Goal: Task Accomplishment & Management: Use online tool/utility

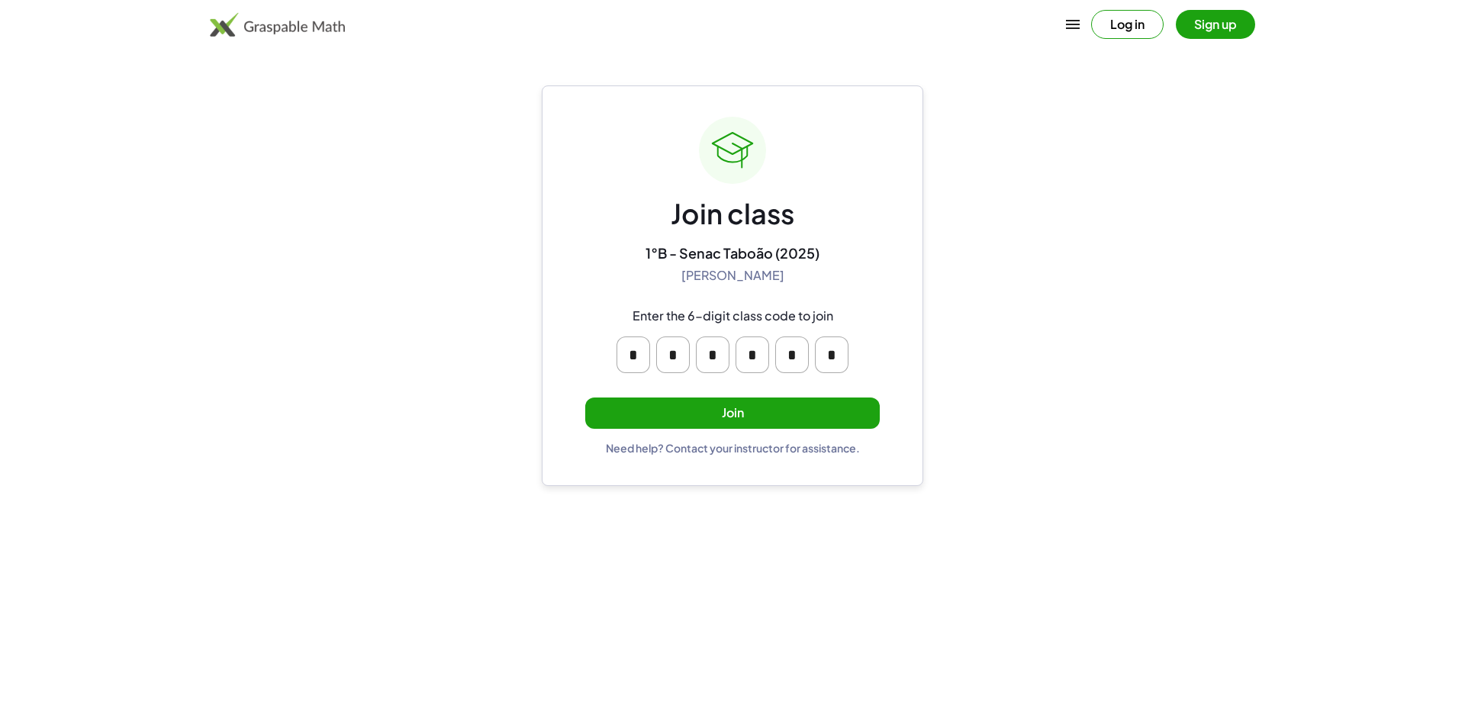
click at [695, 401] on button "Join" at bounding box center [732, 413] width 295 height 31
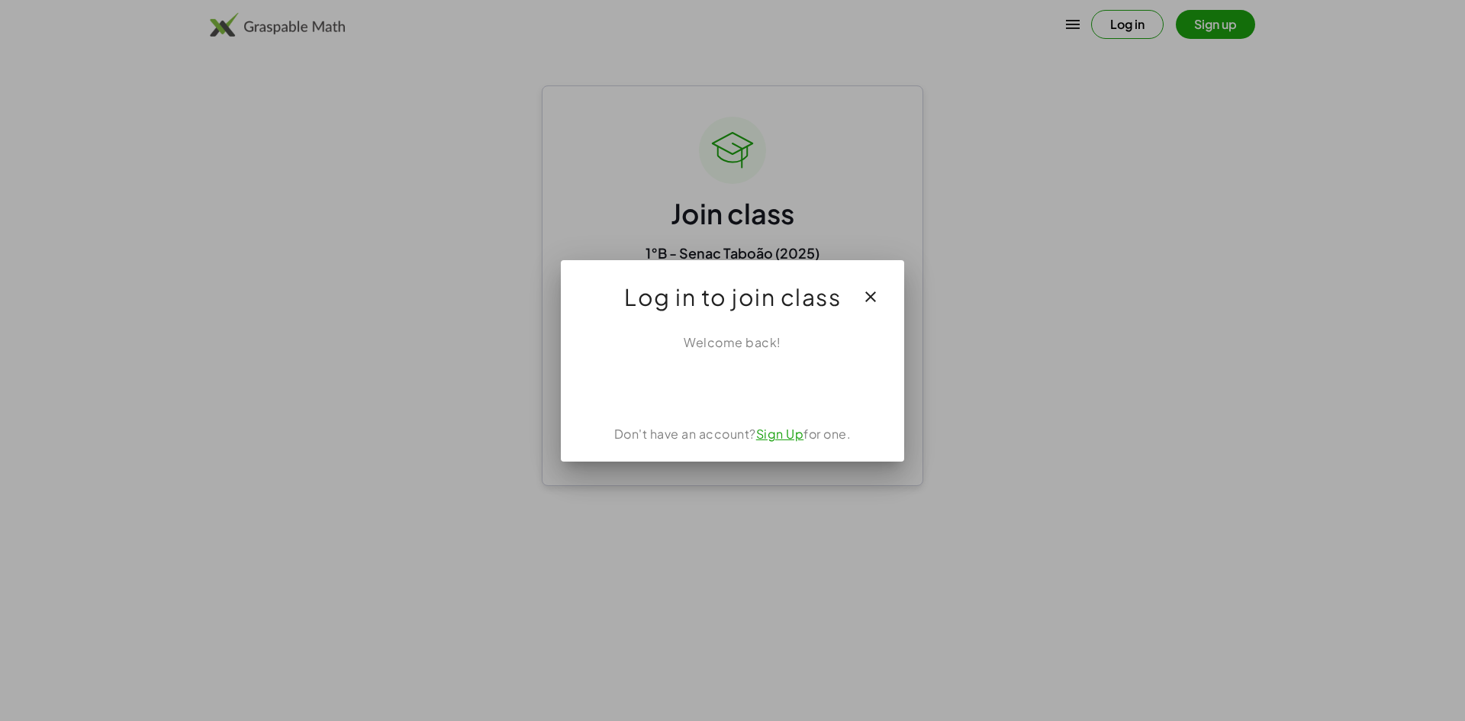
drag, startPoint x: 744, startPoint y: 369, endPoint x: 196, endPoint y: 133, distance: 596.6
click at [198, 134] on div at bounding box center [732, 360] width 1465 height 721
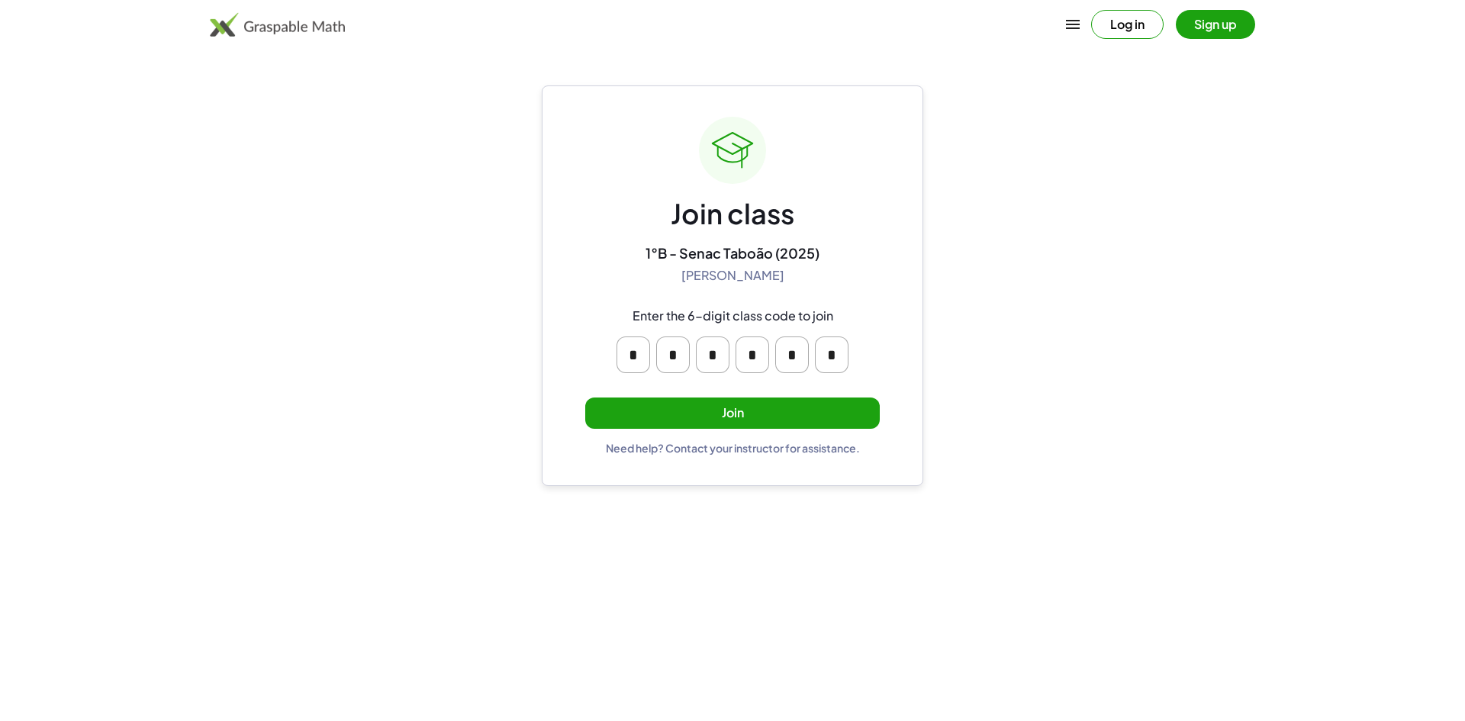
click at [646, 408] on button "Join" at bounding box center [732, 413] width 295 height 31
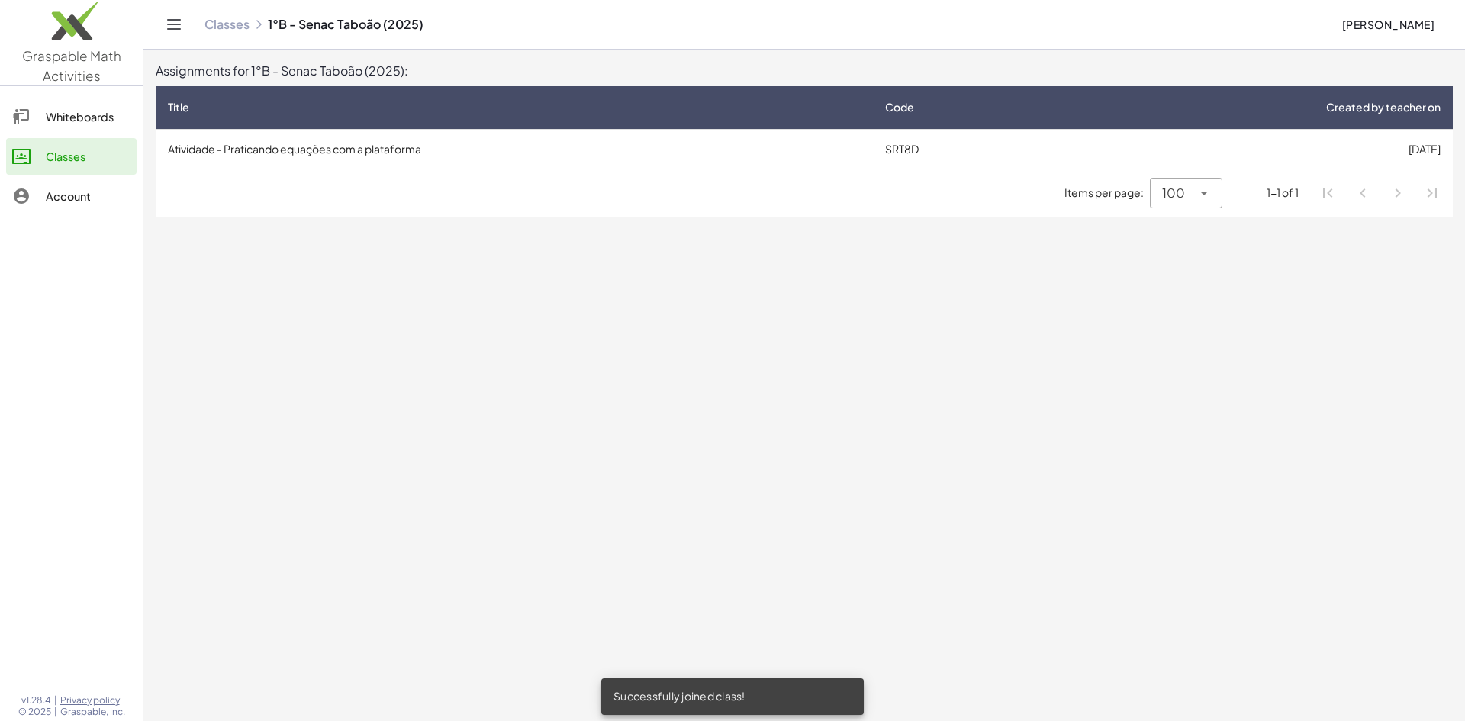
click at [901, 139] on td "SRT8D" at bounding box center [962, 149] width 179 height 40
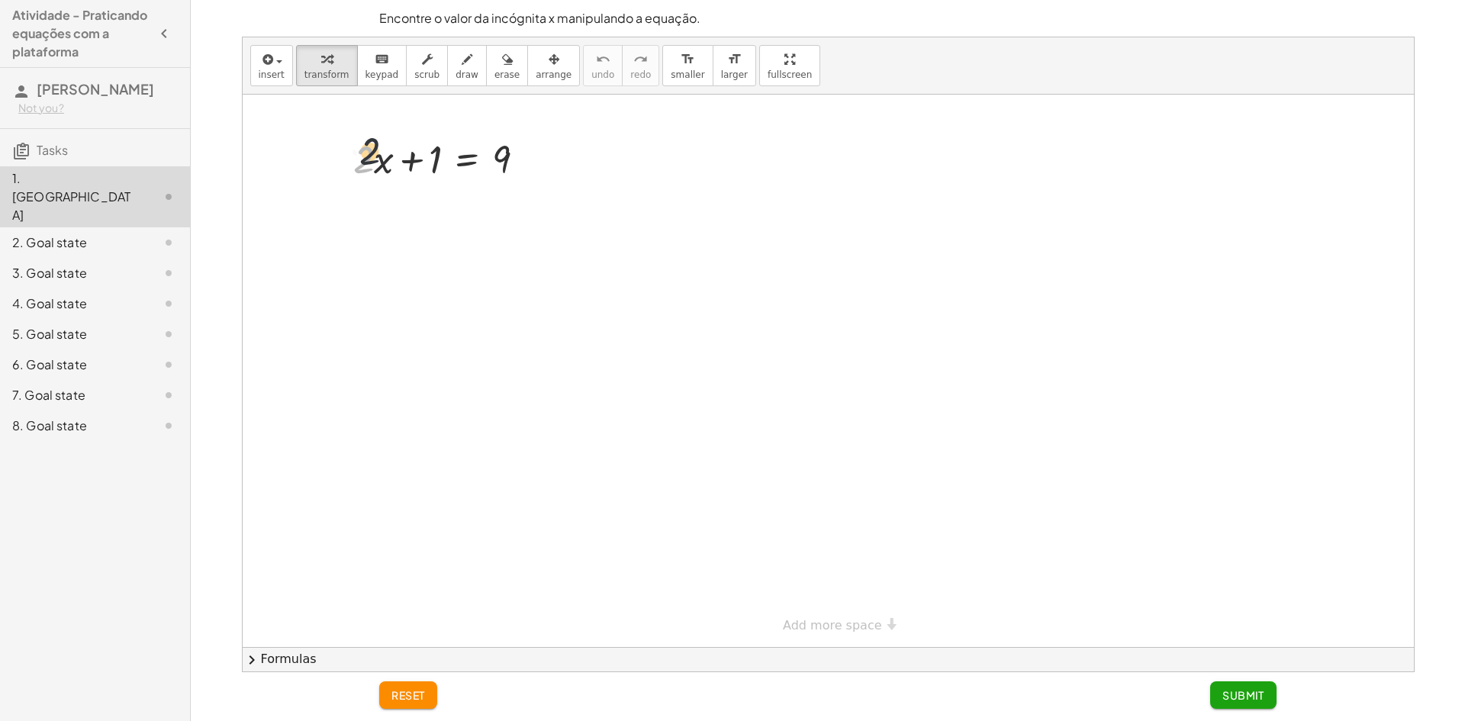
drag, startPoint x: 370, startPoint y: 167, endPoint x: 377, endPoint y: 158, distance: 11.4
click at [377, 158] on div at bounding box center [445, 158] width 199 height 52
drag, startPoint x: 448, startPoint y: 147, endPoint x: 569, endPoint y: 165, distance: 121.9
click at [362, 208] on div at bounding box center [445, 210] width 297 height 52
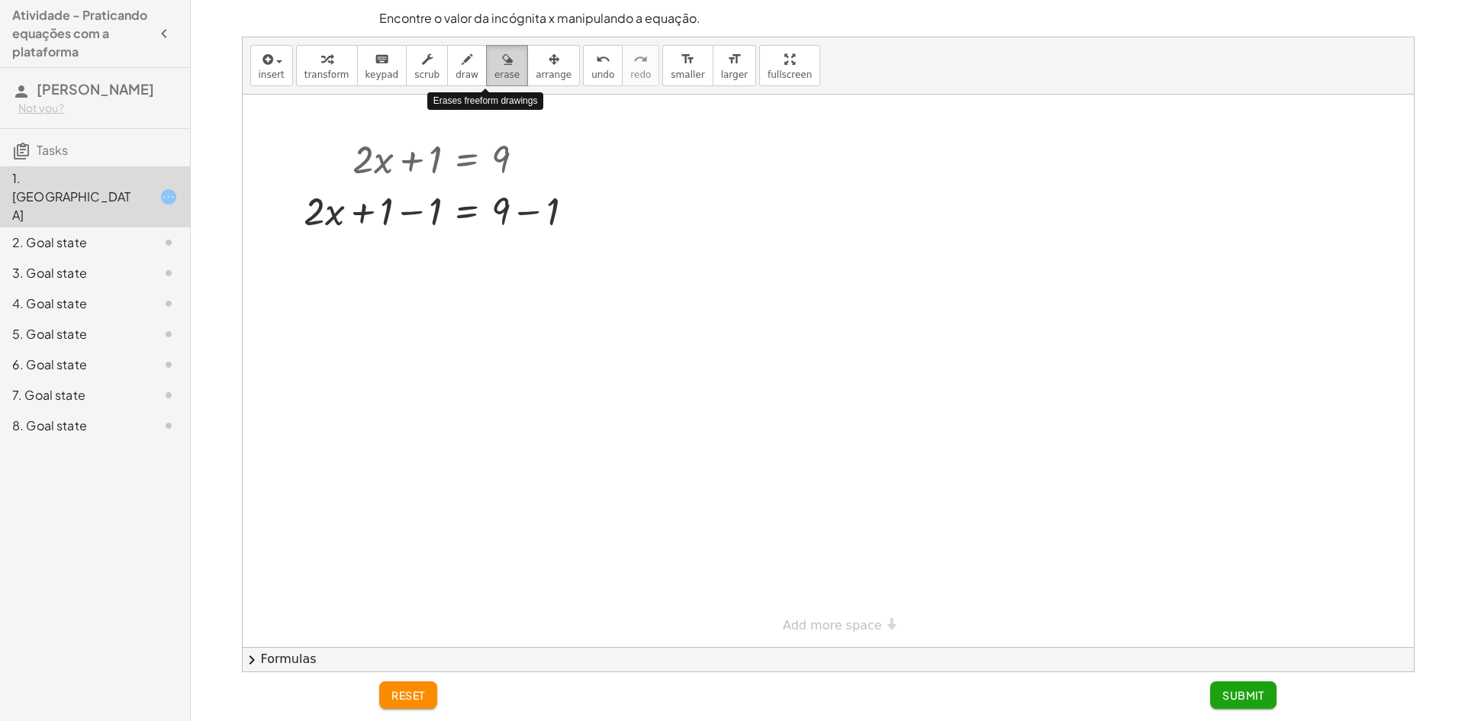
click at [495, 77] on span "erase" at bounding box center [507, 74] width 25 height 11
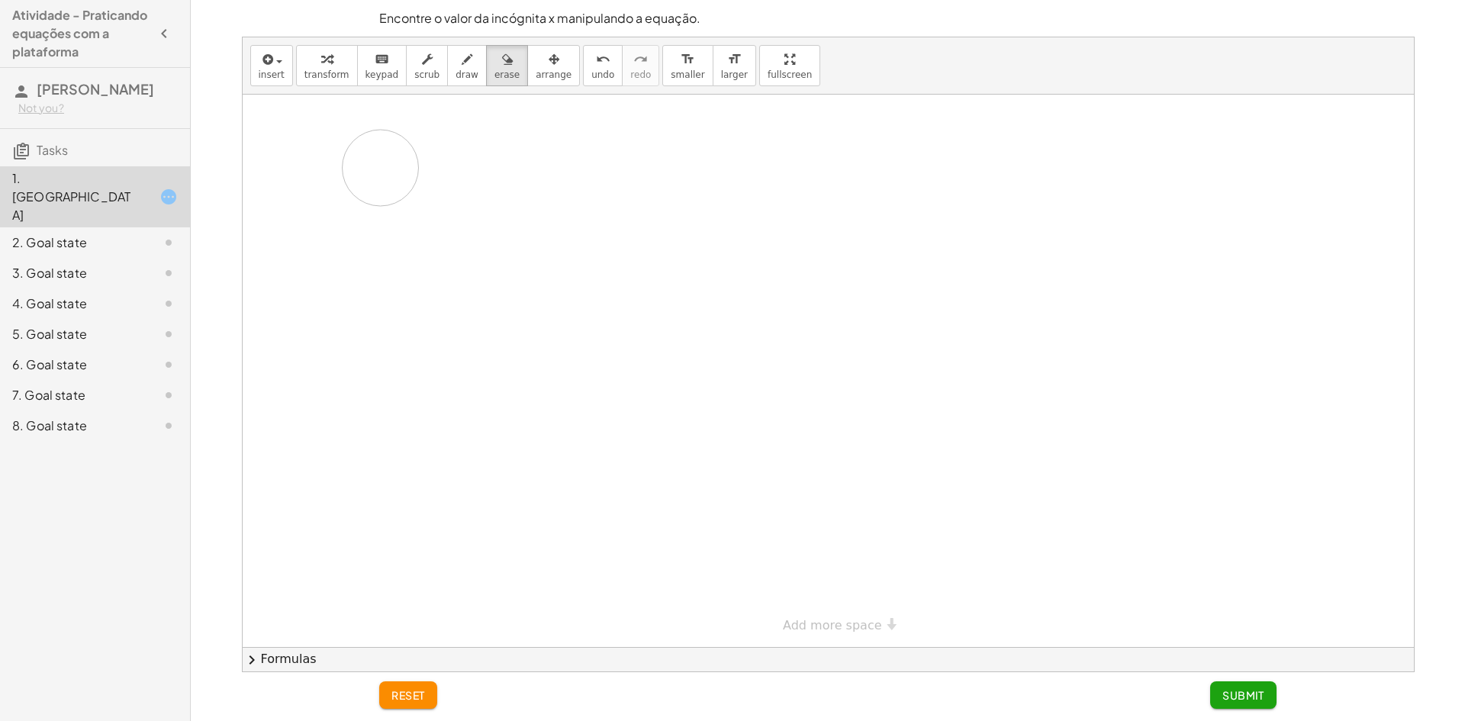
drag, startPoint x: 524, startPoint y: 199, endPoint x: 449, endPoint y: 156, distance: 86.1
click at [459, 157] on div at bounding box center [829, 371] width 1172 height 553
drag, startPoint x: 318, startPoint y: 212, endPoint x: 646, endPoint y: 224, distance: 328.4
click at [650, 224] on div at bounding box center [829, 371] width 1172 height 553
click at [596, 56] on icon "undo" at bounding box center [603, 59] width 15 height 18
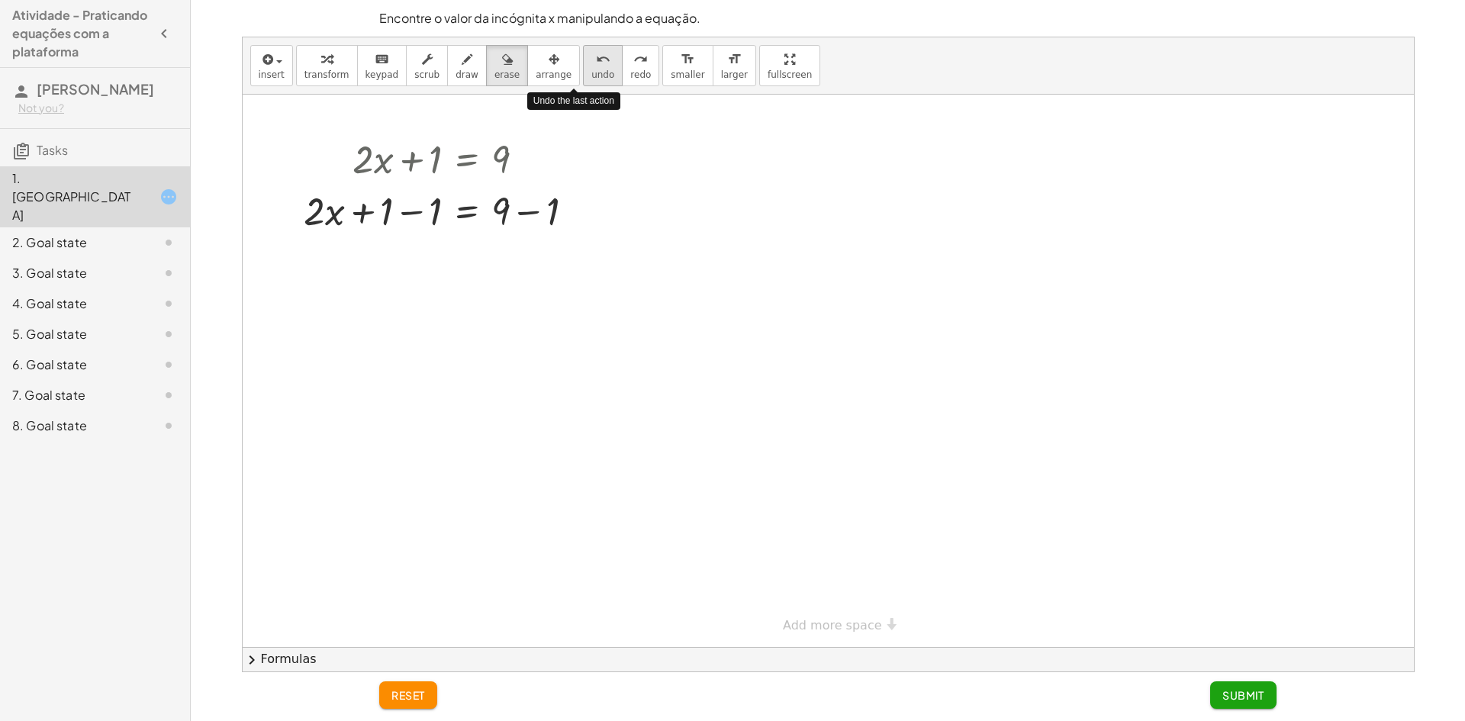
click at [596, 56] on icon "undo" at bounding box center [603, 59] width 15 height 18
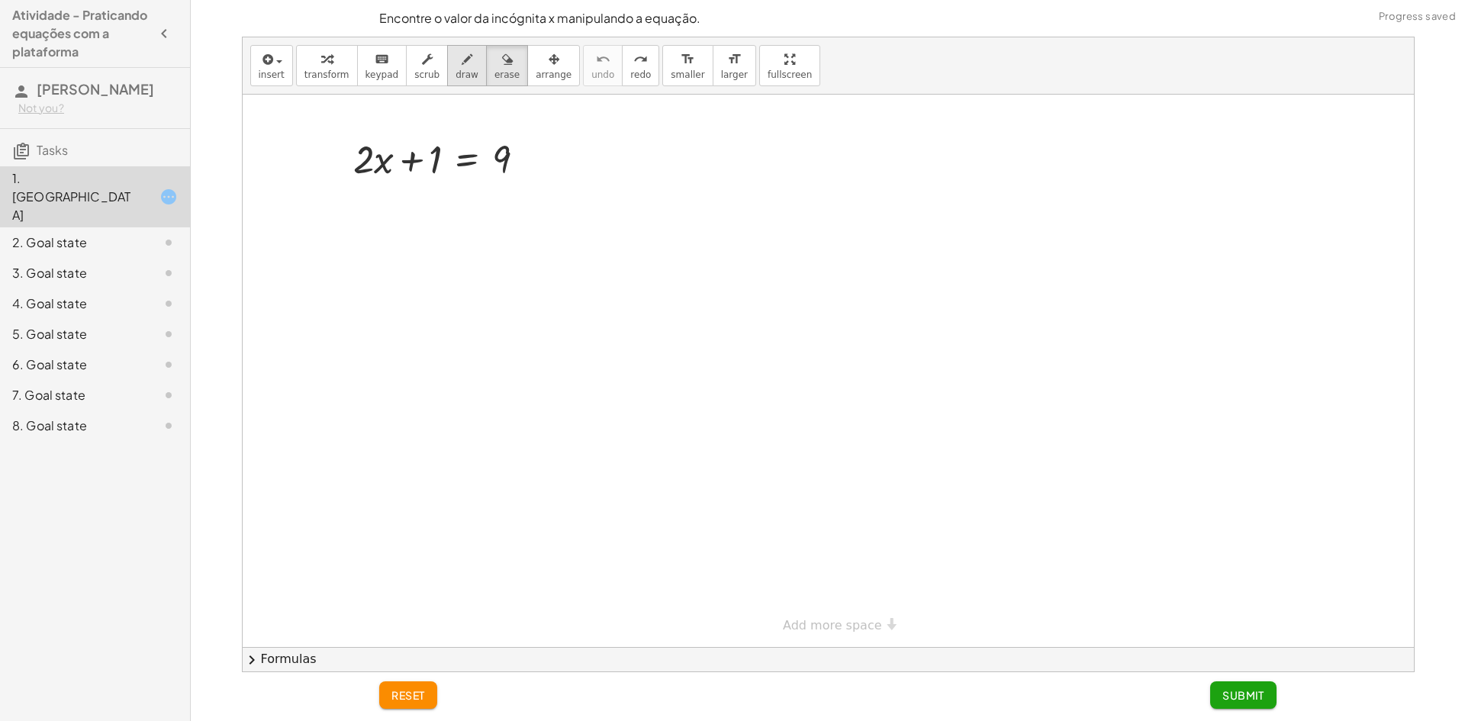
click at [462, 68] on icon "button" at bounding box center [467, 59] width 11 height 18
drag, startPoint x: 357, startPoint y: 193, endPoint x: 376, endPoint y: 237, distance: 48.2
click at [376, 237] on div at bounding box center [829, 371] width 1172 height 553
click at [496, 73] on span "erase" at bounding box center [507, 74] width 25 height 11
drag, startPoint x: 370, startPoint y: 211, endPoint x: 382, endPoint y: 226, distance: 18.5
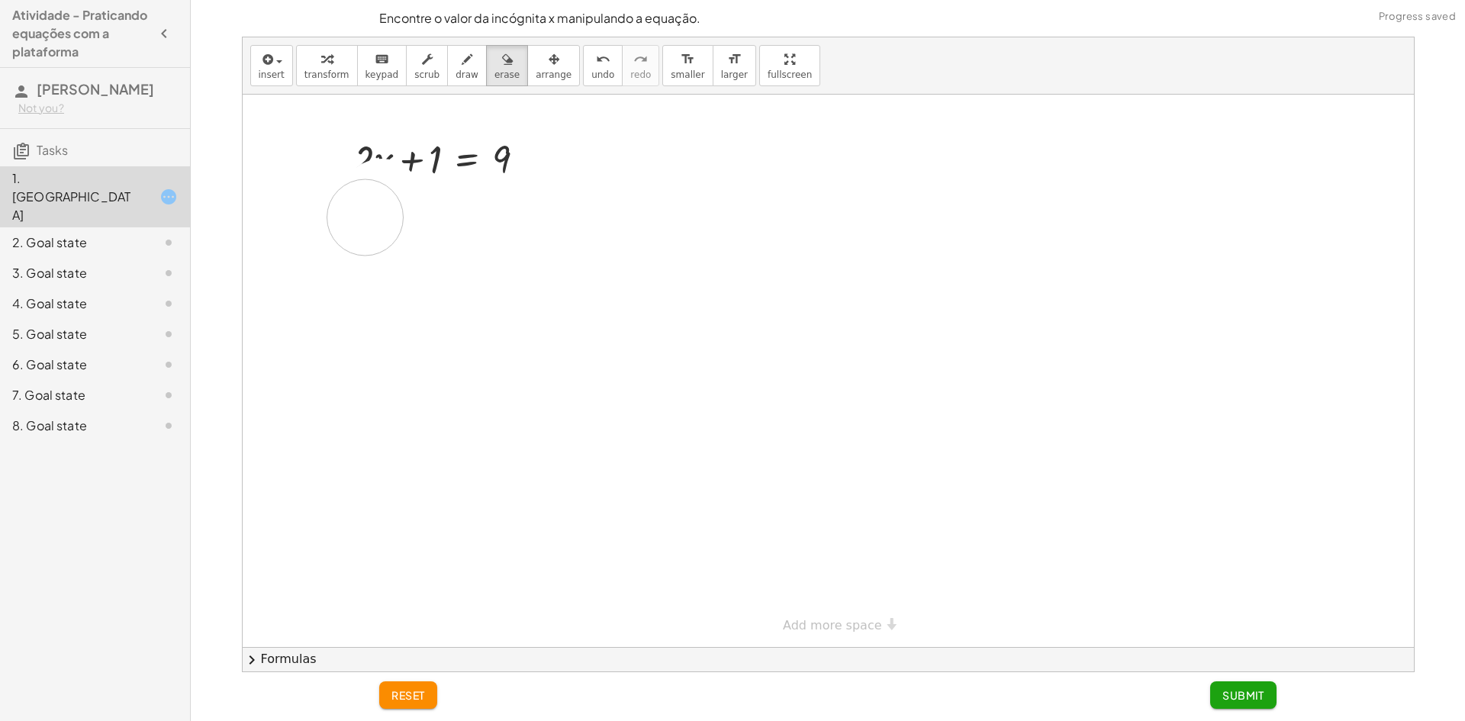
click at [382, 226] on div at bounding box center [829, 371] width 1172 height 553
click at [456, 72] on span "draw" at bounding box center [467, 74] width 23 height 11
drag, startPoint x: 372, startPoint y: 196, endPoint x: 385, endPoint y: 208, distance: 16.7
click at [388, 214] on div at bounding box center [829, 371] width 1172 height 553
drag, startPoint x: 404, startPoint y: 195, endPoint x: 392, endPoint y: 211, distance: 19.1
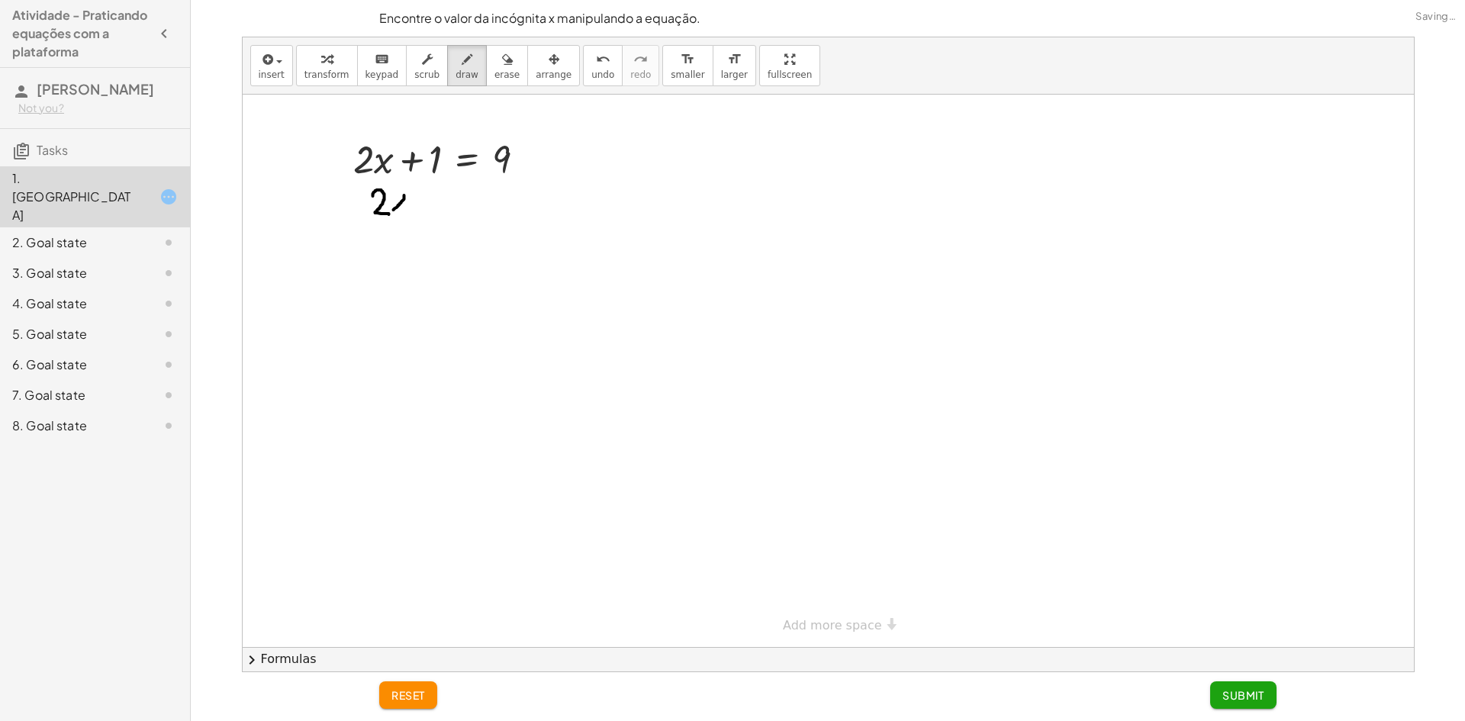
click at [392, 211] on div at bounding box center [829, 371] width 1172 height 553
drag, startPoint x: 393, startPoint y: 195, endPoint x: 405, endPoint y: 211, distance: 19.1
click at [405, 211] on div at bounding box center [829, 371] width 1172 height 553
drag, startPoint x: 411, startPoint y: 203, endPoint x: 424, endPoint y: 203, distance: 13.0
click at [424, 203] on div at bounding box center [829, 371] width 1172 height 553
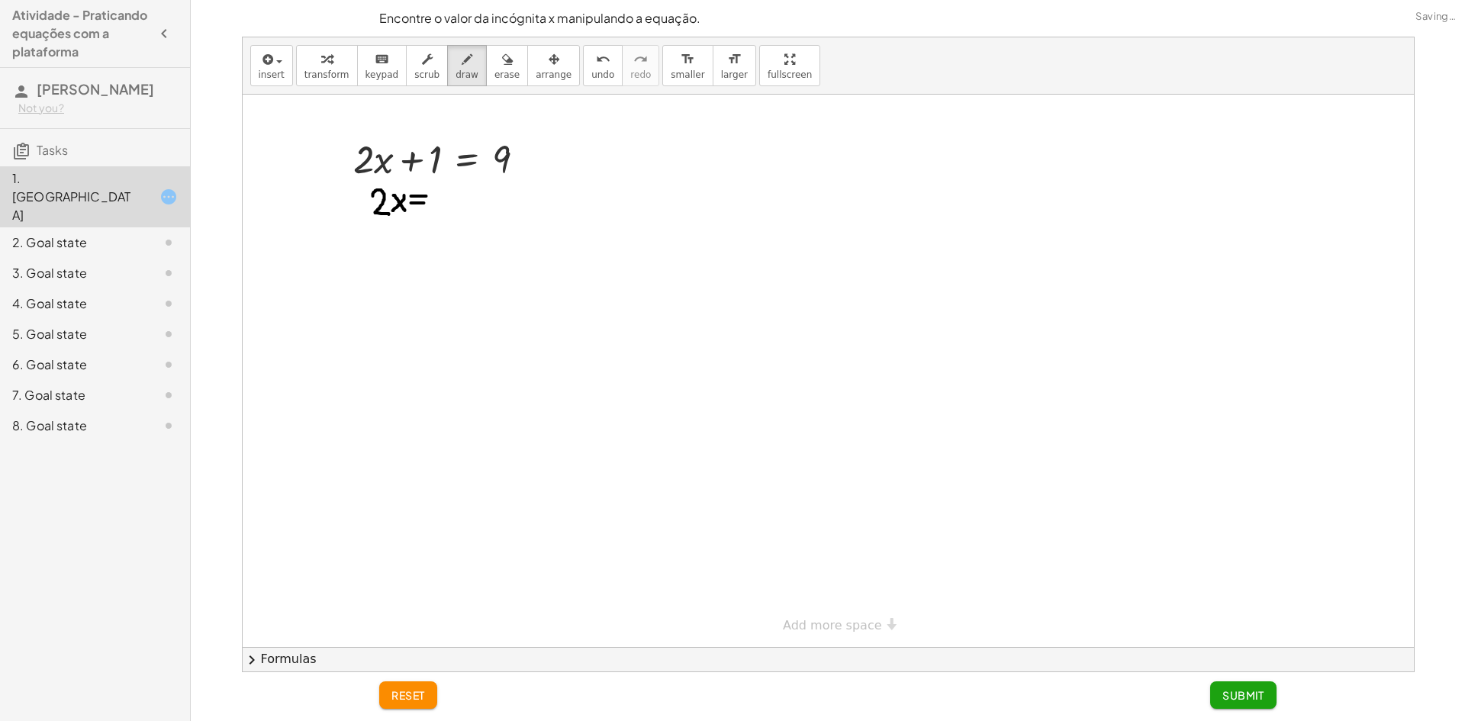
drag, startPoint x: 411, startPoint y: 196, endPoint x: 428, endPoint y: 196, distance: 17.6
click at [428, 196] on div at bounding box center [829, 371] width 1172 height 553
drag, startPoint x: 450, startPoint y: 192, endPoint x: 436, endPoint y: 212, distance: 25.2
click at [436, 212] on div at bounding box center [829, 371] width 1172 height 553
drag, startPoint x: 468, startPoint y: 201, endPoint x: 483, endPoint y: 200, distance: 15.3
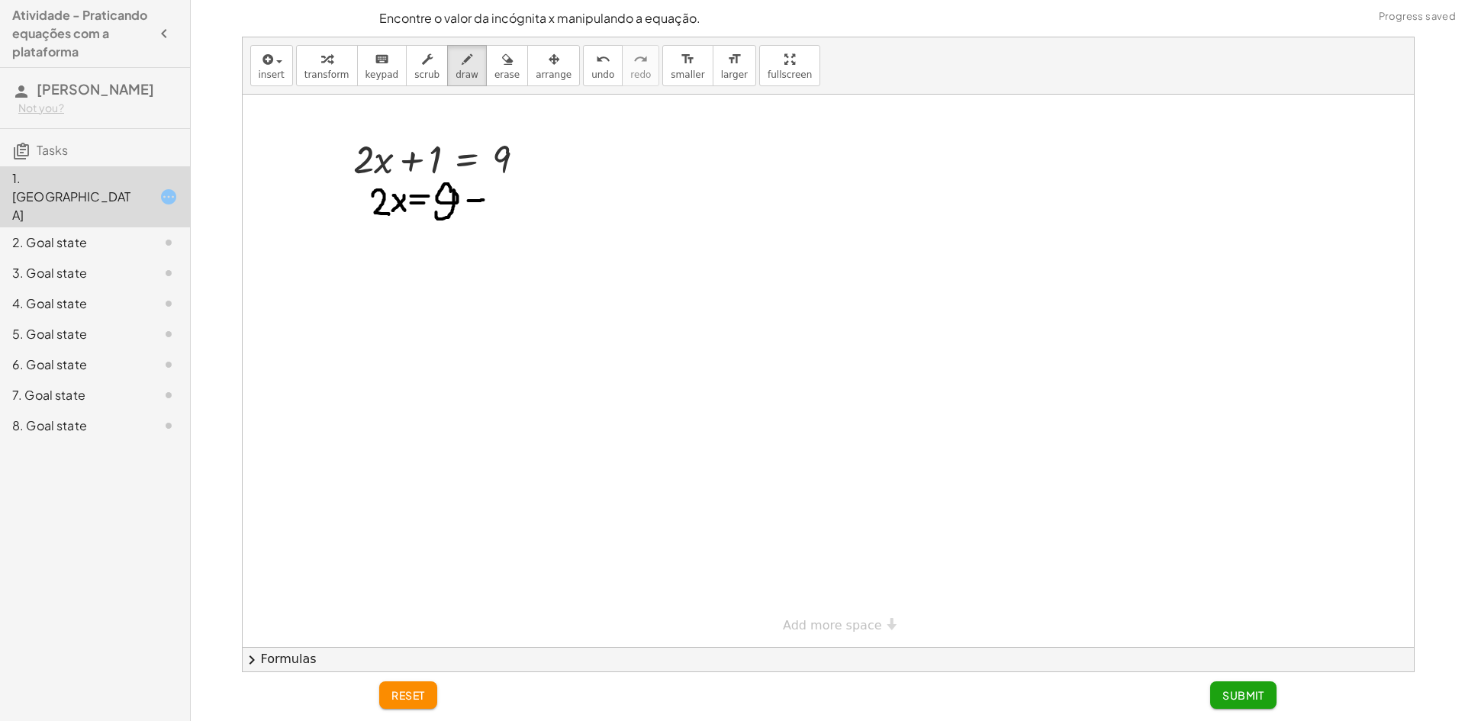
click at [483, 200] on div at bounding box center [829, 371] width 1172 height 553
drag, startPoint x: 495, startPoint y: 203, endPoint x: 497, endPoint y: 212, distance: 9.3
click at [497, 212] on div at bounding box center [829, 371] width 1172 height 553
drag, startPoint x: 391, startPoint y: 245, endPoint x: 411, endPoint y: 262, distance: 26.0
click at [411, 262] on div at bounding box center [829, 371] width 1172 height 553
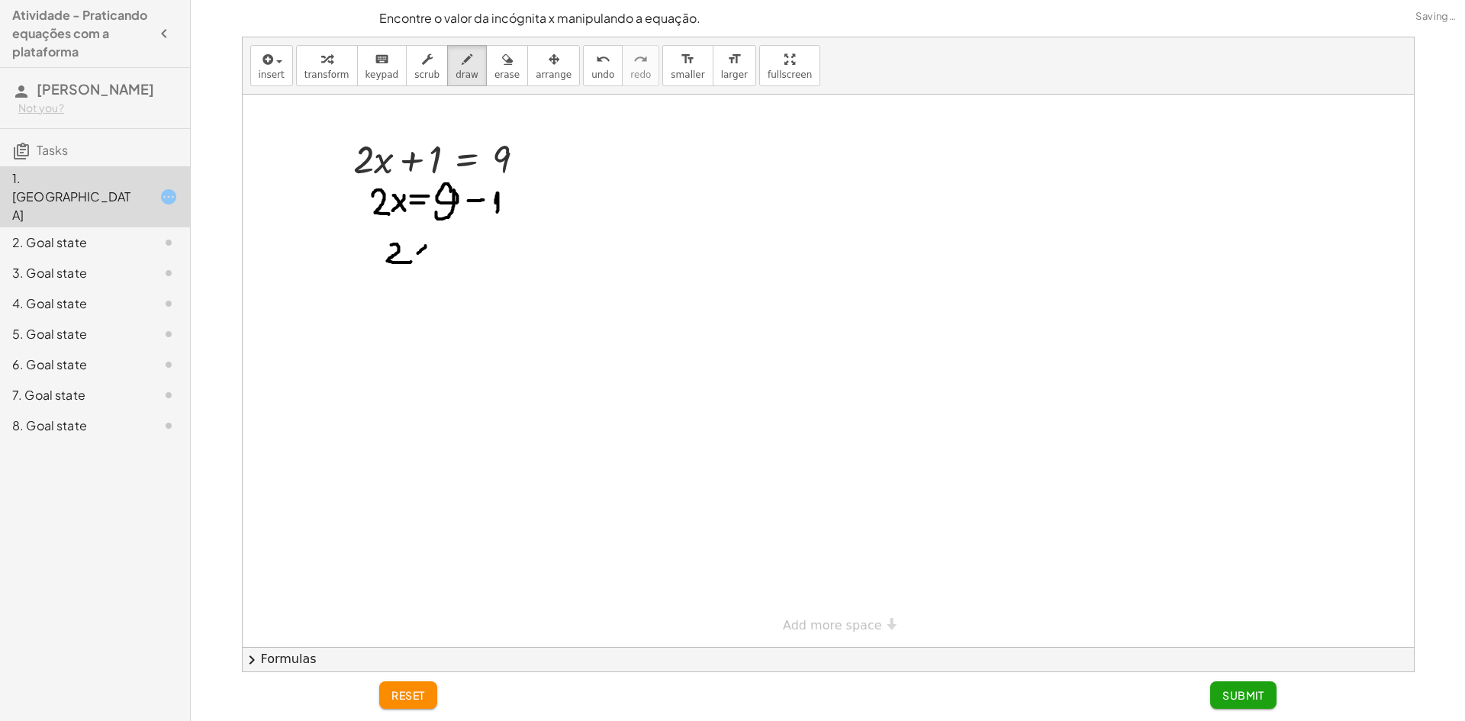
drag, startPoint x: 425, startPoint y: 246, endPoint x: 412, endPoint y: 258, distance: 17.8
click at [413, 258] on div at bounding box center [829, 371] width 1172 height 553
drag, startPoint x: 411, startPoint y: 246, endPoint x: 427, endPoint y: 266, distance: 25.5
click at [427, 266] on div at bounding box center [829, 371] width 1172 height 553
drag, startPoint x: 433, startPoint y: 251, endPoint x: 441, endPoint y: 252, distance: 8.4
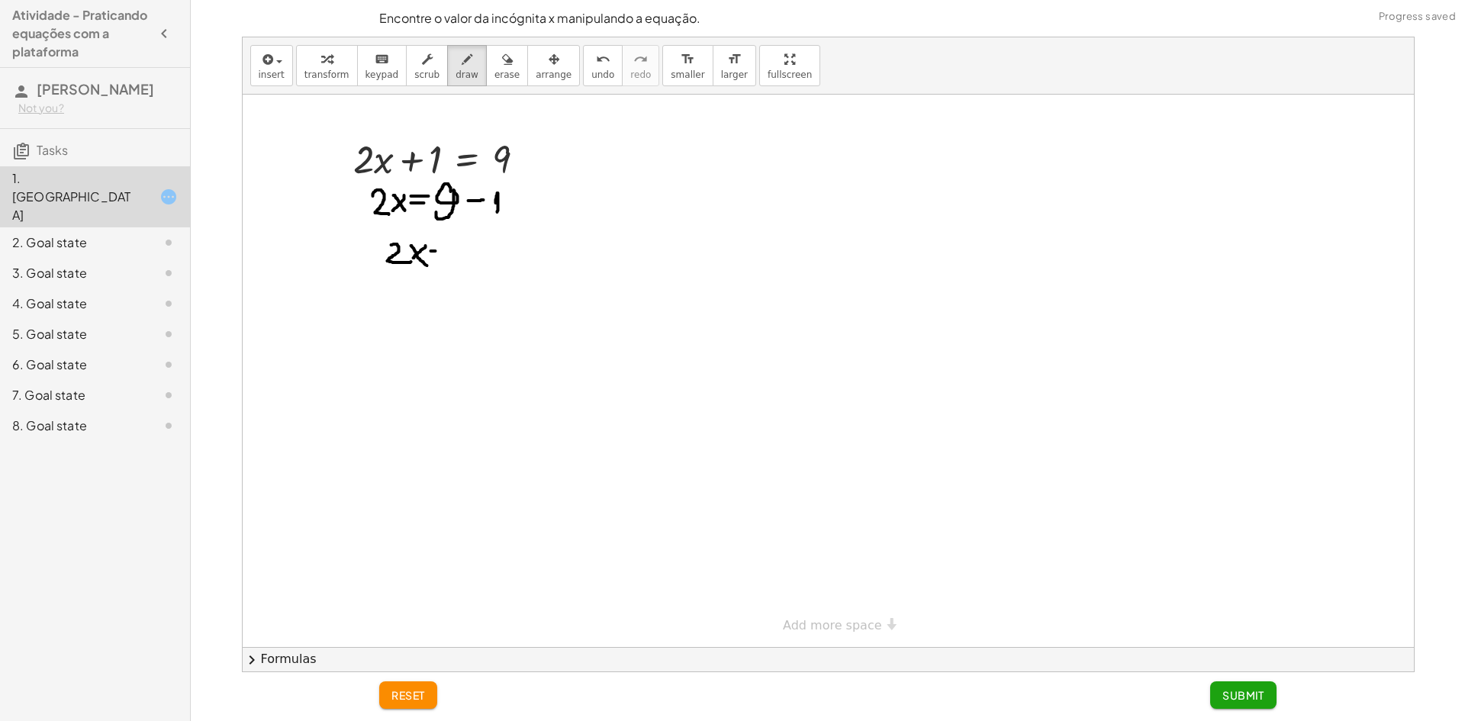
click at [441, 252] on div at bounding box center [829, 371] width 1172 height 553
click at [446, 243] on div at bounding box center [829, 371] width 1172 height 553
drag, startPoint x: 463, startPoint y: 231, endPoint x: 458, endPoint y: 239, distance: 8.9
click at [462, 237] on div at bounding box center [829, 371] width 1172 height 553
drag, startPoint x: 430, startPoint y: 287, endPoint x: 414, endPoint y: 295, distance: 18.4
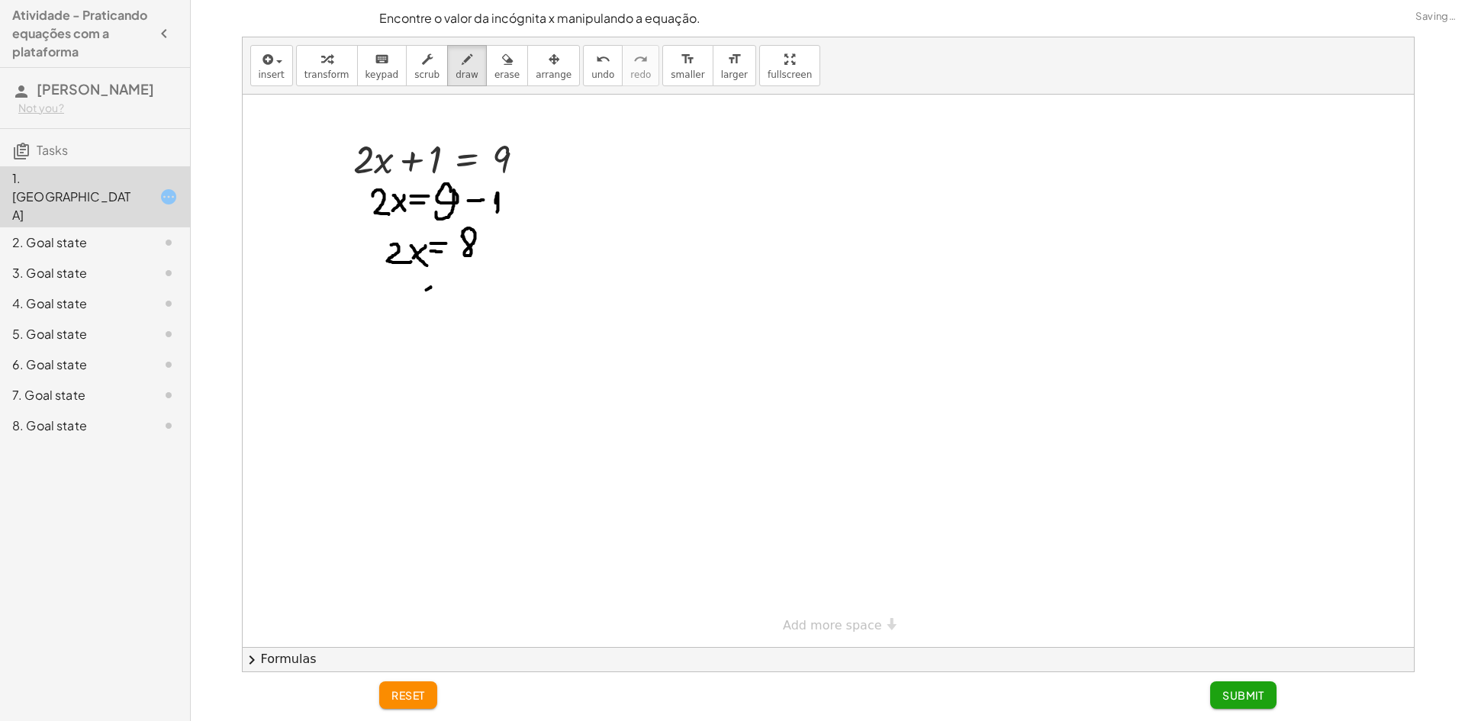
click at [415, 295] on div at bounding box center [829, 371] width 1172 height 553
drag, startPoint x: 422, startPoint y: 285, endPoint x: 427, endPoint y: 296, distance: 12.3
click at [427, 295] on div at bounding box center [829, 371] width 1172 height 553
drag, startPoint x: 445, startPoint y: 294, endPoint x: 459, endPoint y: 291, distance: 14.1
click at [459, 291] on div at bounding box center [829, 371] width 1172 height 553
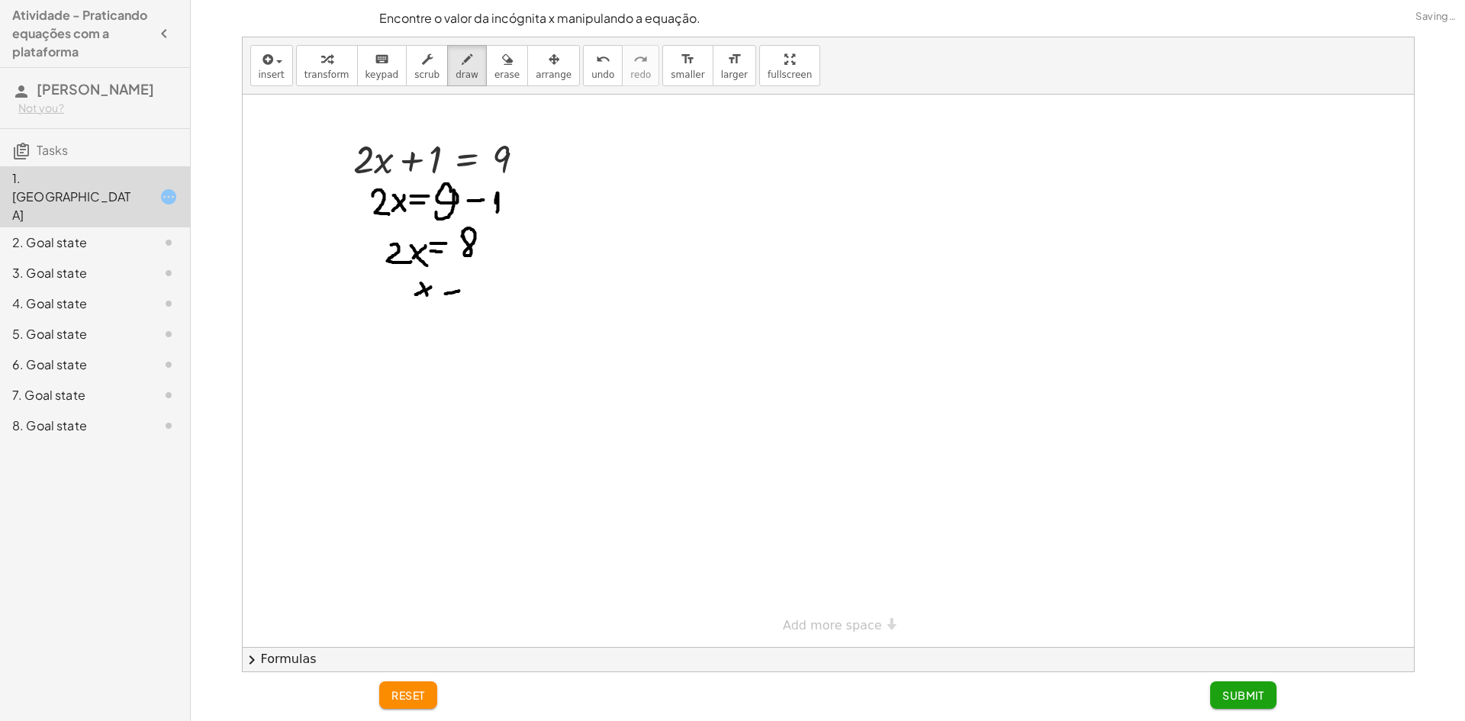
click at [454, 284] on div at bounding box center [829, 371] width 1172 height 553
click at [453, 284] on div at bounding box center [829, 371] width 1172 height 553
click at [457, 284] on div at bounding box center [829, 371] width 1172 height 553
click at [456, 283] on div at bounding box center [829, 371] width 1172 height 553
drag, startPoint x: 472, startPoint y: 275, endPoint x: 479, endPoint y: 303, distance: 29.3
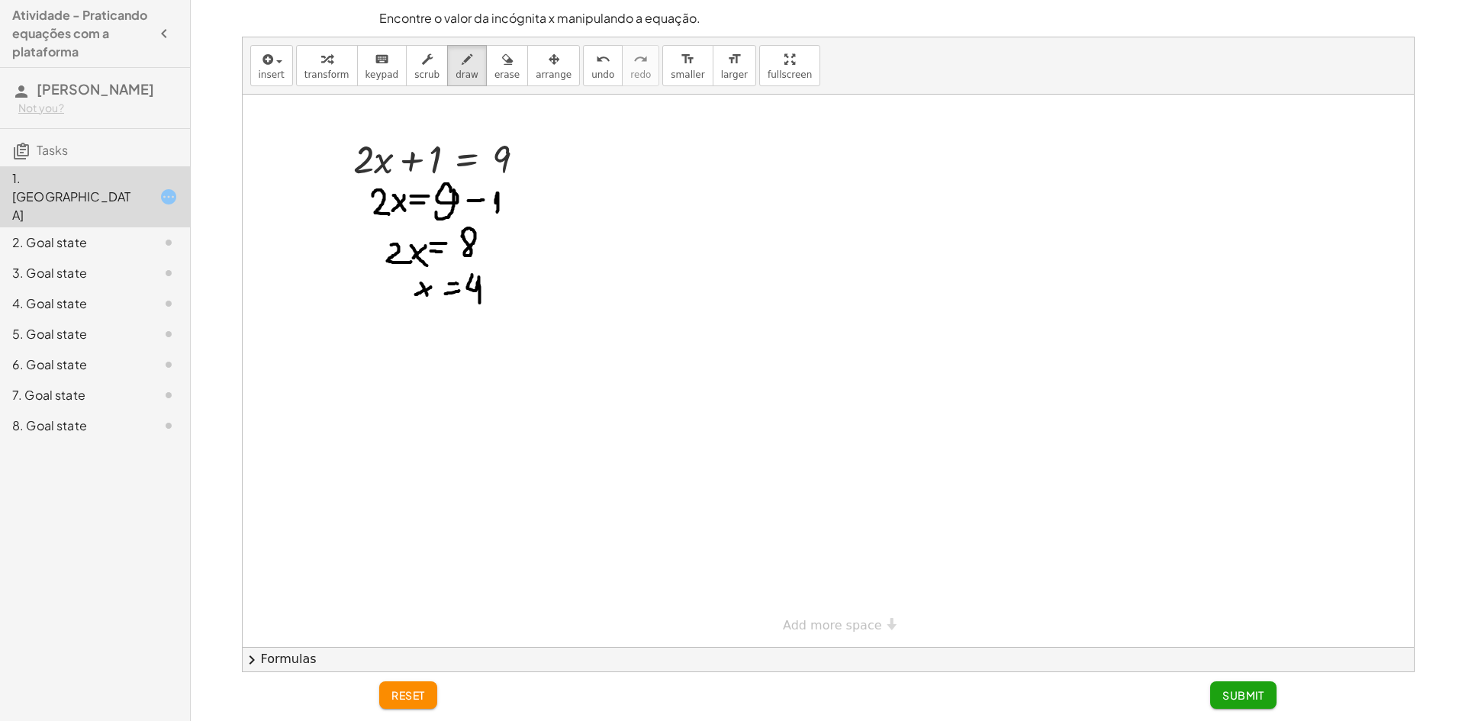
click at [479, 303] on div at bounding box center [829, 371] width 1172 height 553
click at [495, 73] on span "erase" at bounding box center [507, 74] width 25 height 11
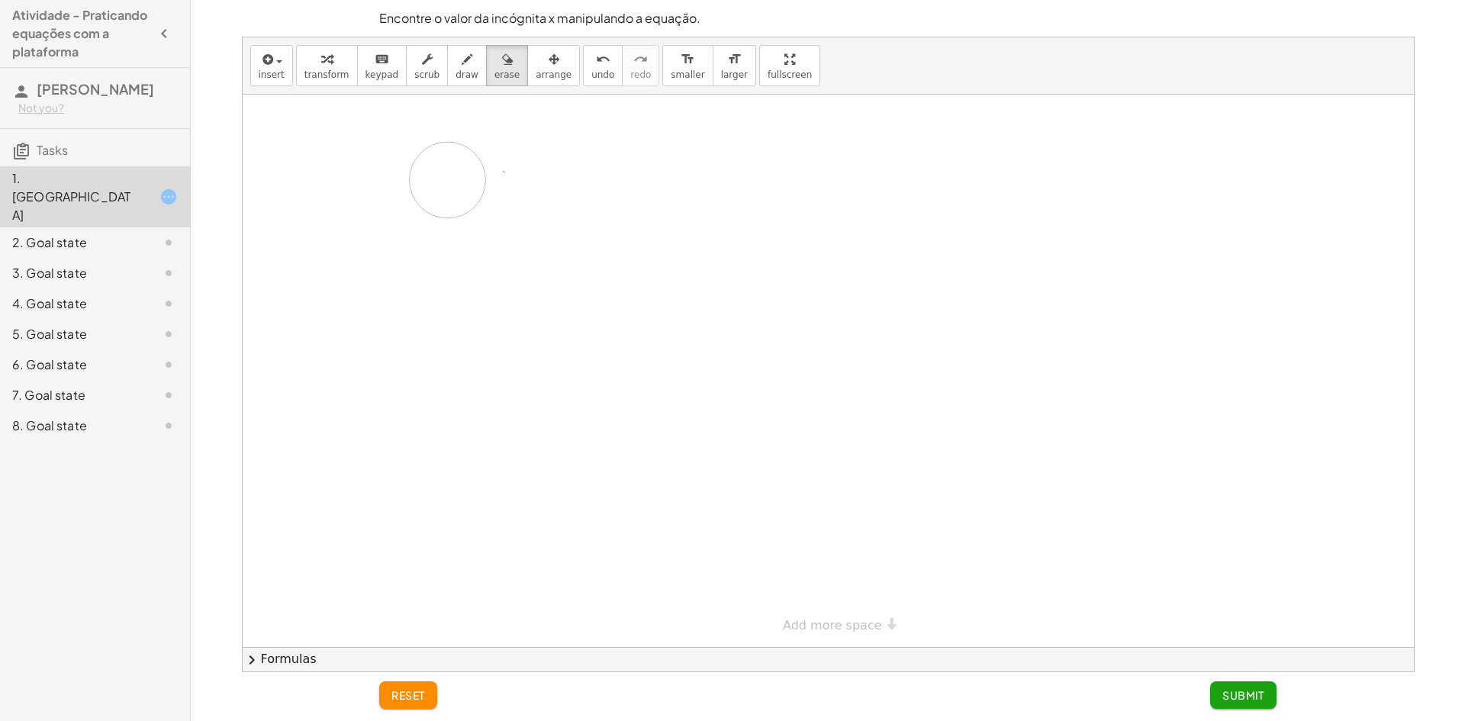
drag, startPoint x: 380, startPoint y: 203, endPoint x: 548, endPoint y: 297, distance: 192.4
click at [414, 216] on div at bounding box center [829, 371] width 1172 height 553
click at [611, 166] on div at bounding box center [829, 371] width 1172 height 553
drag, startPoint x: 430, startPoint y: 148, endPoint x: 454, endPoint y: 154, distance: 25.2
click at [459, 153] on div at bounding box center [829, 371] width 1172 height 553
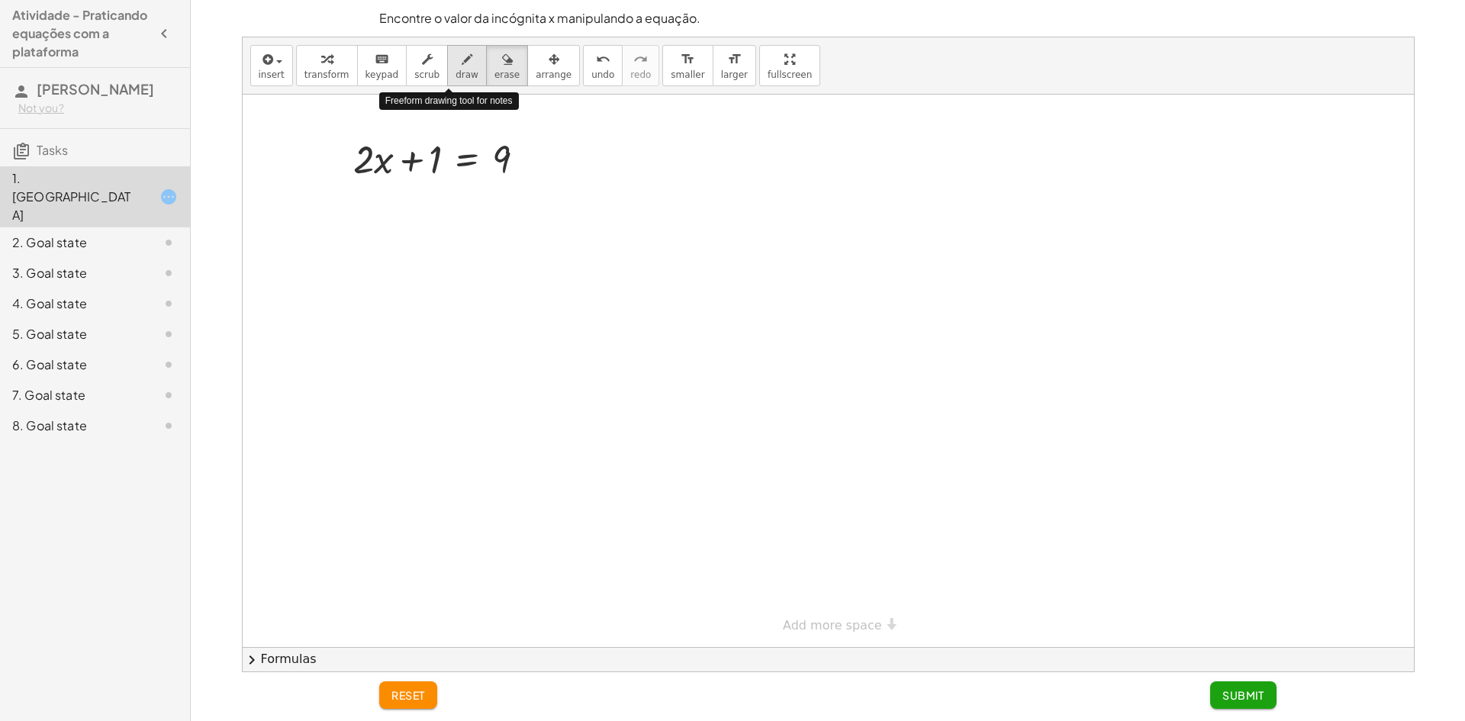
click at [456, 67] on div "button" at bounding box center [467, 59] width 23 height 18
click at [332, 69] on span "transform" at bounding box center [327, 74] width 45 height 11
drag, startPoint x: 435, startPoint y: 154, endPoint x: 446, endPoint y: 149, distance: 11.9
click at [446, 149] on div at bounding box center [445, 158] width 199 height 52
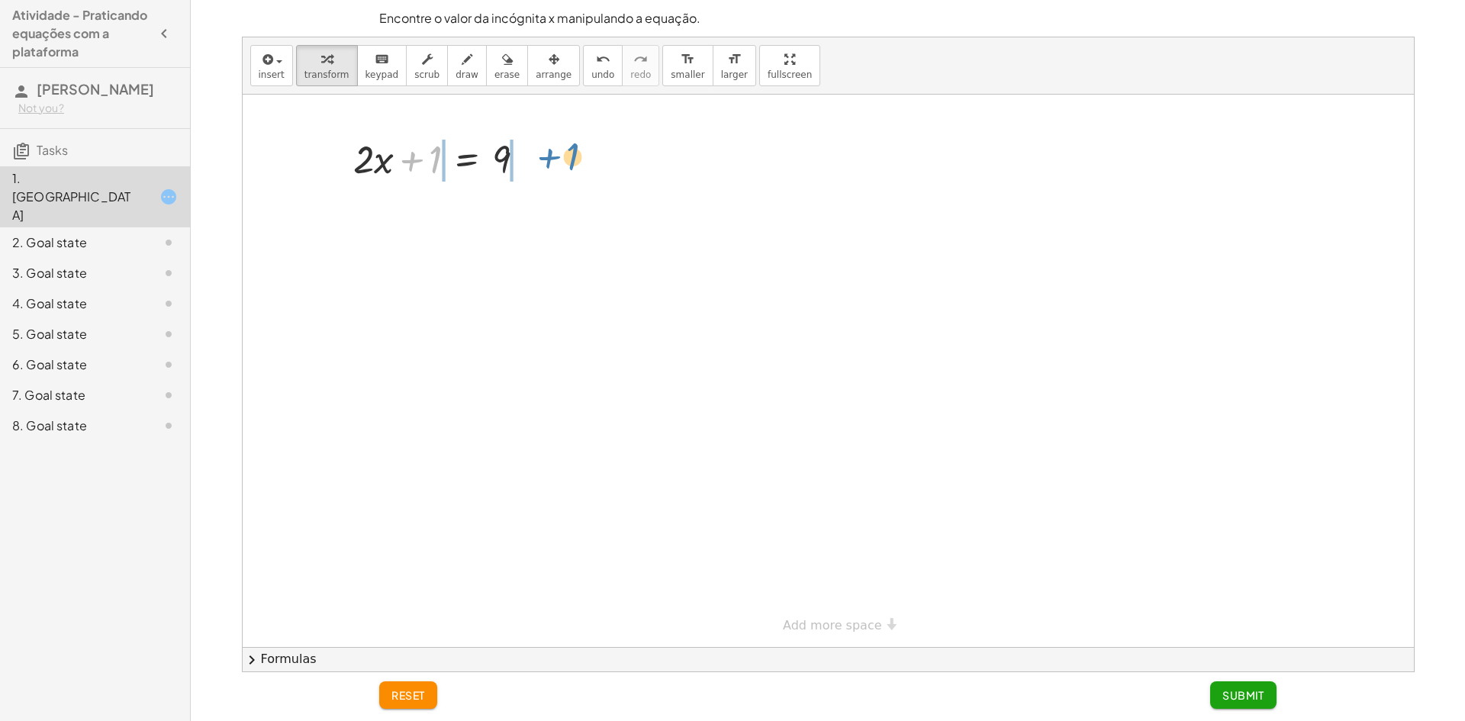
drag, startPoint x: 424, startPoint y: 150, endPoint x: 561, endPoint y: 147, distance: 137.4
click at [561, 147] on div "+ 1 + · 2 · x + 1 = 9" at bounding box center [829, 371] width 1172 height 553
click at [424, 206] on div at bounding box center [445, 210] width 297 height 52
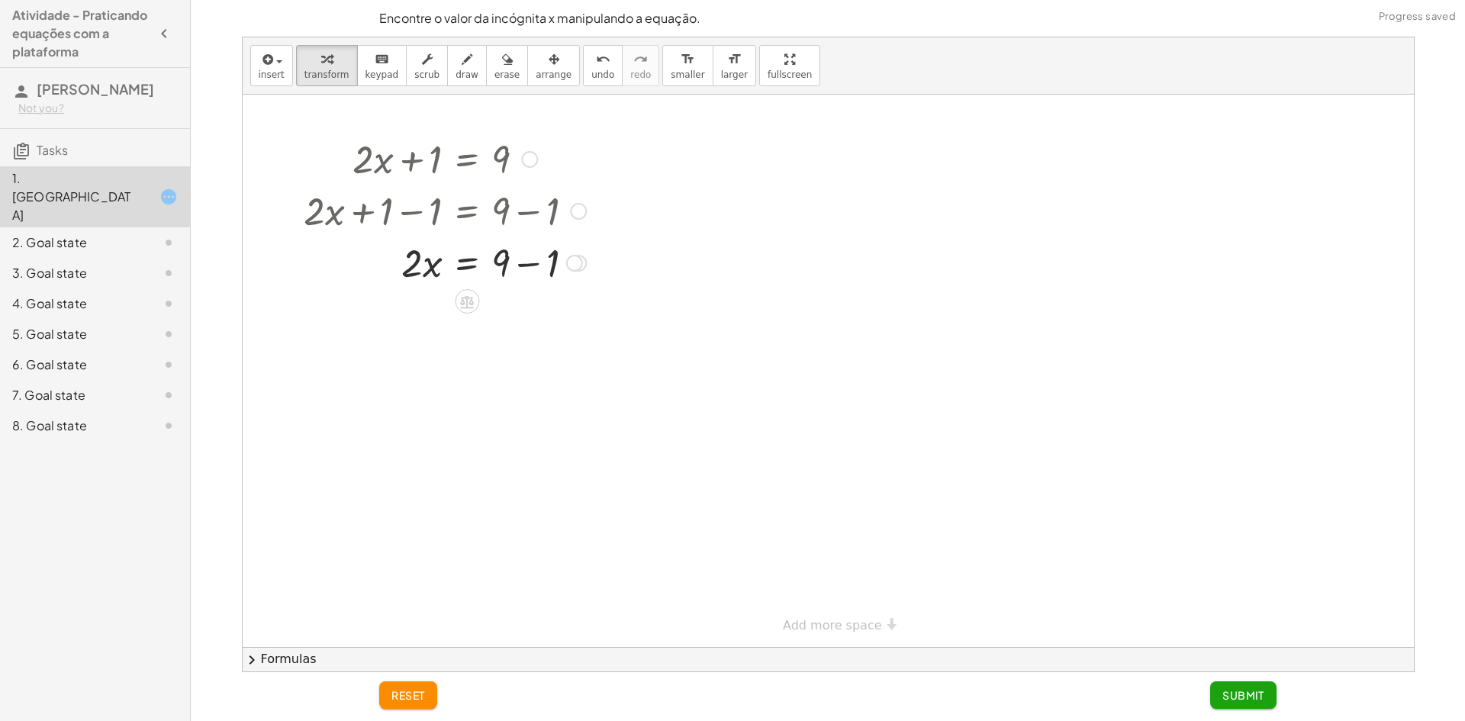
click at [524, 263] on div at bounding box center [445, 262] width 297 height 52
drag, startPoint x: 414, startPoint y: 317, endPoint x: 501, endPoint y: 351, distance: 94.3
click at [506, 373] on div at bounding box center [445, 378] width 297 height 76
click at [425, 456] on div at bounding box center [445, 454] width 297 height 76
click at [1229, 690] on span "Submit" at bounding box center [1244, 695] width 42 height 14
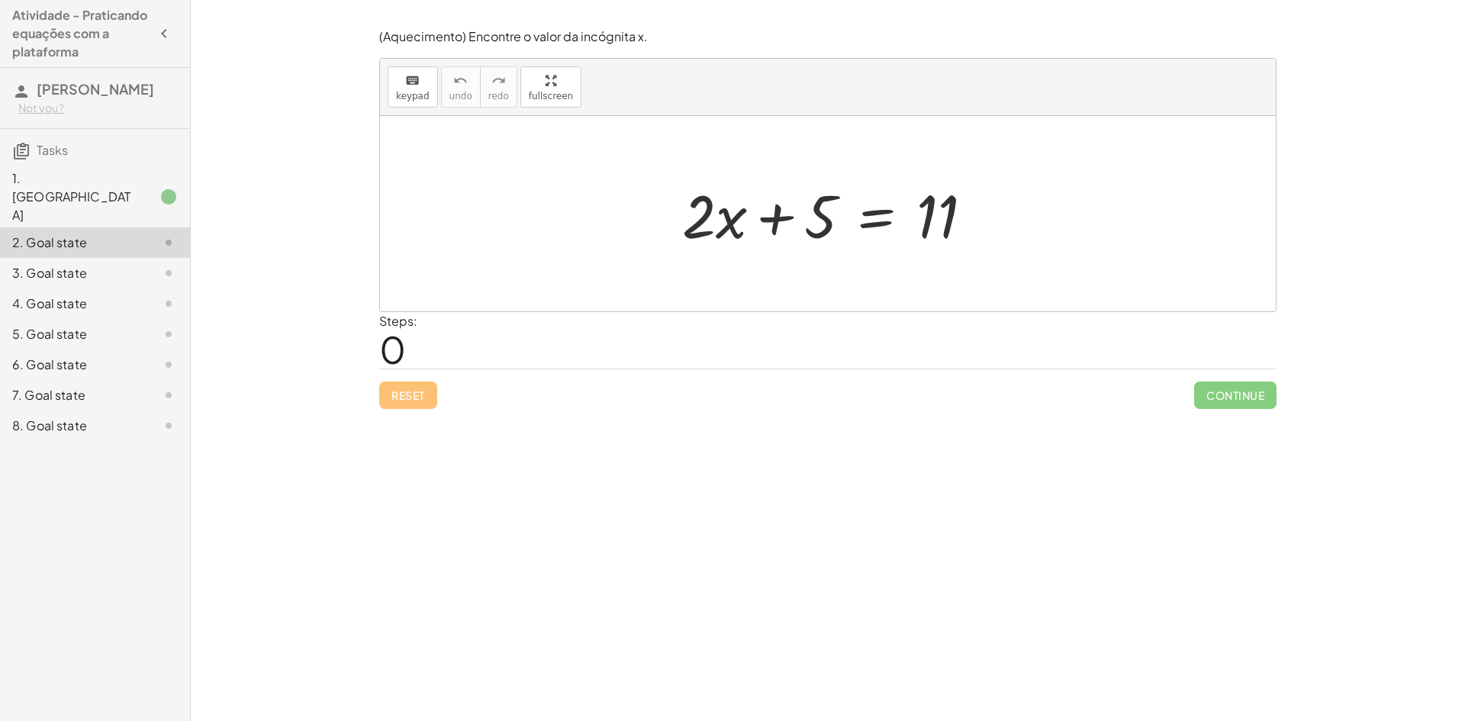
click at [716, 221] on div at bounding box center [834, 214] width 318 height 79
drag, startPoint x: 716, startPoint y: 221, endPoint x: 710, endPoint y: 230, distance: 11.7
click at [710, 230] on div at bounding box center [834, 214] width 318 height 79
drag, startPoint x: 811, startPoint y: 213, endPoint x: 1030, endPoint y: 201, distance: 218.6
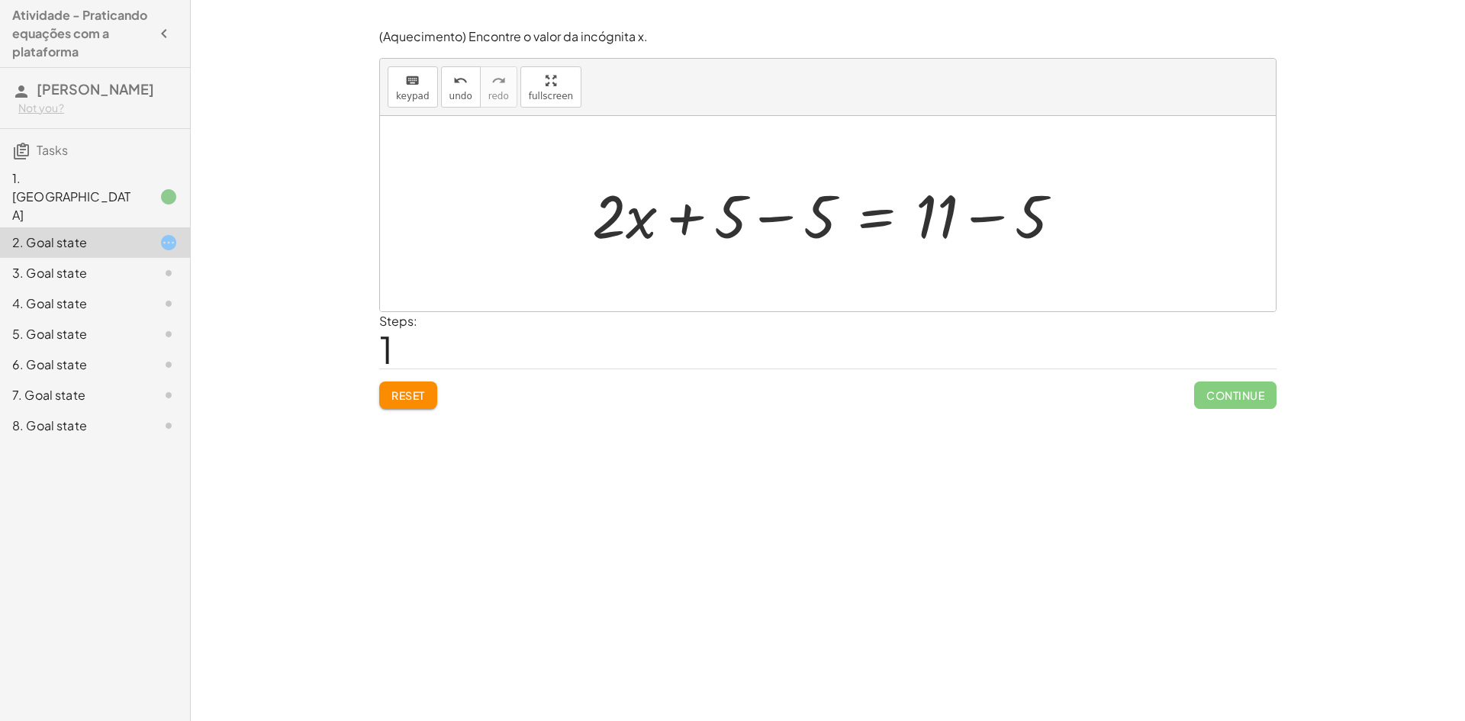
click at [981, 221] on div at bounding box center [834, 214] width 498 height 79
click at [756, 199] on div at bounding box center [785, 214] width 400 height 79
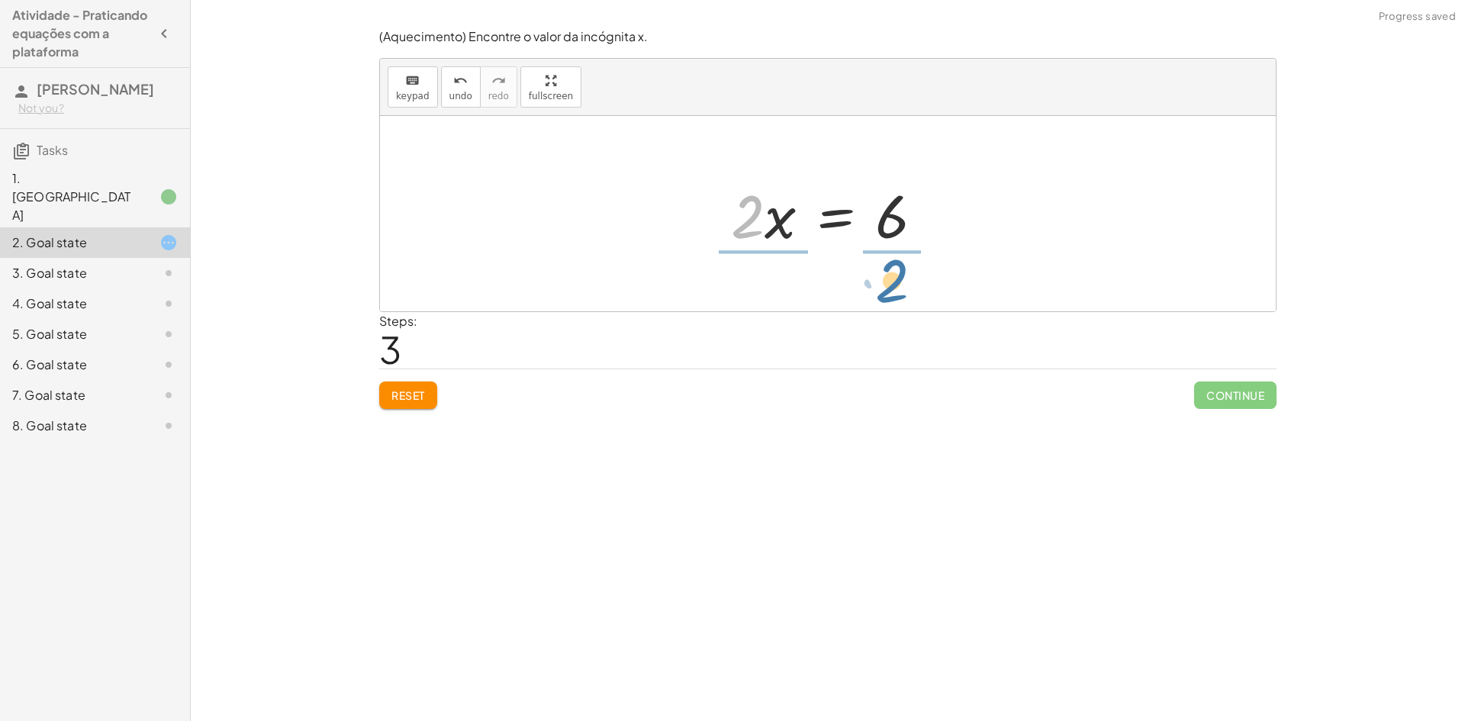
drag, startPoint x: 740, startPoint y: 218, endPoint x: 886, endPoint y: 274, distance: 156.3
click at [773, 201] on div at bounding box center [836, 214] width 235 height 118
click at [772, 213] on div at bounding box center [834, 214] width 235 height 118
click at [885, 211] on div at bounding box center [834, 214] width 198 height 118
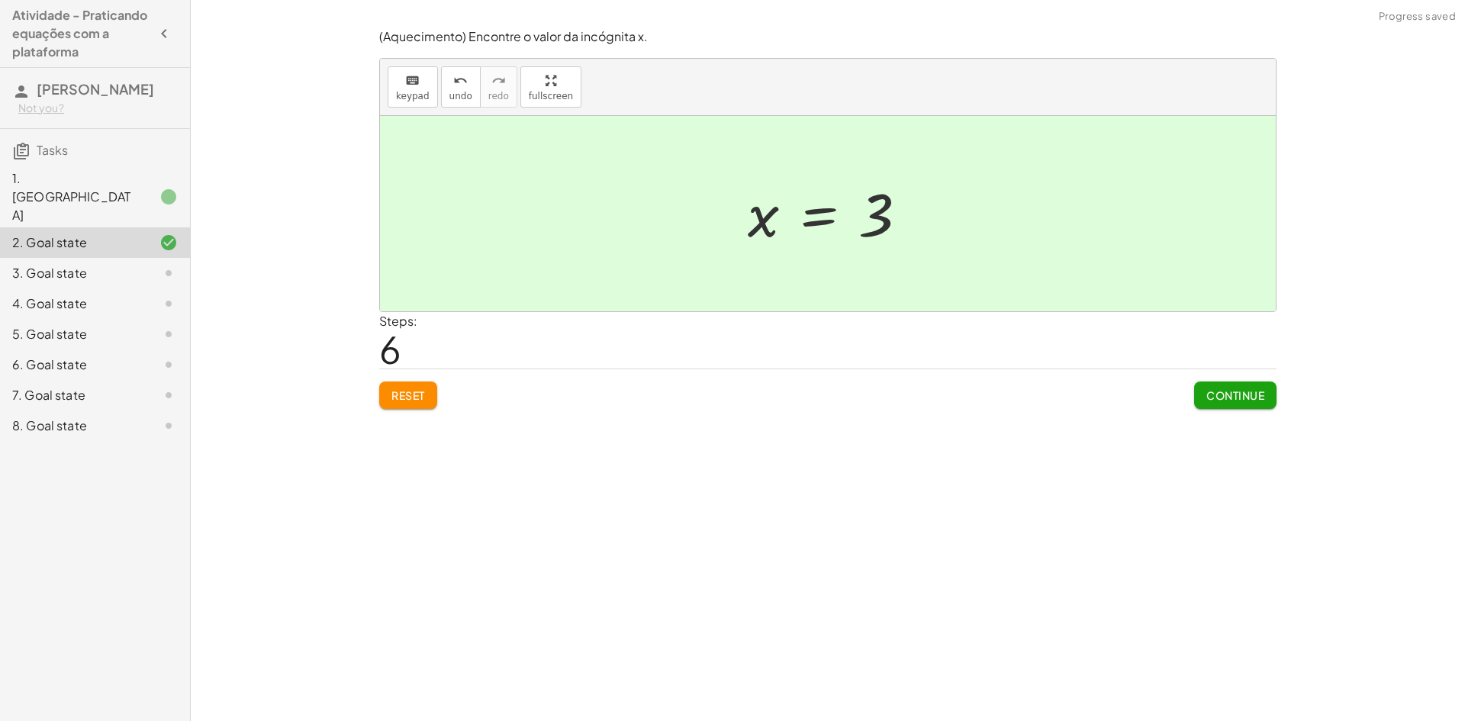
click at [1229, 397] on span "Continue" at bounding box center [1236, 395] width 58 height 14
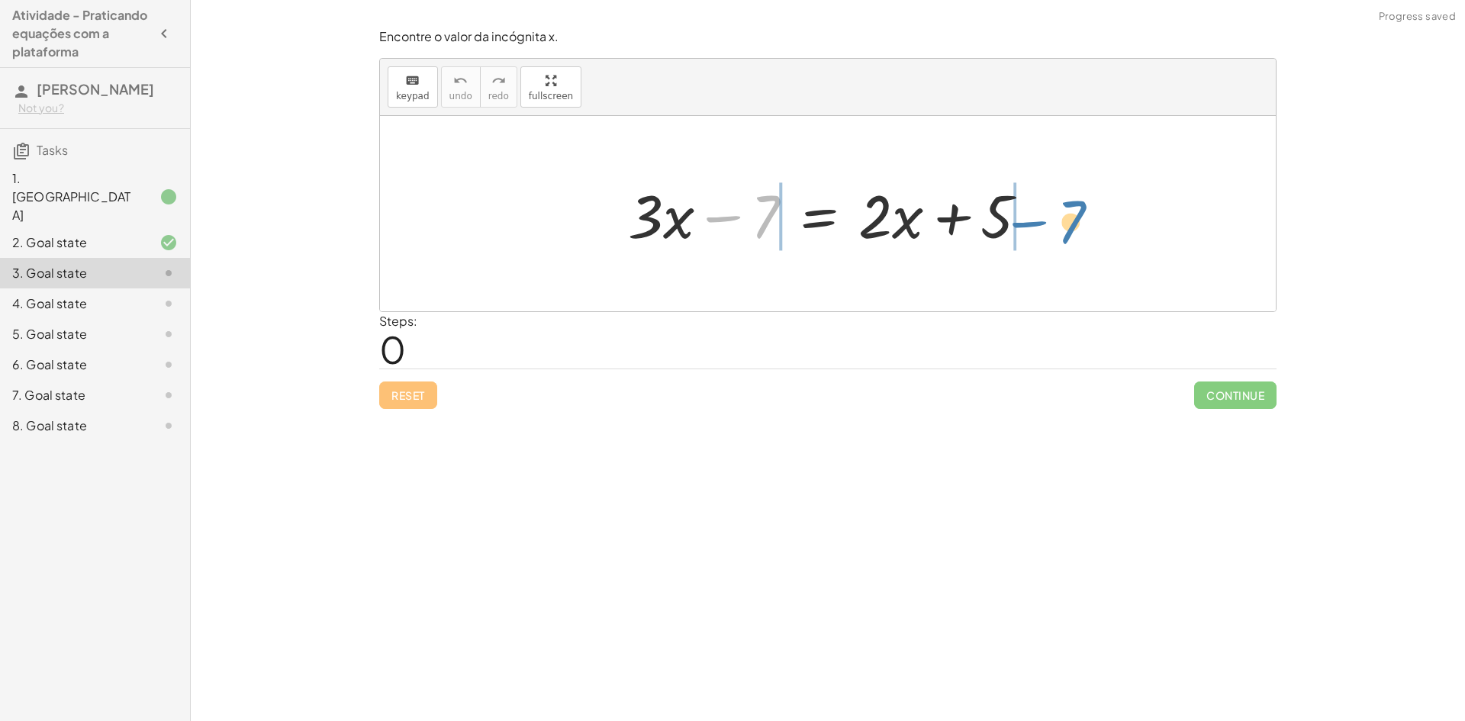
drag, startPoint x: 785, startPoint y: 213, endPoint x: 1091, endPoint y: 224, distance: 306.3
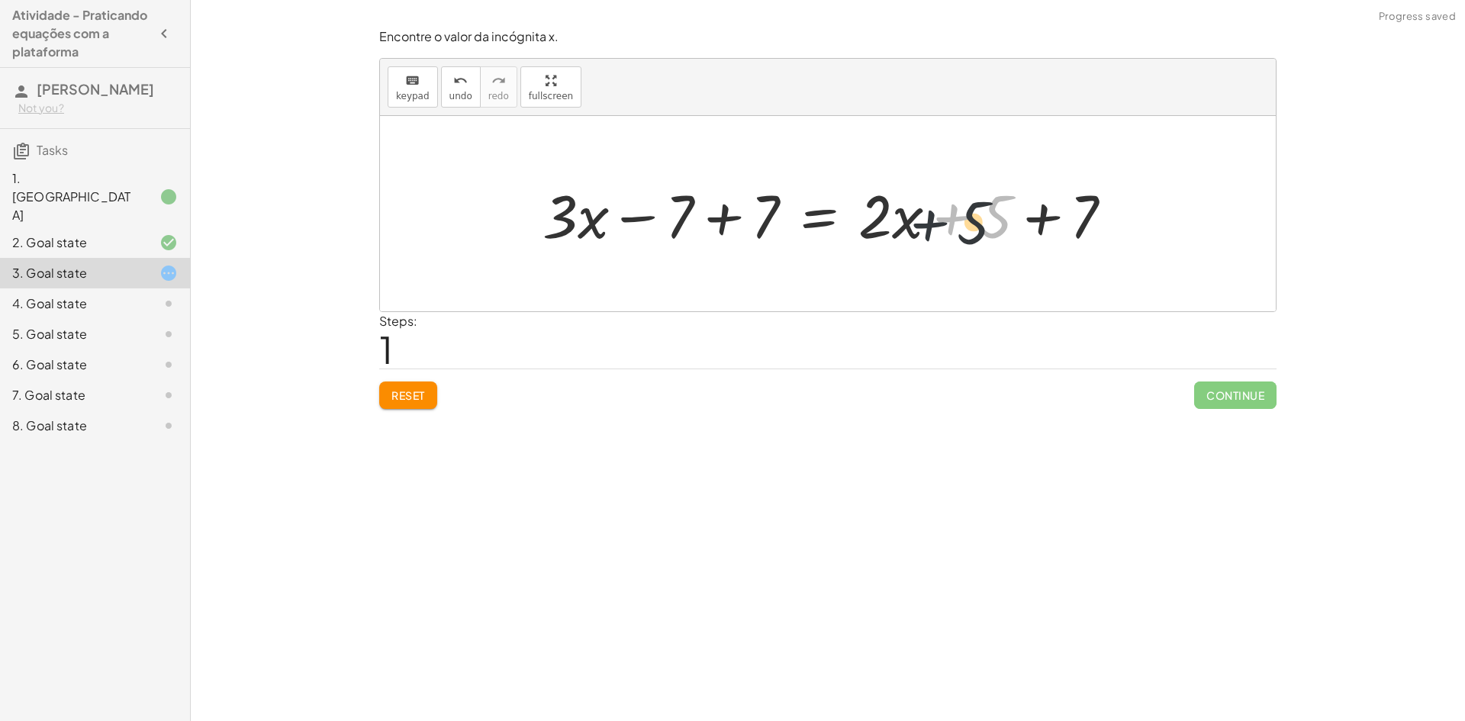
drag, startPoint x: 926, startPoint y: 218, endPoint x: 901, endPoint y: 224, distance: 25.9
click at [901, 224] on div at bounding box center [834, 214] width 598 height 79
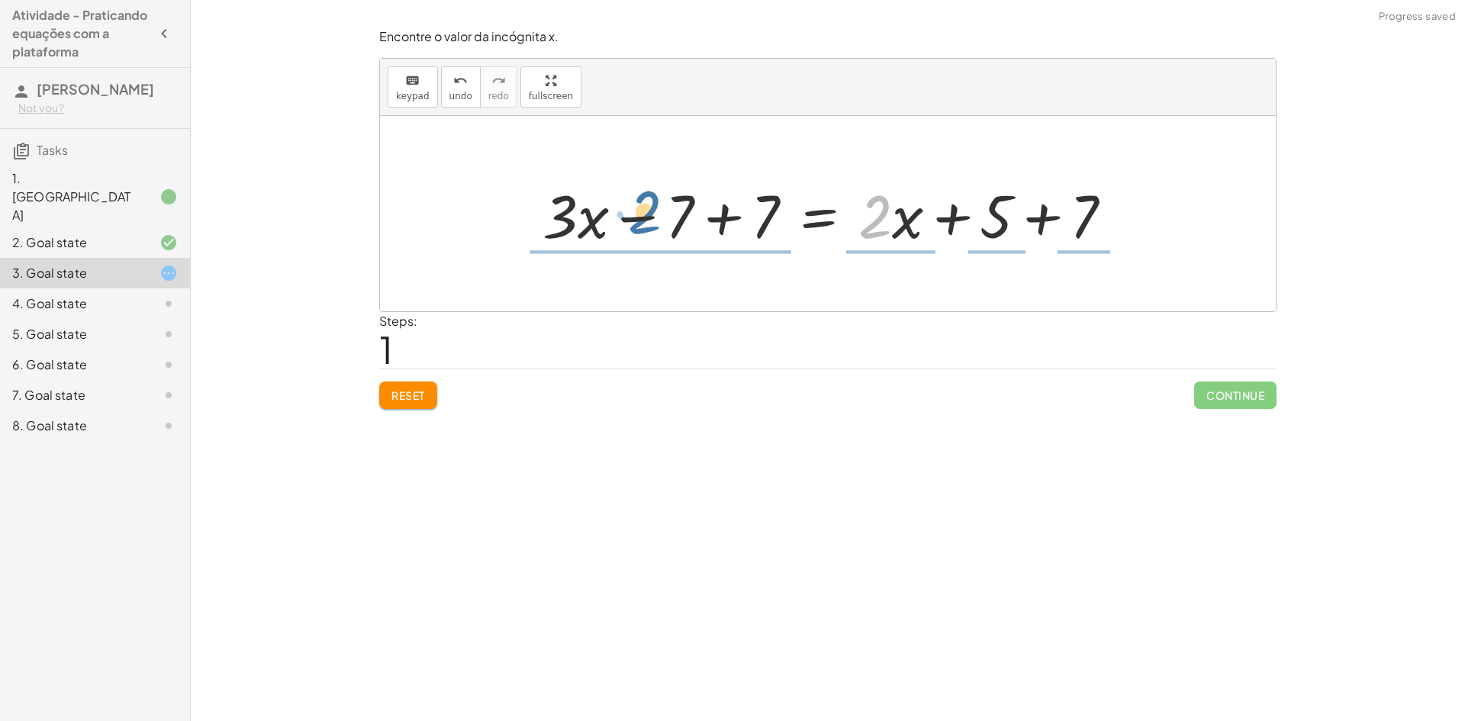
drag, startPoint x: 891, startPoint y: 221, endPoint x: 662, endPoint y: 210, distance: 229.2
click at [654, 214] on div at bounding box center [834, 214] width 598 height 79
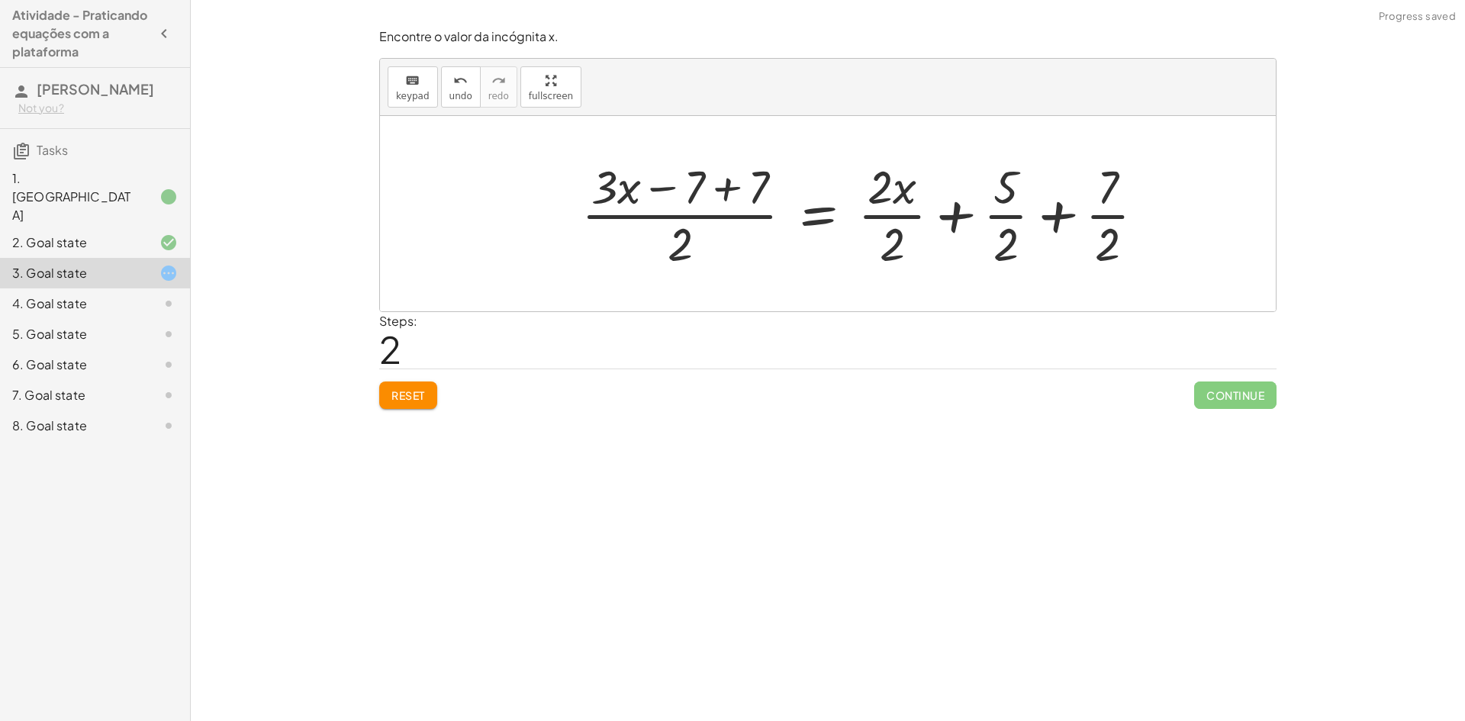
drag, startPoint x: 846, startPoint y: 243, endPoint x: 860, endPoint y: 242, distance: 14.6
click at [854, 243] on div at bounding box center [869, 214] width 591 height 118
click at [891, 237] on div at bounding box center [869, 214] width 591 height 118
click at [895, 237] on div at bounding box center [851, 214] width 554 height 118
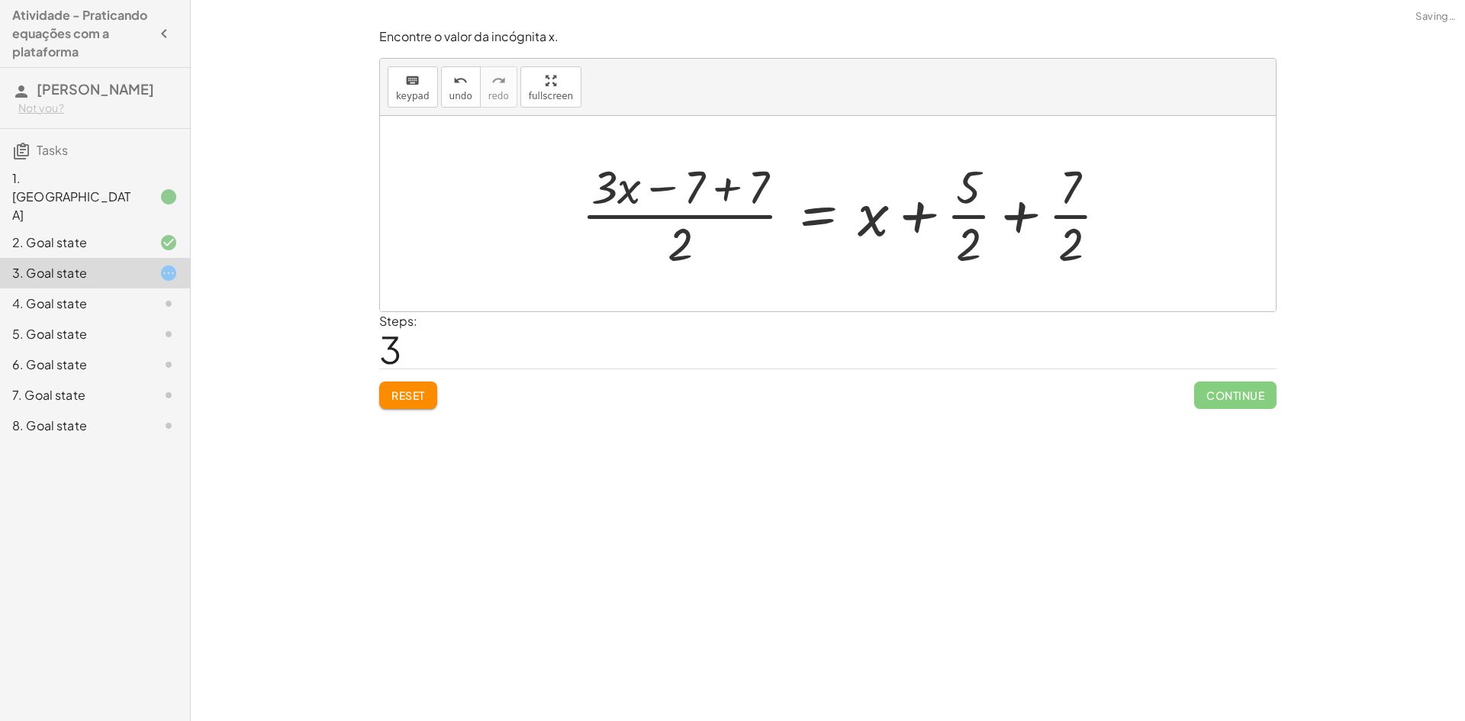
click at [966, 255] on div at bounding box center [851, 214] width 554 height 118
click at [968, 250] on div at bounding box center [851, 214] width 554 height 118
drag, startPoint x: 977, startPoint y: 237, endPoint x: 959, endPoint y: 230, distance: 19.6
click at [972, 234] on div at bounding box center [851, 214] width 554 height 118
click at [959, 215] on div at bounding box center [851, 214] width 554 height 118
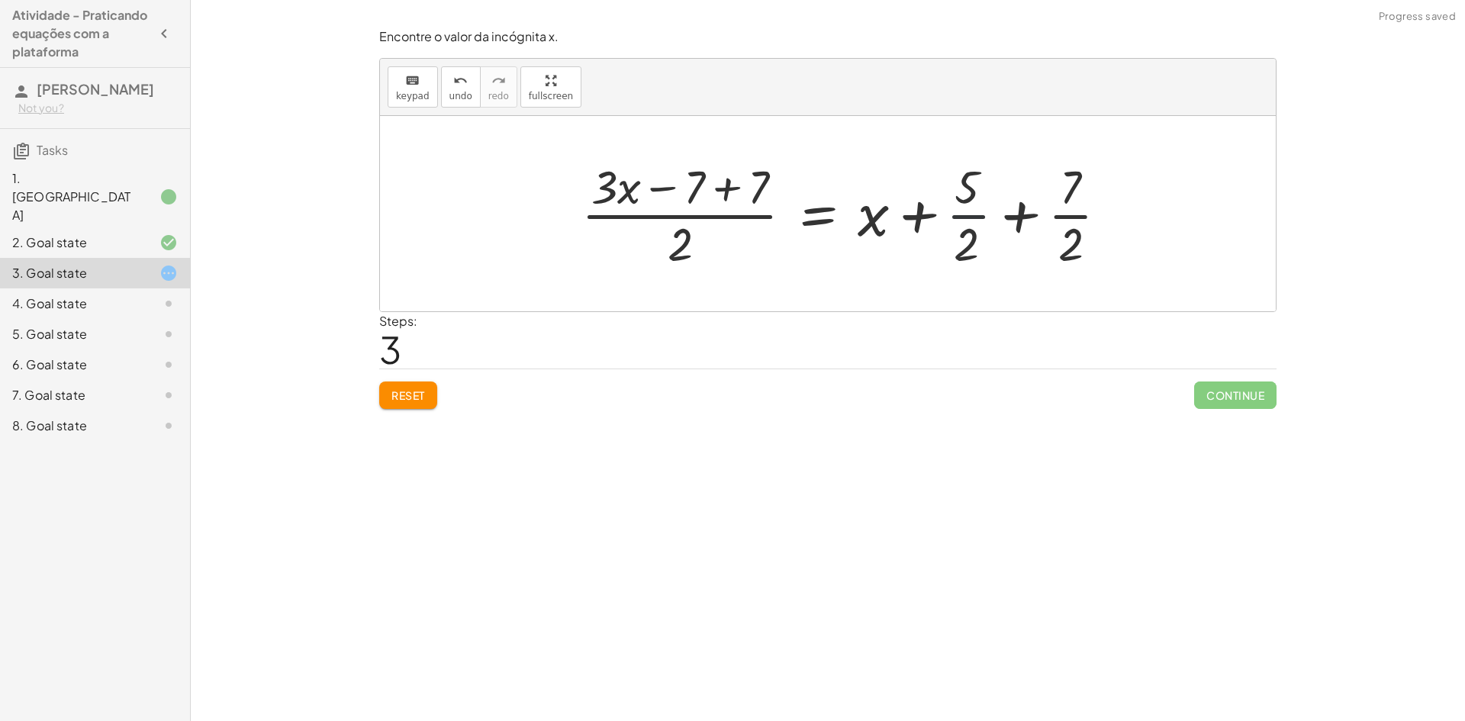
click at [978, 218] on div at bounding box center [851, 214] width 554 height 118
click at [682, 227] on div at bounding box center [851, 214] width 554 height 118
click at [743, 185] on div at bounding box center [851, 214] width 554 height 118
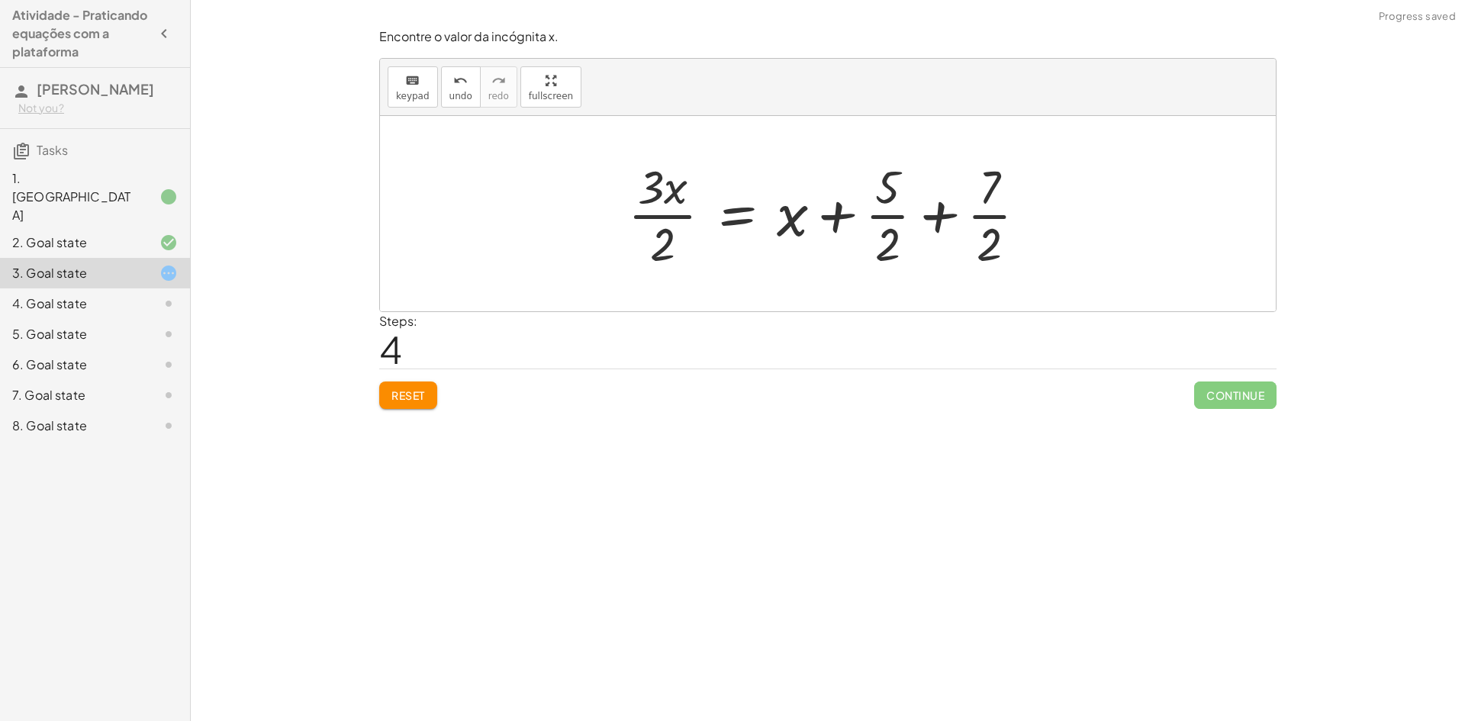
drag, startPoint x: 653, startPoint y: 192, endPoint x: 664, endPoint y: 198, distance: 12.6
click at [656, 192] on div at bounding box center [834, 214] width 426 height 118
click at [661, 218] on div at bounding box center [834, 214] width 426 height 118
drag, startPoint x: 788, startPoint y: 214, endPoint x: 600, endPoint y: 201, distance: 189.0
click at [459, 102] on button "undo undo" at bounding box center [461, 86] width 40 height 41
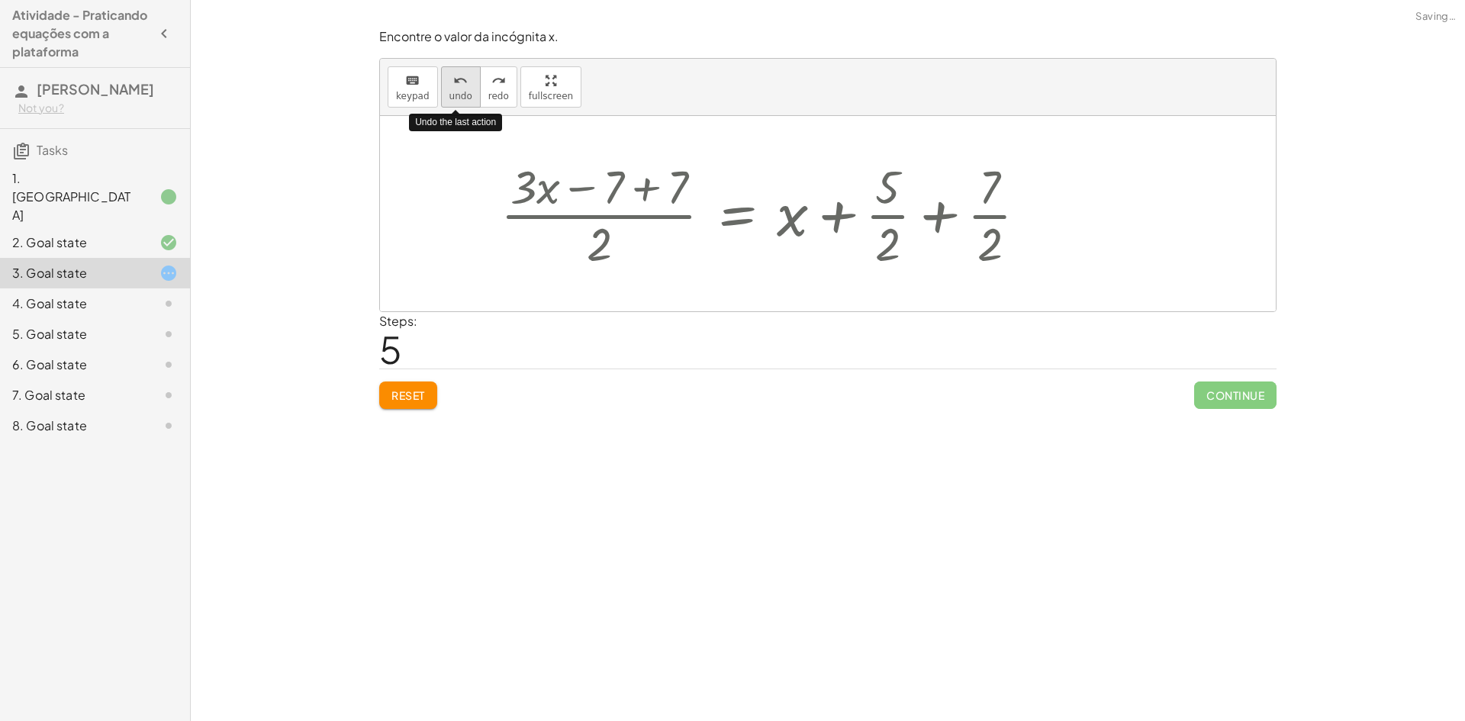
click at [460, 103] on button "undo undo" at bounding box center [461, 86] width 40 height 41
click at [460, 105] on button "undo undo" at bounding box center [461, 86] width 40 height 41
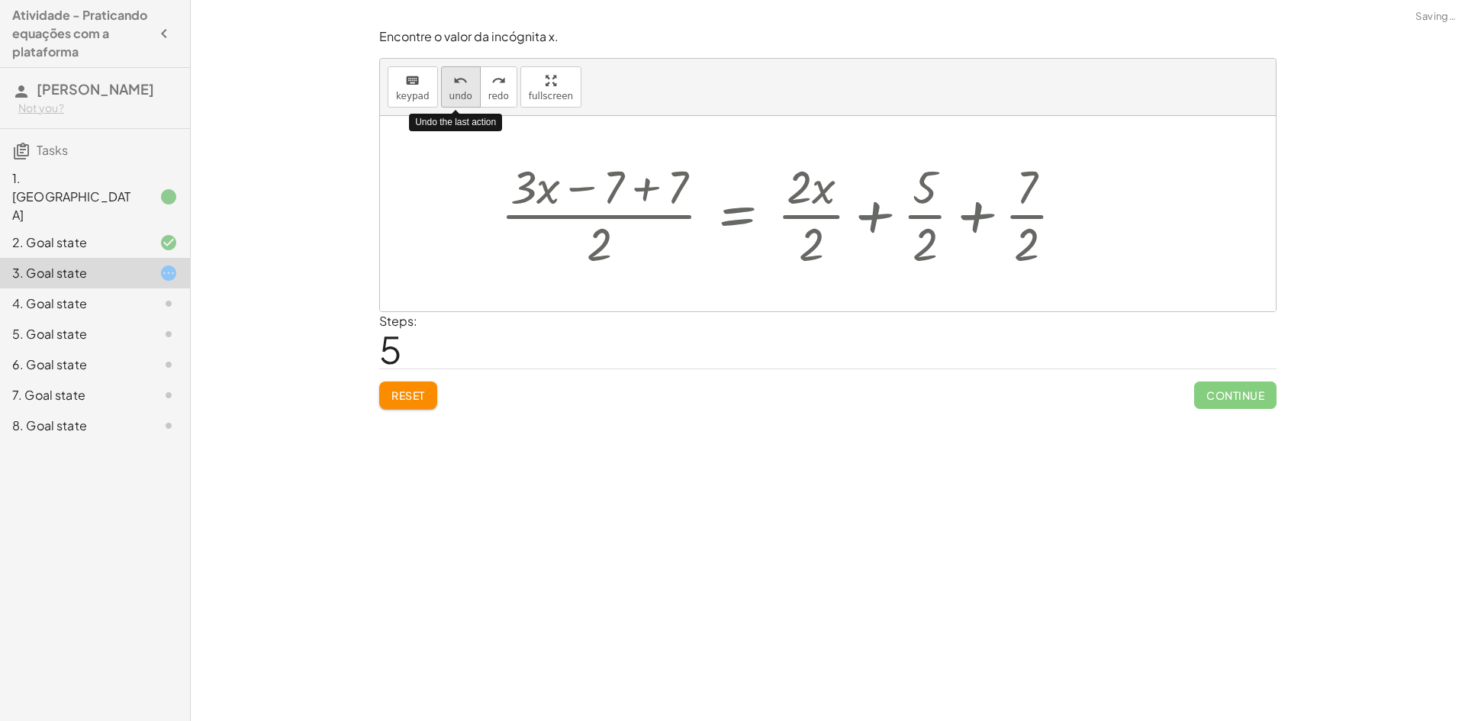
click at [460, 105] on button "undo undo" at bounding box center [461, 86] width 40 height 41
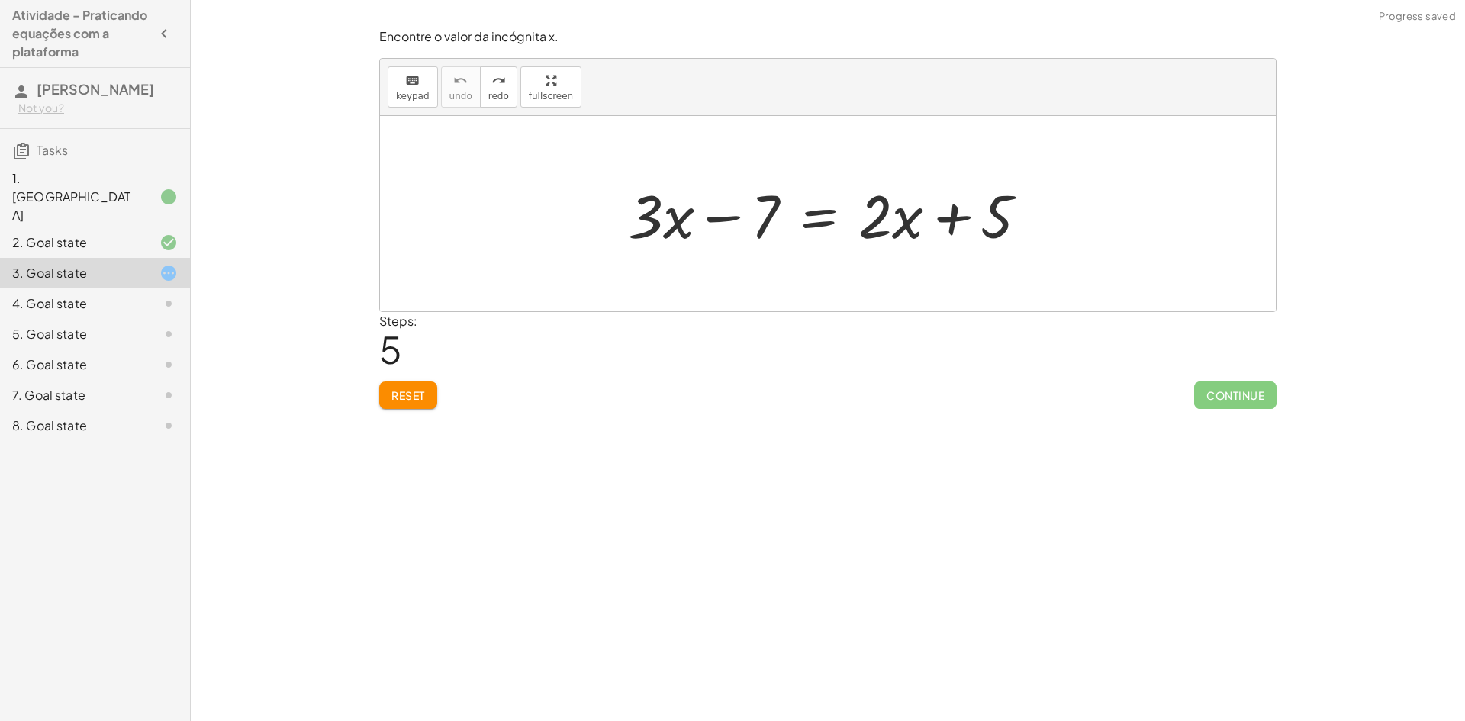
click at [907, 213] on div at bounding box center [834, 214] width 427 height 79
drag, startPoint x: 893, startPoint y: 226, endPoint x: 878, endPoint y: 220, distance: 16.4
click at [878, 220] on div at bounding box center [834, 214] width 427 height 79
drag, startPoint x: 764, startPoint y: 213, endPoint x: 1034, endPoint y: 219, distance: 270.3
click at [1034, 219] on div at bounding box center [834, 214] width 427 height 79
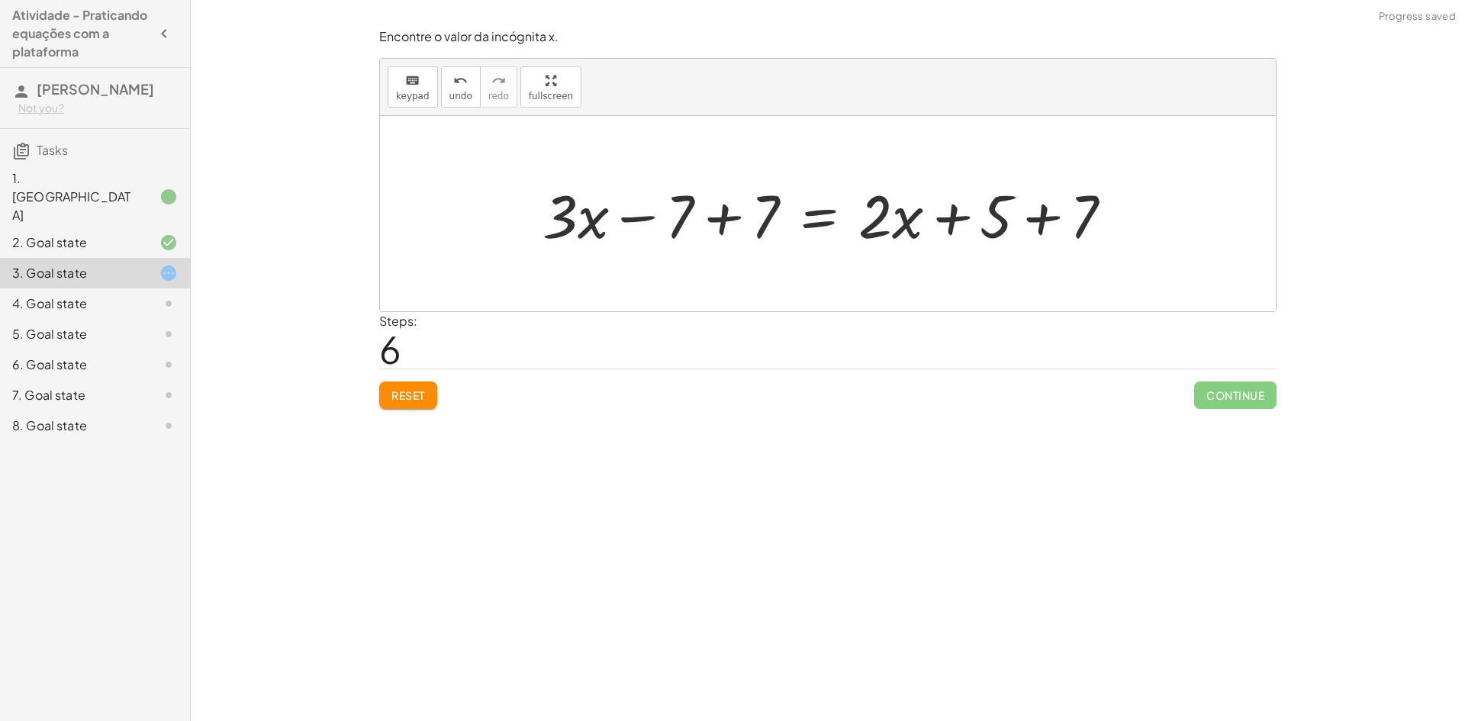
click at [1028, 211] on div at bounding box center [834, 214] width 598 height 79
click at [712, 206] on div at bounding box center [802, 214] width 534 height 79
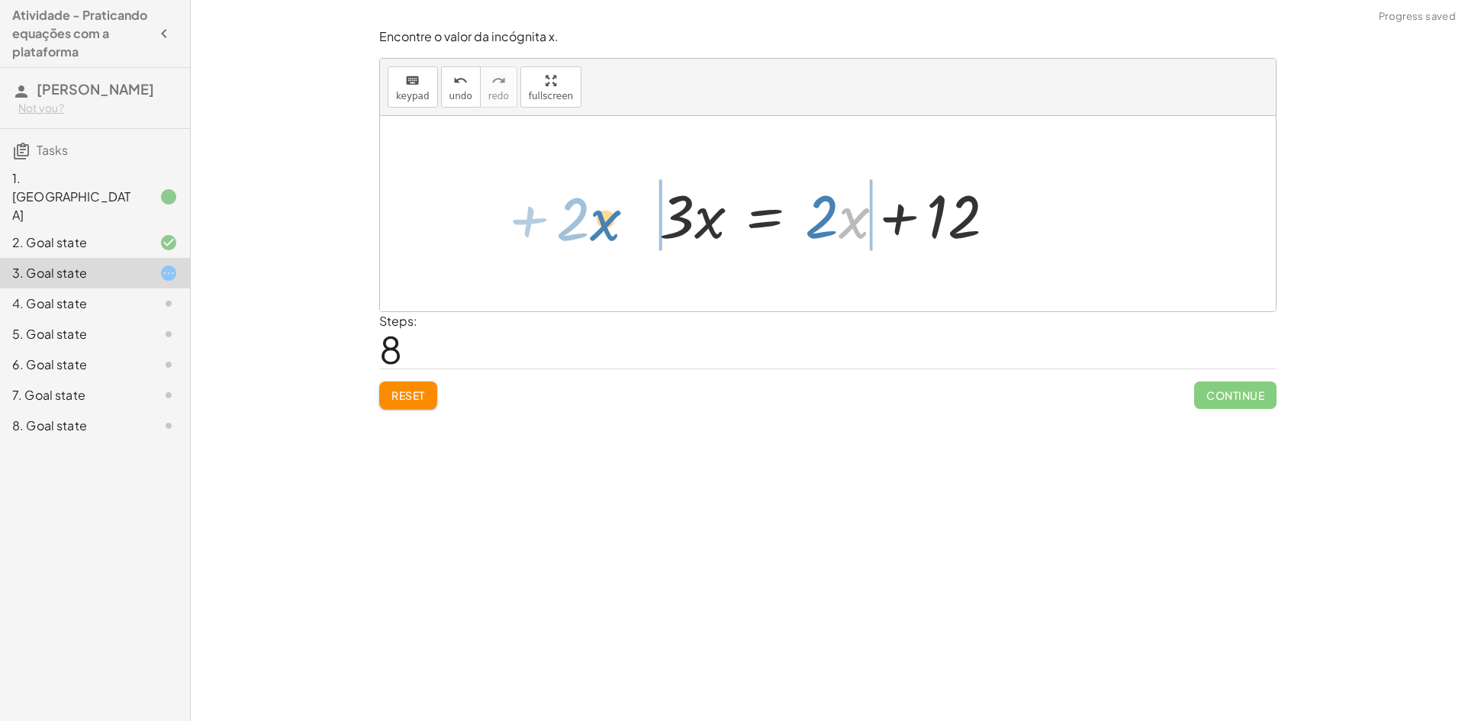
drag, startPoint x: 846, startPoint y: 217, endPoint x: 621, endPoint y: 211, distance: 225.2
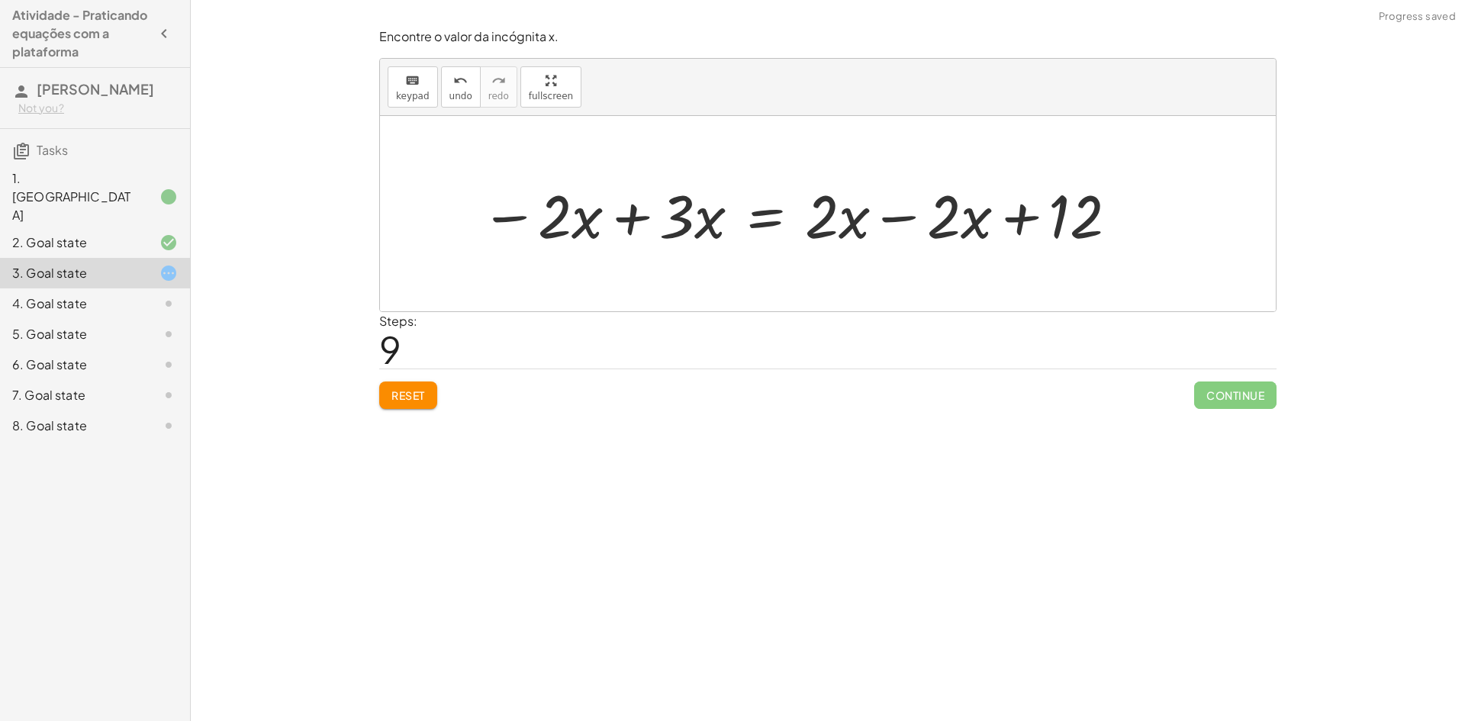
click at [668, 211] on div at bounding box center [800, 214] width 655 height 79
click at [630, 221] on div at bounding box center [800, 214] width 655 height 79
click at [592, 217] on div at bounding box center [828, 213] width 896 height 195
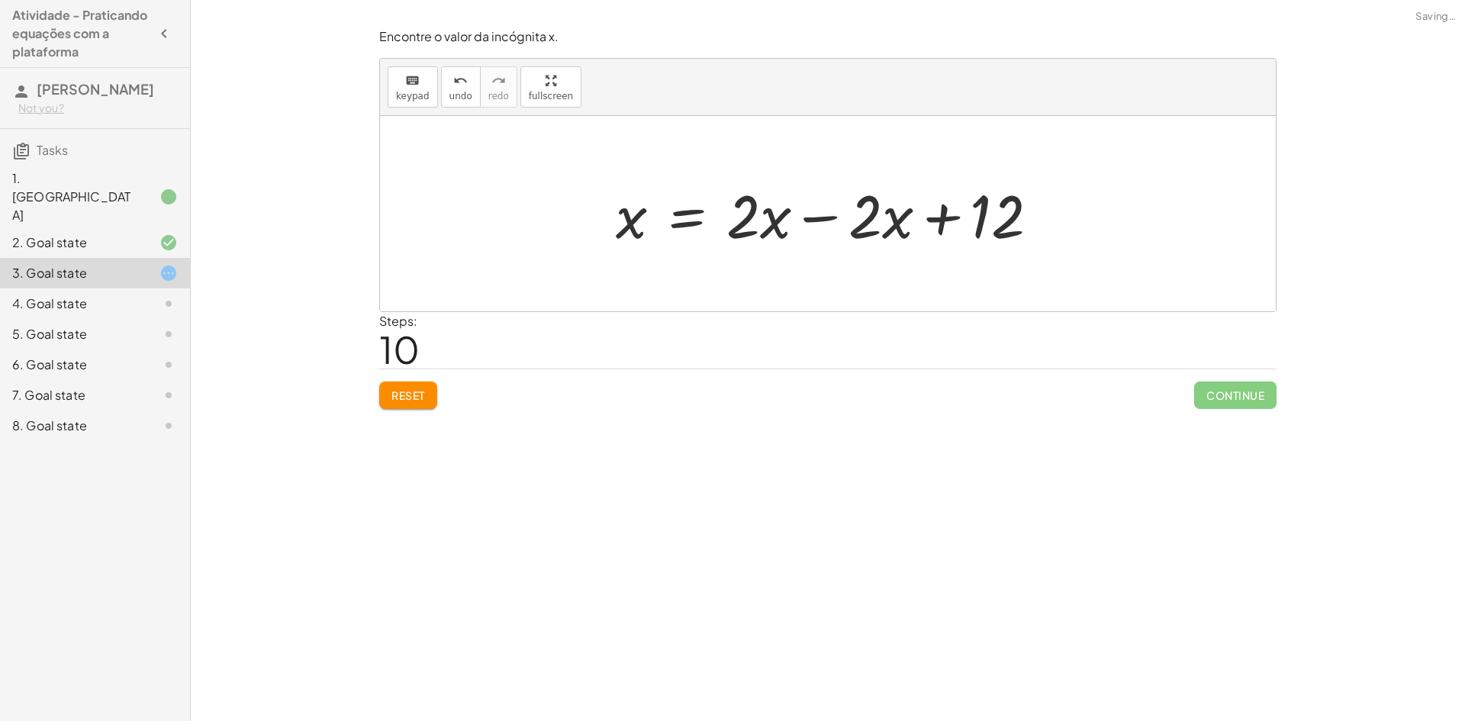
click at [892, 211] on div at bounding box center [833, 214] width 451 height 79
click at [927, 223] on div at bounding box center [833, 214] width 451 height 79
click at [798, 221] on div at bounding box center [833, 214] width 451 height 79
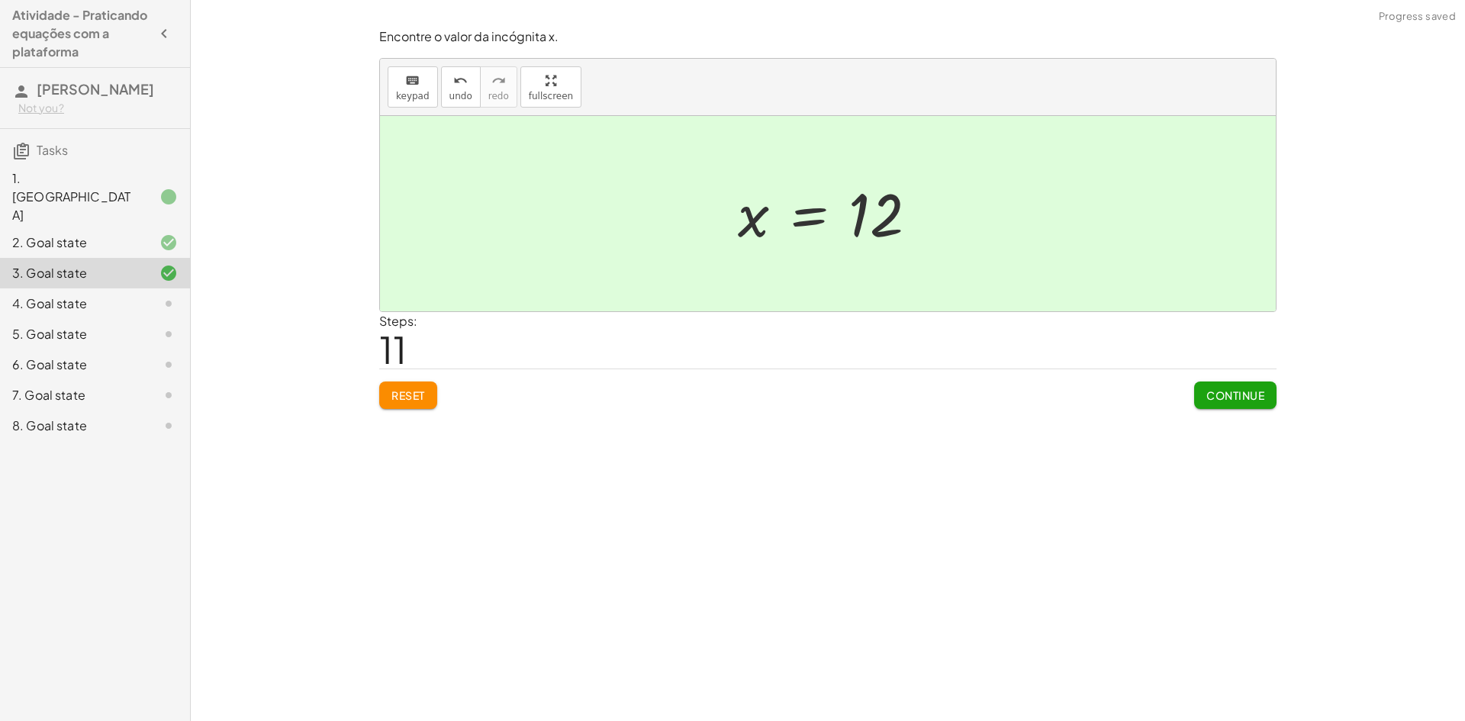
click at [866, 257] on div at bounding box center [828, 213] width 896 height 195
click at [1214, 396] on span "Continue" at bounding box center [1236, 395] width 58 height 14
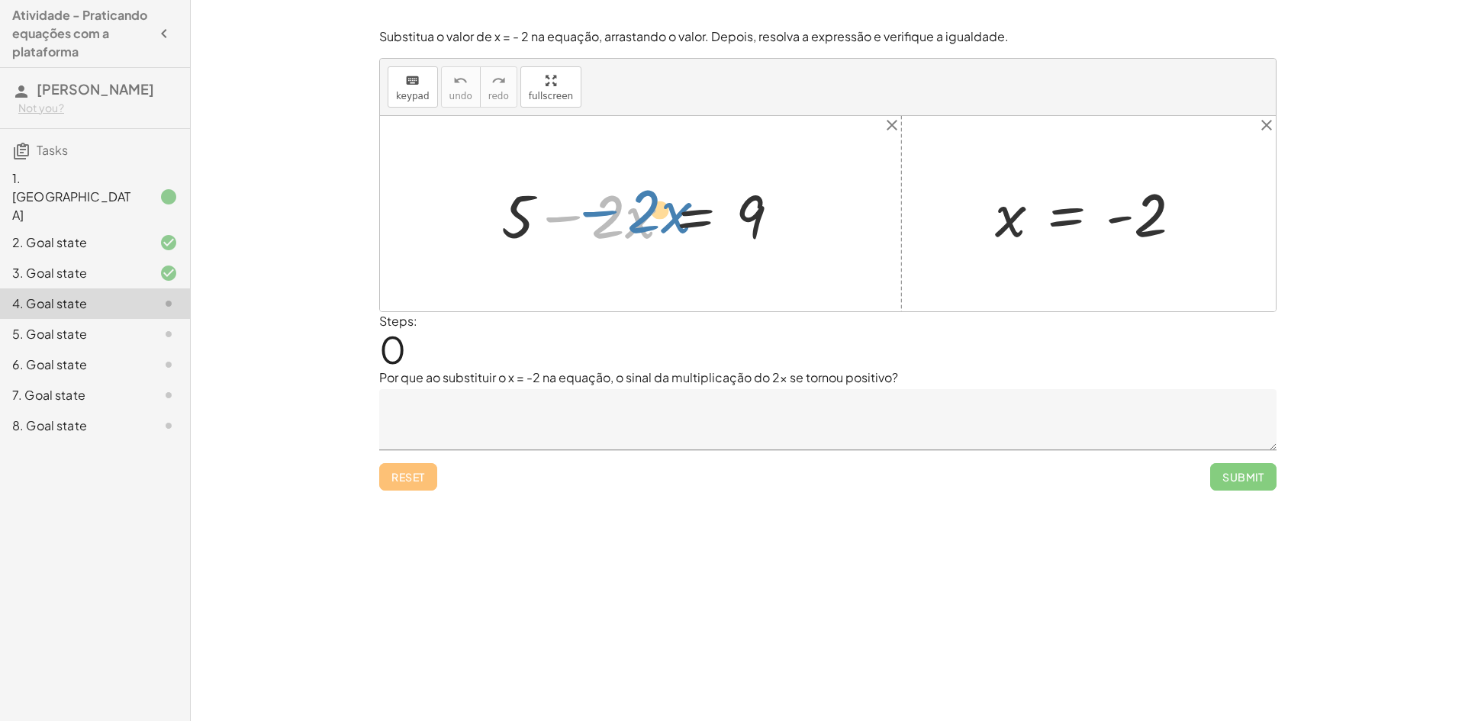
drag, startPoint x: 539, startPoint y: 216, endPoint x: 547, endPoint y: 205, distance: 13.6
click at [550, 207] on div at bounding box center [647, 214] width 306 height 79
drag, startPoint x: 520, startPoint y: 212, endPoint x: 838, endPoint y: 205, distance: 318.3
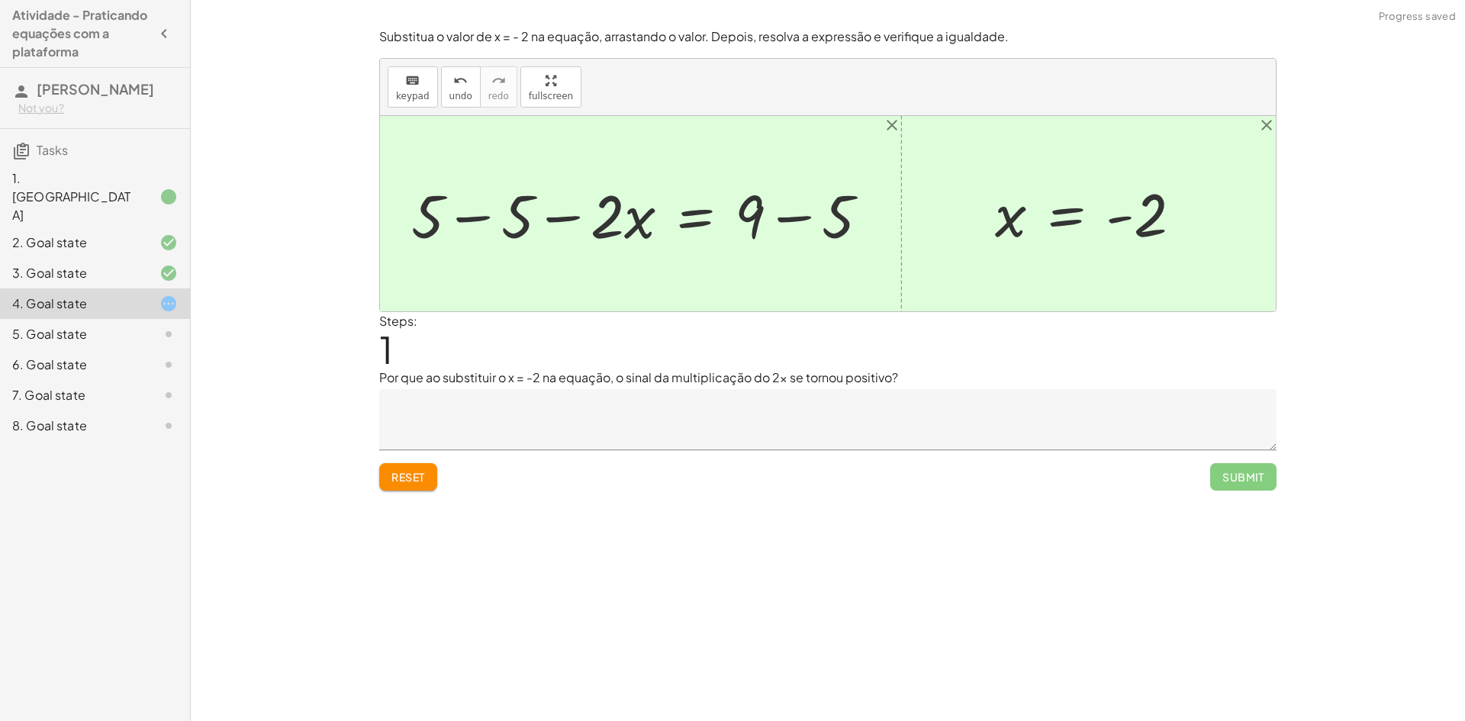
click at [771, 214] on div at bounding box center [646, 214] width 485 height 79
click at [517, 211] on div at bounding box center [603, 214] width 399 height 79
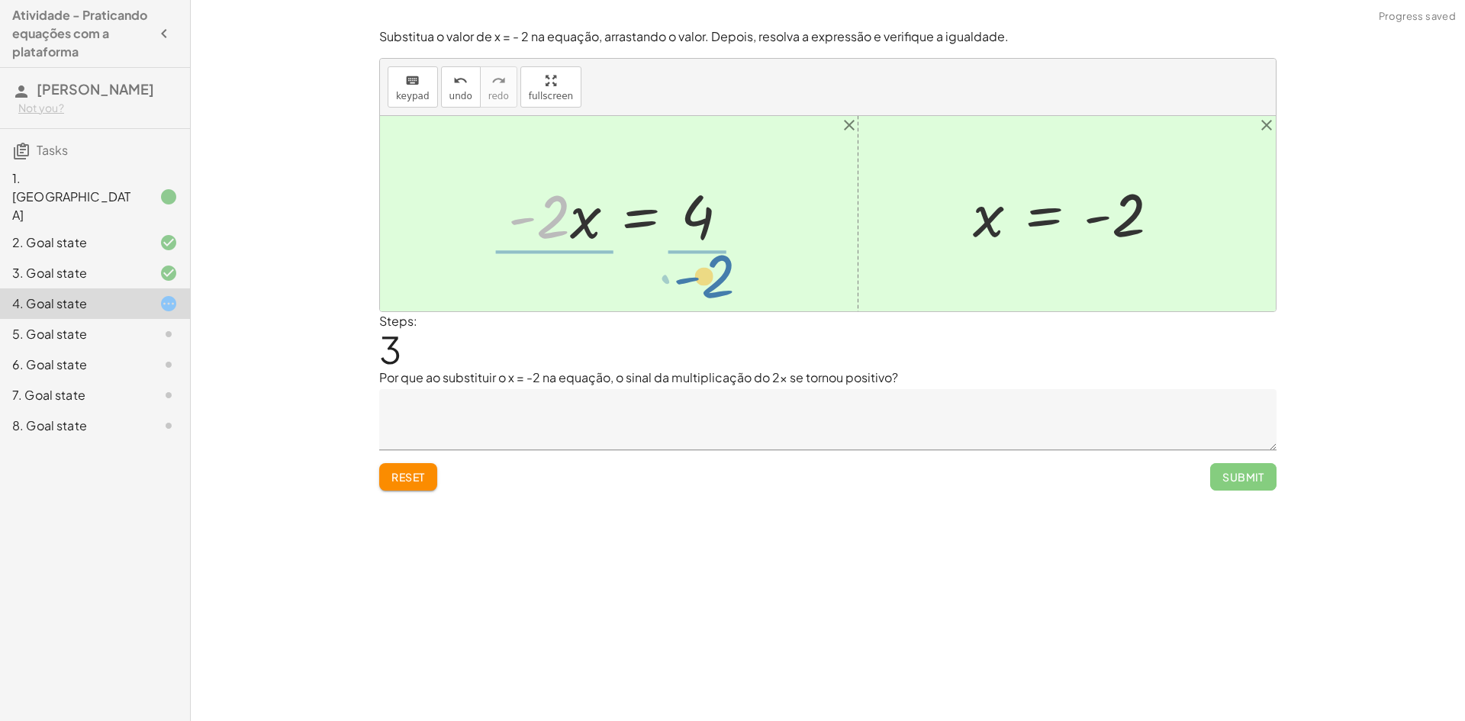
drag, startPoint x: 546, startPoint y: 215, endPoint x: 711, endPoint y: 251, distance: 168.7
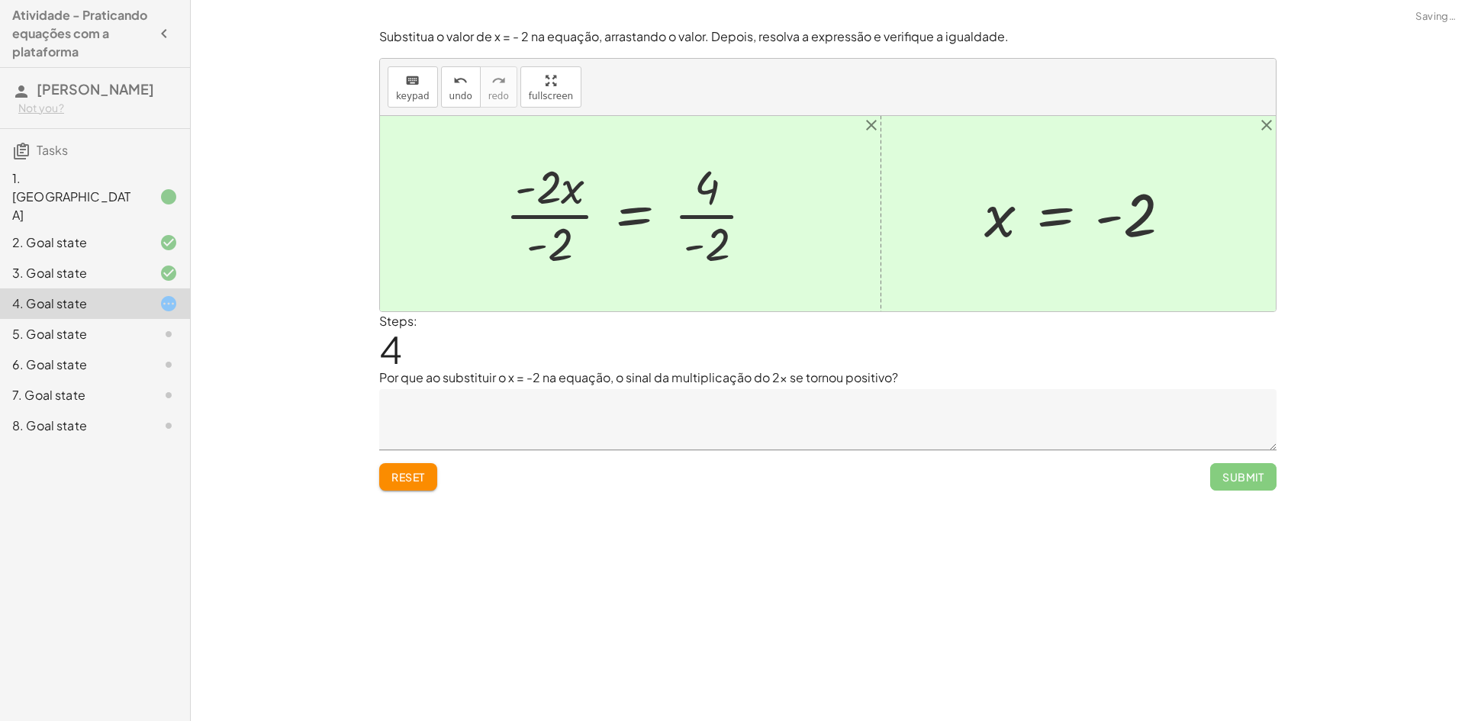
drag, startPoint x: 566, startPoint y: 209, endPoint x: 574, endPoint y: 214, distance: 10.0
click at [566, 211] on div at bounding box center [636, 214] width 277 height 118
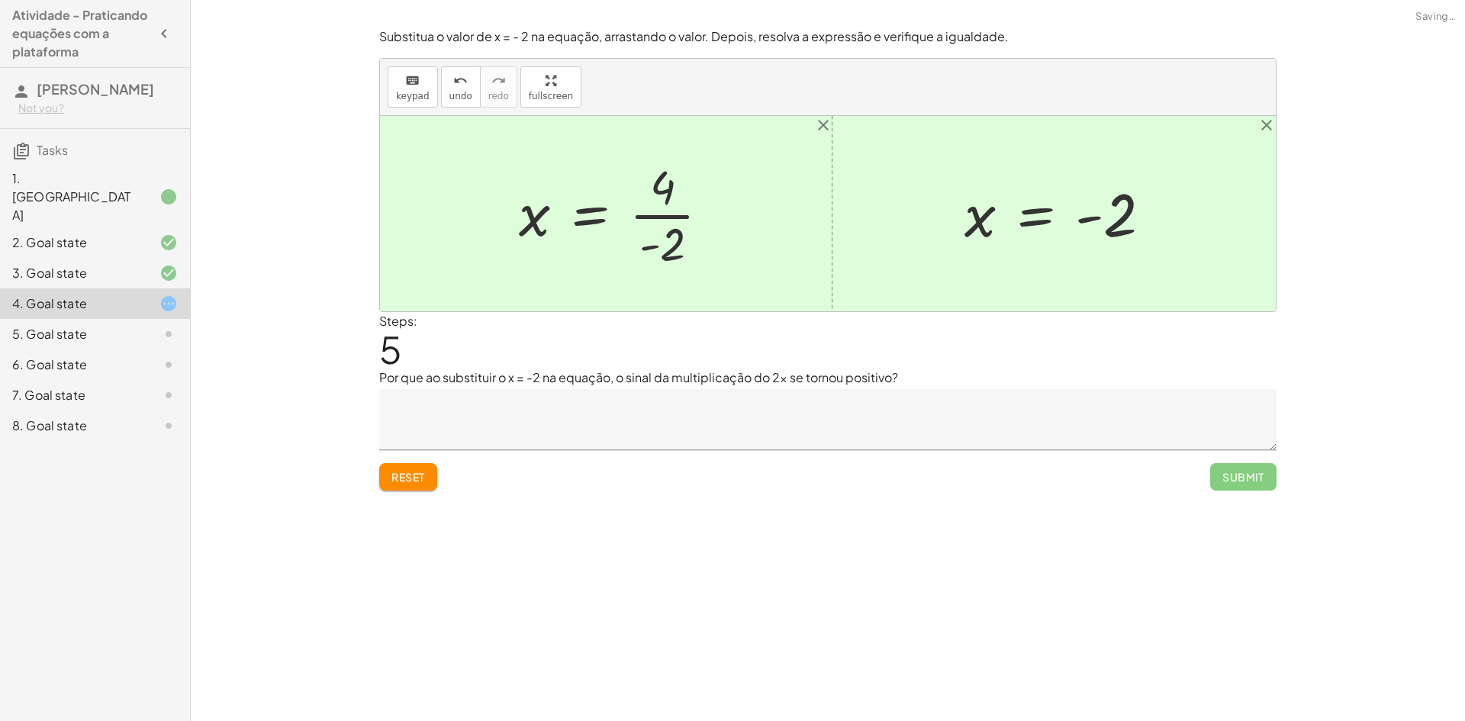
click at [681, 208] on div at bounding box center [620, 214] width 218 height 118
click at [669, 219] on div at bounding box center [610, 214] width 214 height 76
click at [969, 243] on div at bounding box center [1058, 214] width 214 height 76
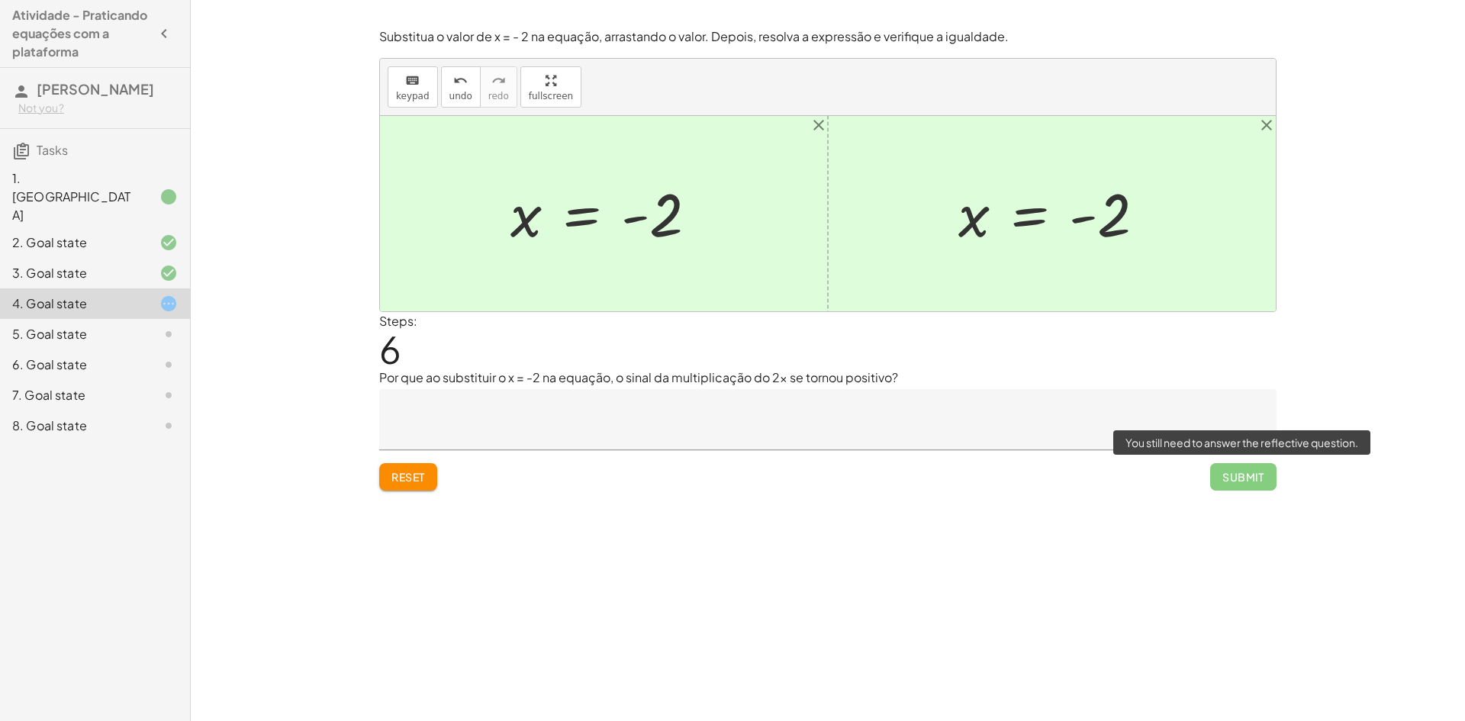
click at [1252, 482] on span "Submit" at bounding box center [1243, 476] width 66 height 27
drag, startPoint x: 385, startPoint y: 349, endPoint x: 434, endPoint y: 314, distance: 60.8
click at [389, 346] on span "6" at bounding box center [390, 349] width 22 height 47
click at [548, 221] on div at bounding box center [610, 214] width 214 height 76
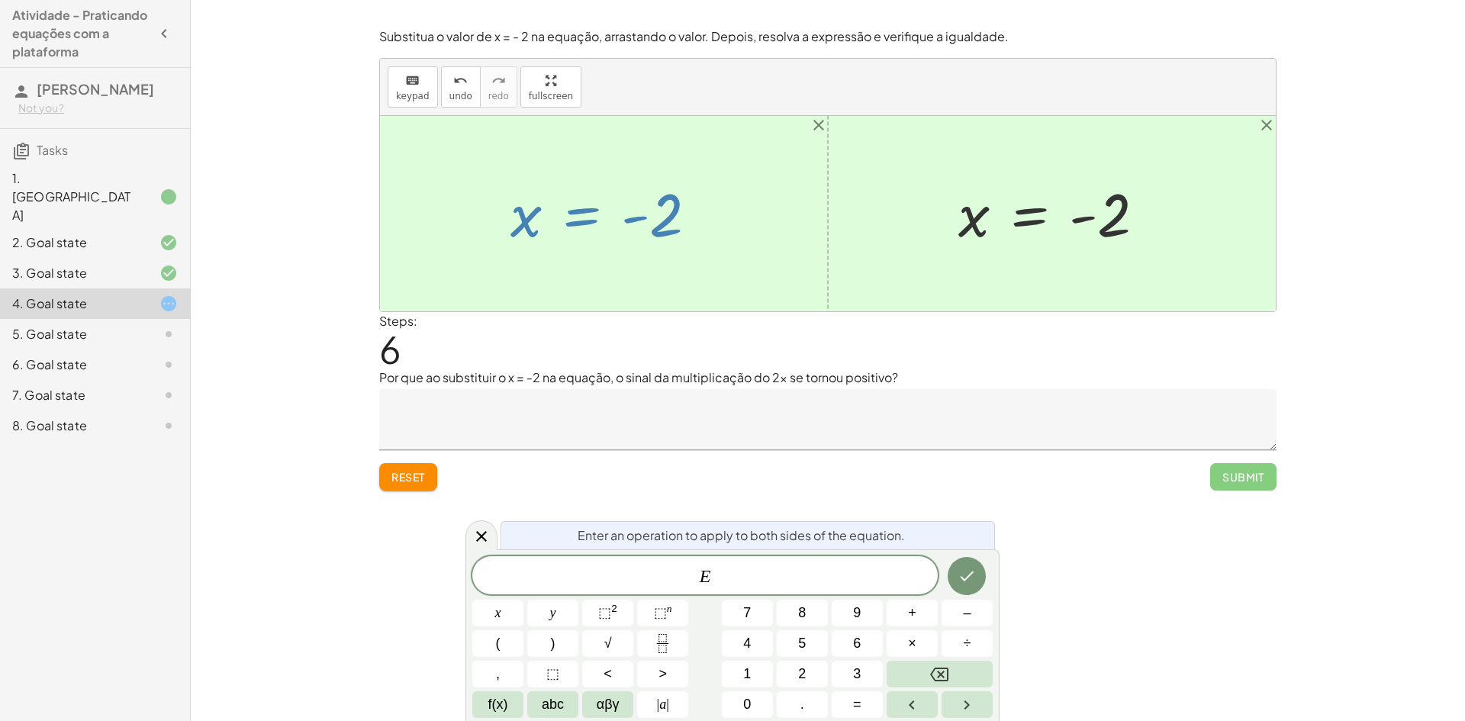
click at [650, 224] on div at bounding box center [610, 214] width 214 height 76
click at [444, 93] on button "undo undo" at bounding box center [461, 86] width 40 height 41
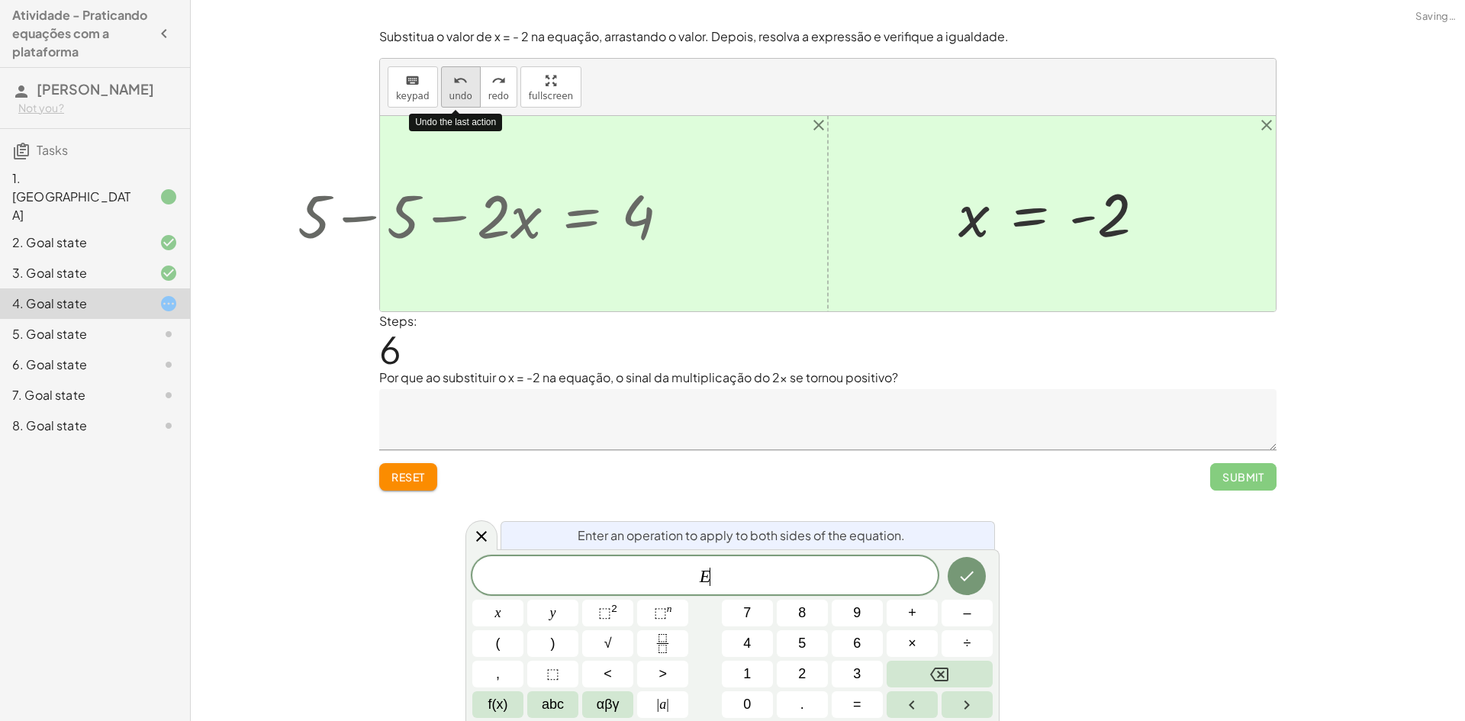
click at [444, 93] on button "undo undo" at bounding box center [461, 86] width 40 height 41
drag, startPoint x: 450, startPoint y: 112, endPoint x: 466, endPoint y: 115, distance: 16.3
click at [466, 115] on div "Undo the last action" at bounding box center [455, 122] width 93 height 25
click at [505, 220] on div at bounding box center [610, 214] width 214 height 79
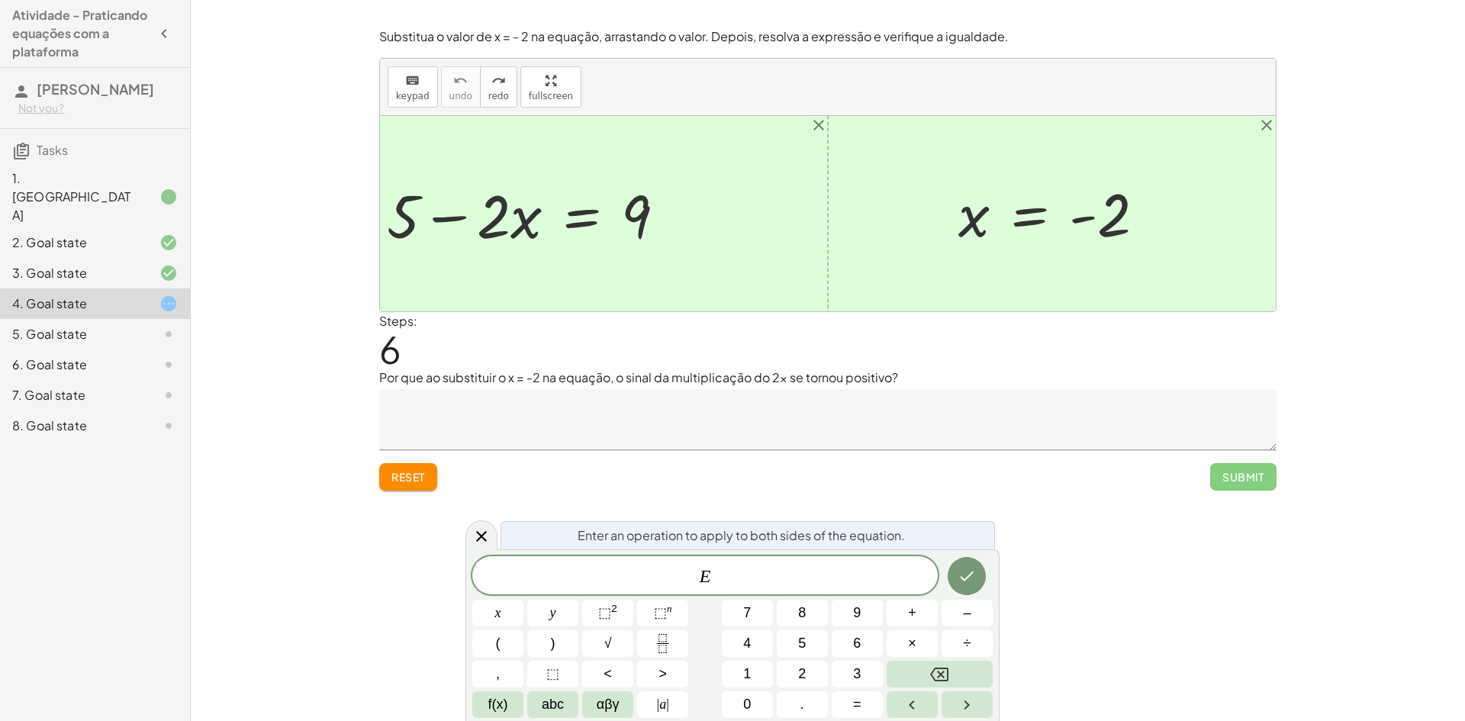
drag, startPoint x: 436, startPoint y: 211, endPoint x: 463, endPoint y: 176, distance: 44.6
click at [463, 176] on div at bounding box center [828, 213] width 896 height 195
drag, startPoint x: 416, startPoint y: 193, endPoint x: 467, endPoint y: 182, distance: 52.2
click at [467, 182] on div at bounding box center [828, 213] width 896 height 195
drag, startPoint x: 395, startPoint y: 205, endPoint x: 425, endPoint y: 184, distance: 37.3
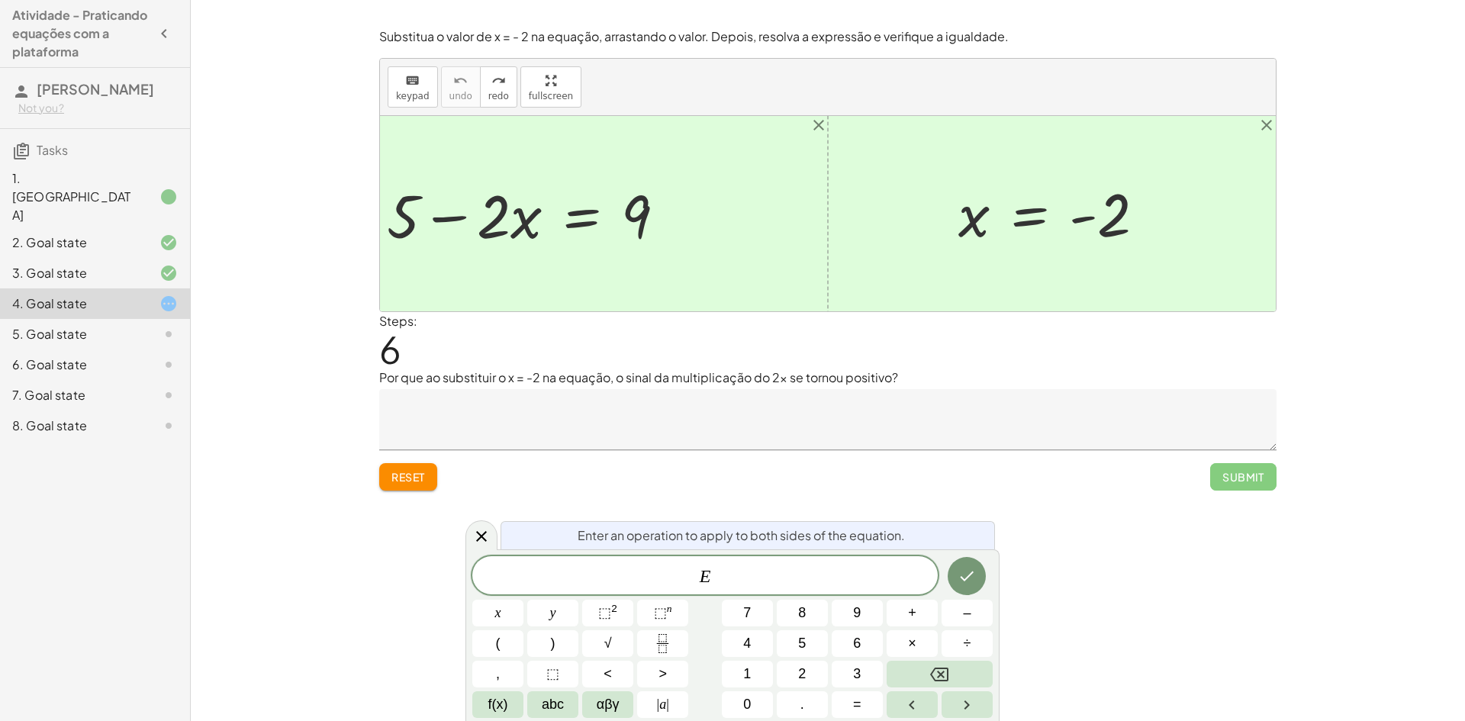
click at [425, 184] on div at bounding box center [828, 213] width 896 height 195
drag, startPoint x: 410, startPoint y: 197, endPoint x: 437, endPoint y: 182, distance: 30.8
click at [437, 182] on div at bounding box center [828, 213] width 896 height 195
drag, startPoint x: 437, startPoint y: 182, endPoint x: 475, endPoint y: 204, distance: 44.1
click at [463, 196] on div at bounding box center [828, 213] width 896 height 195
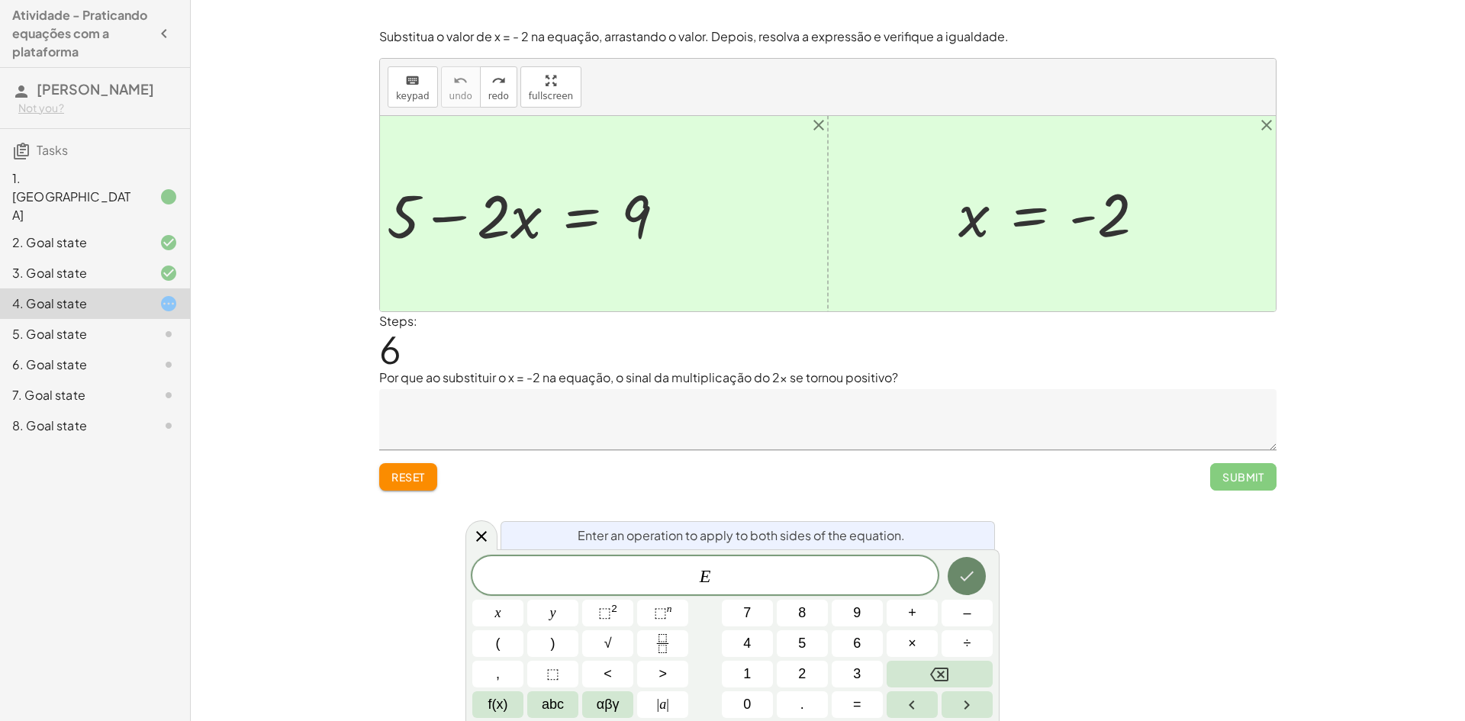
click at [955, 581] on button "Done" at bounding box center [967, 576] width 38 height 38
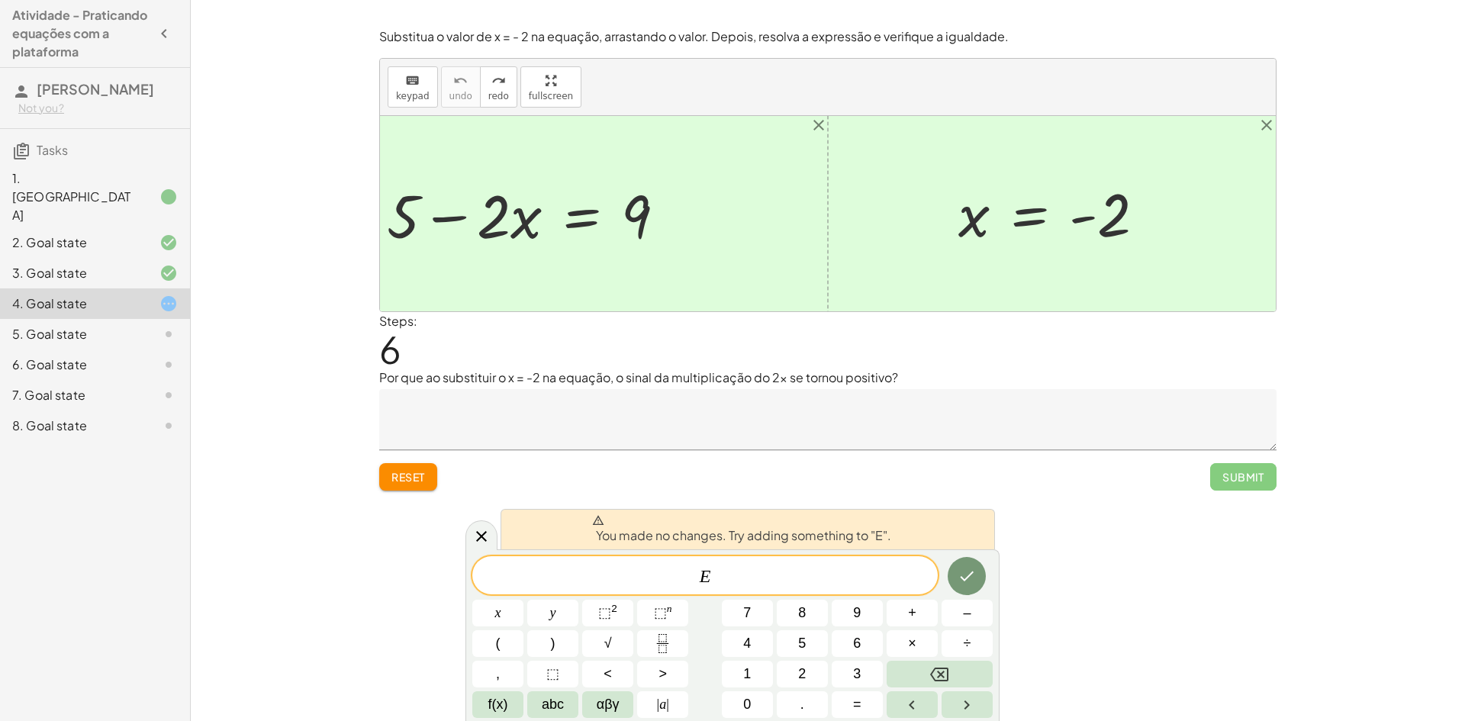
drag, startPoint x: 1002, startPoint y: 566, endPoint x: 978, endPoint y: 574, distance: 24.9
click at [992, 574] on body "Atividade - Praticando equações com a plataforma [PERSON_NAME] Not you? Tasks 1…" at bounding box center [732, 360] width 1465 height 721
drag, startPoint x: 902, startPoint y: 557, endPoint x: 895, endPoint y: 566, distance: 11.9
click at [901, 559] on div "****** E ​" at bounding box center [705, 575] width 466 height 38
drag, startPoint x: 476, startPoint y: 539, endPoint x: 513, endPoint y: 515, distance: 43.6
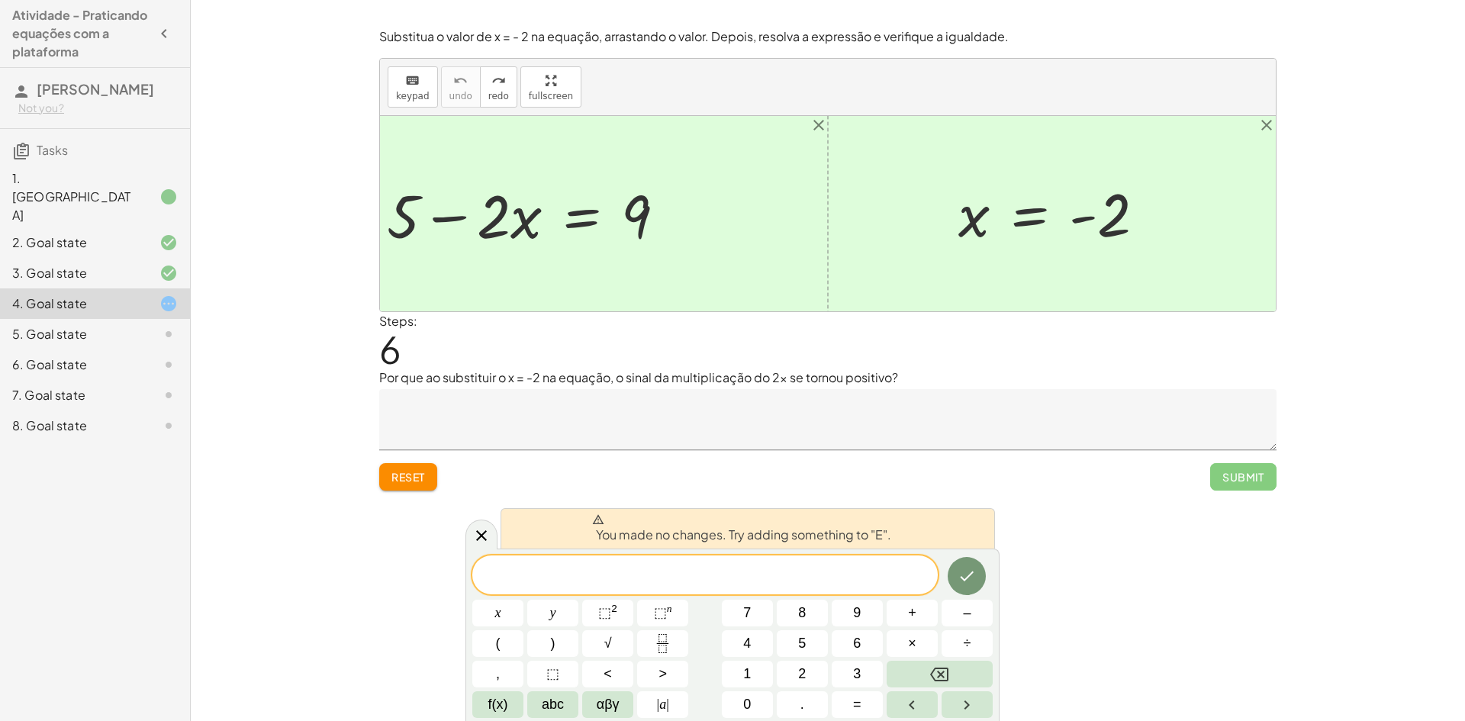
click at [495, 527] on div at bounding box center [482, 535] width 32 height 30
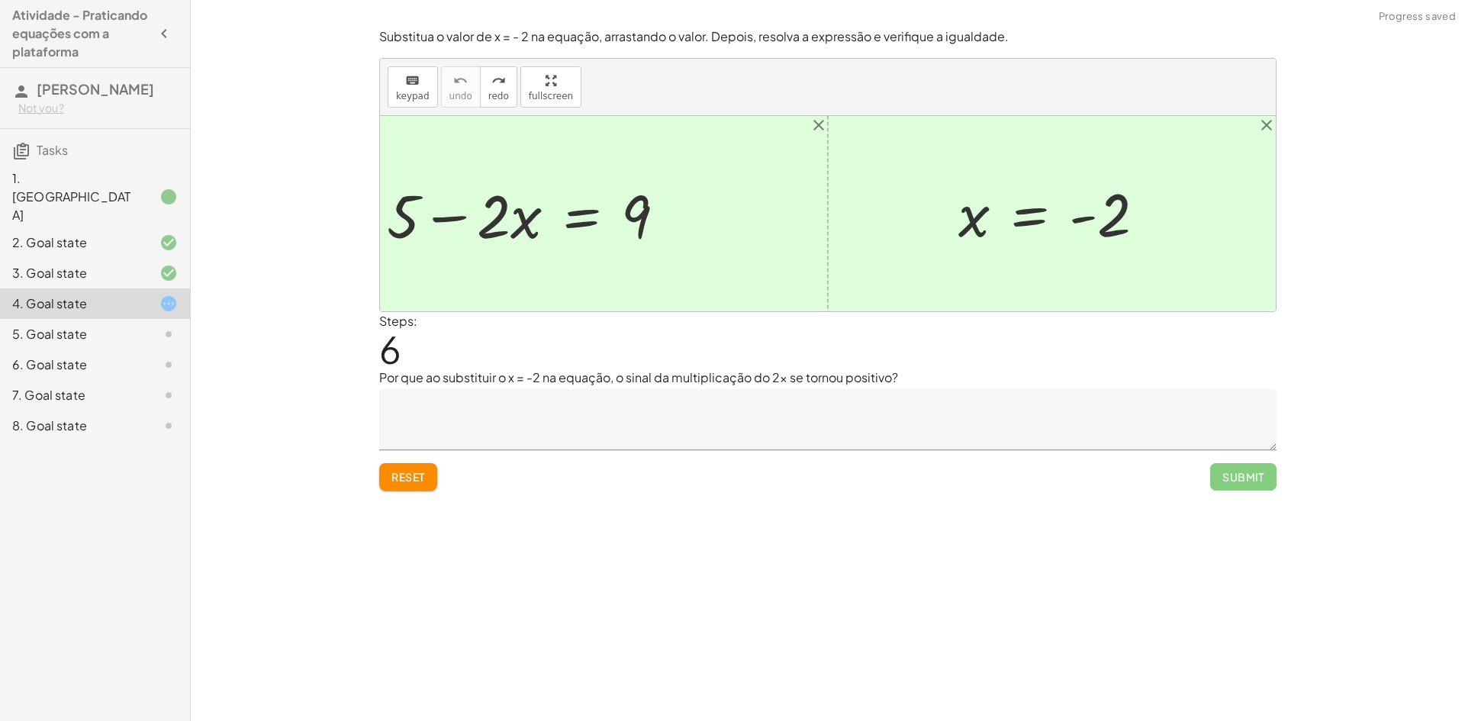
drag, startPoint x: 399, startPoint y: 202, endPoint x: 408, endPoint y: 190, distance: 15.3
click at [424, 177] on div at bounding box center [828, 213] width 896 height 195
click at [421, 188] on div at bounding box center [828, 213] width 896 height 195
drag, startPoint x: 407, startPoint y: 201, endPoint x: 418, endPoint y: 195, distance: 13.0
click at [418, 195] on div at bounding box center [828, 213] width 896 height 195
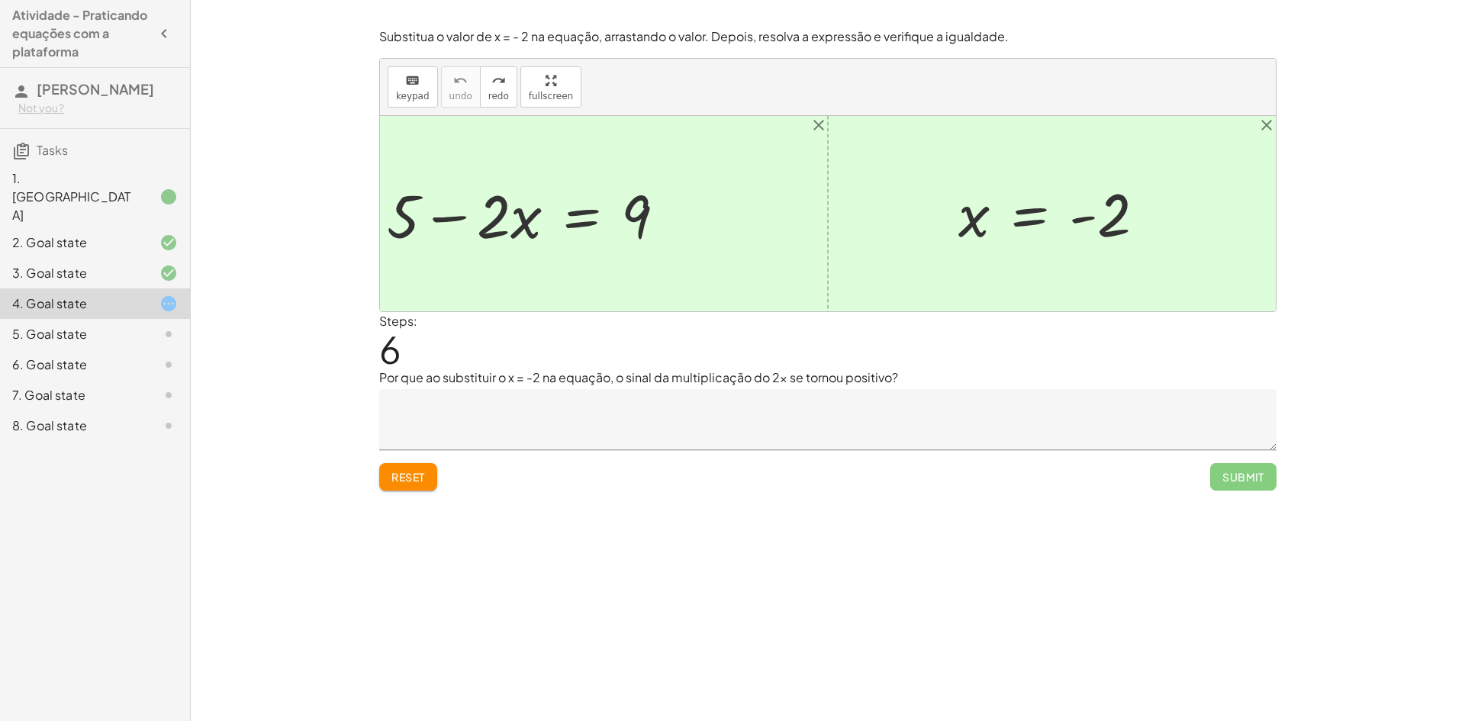
drag, startPoint x: 461, startPoint y: 192, endPoint x: 519, endPoint y: 182, distance: 58.7
click at [464, 192] on div at bounding box center [828, 213] width 896 height 195
drag, startPoint x: 519, startPoint y: 182, endPoint x: 581, endPoint y: 189, distance: 62.1
click at [538, 181] on div at bounding box center [610, 214] width 214 height 79
click at [582, 189] on div at bounding box center [610, 214] width 214 height 79
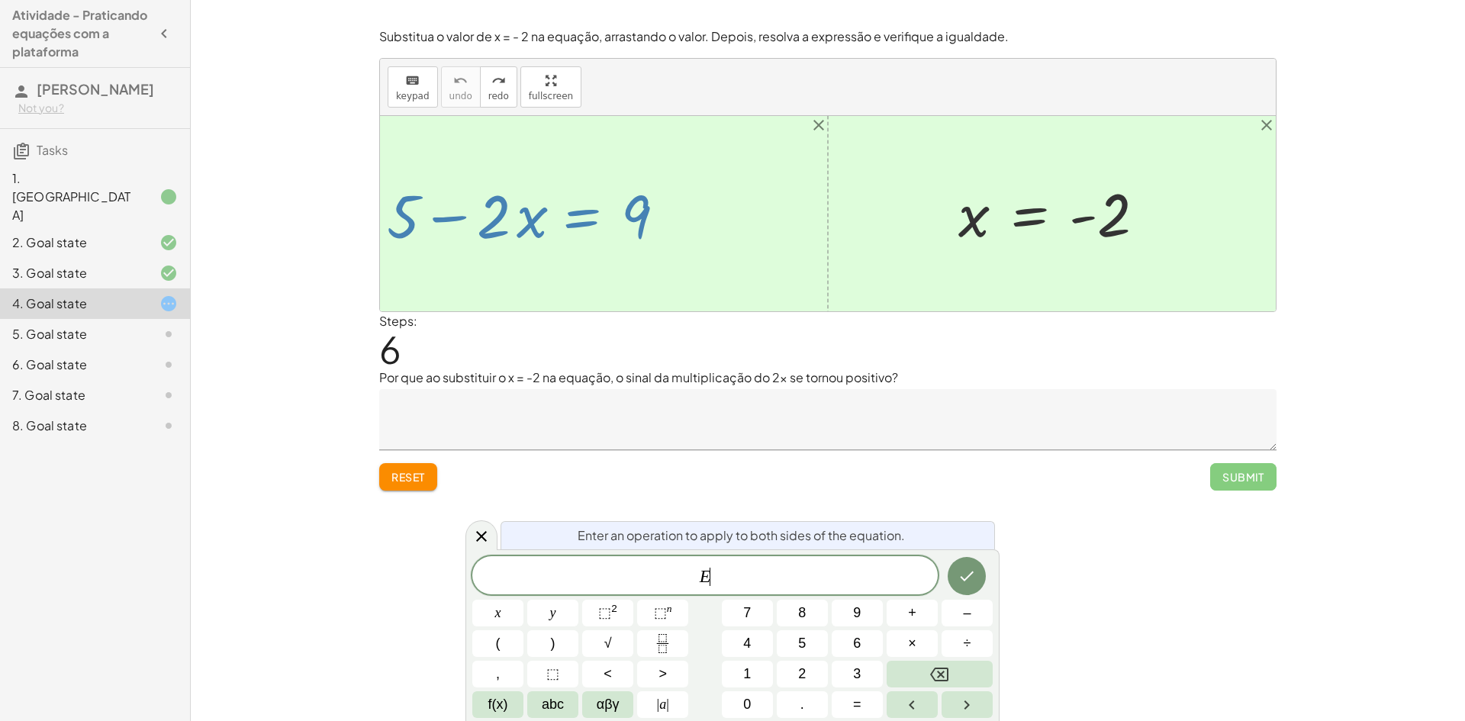
click at [601, 198] on div at bounding box center [610, 214] width 214 height 79
click at [679, 301] on div at bounding box center [828, 213] width 896 height 195
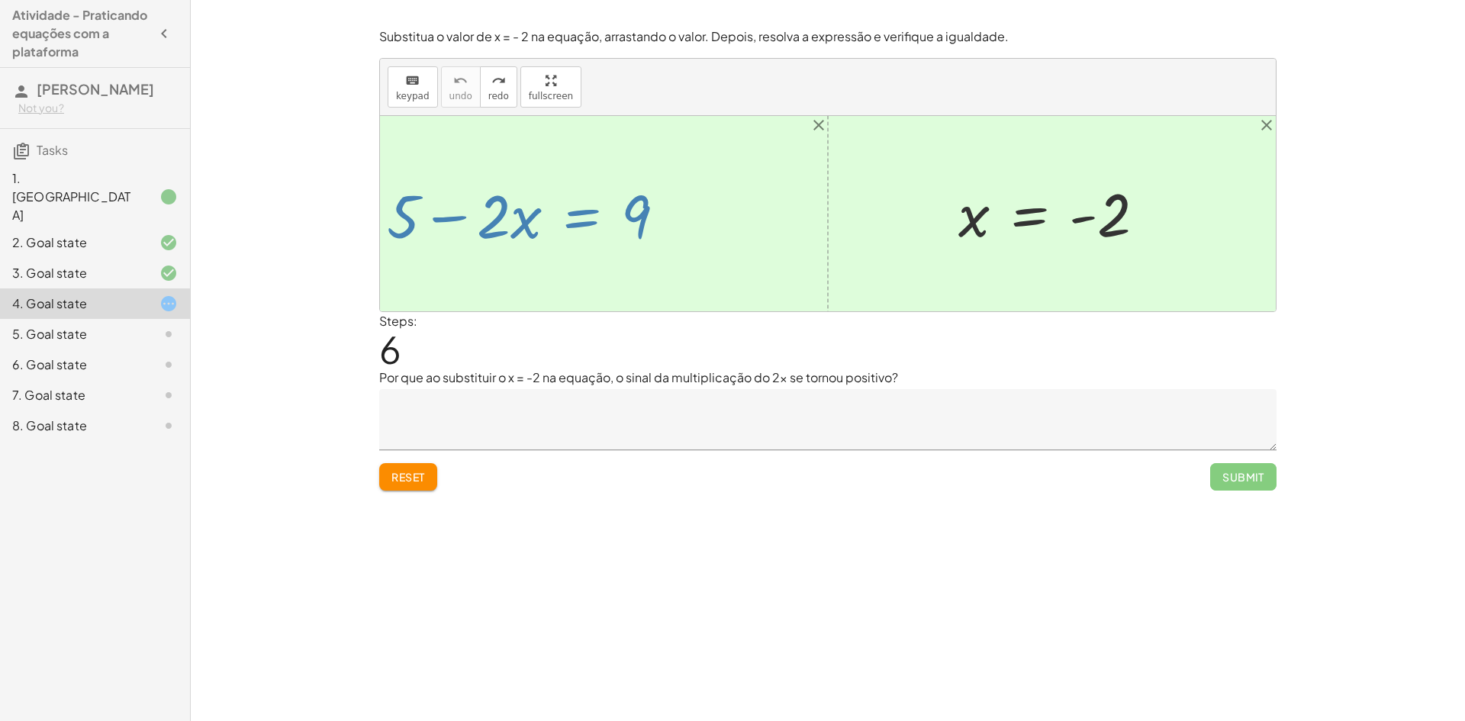
click at [688, 299] on div at bounding box center [828, 213] width 896 height 195
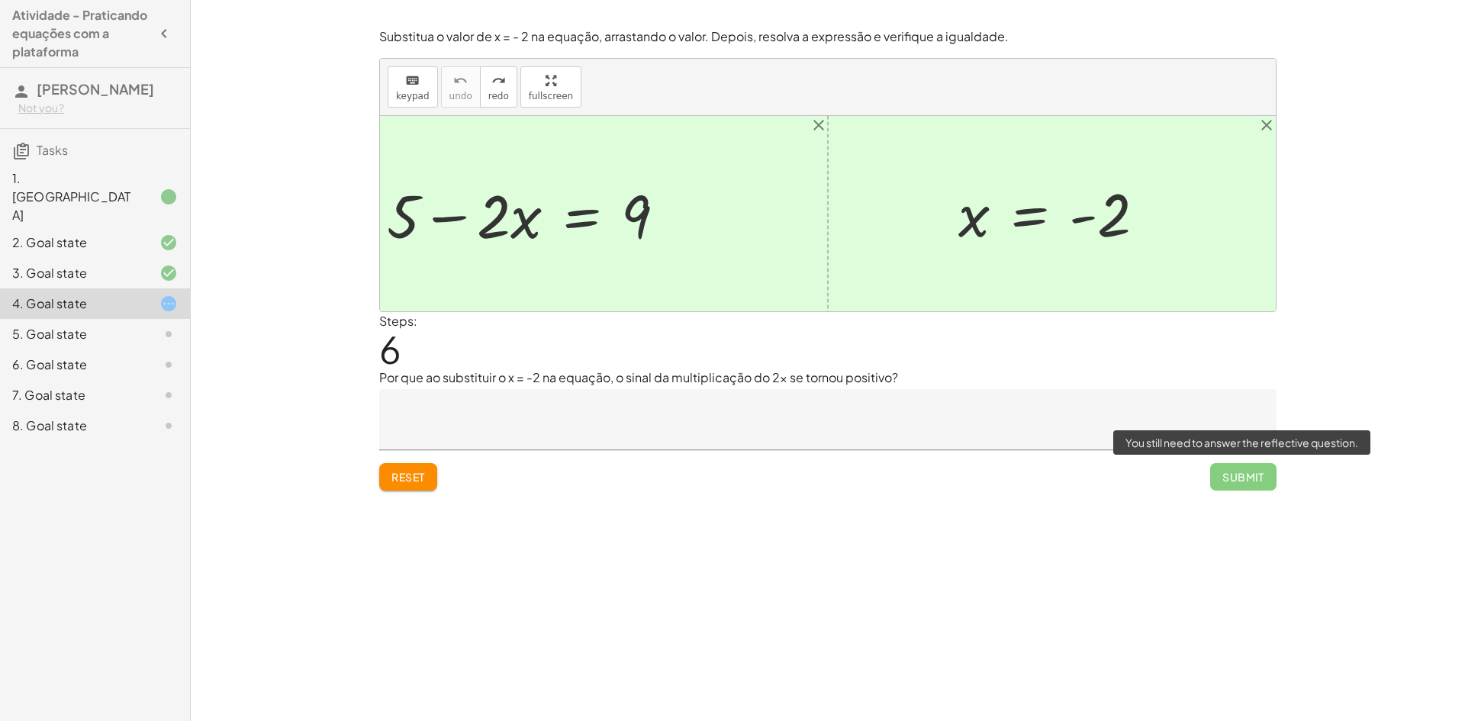
click at [1233, 478] on span "Submit" at bounding box center [1243, 476] width 66 height 27
click at [488, 95] on span "redo" at bounding box center [498, 96] width 21 height 11
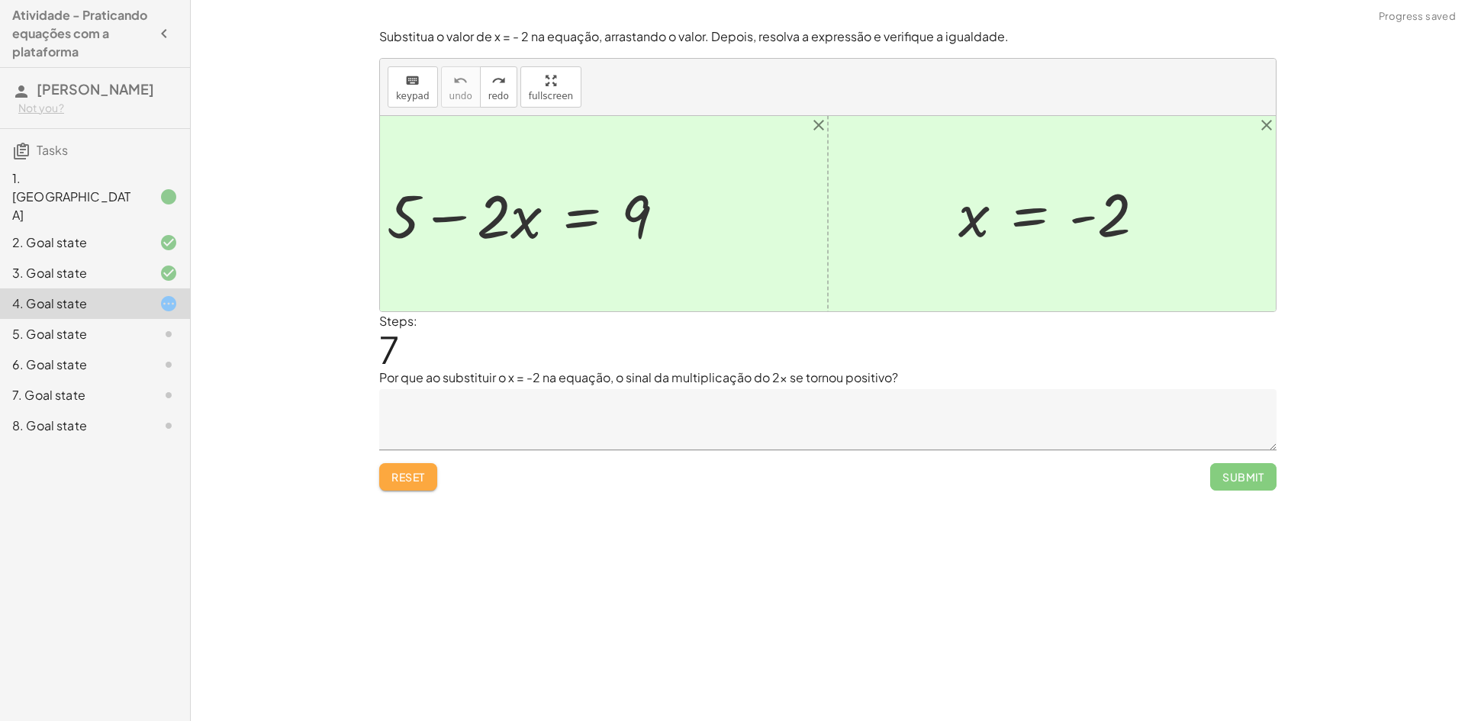
click at [422, 477] on span "Reset" at bounding box center [409, 477] width 34 height 14
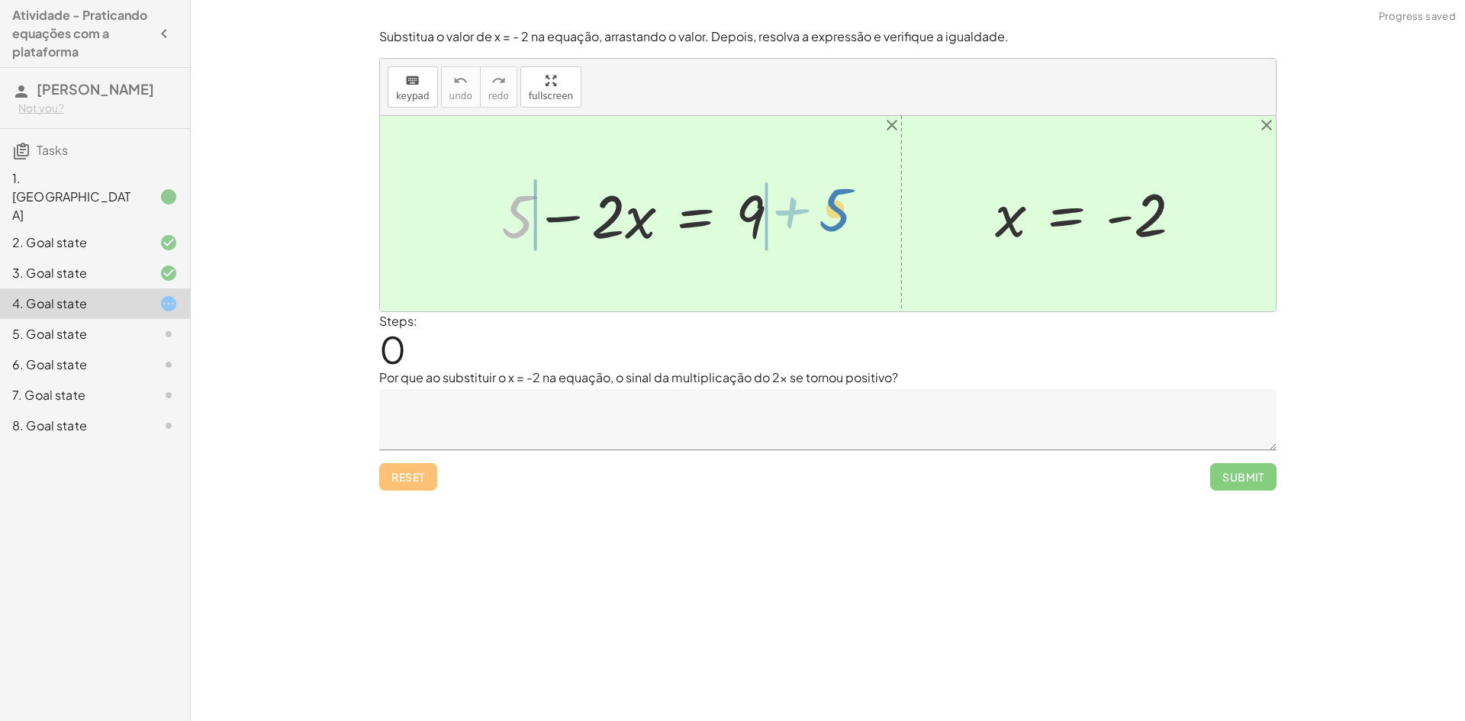
drag, startPoint x: 518, startPoint y: 207, endPoint x: 835, endPoint y: 240, distance: 318.4
click at [750, 214] on div at bounding box center [646, 214] width 485 height 79
click at [810, 230] on div at bounding box center [646, 214] width 485 height 79
click at [459, 212] on div at bounding box center [603, 214] width 399 height 79
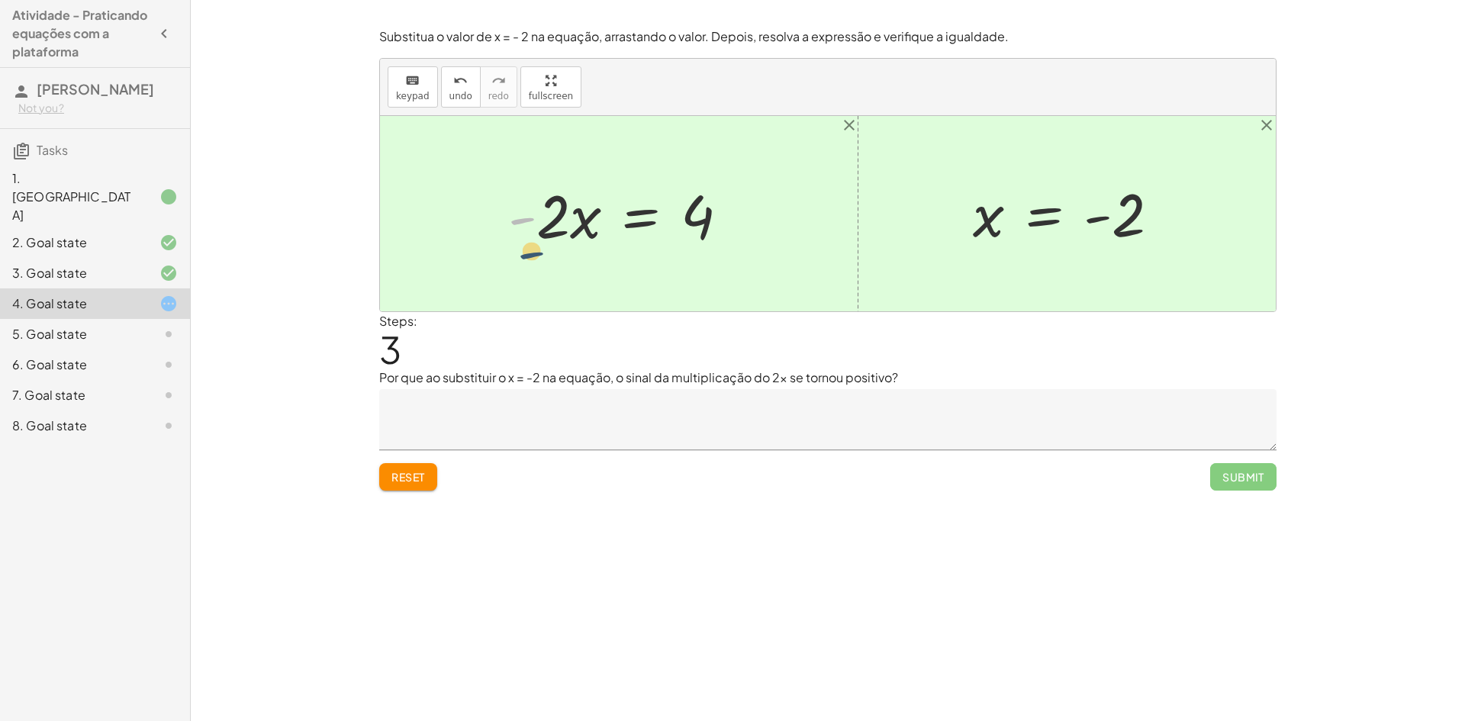
drag, startPoint x: 530, startPoint y: 210, endPoint x: 554, endPoint y: 237, distance: 36.8
click at [550, 243] on div at bounding box center [625, 214] width 248 height 79
click at [558, 224] on div at bounding box center [625, 214] width 248 height 79
drag, startPoint x: 558, startPoint y: 224, endPoint x: 707, endPoint y: 282, distance: 159.7
click at [707, 282] on div "+ 5 − · 2 · x = 9 + 5 − 5 − · 2 · x = + 9 − 5 + 5 − 5 − · 2 · x = 4 + 0 − · 2 ·…" at bounding box center [828, 213] width 896 height 195
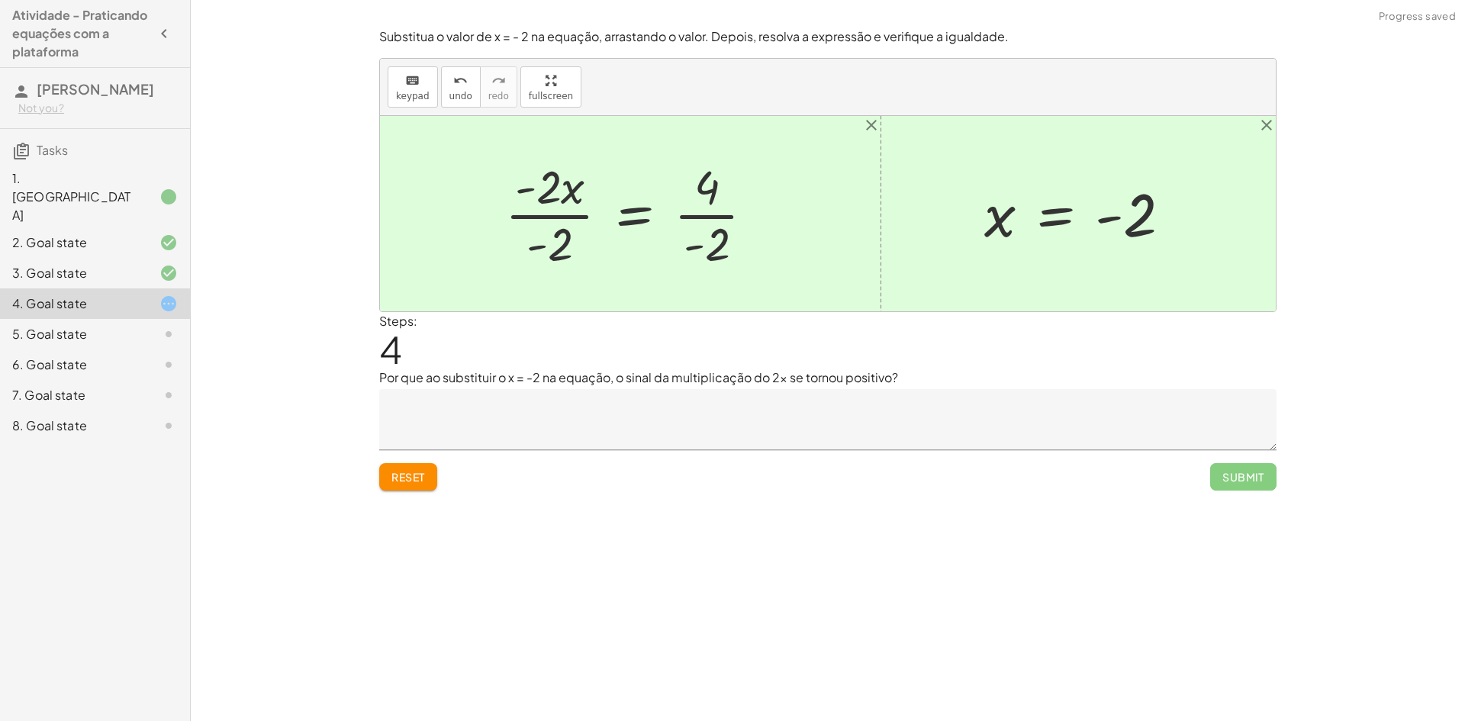
click at [694, 204] on div at bounding box center [636, 214] width 277 height 118
click at [560, 209] on div at bounding box center [634, 214] width 272 height 118
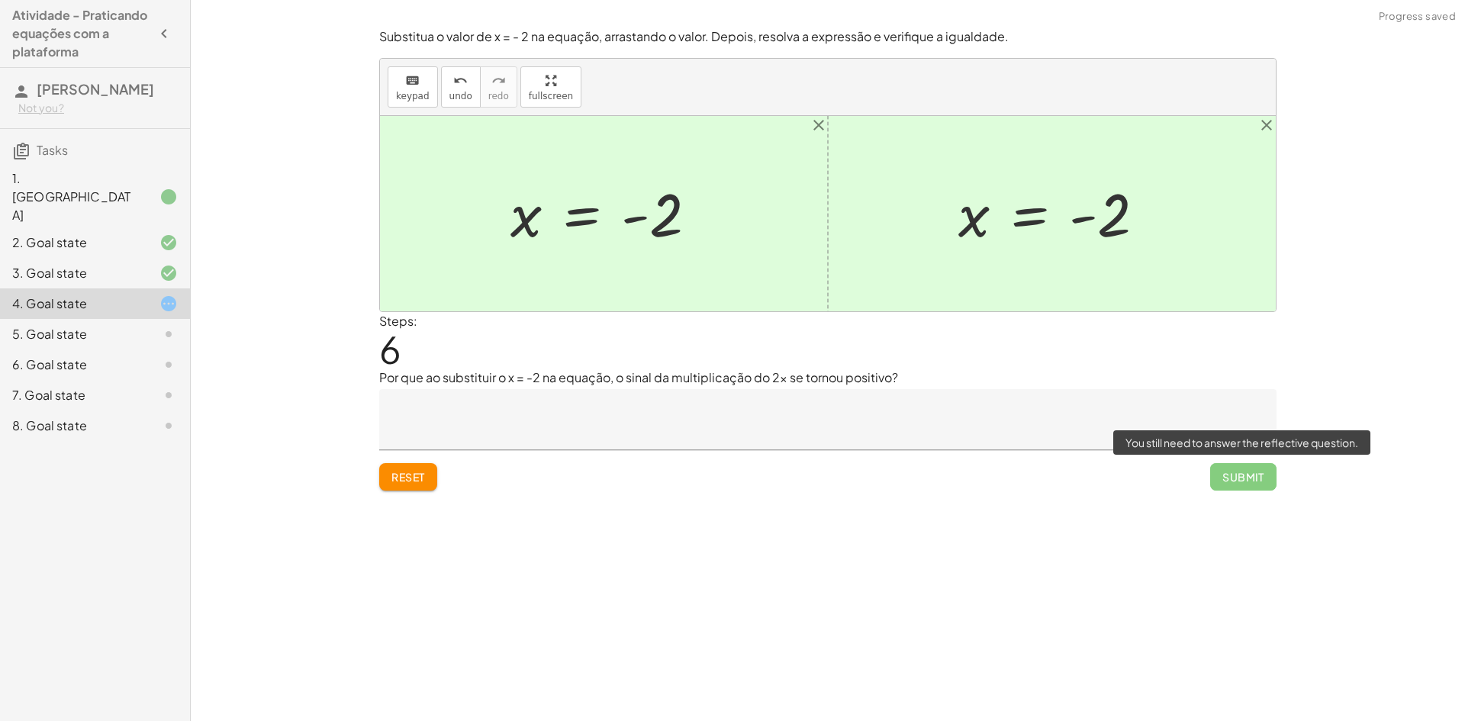
click at [1233, 478] on span "Submit" at bounding box center [1243, 476] width 66 height 27
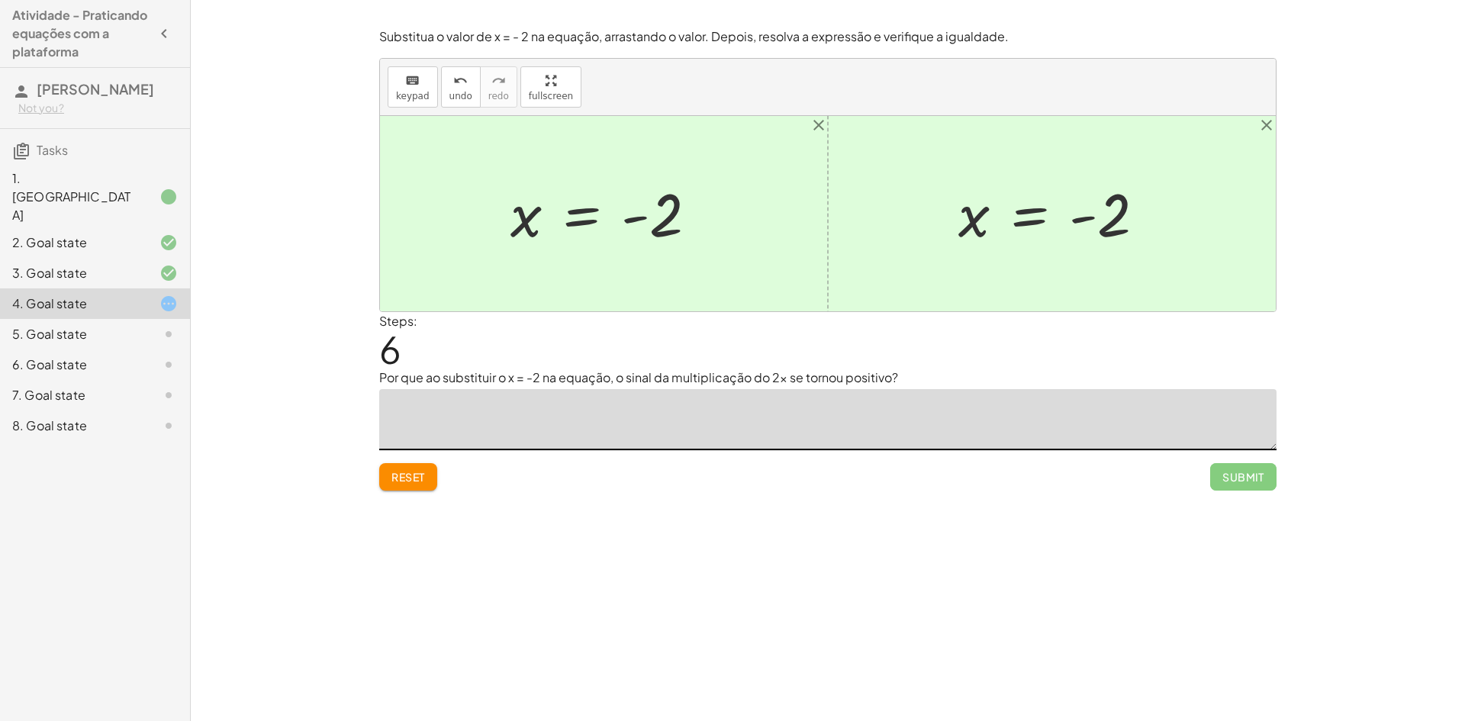
click at [818, 424] on textarea at bounding box center [828, 419] width 898 height 61
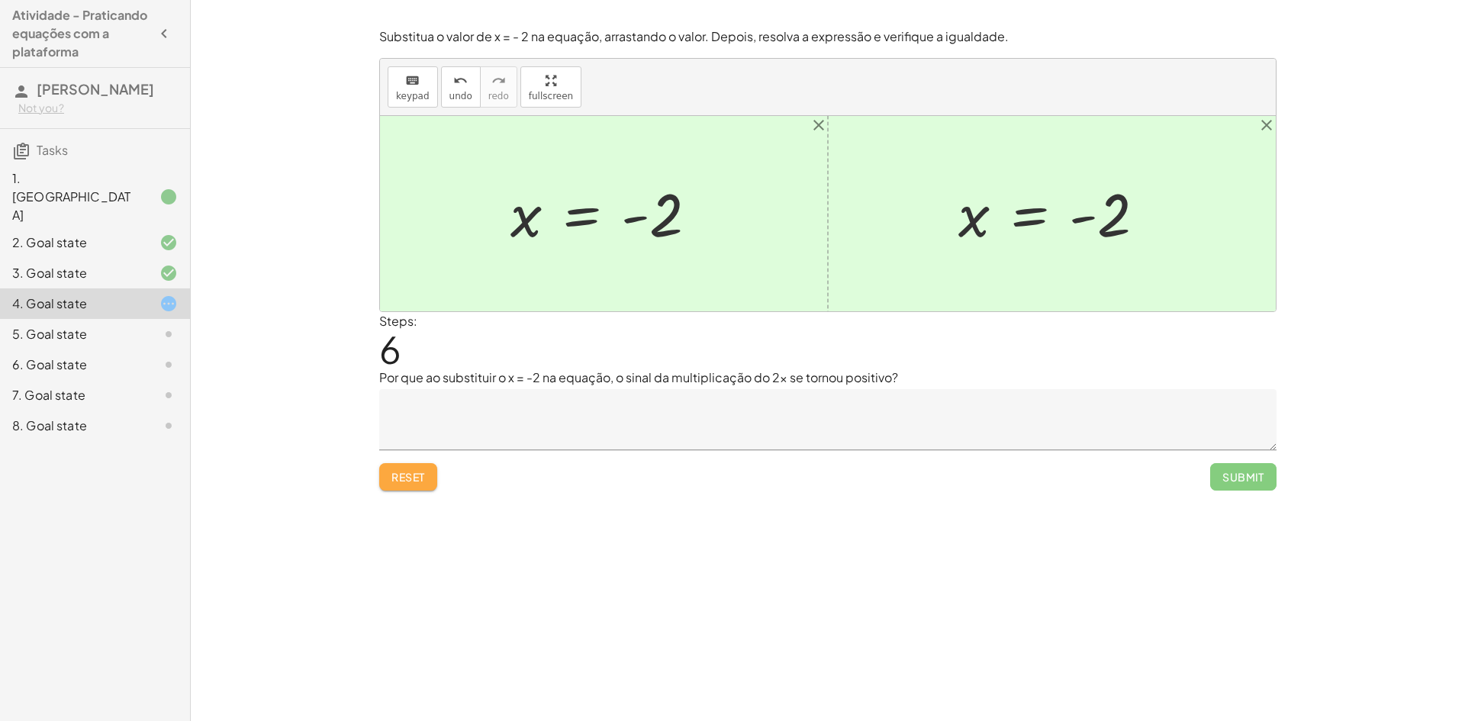
click at [406, 481] on span "Reset" at bounding box center [409, 477] width 34 height 14
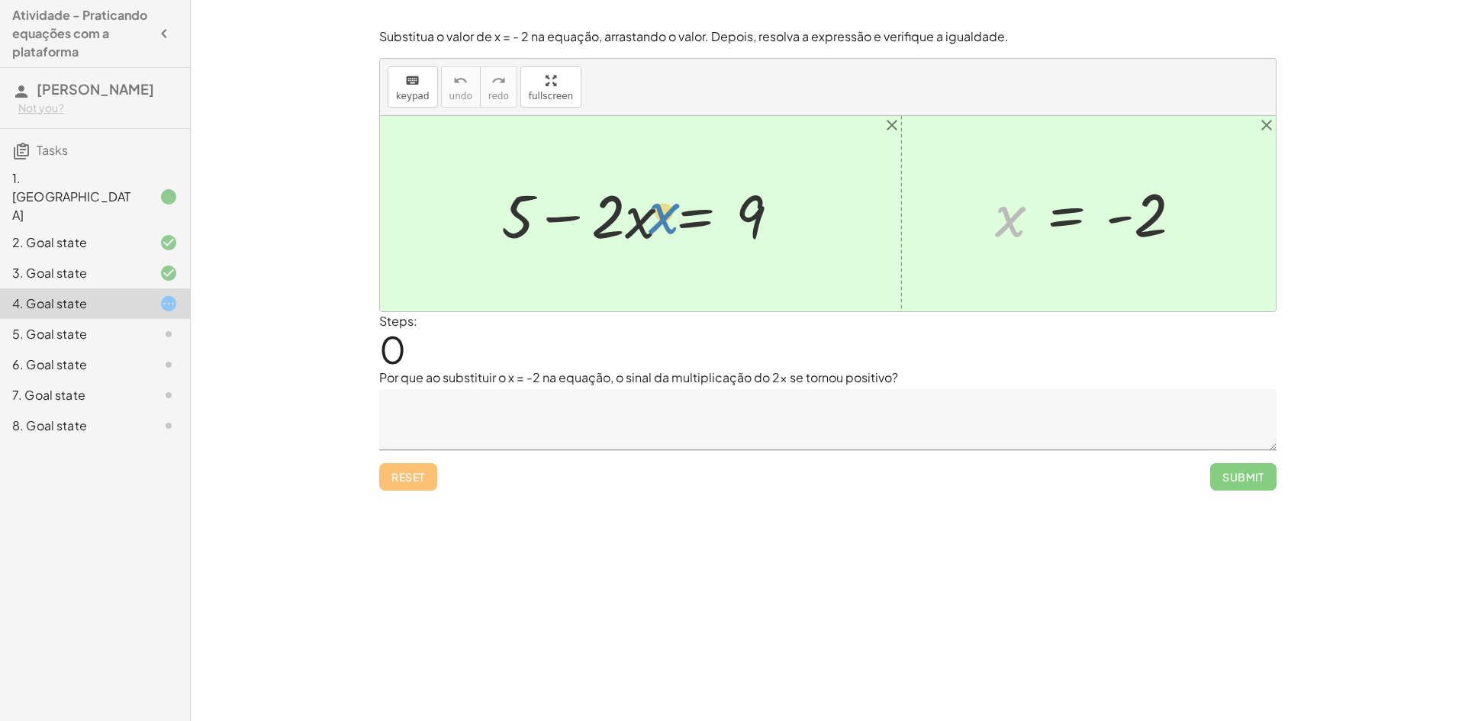
drag, startPoint x: 1005, startPoint y: 230, endPoint x: 662, endPoint y: 226, distance: 343.5
click at [662, 226] on div "+ 5 − · 2 · x = 9 x x = - 2" at bounding box center [828, 213] width 896 height 195
drag, startPoint x: 1000, startPoint y: 208, endPoint x: 634, endPoint y: 211, distance: 365.6
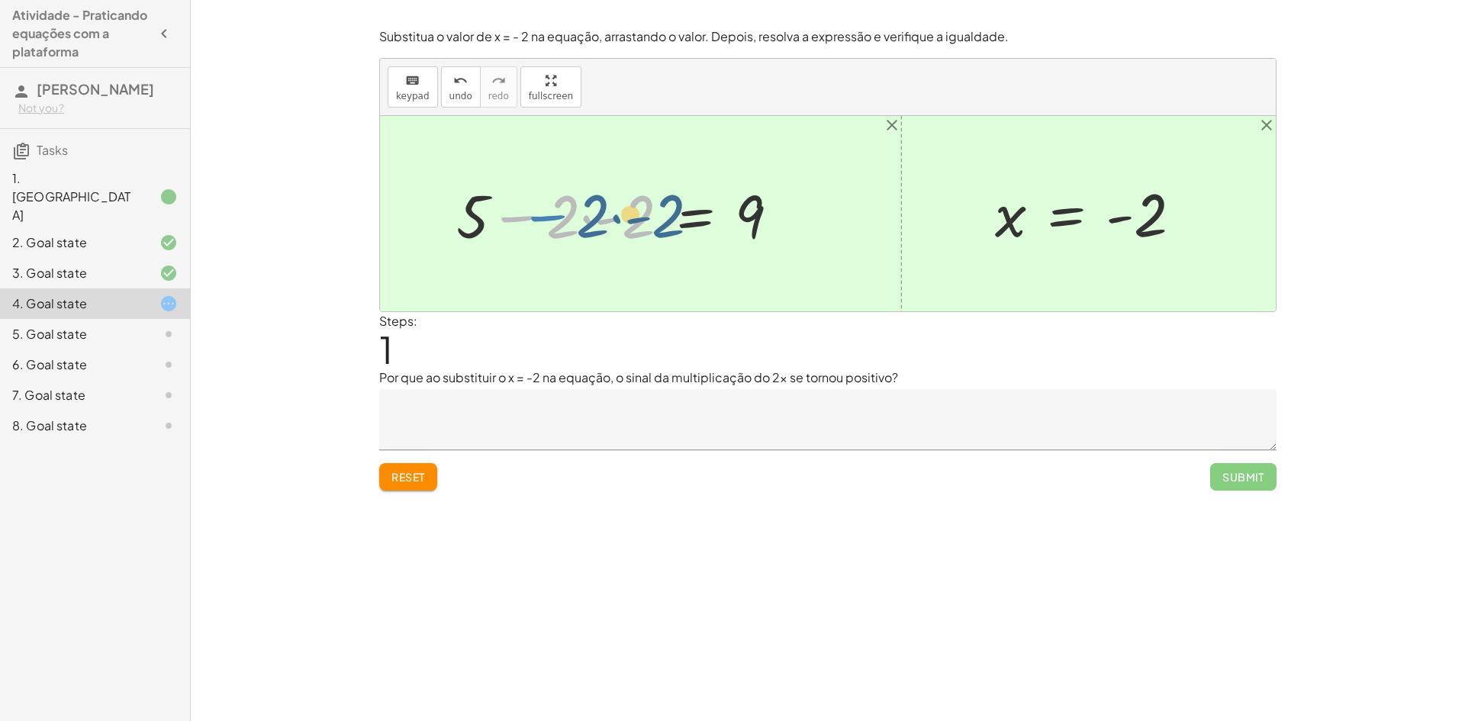
drag, startPoint x: 507, startPoint y: 217, endPoint x: 495, endPoint y: 220, distance: 11.8
click at [495, 220] on div at bounding box center [624, 214] width 350 height 79
drag, startPoint x: 469, startPoint y: 211, endPoint x: 530, endPoint y: 214, distance: 61.1
click at [534, 213] on div at bounding box center [624, 214] width 350 height 79
click at [586, 219] on div at bounding box center [624, 214] width 350 height 79
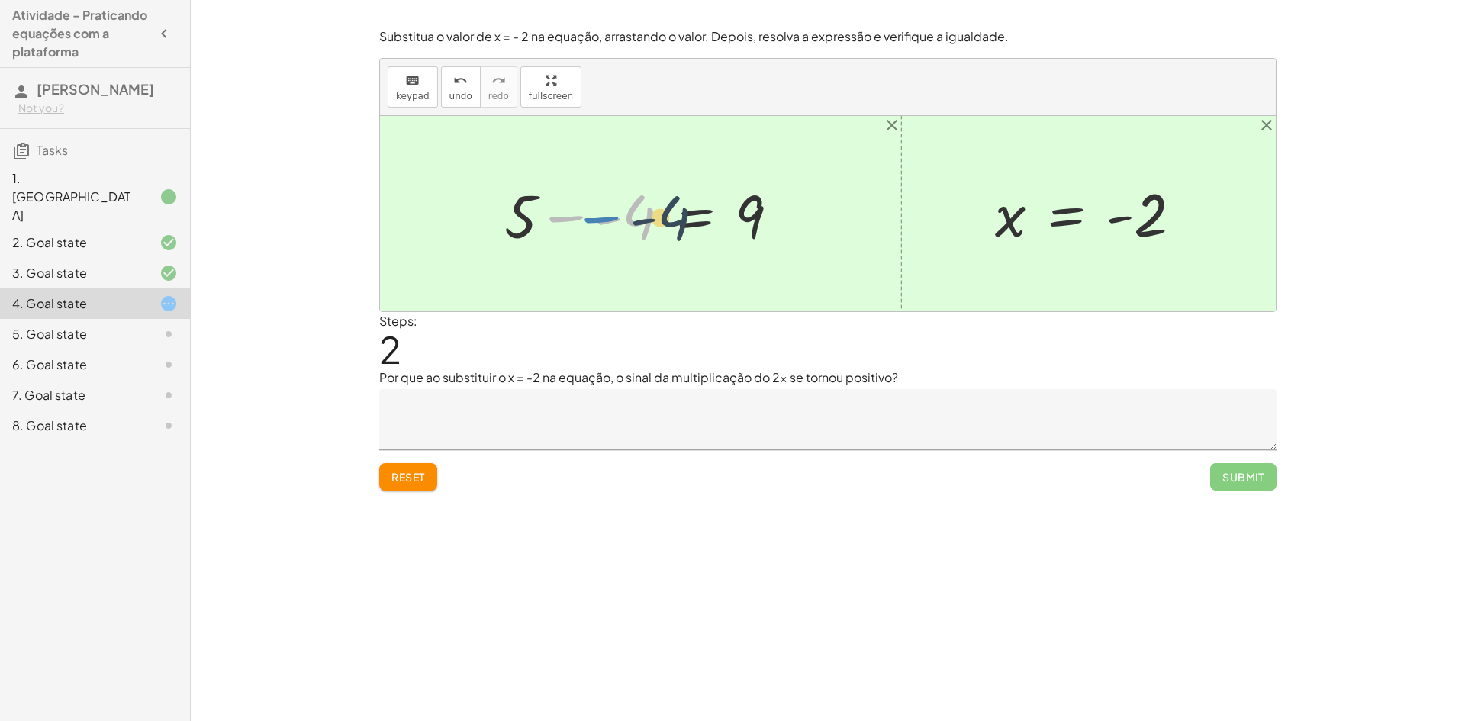
drag, startPoint x: 577, startPoint y: 218, endPoint x: 612, endPoint y: 219, distance: 35.1
click at [612, 219] on div at bounding box center [648, 214] width 302 height 79
click at [594, 220] on div at bounding box center [648, 214] width 302 height 79
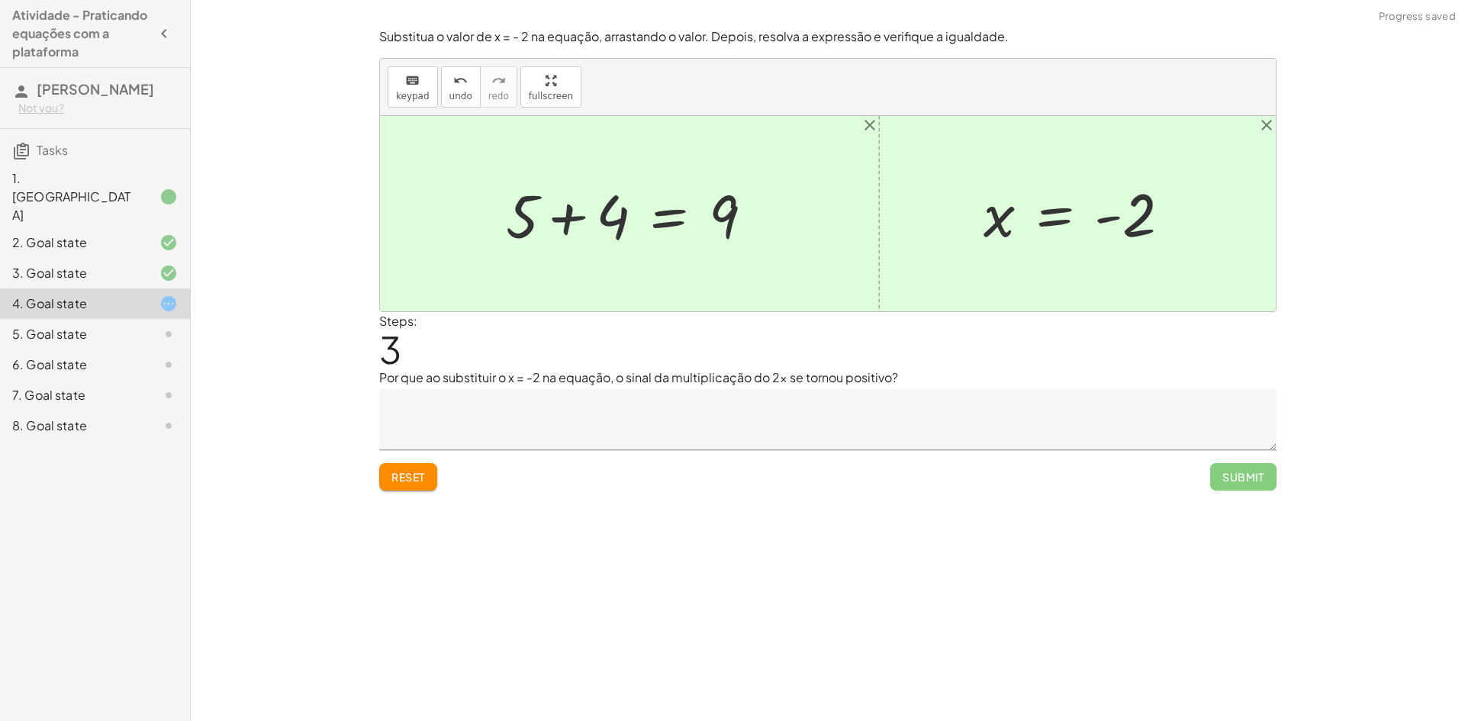
click at [576, 223] on div at bounding box center [635, 214] width 275 height 79
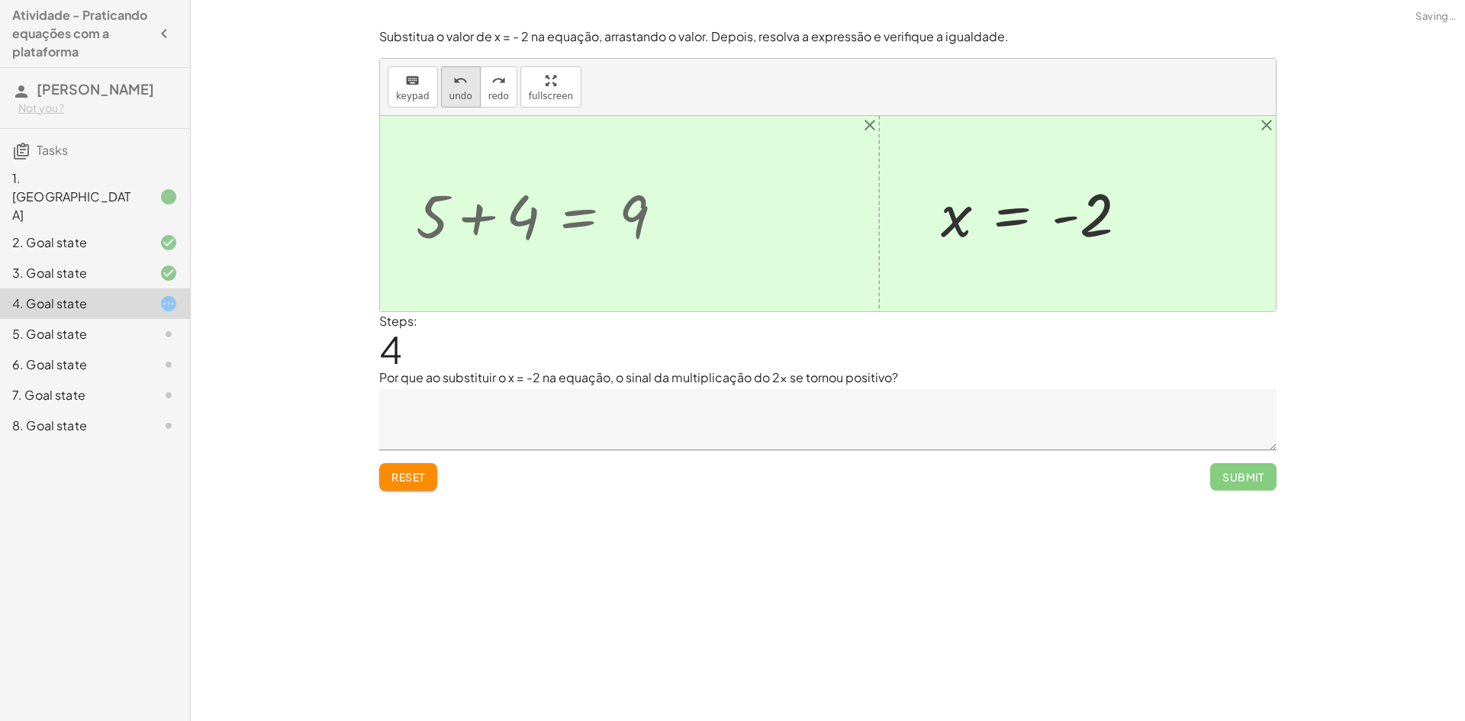
click at [459, 99] on span "undo" at bounding box center [461, 96] width 23 height 11
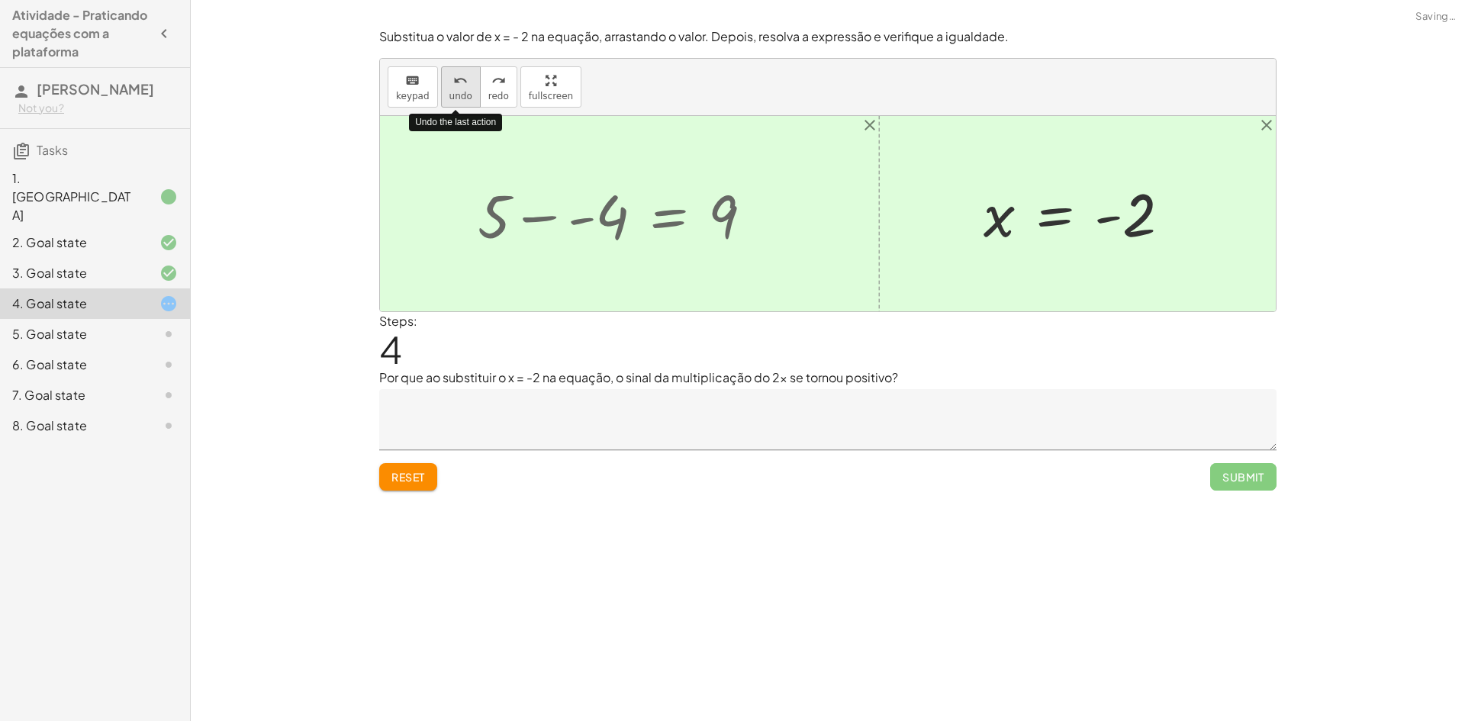
click at [459, 99] on span "undo" at bounding box center [461, 96] width 23 height 11
click at [495, 97] on span "redo" at bounding box center [498, 96] width 21 height 11
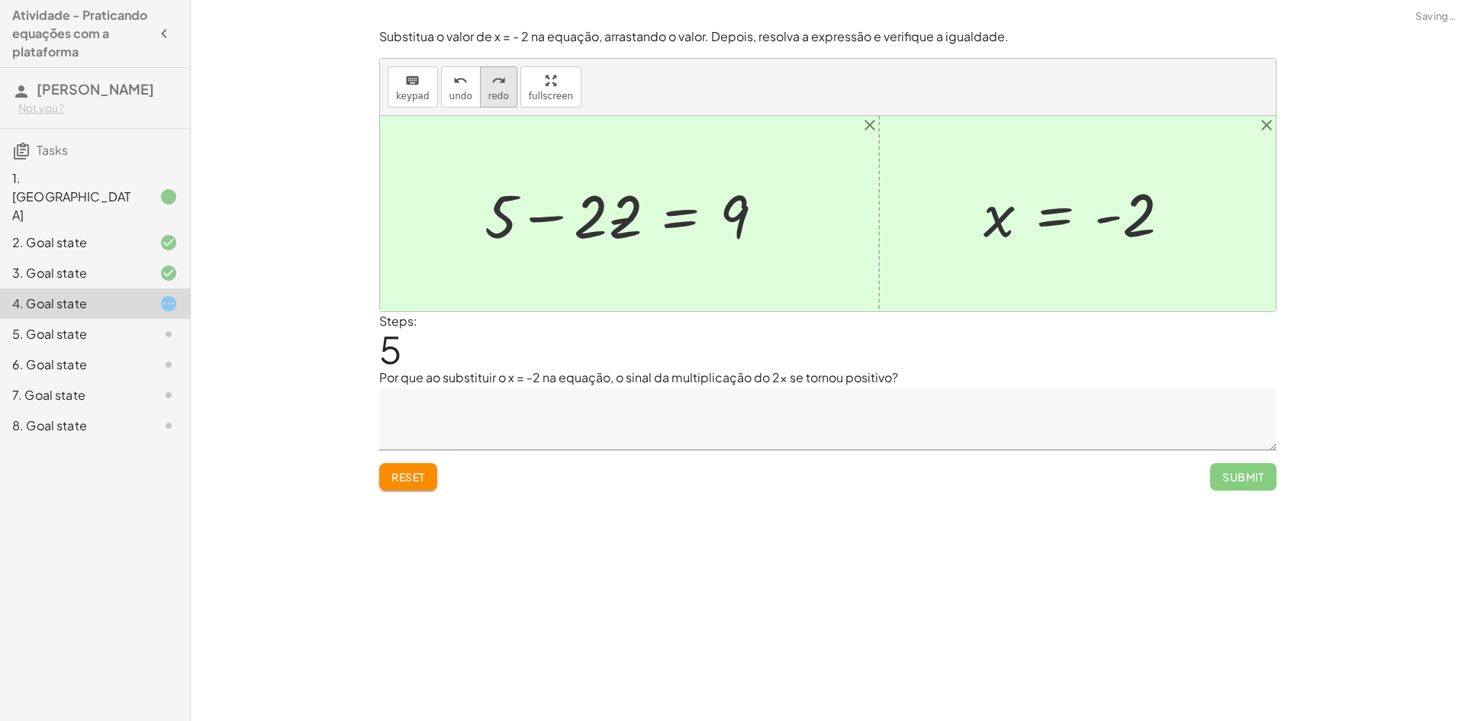
click at [495, 97] on span "redo" at bounding box center [498, 96] width 21 height 11
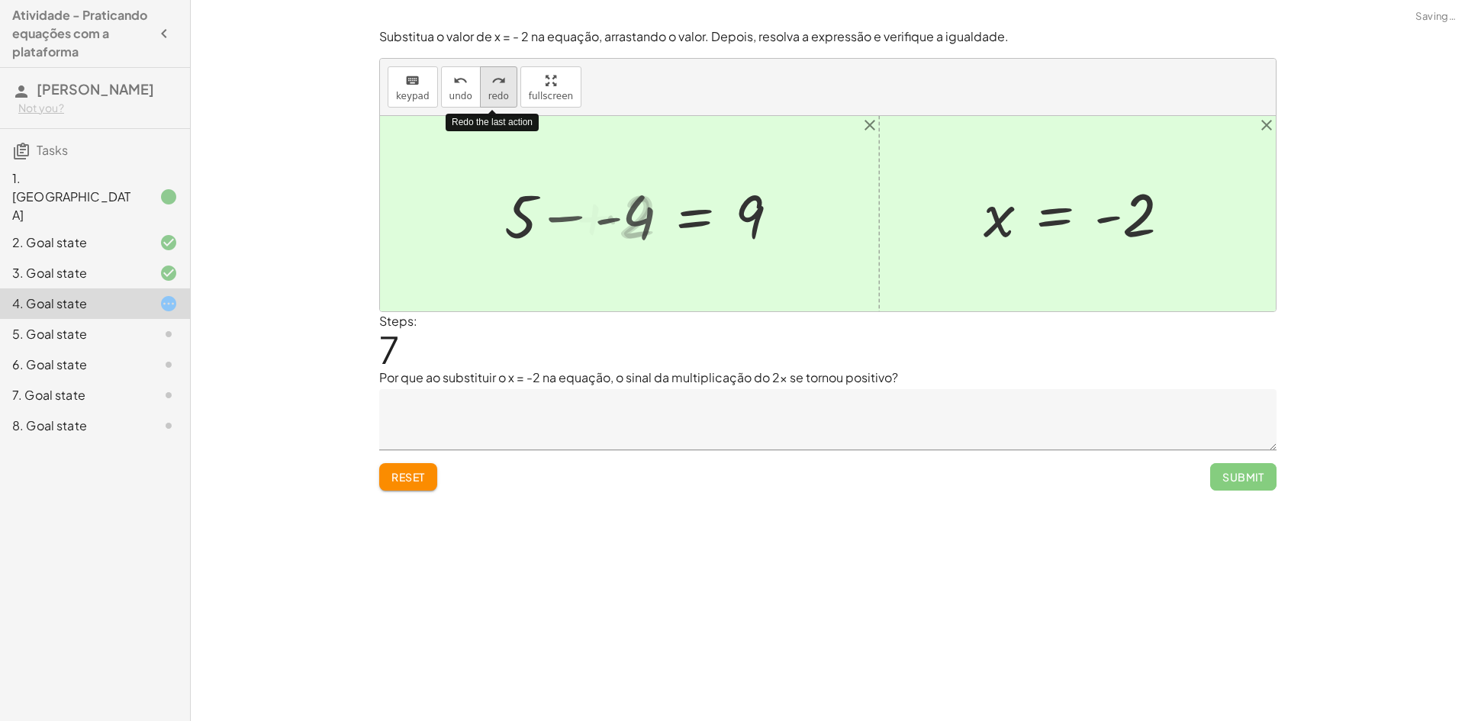
click at [495, 97] on span "redo" at bounding box center [498, 96] width 21 height 11
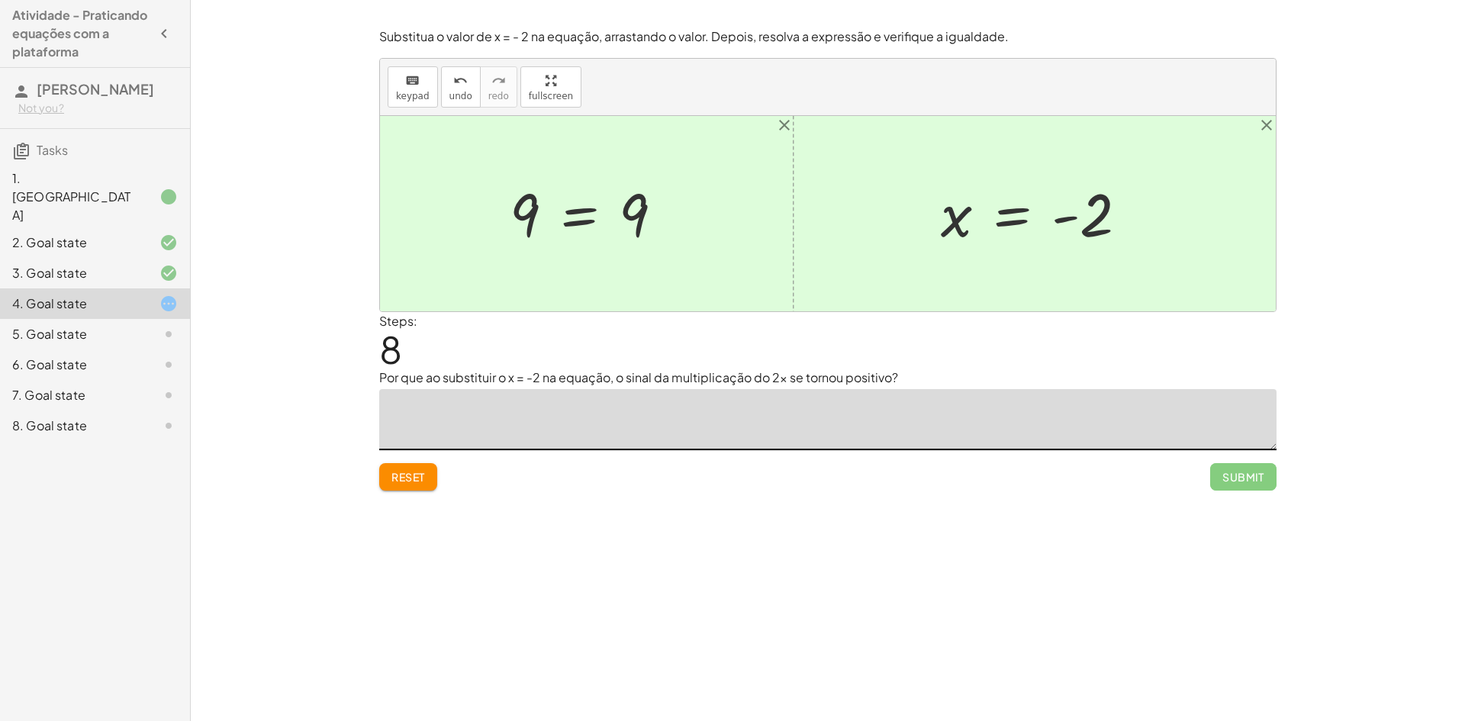
click at [526, 422] on textarea at bounding box center [828, 419] width 898 height 61
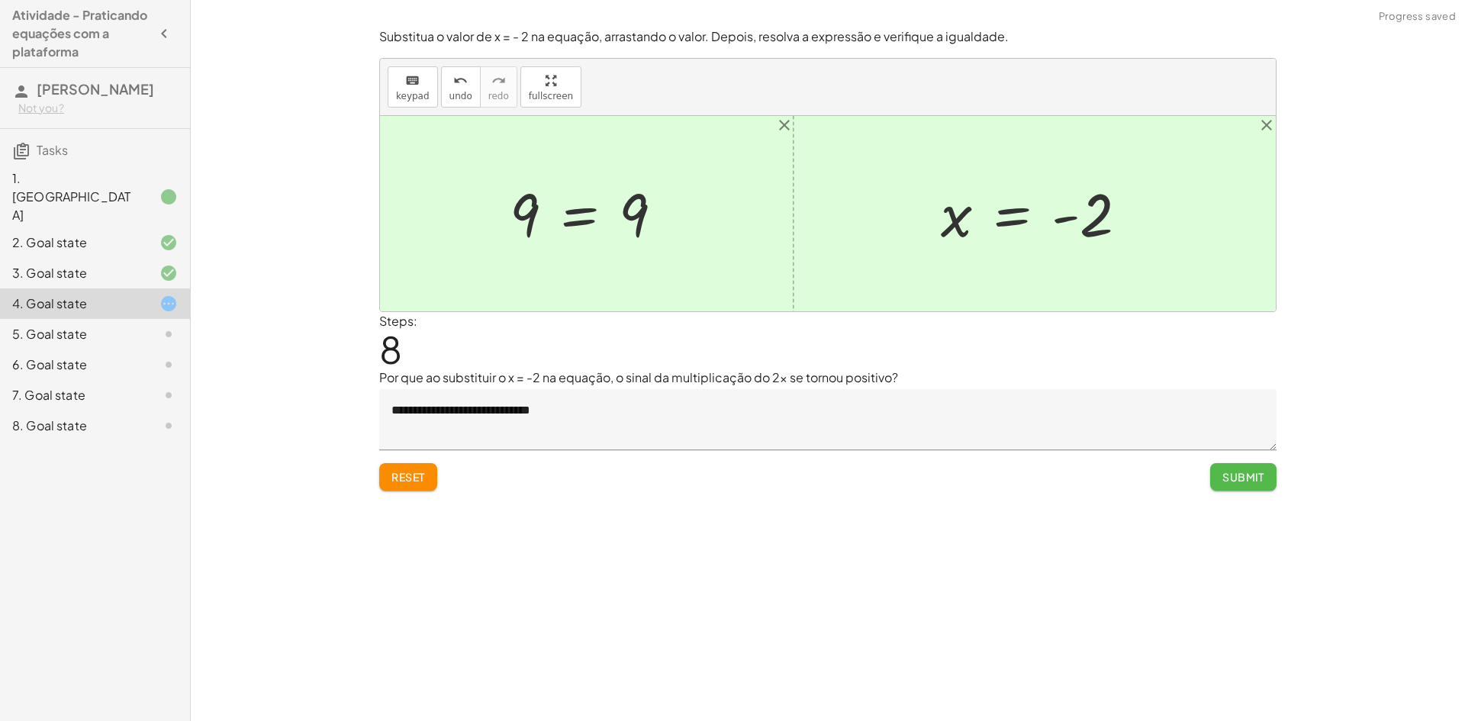
click at [1253, 478] on span "Submit" at bounding box center [1244, 477] width 42 height 14
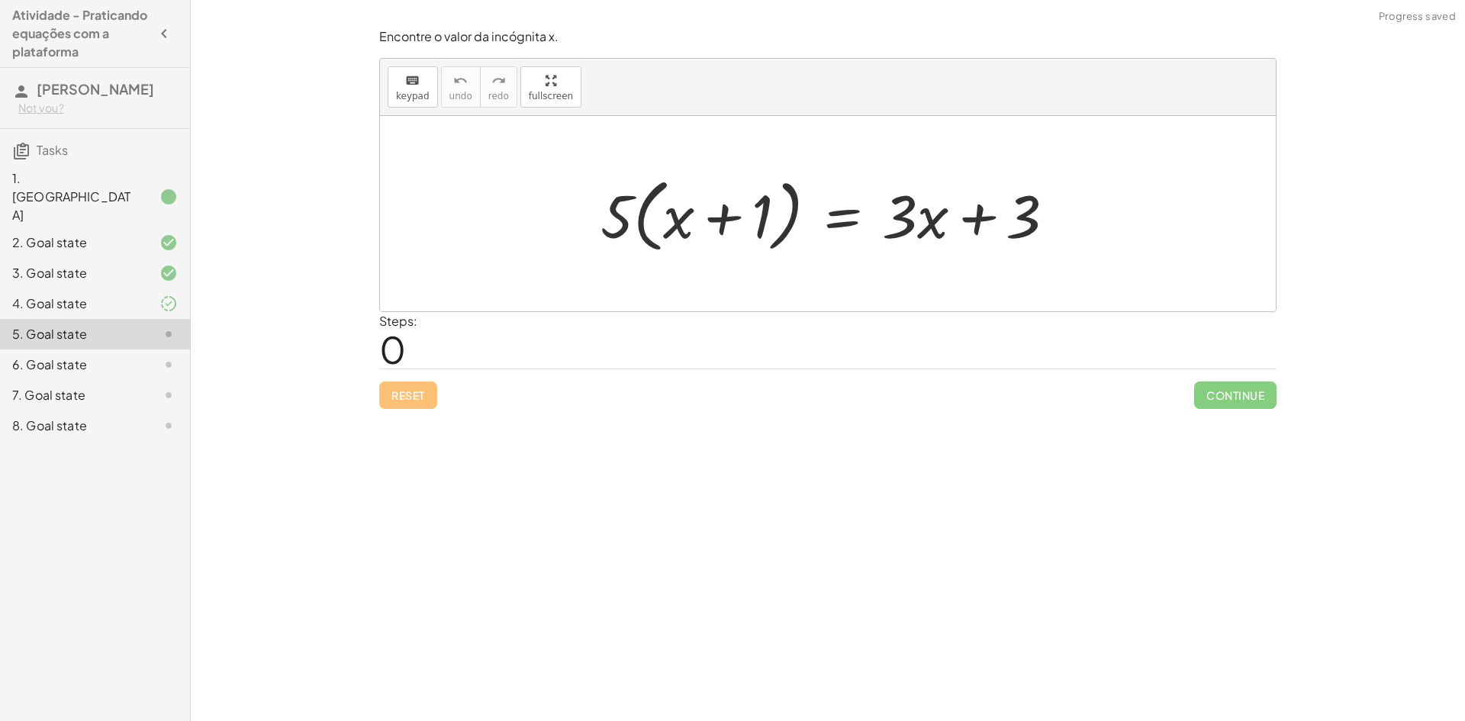
click at [176, 295] on icon at bounding box center [169, 304] width 18 height 18
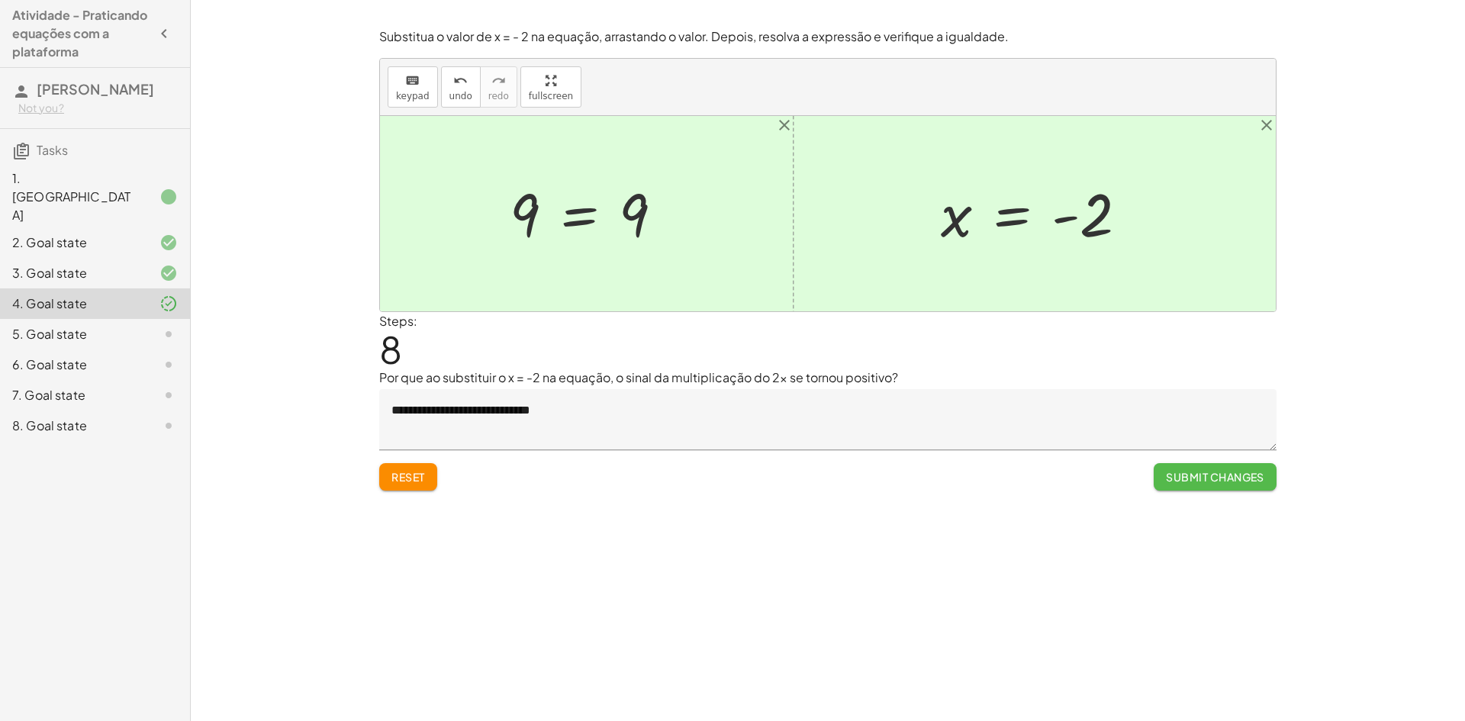
click at [1172, 478] on span "Submit Changes" at bounding box center [1215, 477] width 98 height 14
click at [1205, 470] on button "Continue" at bounding box center [1235, 476] width 82 height 27
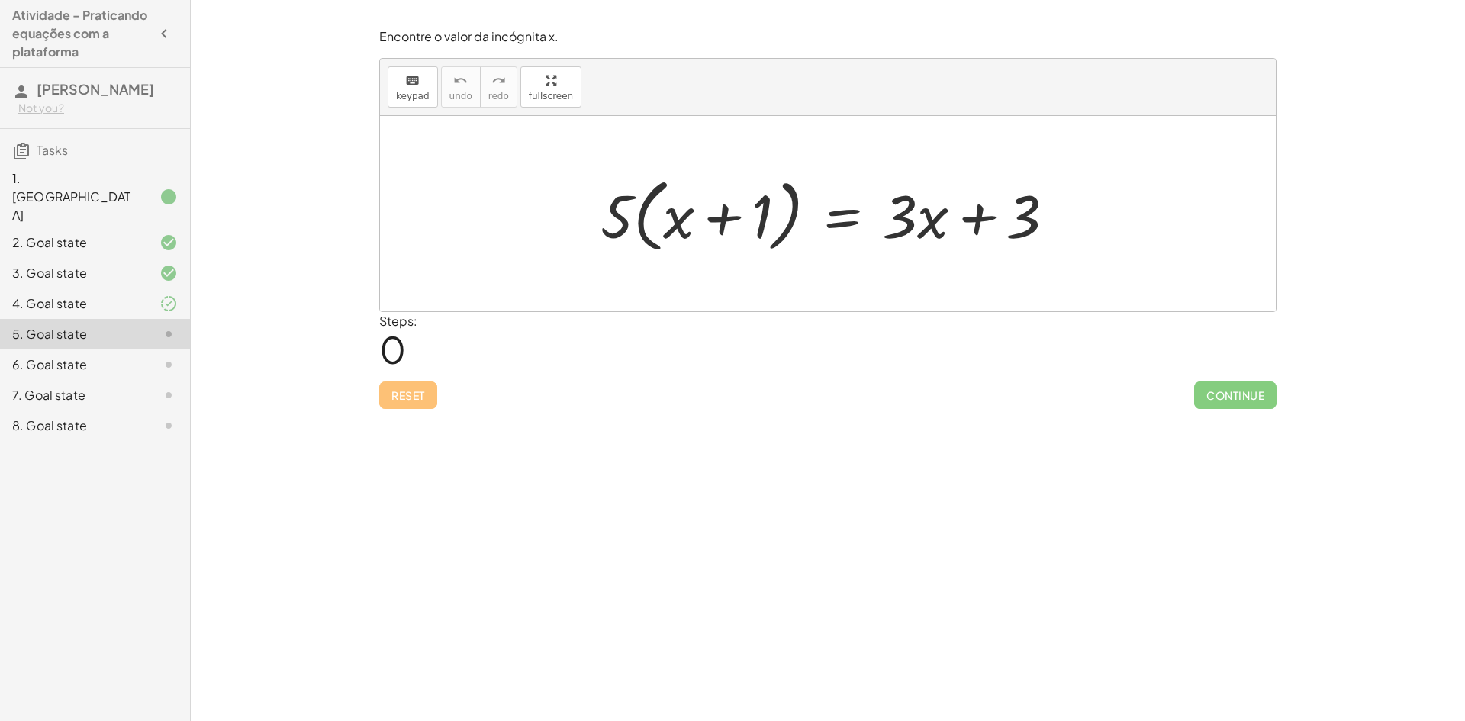
click at [732, 225] on div at bounding box center [834, 214] width 482 height 88
drag, startPoint x: 934, startPoint y: 231, endPoint x: 681, endPoint y: 234, distance: 253.4
click at [681, 234] on div at bounding box center [834, 214] width 482 height 88
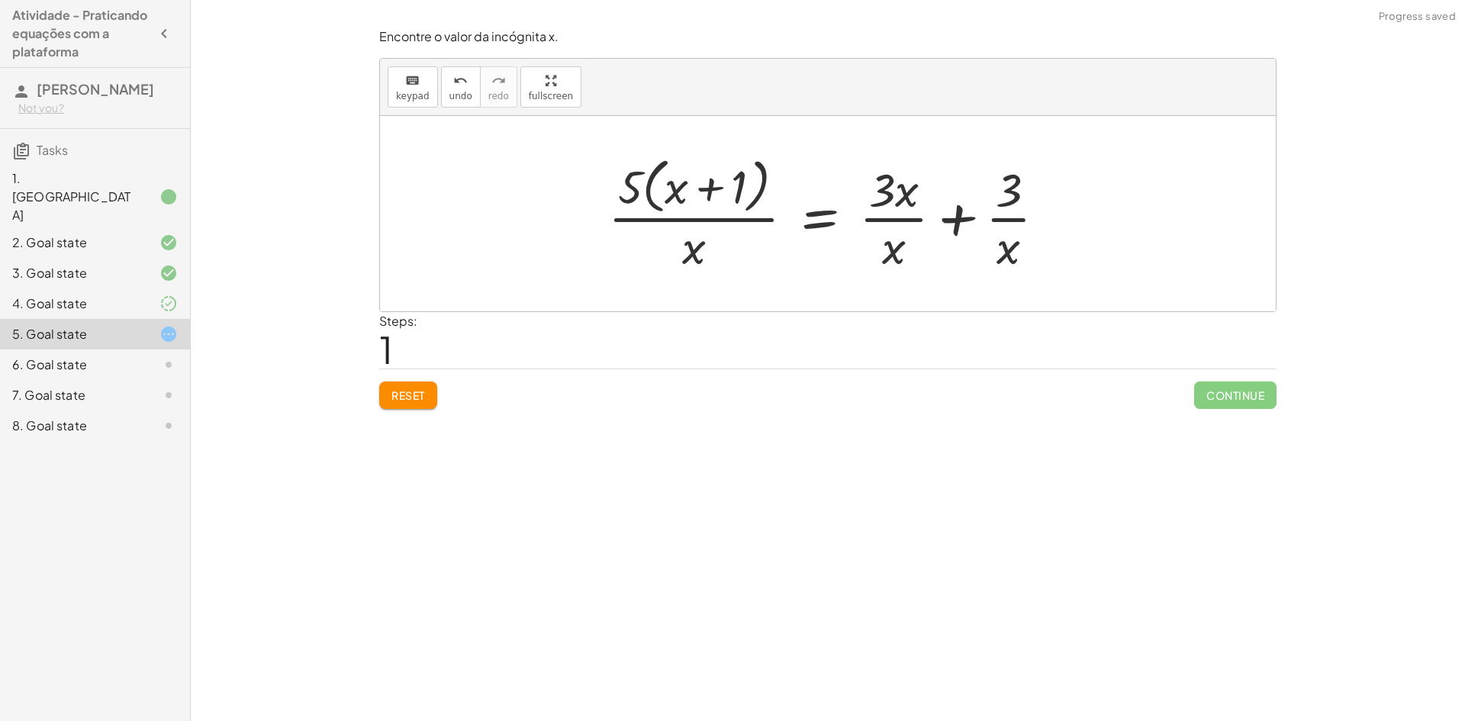
click at [700, 234] on div at bounding box center [834, 213] width 466 height 124
drag, startPoint x: 701, startPoint y: 256, endPoint x: 742, endPoint y: 258, distance: 41.3
click at [708, 258] on div at bounding box center [834, 213] width 466 height 124
click at [899, 206] on div at bounding box center [834, 213] width 466 height 124
click at [904, 199] on div at bounding box center [834, 213] width 466 height 124
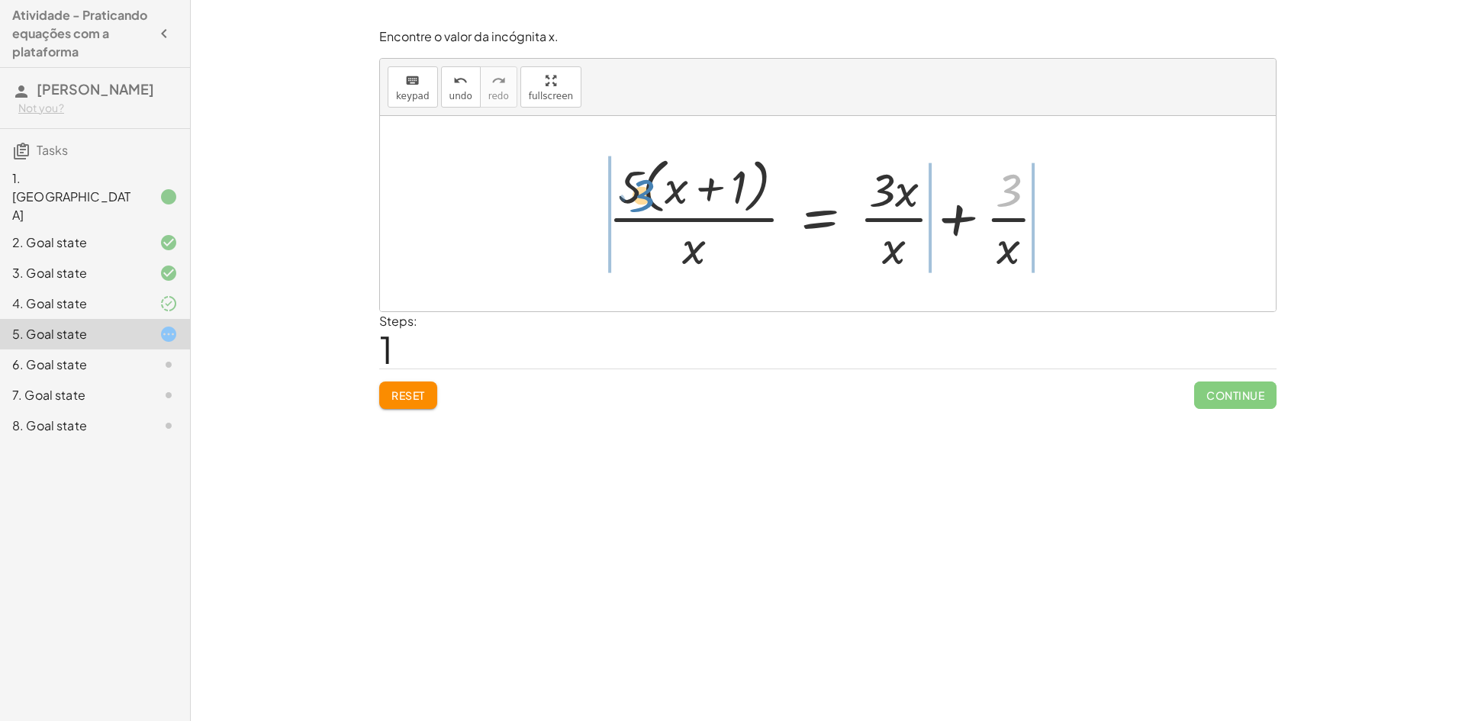
drag, startPoint x: 1004, startPoint y: 192, endPoint x: 640, endPoint y: 194, distance: 364.1
click at [640, 194] on div at bounding box center [834, 213] width 466 height 124
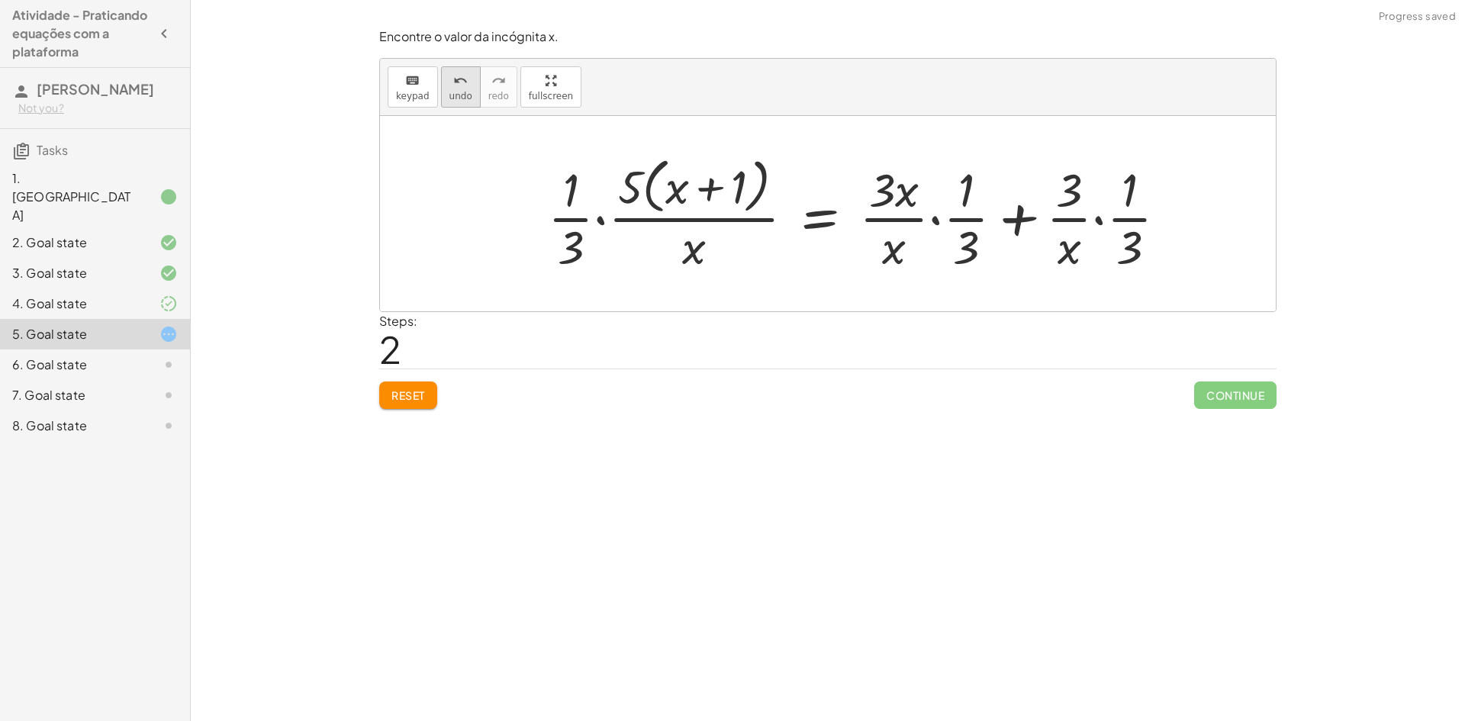
click at [453, 76] on icon "undo" at bounding box center [460, 81] width 15 height 18
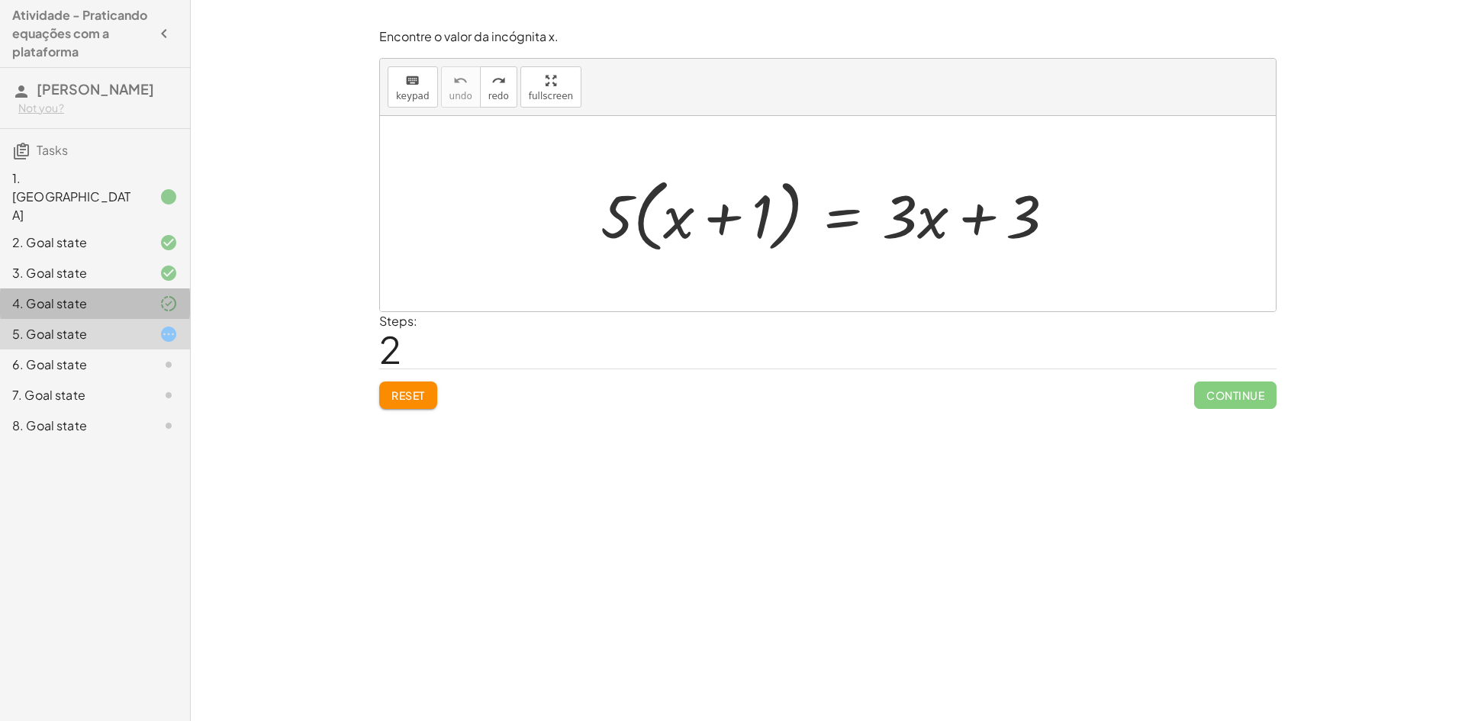
drag, startPoint x: 147, startPoint y: 265, endPoint x: 218, endPoint y: 301, distance: 80.6
click at [146, 295] on div at bounding box center [156, 304] width 43 height 18
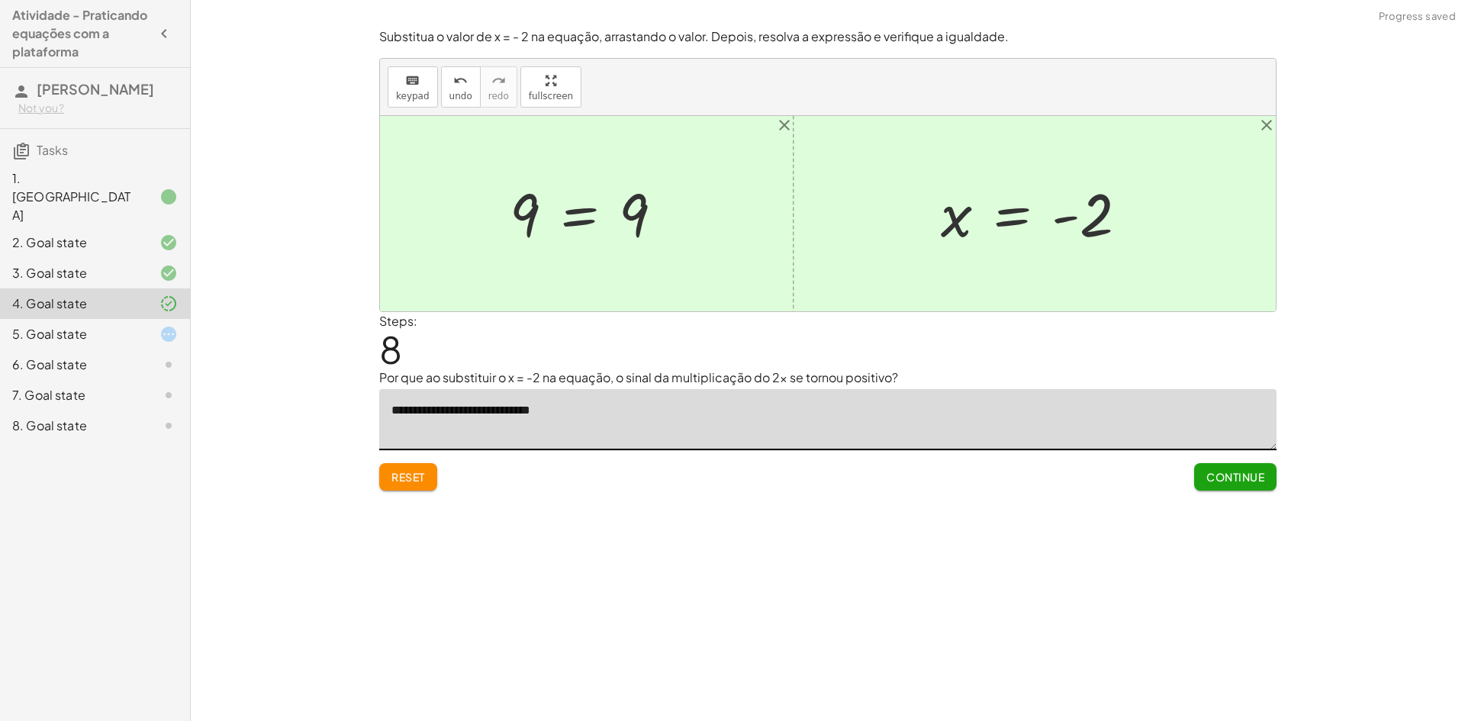
click at [542, 407] on textarea "**********" at bounding box center [828, 419] width 898 height 61
drag, startPoint x: 587, startPoint y: 392, endPoint x: 599, endPoint y: 401, distance: 15.7
click at [593, 396] on textarea "**********" at bounding box center [828, 419] width 898 height 61
click at [609, 417] on textarea "**********" at bounding box center [828, 419] width 898 height 61
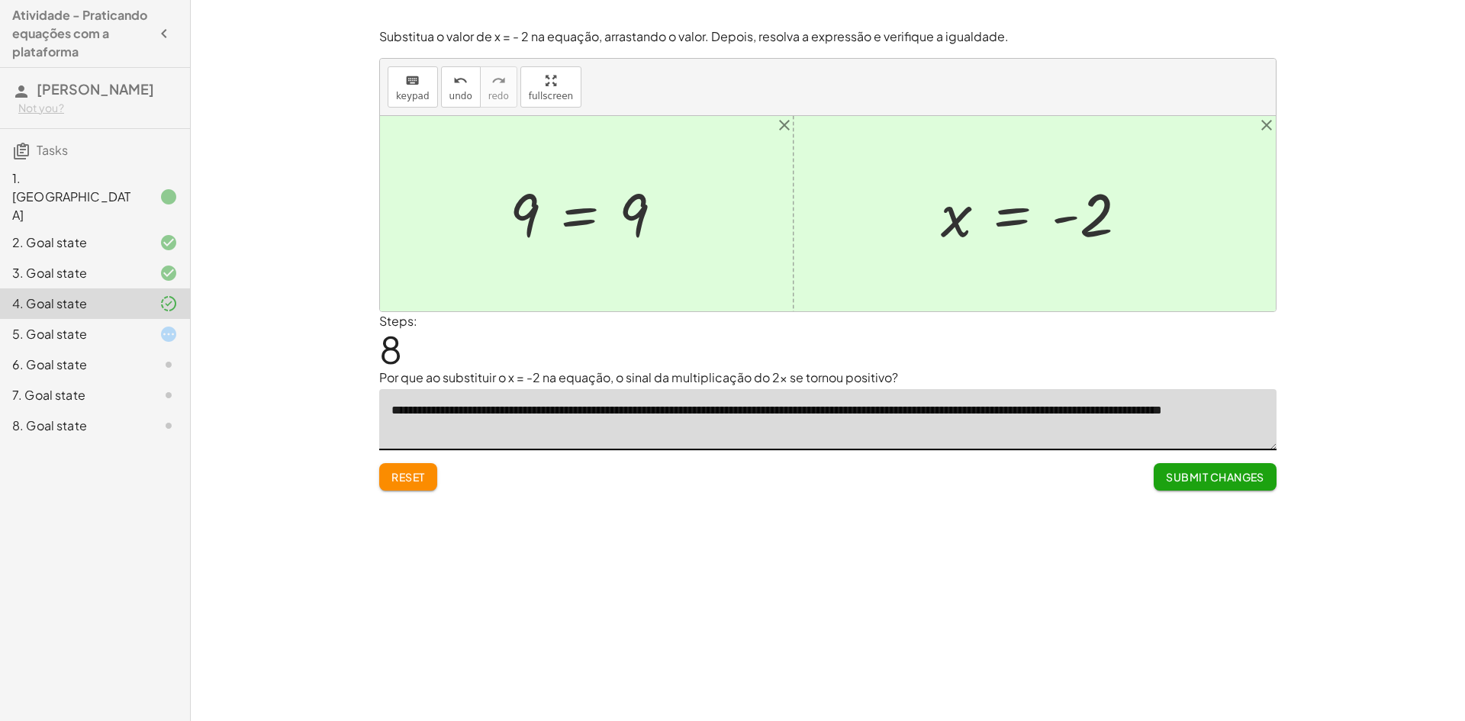
type textarea "**********"
click at [1188, 481] on span "Submit Changes" at bounding box center [1215, 477] width 98 height 14
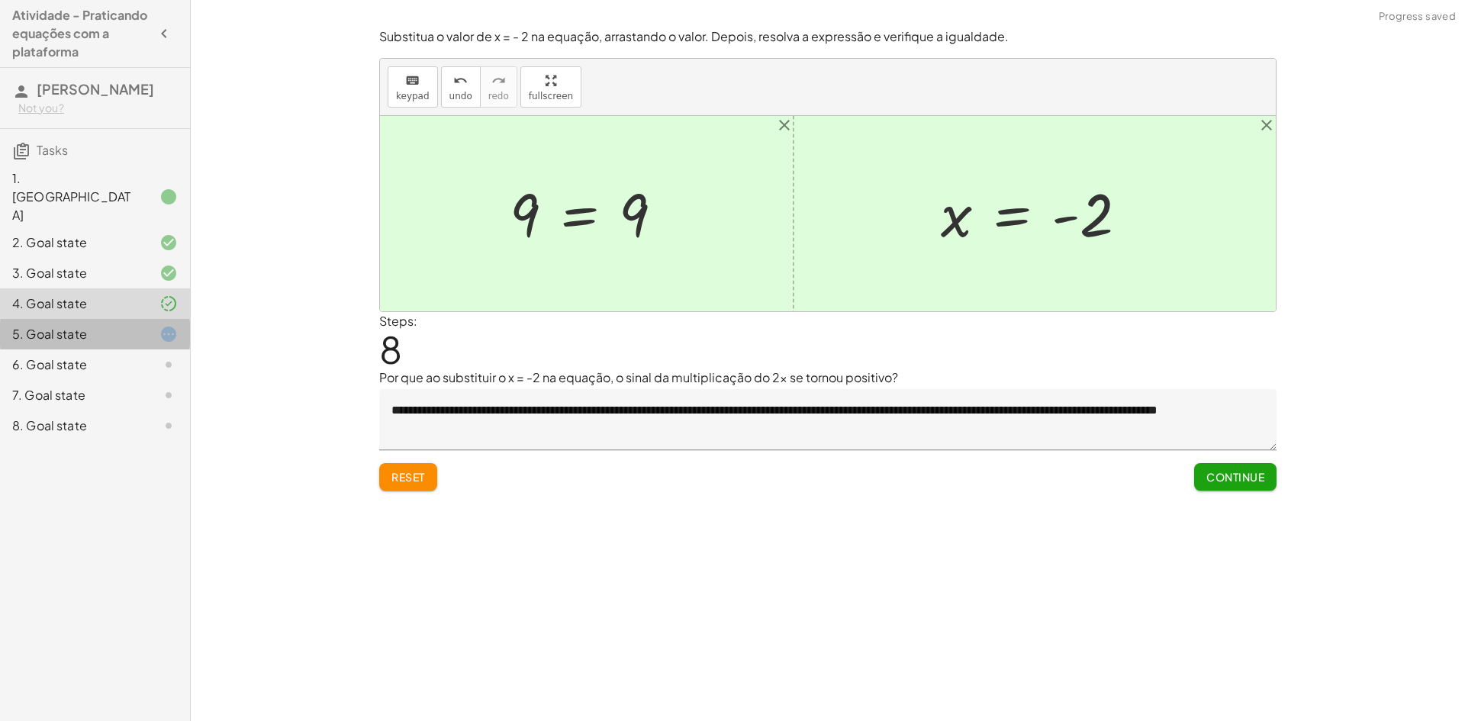
click at [133, 325] on div "5. Goal state" at bounding box center [73, 334] width 123 height 18
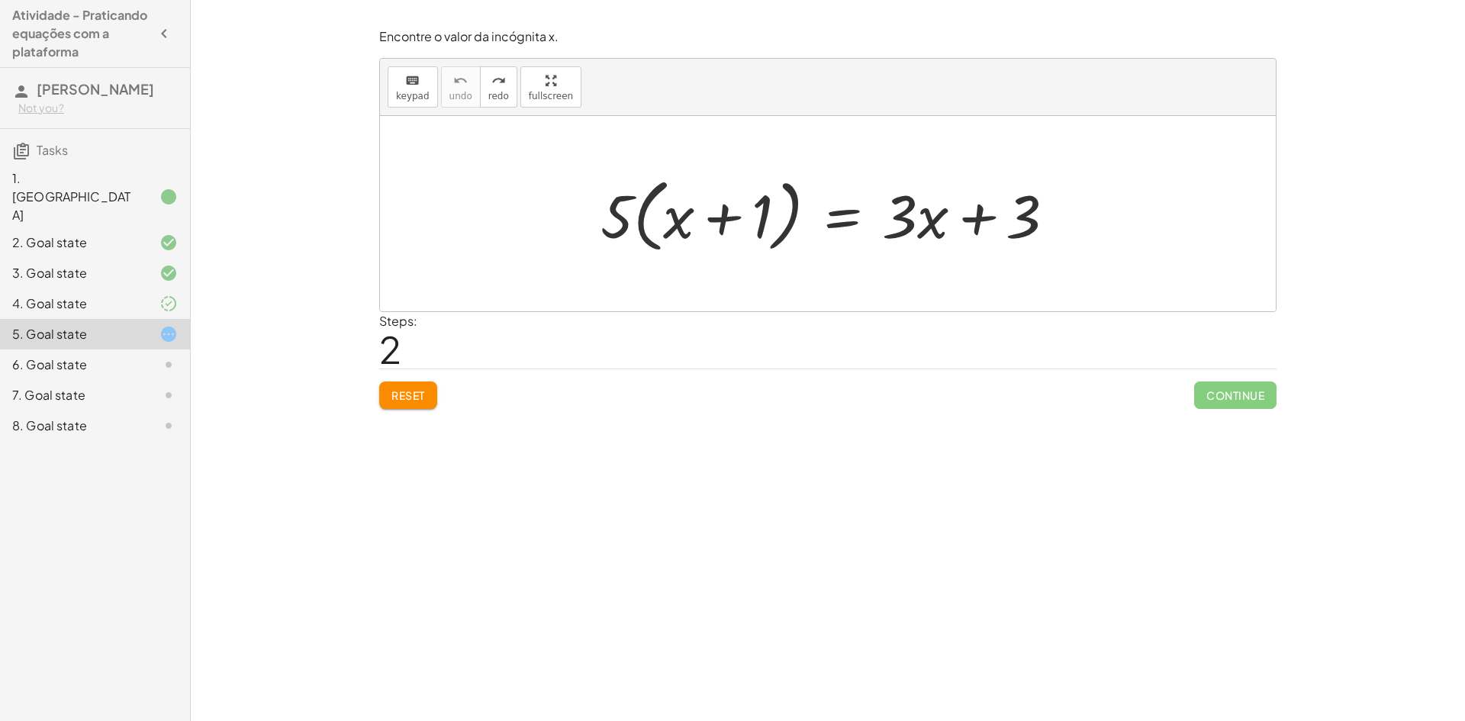
drag, startPoint x: 659, startPoint y: 208, endPoint x: 658, endPoint y: 226, distance: 17.6
click at [658, 226] on div at bounding box center [834, 214] width 482 height 88
click at [666, 232] on div at bounding box center [834, 214] width 482 height 88
click at [663, 217] on div at bounding box center [834, 214] width 482 height 88
drag, startPoint x: 755, startPoint y: 208, endPoint x: 659, endPoint y: 208, distance: 96.2
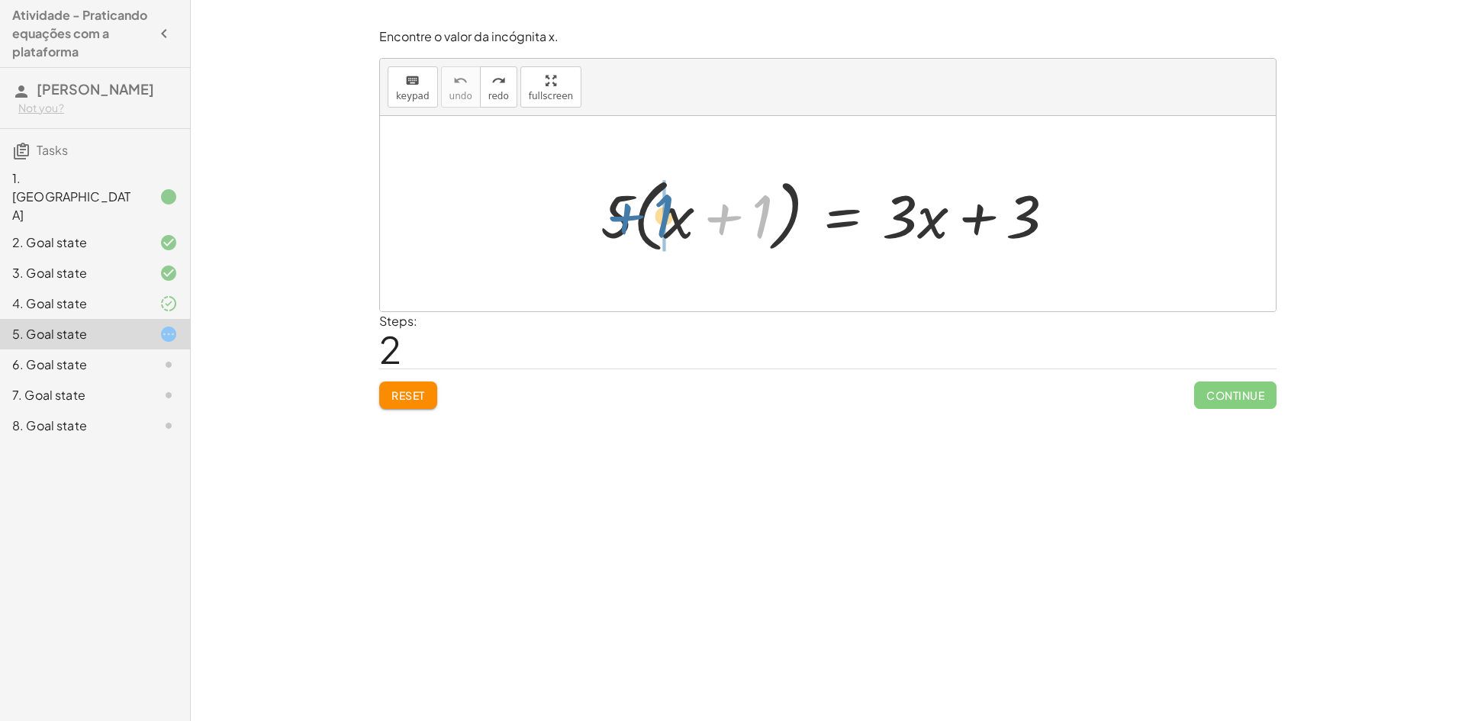
click at [659, 208] on div at bounding box center [834, 214] width 482 height 88
click at [624, 201] on div at bounding box center [834, 214] width 482 height 88
click at [622, 202] on div at bounding box center [834, 214] width 482 height 88
click at [648, 207] on div at bounding box center [834, 214] width 482 height 88
click at [672, 208] on div at bounding box center [834, 214] width 482 height 88
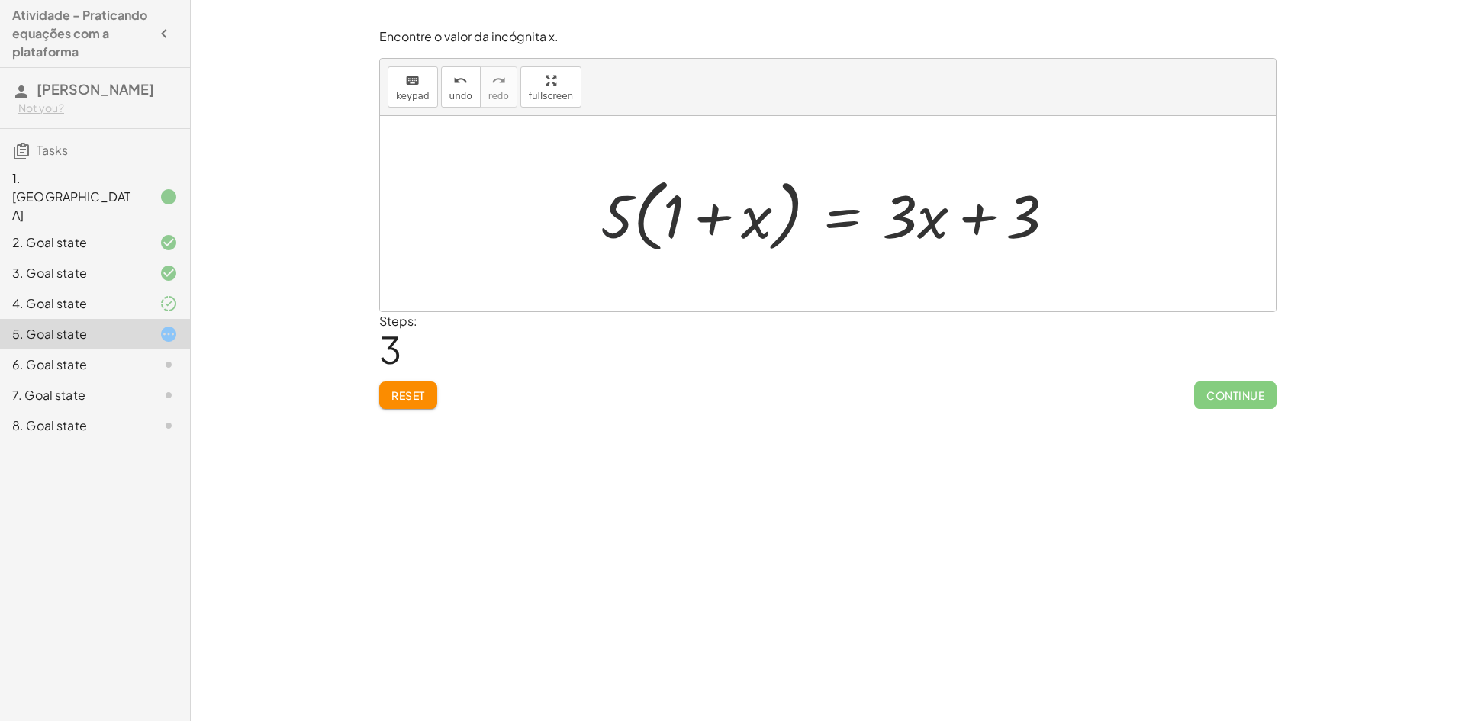
drag, startPoint x: 618, startPoint y: 215, endPoint x: 641, endPoint y: 205, distance: 25.3
click at [627, 214] on div at bounding box center [834, 214] width 482 height 88
drag, startPoint x: 602, startPoint y: 221, endPoint x: 616, endPoint y: 212, distance: 16.1
click at [616, 212] on div at bounding box center [834, 214] width 482 height 88
drag, startPoint x: 617, startPoint y: 211, endPoint x: 793, endPoint y: 137, distance: 191.2
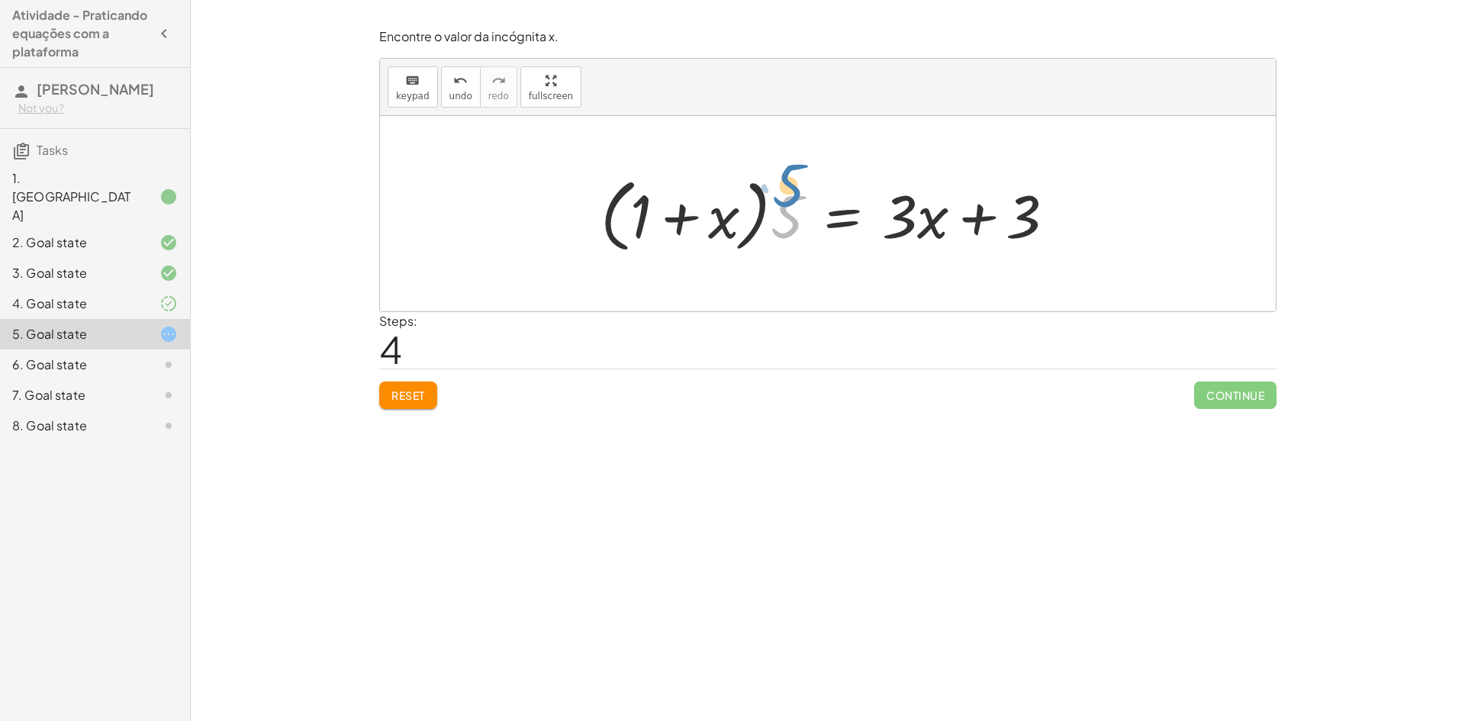
drag, startPoint x: 785, startPoint y: 198, endPoint x: 775, endPoint y: 183, distance: 17.8
click at [775, 182] on div at bounding box center [834, 214] width 482 height 88
drag, startPoint x: 783, startPoint y: 232, endPoint x: 796, endPoint y: 231, distance: 13.0
click at [796, 231] on div at bounding box center [834, 214] width 482 height 88
drag, startPoint x: 1014, startPoint y: 223, endPoint x: 675, endPoint y: 222, distance: 339.6
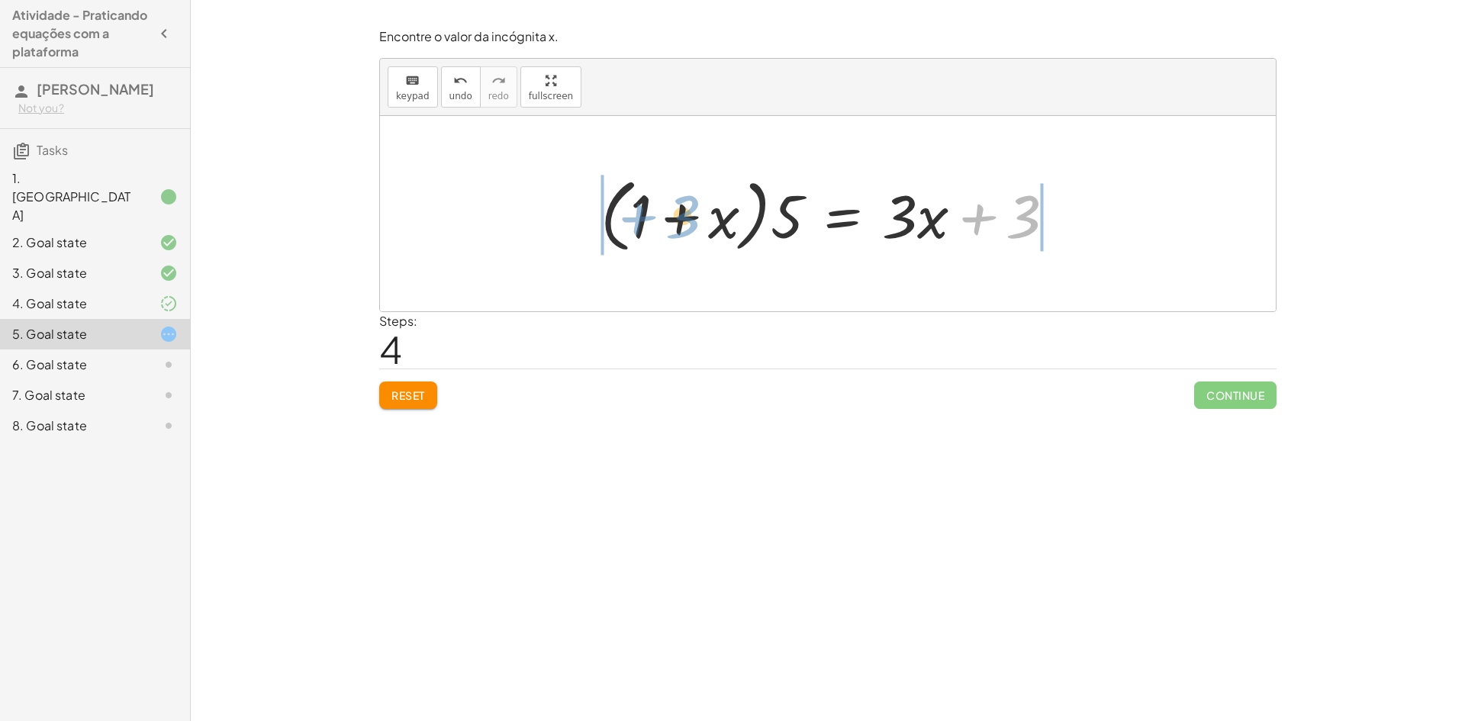
click at [675, 222] on div at bounding box center [834, 214] width 482 height 88
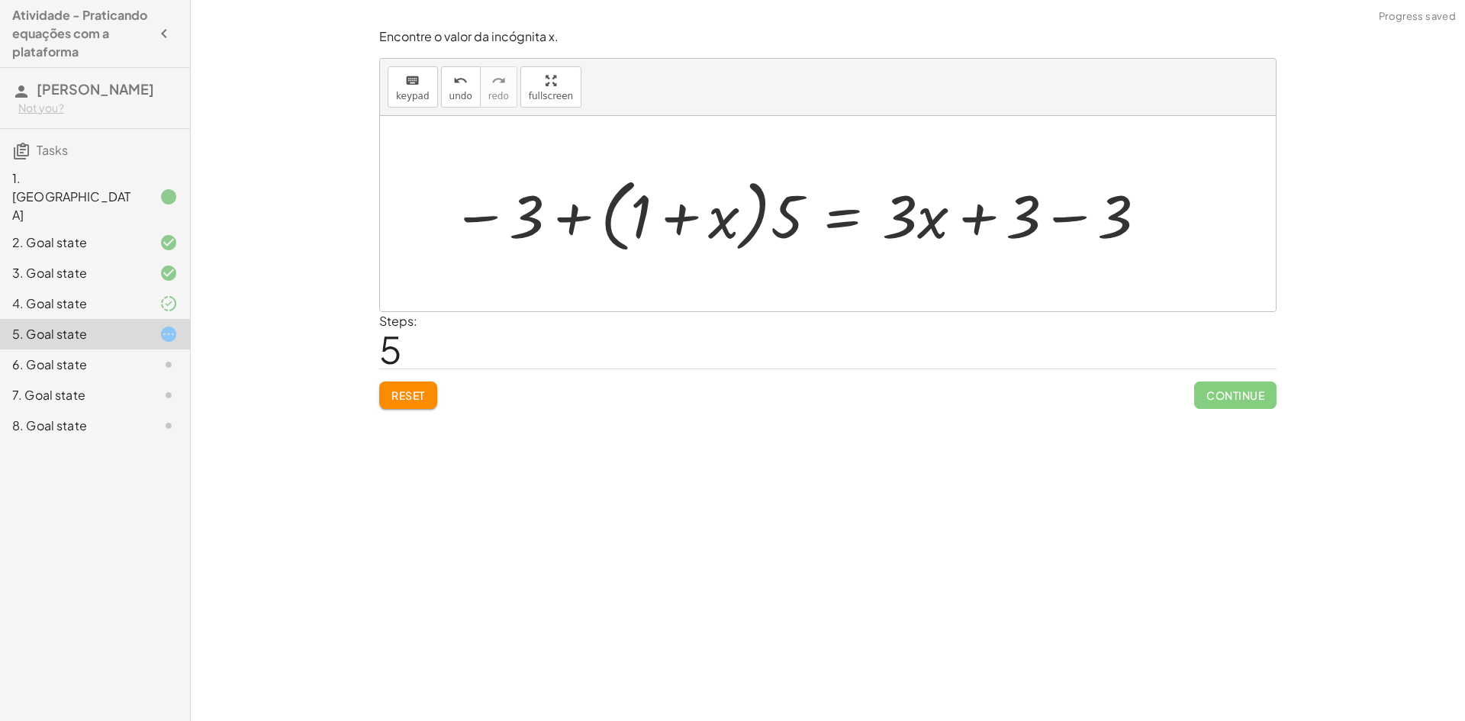
click at [643, 214] on div at bounding box center [800, 214] width 713 height 88
drag, startPoint x: 1069, startPoint y: 205, endPoint x: 1062, endPoint y: 210, distance: 8.7
click at [1069, 206] on div at bounding box center [800, 214] width 713 height 88
click at [550, 204] on div at bounding box center [708, 214] width 529 height 88
click at [540, 219] on div at bounding box center [708, 214] width 529 height 88
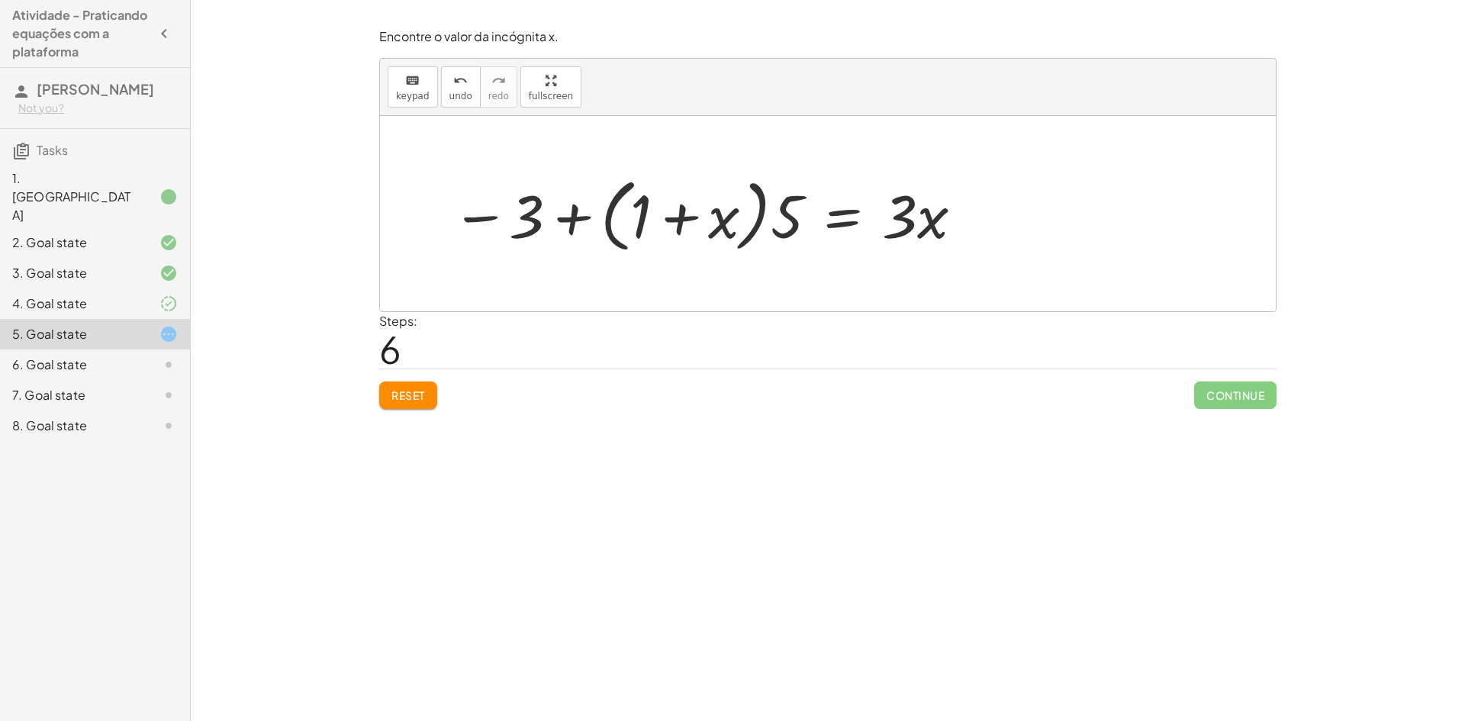
click at [576, 214] on div at bounding box center [708, 214] width 529 height 88
drag, startPoint x: 646, startPoint y: 227, endPoint x: 650, endPoint y: 217, distance: 10.6
click at [646, 222] on div at bounding box center [708, 214] width 529 height 88
click at [695, 218] on div at bounding box center [708, 214] width 529 height 88
drag, startPoint x: 681, startPoint y: 221, endPoint x: 651, endPoint y: 218, distance: 29.9
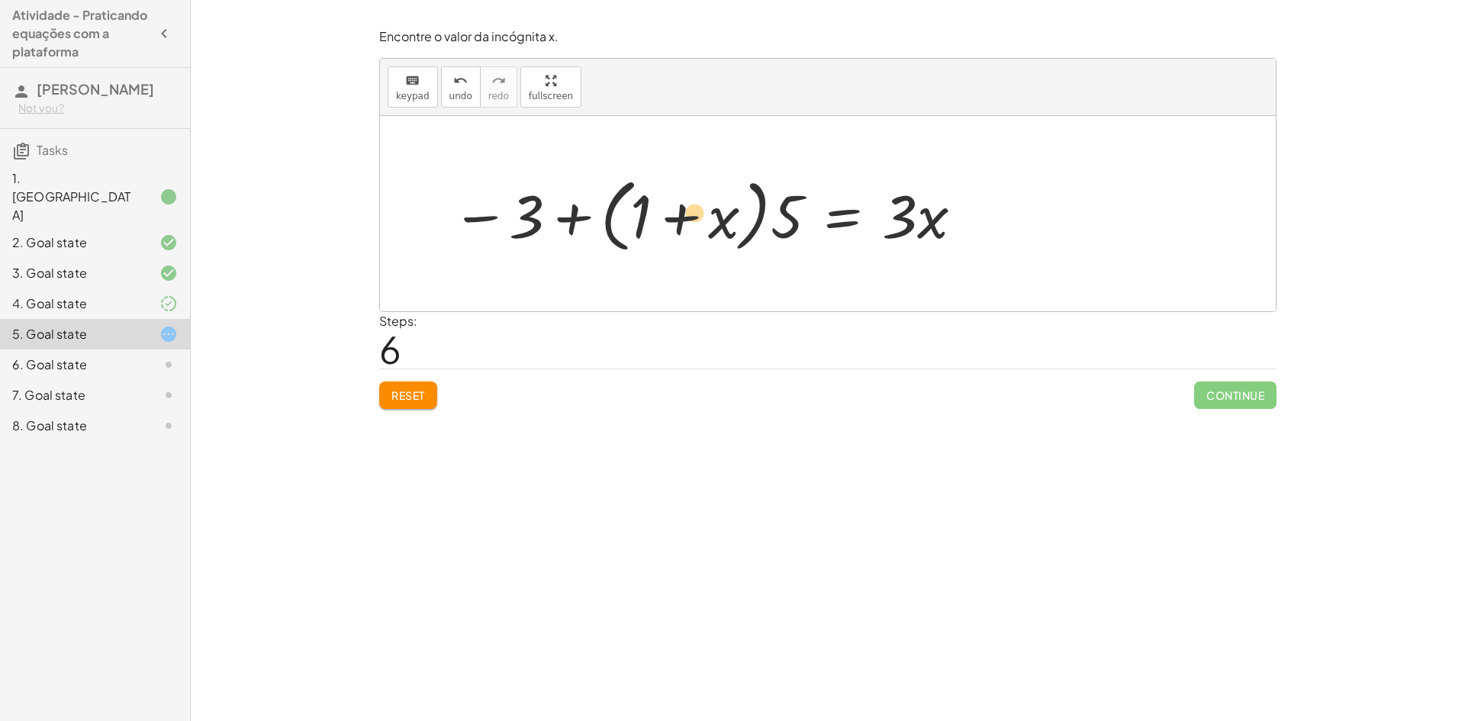
click at [651, 218] on div at bounding box center [708, 214] width 529 height 88
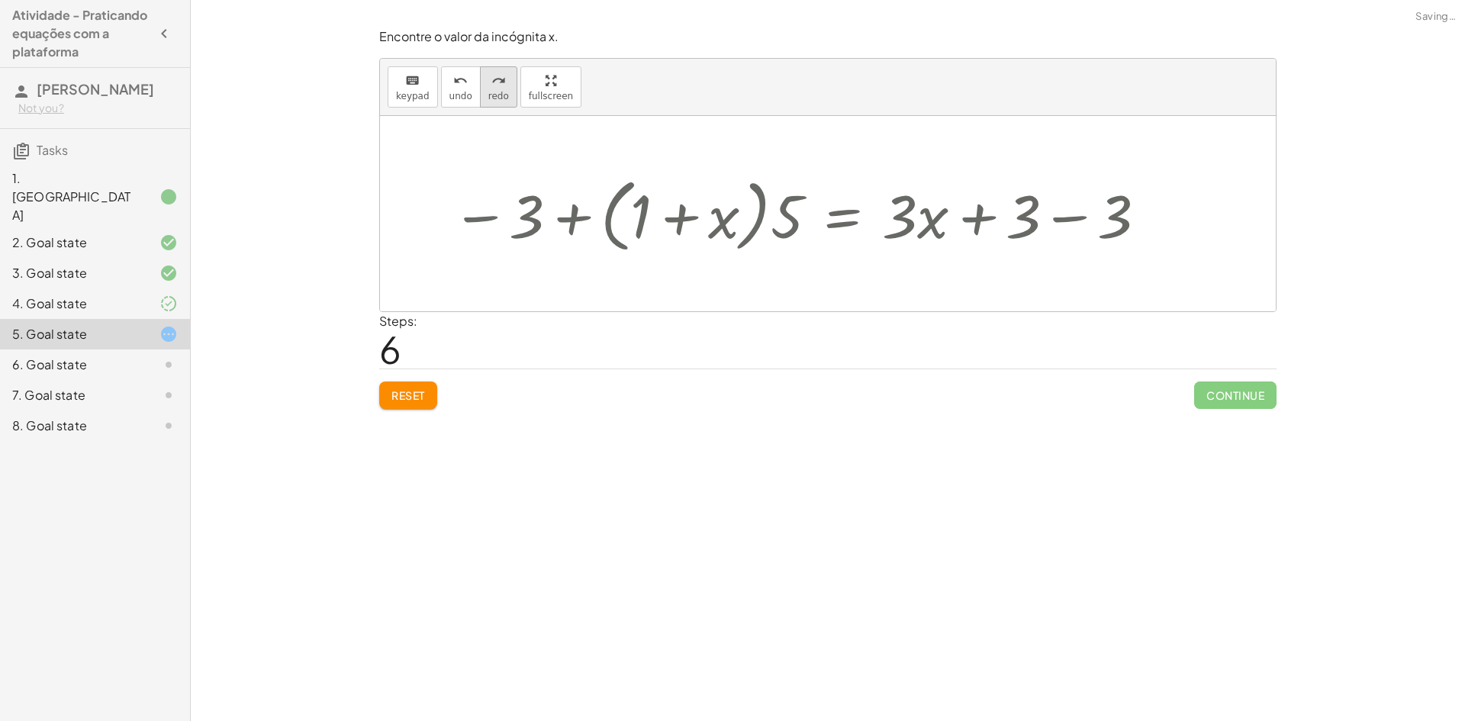
drag, startPoint x: 461, startPoint y: 92, endPoint x: 483, endPoint y: 102, distance: 24.3
click at [472, 98] on button "undo undo" at bounding box center [461, 86] width 40 height 41
click at [466, 96] on span "undo" at bounding box center [461, 96] width 23 height 11
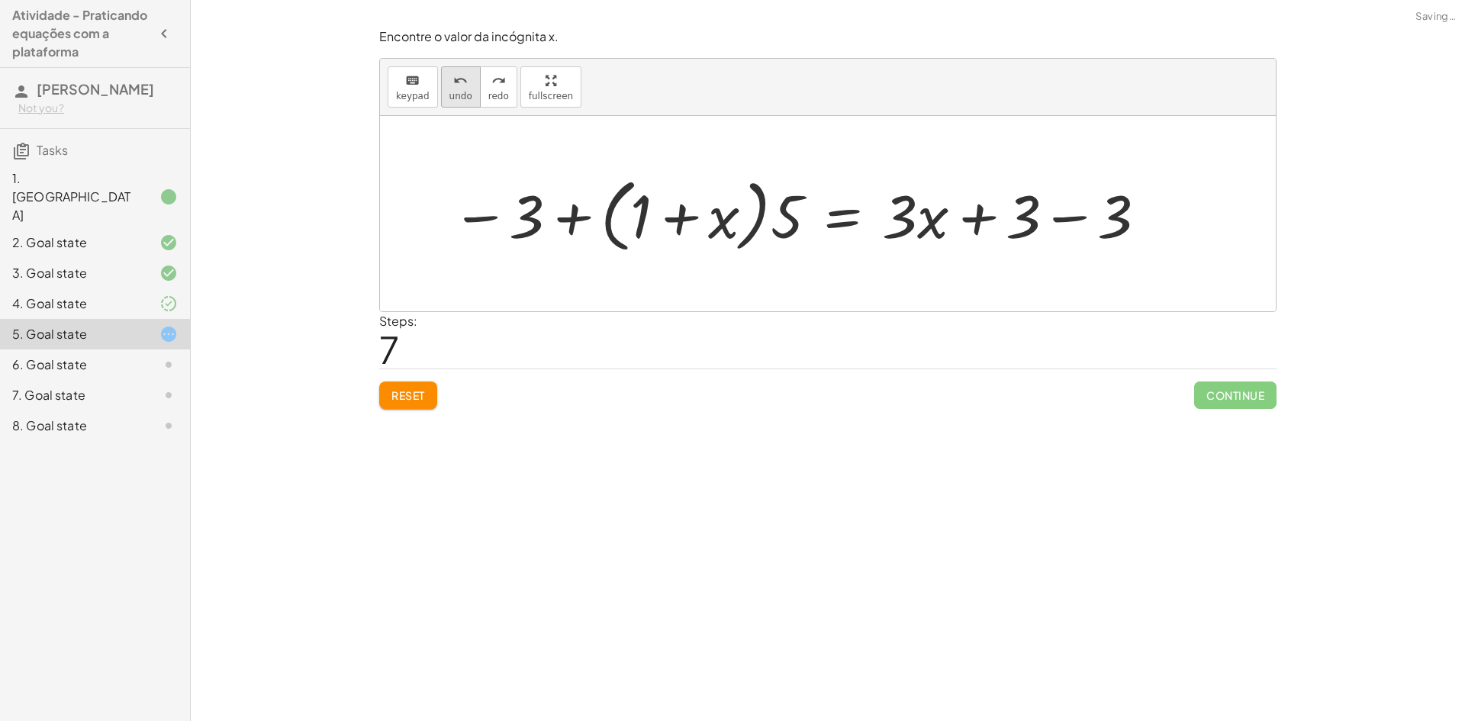
click at [469, 95] on button "undo undo" at bounding box center [461, 86] width 40 height 41
drag, startPoint x: 646, startPoint y: 207, endPoint x: 736, endPoint y: 201, distance: 89.5
click at [737, 201] on div at bounding box center [834, 214] width 482 height 88
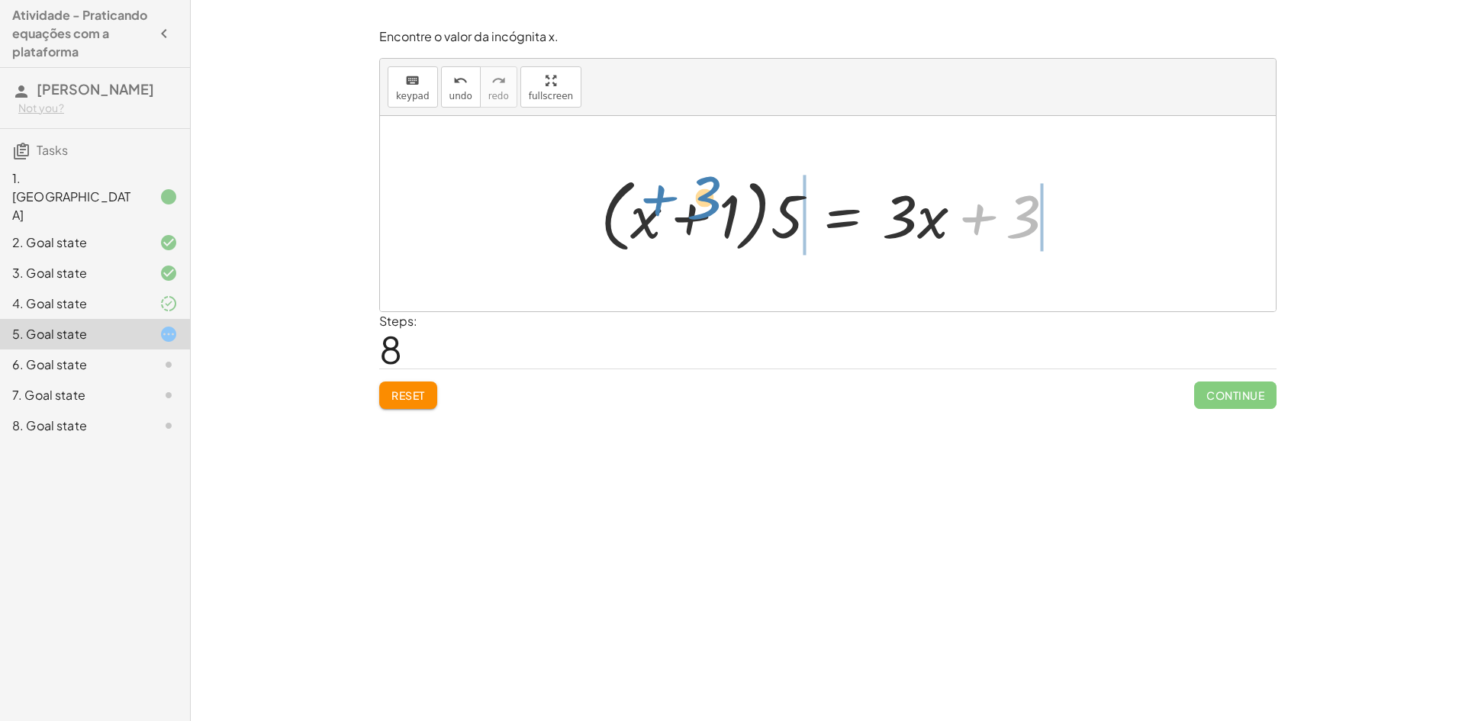
drag, startPoint x: 1019, startPoint y: 221, endPoint x: 698, endPoint y: 199, distance: 321.3
click at [698, 199] on div at bounding box center [834, 214] width 482 height 88
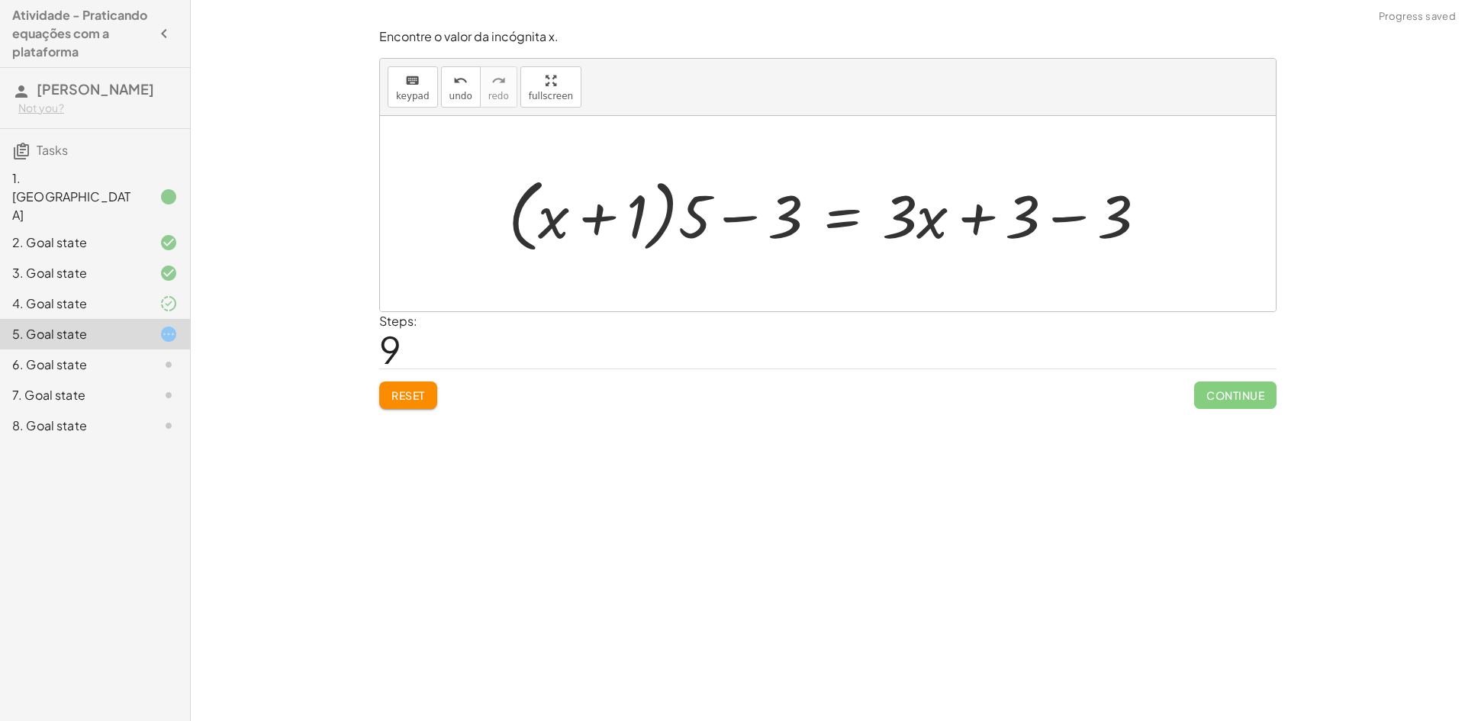
drag, startPoint x: 729, startPoint y: 210, endPoint x: 736, endPoint y: 223, distance: 14.7
click at [735, 221] on div at bounding box center [834, 214] width 666 height 88
click at [746, 230] on div at bounding box center [834, 214] width 666 height 88
click at [1051, 230] on div at bounding box center [834, 214] width 666 height 88
click at [1004, 202] on div at bounding box center [828, 213] width 896 height 195
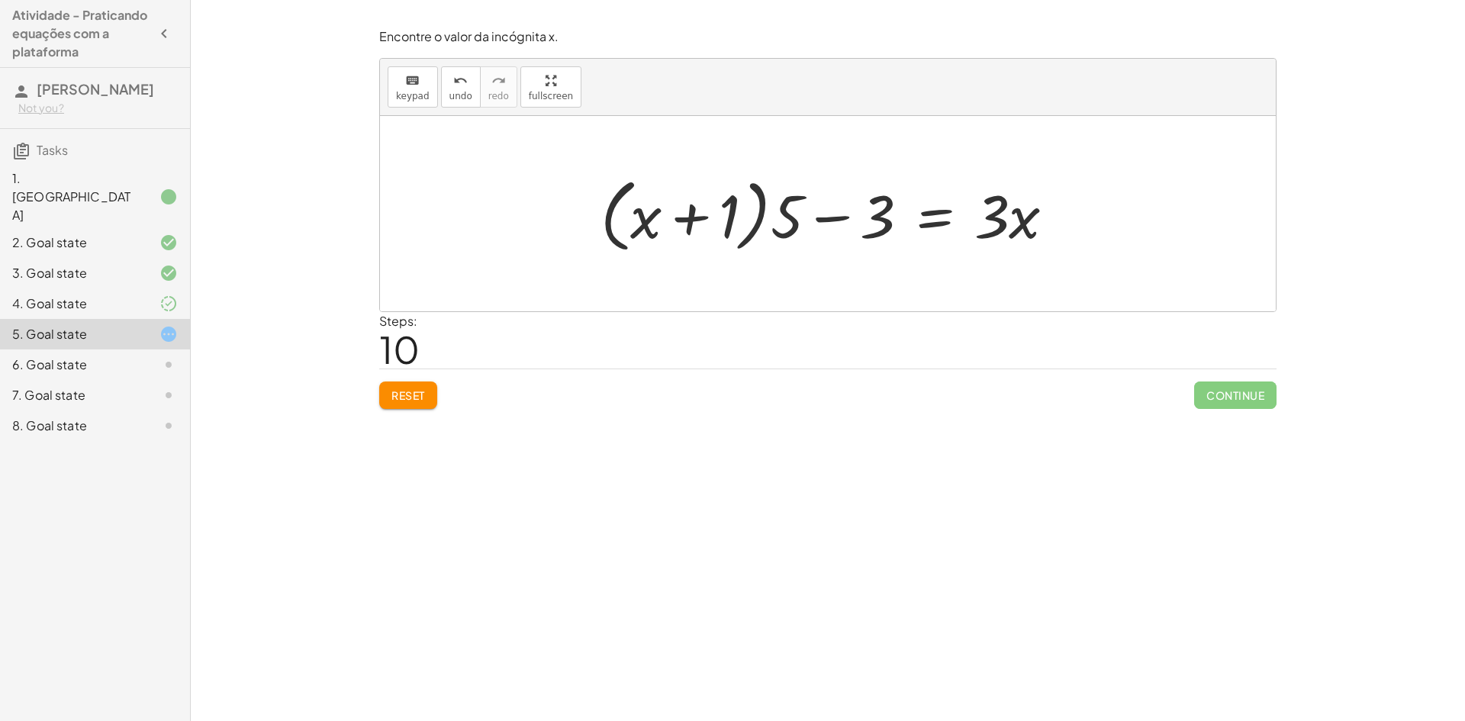
drag, startPoint x: 700, startPoint y: 201, endPoint x: 717, endPoint y: 218, distance: 24.3
click at [708, 211] on div at bounding box center [834, 214] width 482 height 88
click at [731, 203] on div at bounding box center [834, 214] width 482 height 88
click at [736, 221] on div at bounding box center [834, 214] width 482 height 88
drag, startPoint x: 677, startPoint y: 219, endPoint x: 653, endPoint y: 203, distance: 29.2
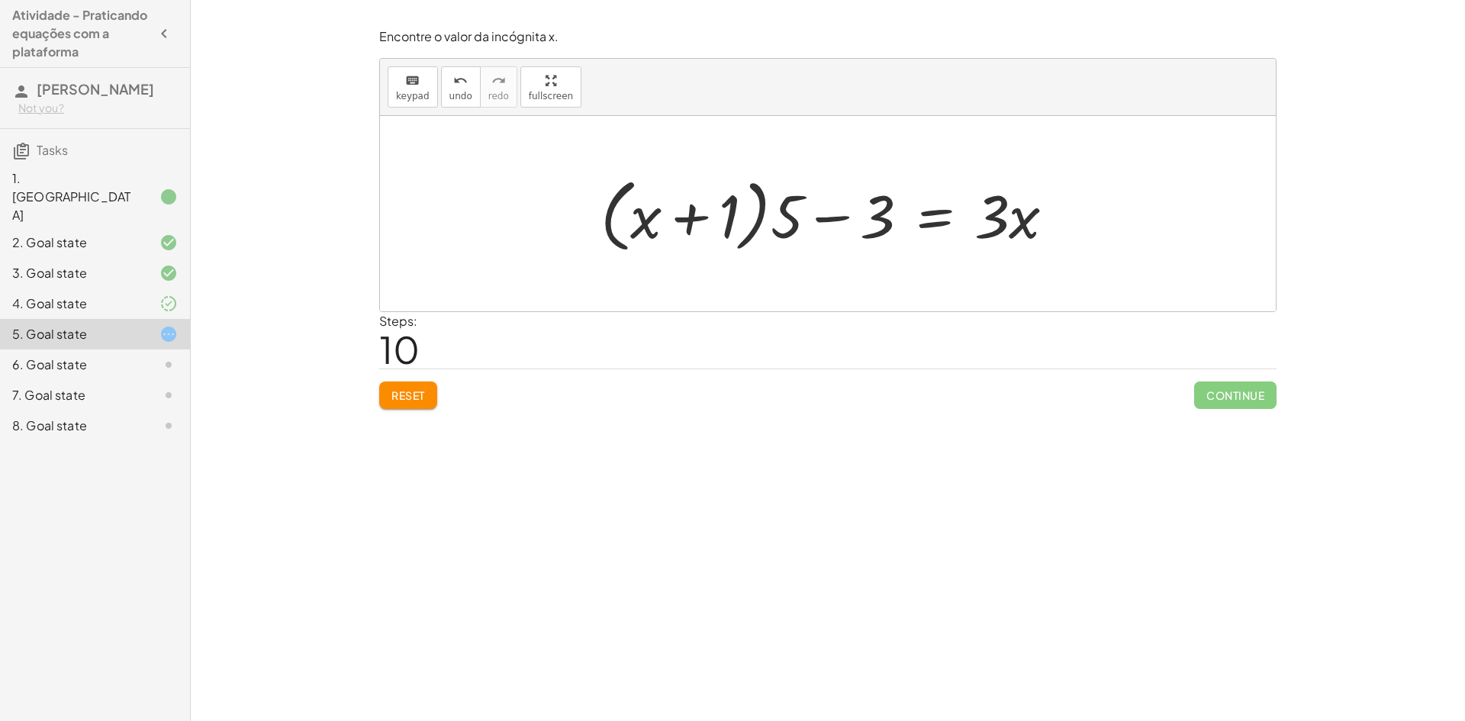
click at [656, 205] on div at bounding box center [834, 214] width 482 height 88
drag, startPoint x: 646, startPoint y: 223, endPoint x: 681, endPoint y: 222, distance: 35.1
click at [669, 223] on div at bounding box center [834, 214] width 482 height 88
click at [692, 220] on div at bounding box center [834, 214] width 482 height 88
drag, startPoint x: 650, startPoint y: 223, endPoint x: 715, endPoint y: 214, distance: 66.3
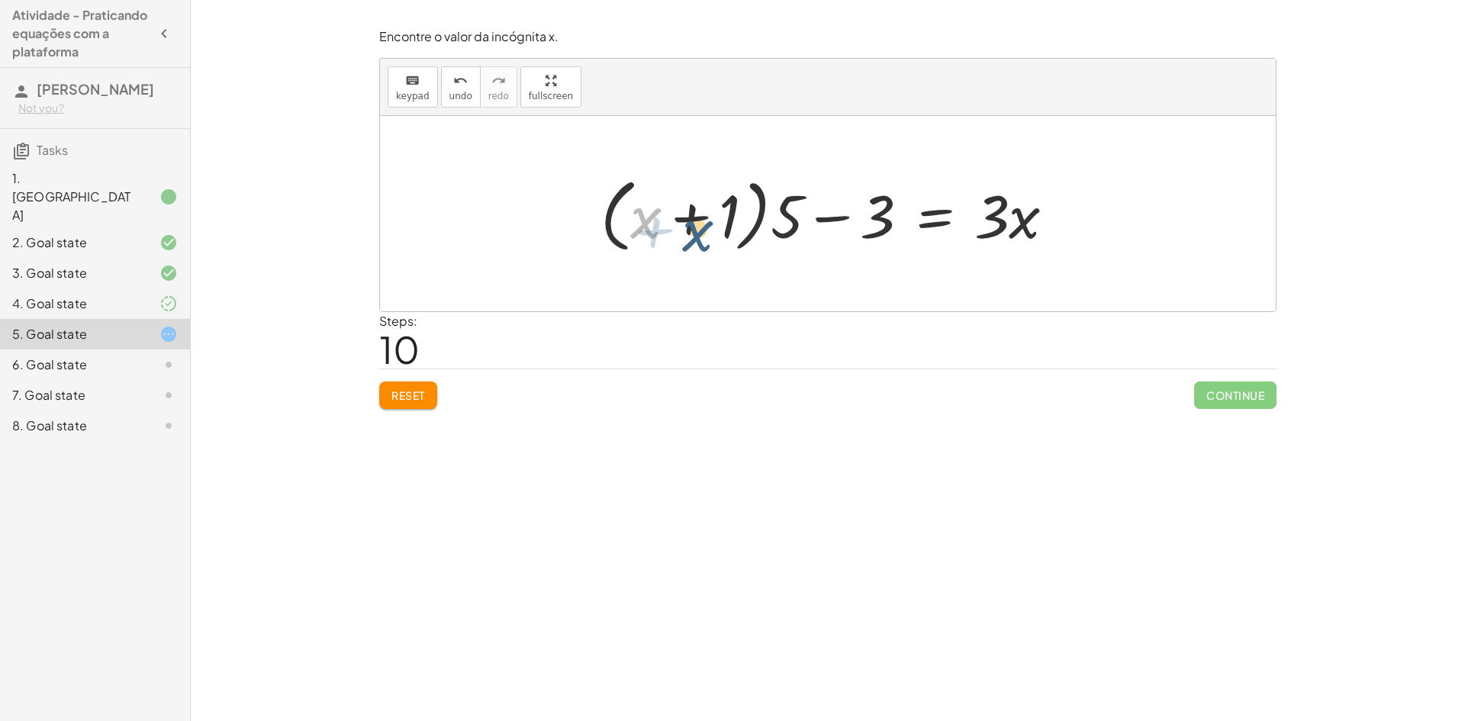
click at [715, 214] on div at bounding box center [834, 214] width 482 height 88
drag, startPoint x: 470, startPoint y: 153, endPoint x: 443, endPoint y: 71, distance: 86.9
click at [443, 71] on div "keyboard keypad undo undo redo redo fullscreen Undo the last action" at bounding box center [828, 87] width 896 height 57
click at [450, 82] on div "undo" at bounding box center [461, 80] width 23 height 18
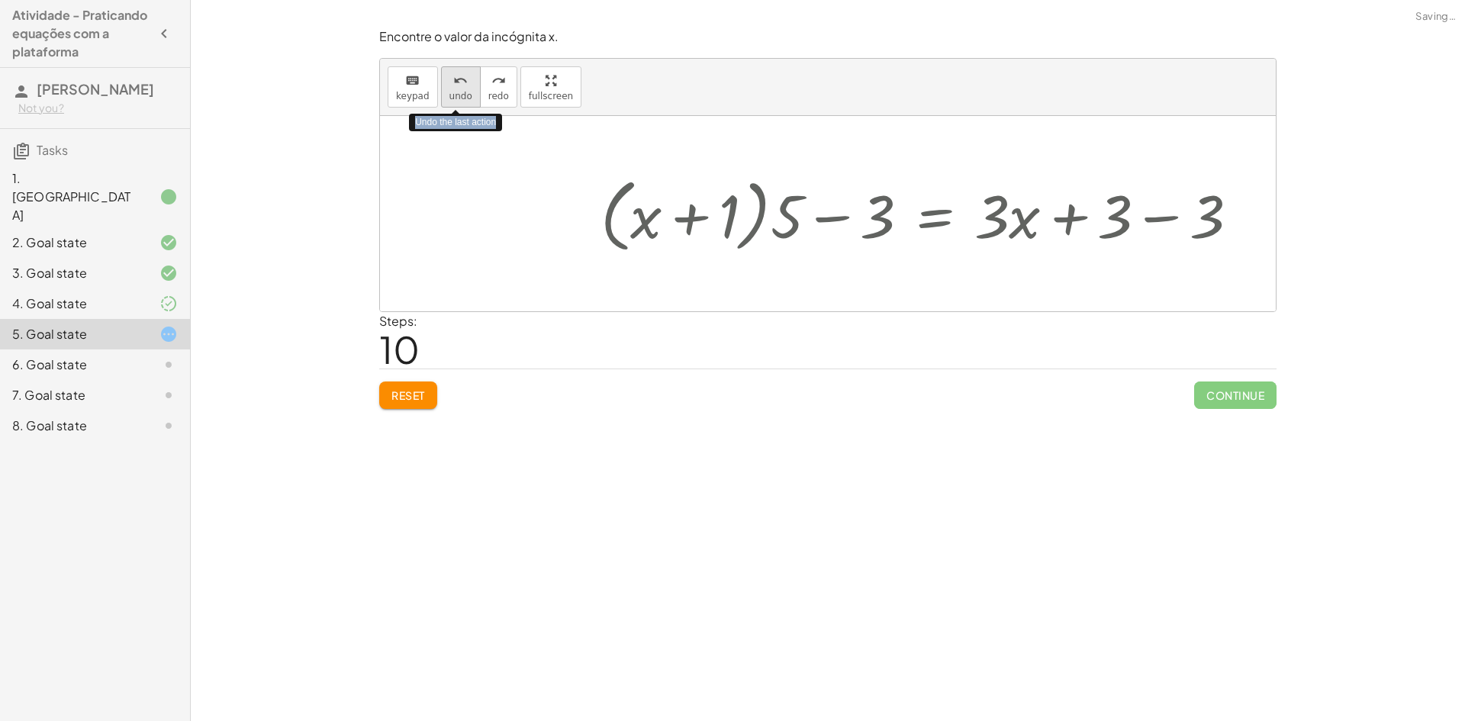
click at [453, 82] on icon "undo" at bounding box center [460, 81] width 15 height 18
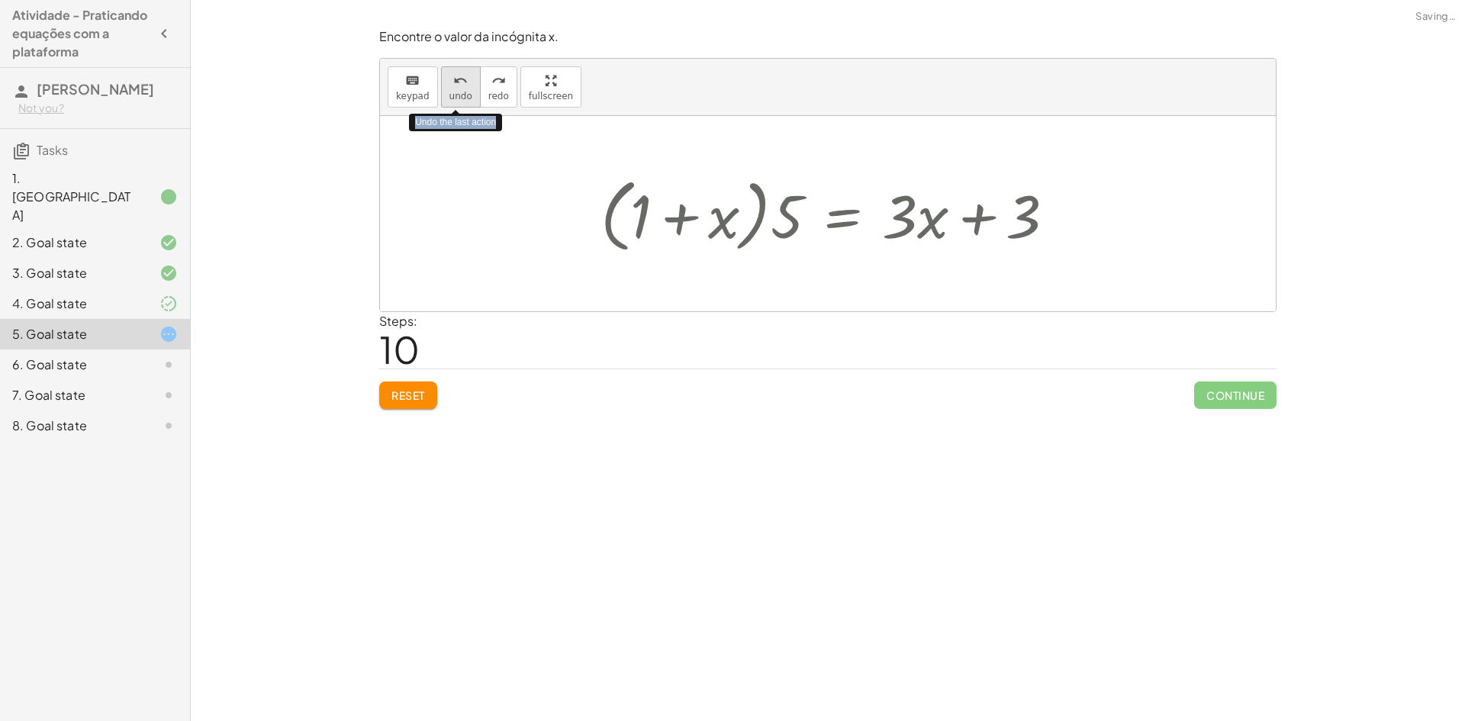
click at [453, 82] on icon "undo" at bounding box center [460, 81] width 15 height 18
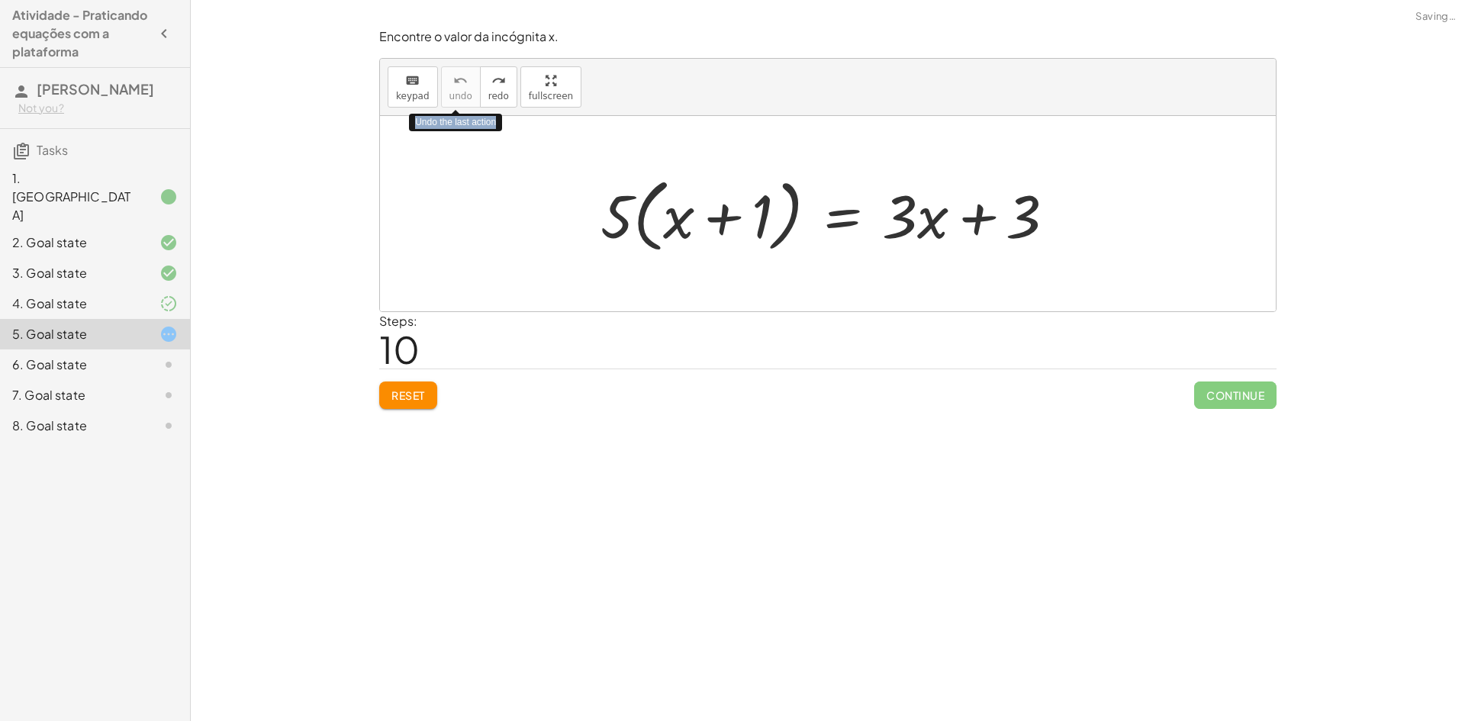
drag, startPoint x: 475, startPoint y: 69, endPoint x: 465, endPoint y: 68, distance: 10.8
click at [472, 69] on div "undo undo redo redo" at bounding box center [479, 86] width 76 height 41
drag, startPoint x: 437, startPoint y: 79, endPoint x: 426, endPoint y: 82, distance: 11.1
click at [434, 81] on div "keyboard keypad undo undo redo redo fullscreen Undo the last action" at bounding box center [828, 87] width 896 height 57
click at [425, 83] on div "keyboard" at bounding box center [413, 80] width 34 height 18
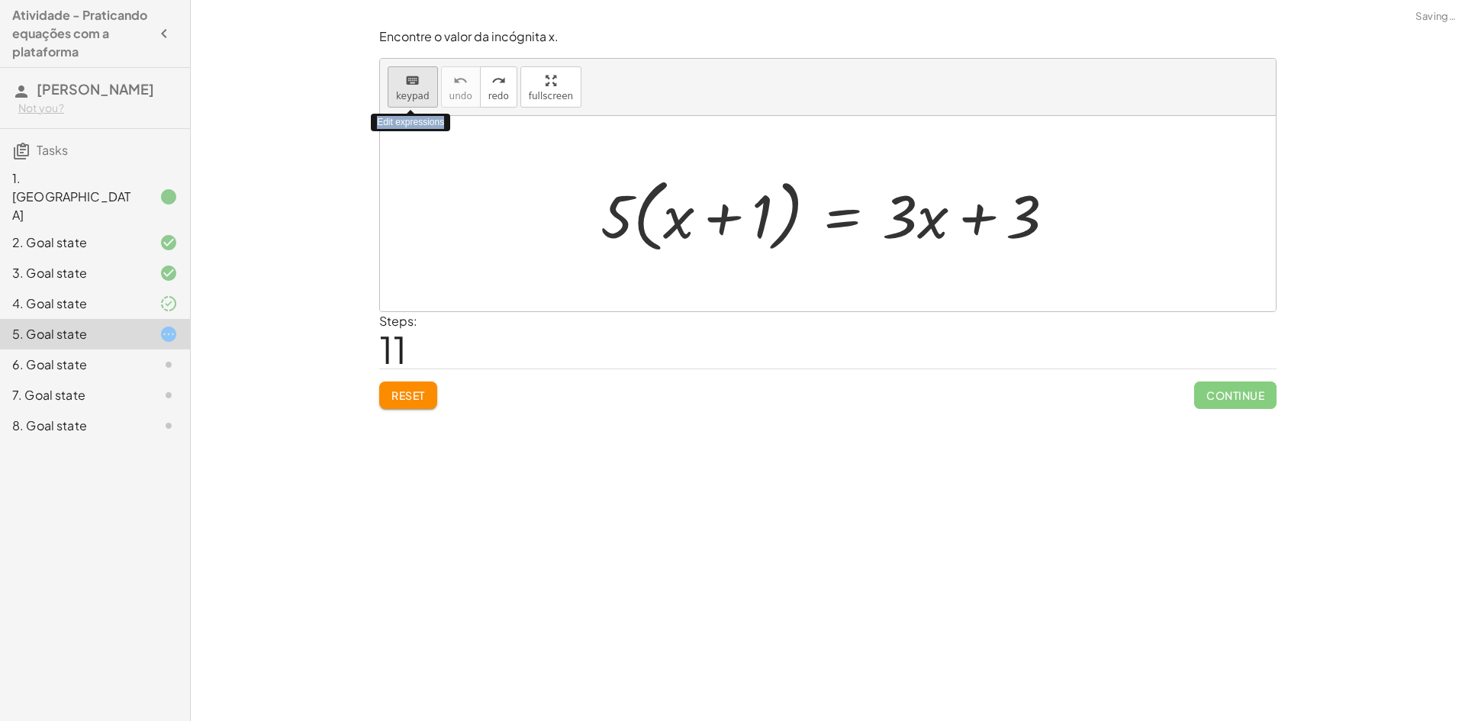
click at [426, 86] on button "keyboard keypad" at bounding box center [413, 86] width 50 height 41
click at [965, 214] on div at bounding box center [834, 214] width 482 height 88
click at [607, 209] on div at bounding box center [834, 214] width 482 height 88
click at [614, 216] on div at bounding box center [834, 214] width 482 height 88
drag, startPoint x: 627, startPoint y: 230, endPoint x: 677, endPoint y: 224, distance: 50.0
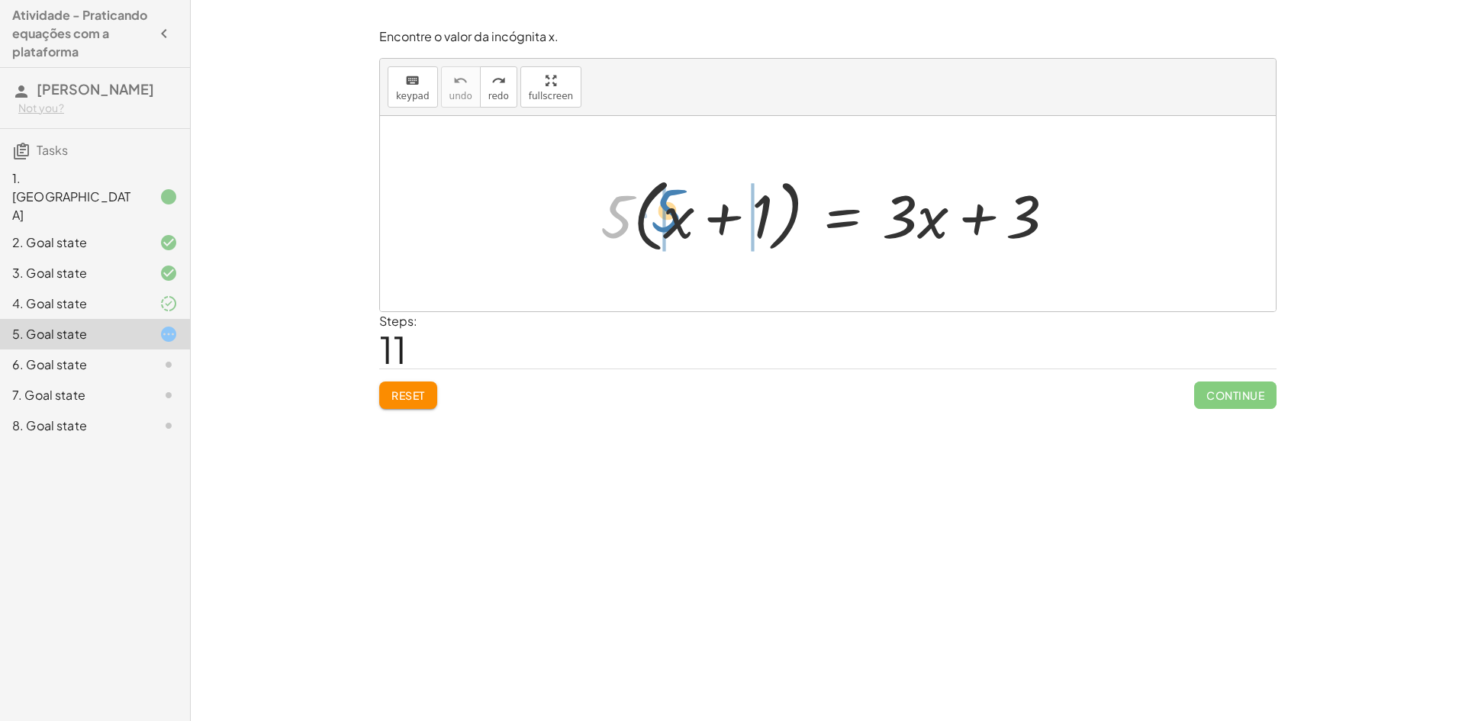
click at [677, 224] on div at bounding box center [834, 214] width 482 height 88
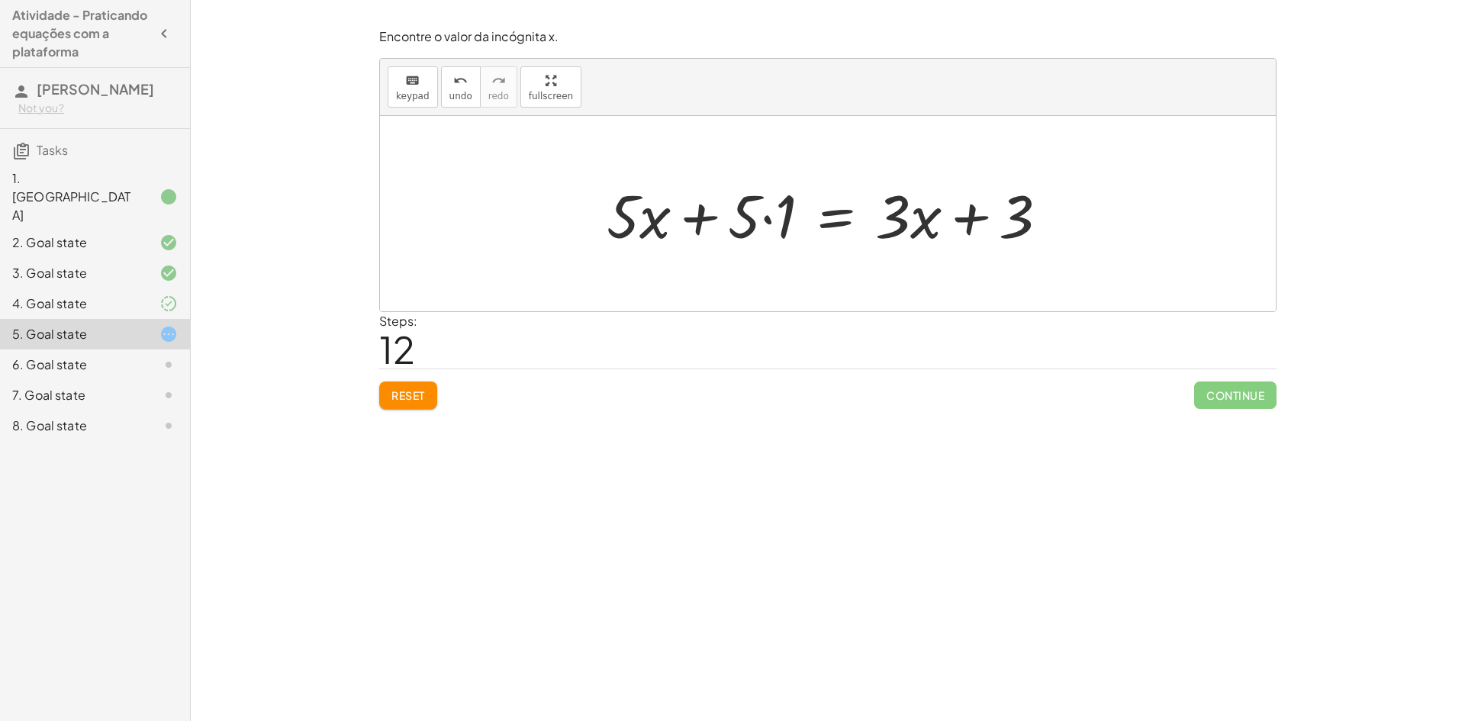
drag, startPoint x: 748, startPoint y: 222, endPoint x: 738, endPoint y: 221, distance: 10.0
click at [743, 223] on div at bounding box center [833, 214] width 469 height 79
click at [778, 218] on div at bounding box center [833, 214] width 469 height 79
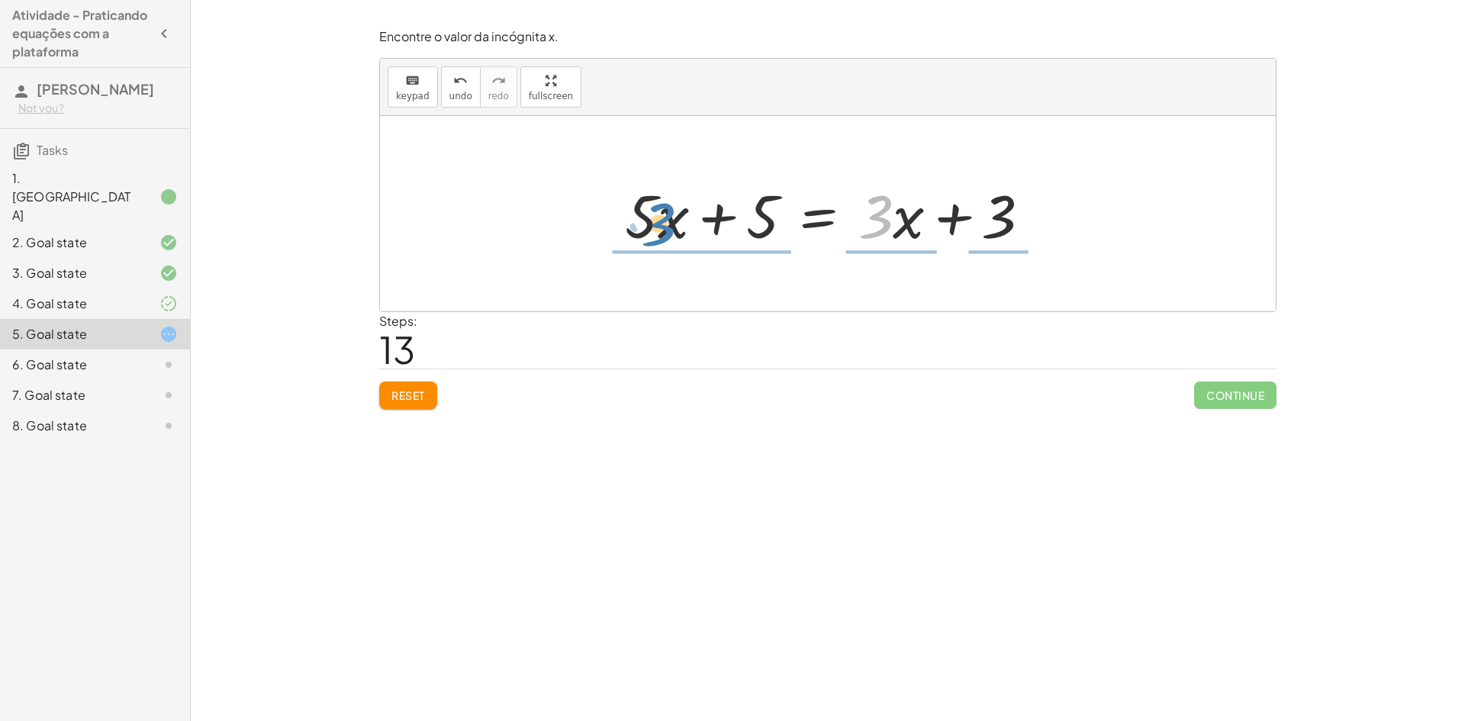
drag, startPoint x: 856, startPoint y: 214, endPoint x: 653, endPoint y: 227, distance: 204.1
click at [653, 227] on div at bounding box center [834, 214] width 434 height 79
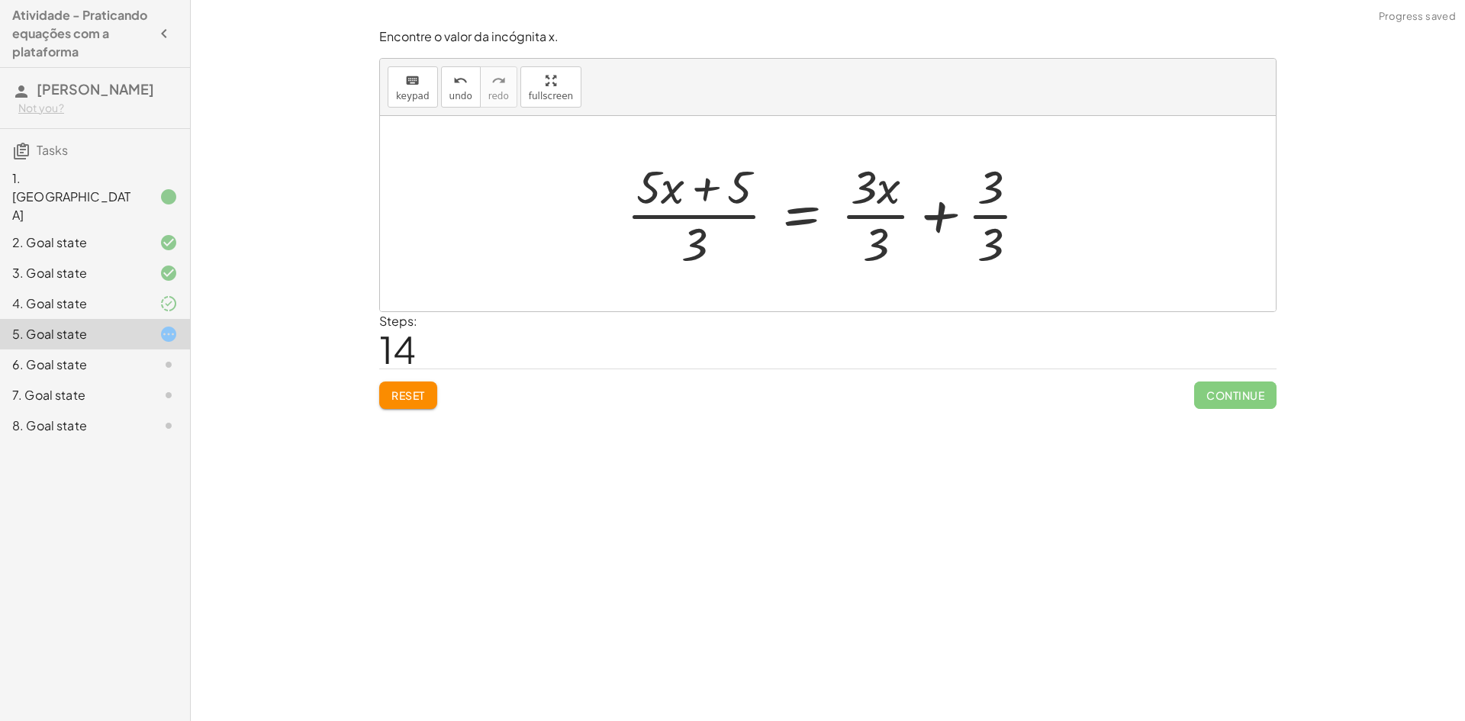
click at [873, 234] on div at bounding box center [833, 214] width 429 height 118
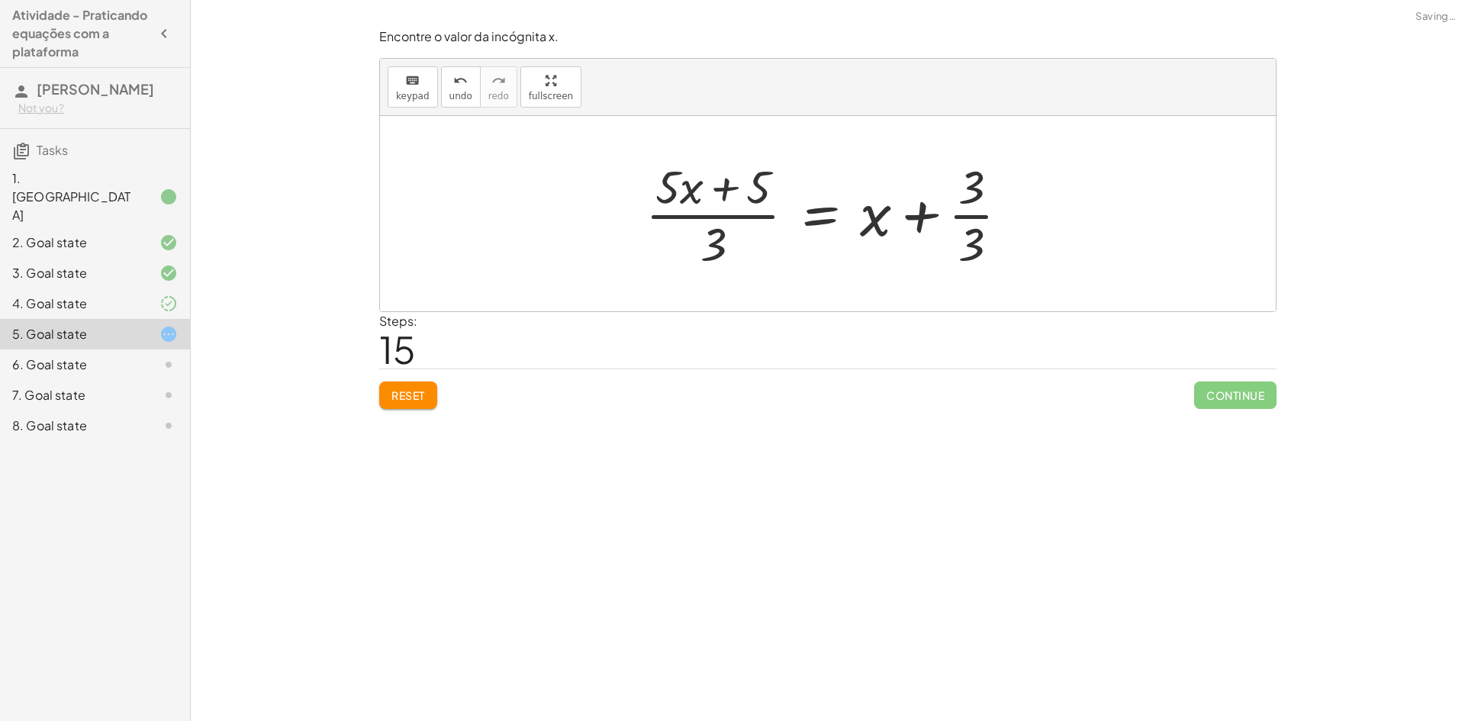
click at [970, 209] on div at bounding box center [833, 214] width 391 height 118
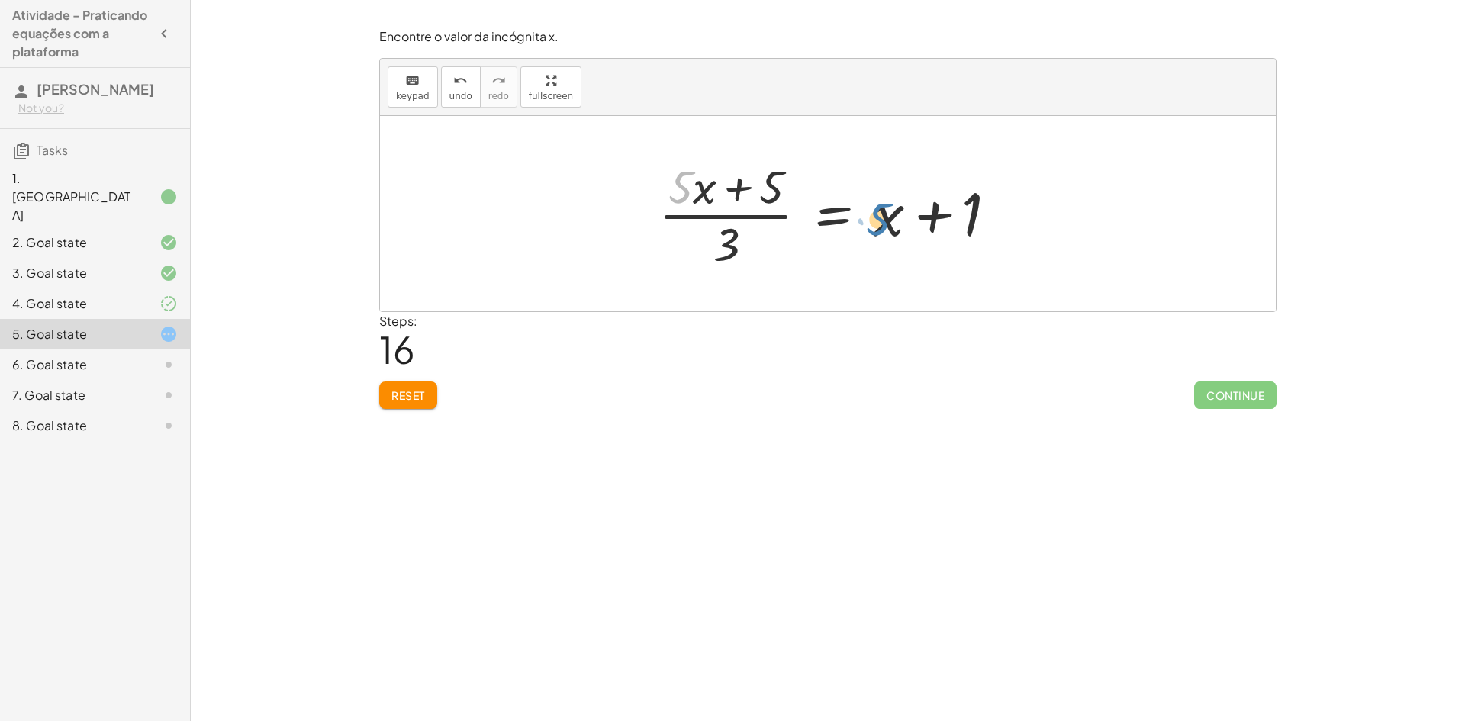
drag, startPoint x: 682, startPoint y: 182, endPoint x: 884, endPoint y: 213, distance: 203.9
click at [884, 213] on div at bounding box center [834, 214] width 366 height 118
drag, startPoint x: 686, startPoint y: 186, endPoint x: 695, endPoint y: 185, distance: 8.4
click at [691, 185] on div at bounding box center [834, 214] width 366 height 118
drag, startPoint x: 711, startPoint y: 184, endPoint x: 733, endPoint y: 183, distance: 22.1
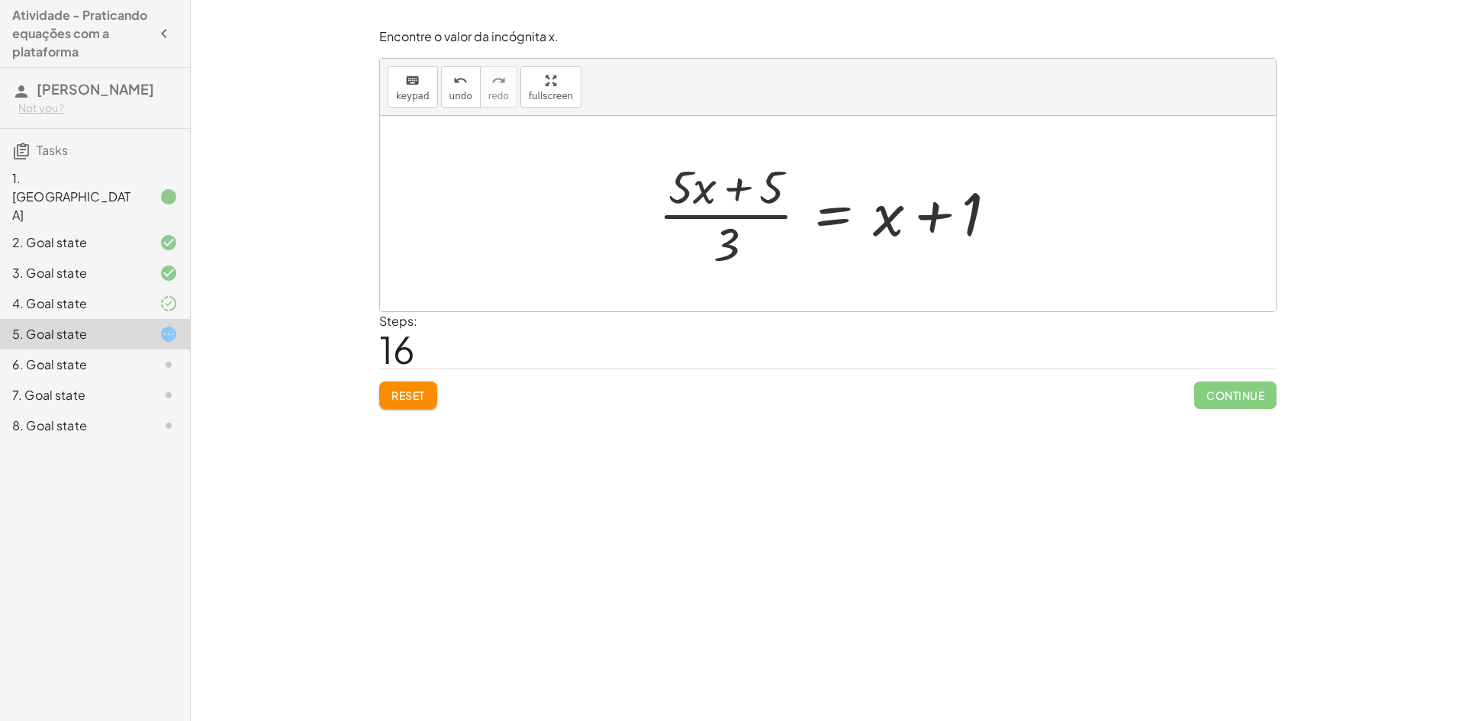
click at [712, 185] on div at bounding box center [834, 214] width 366 height 118
click at [746, 182] on div at bounding box center [834, 214] width 366 height 118
click at [924, 225] on div at bounding box center [834, 214] width 366 height 118
click at [728, 250] on div at bounding box center [834, 214] width 366 height 118
drag, startPoint x: 730, startPoint y: 198, endPoint x: 734, endPoint y: 218, distance: 20.2
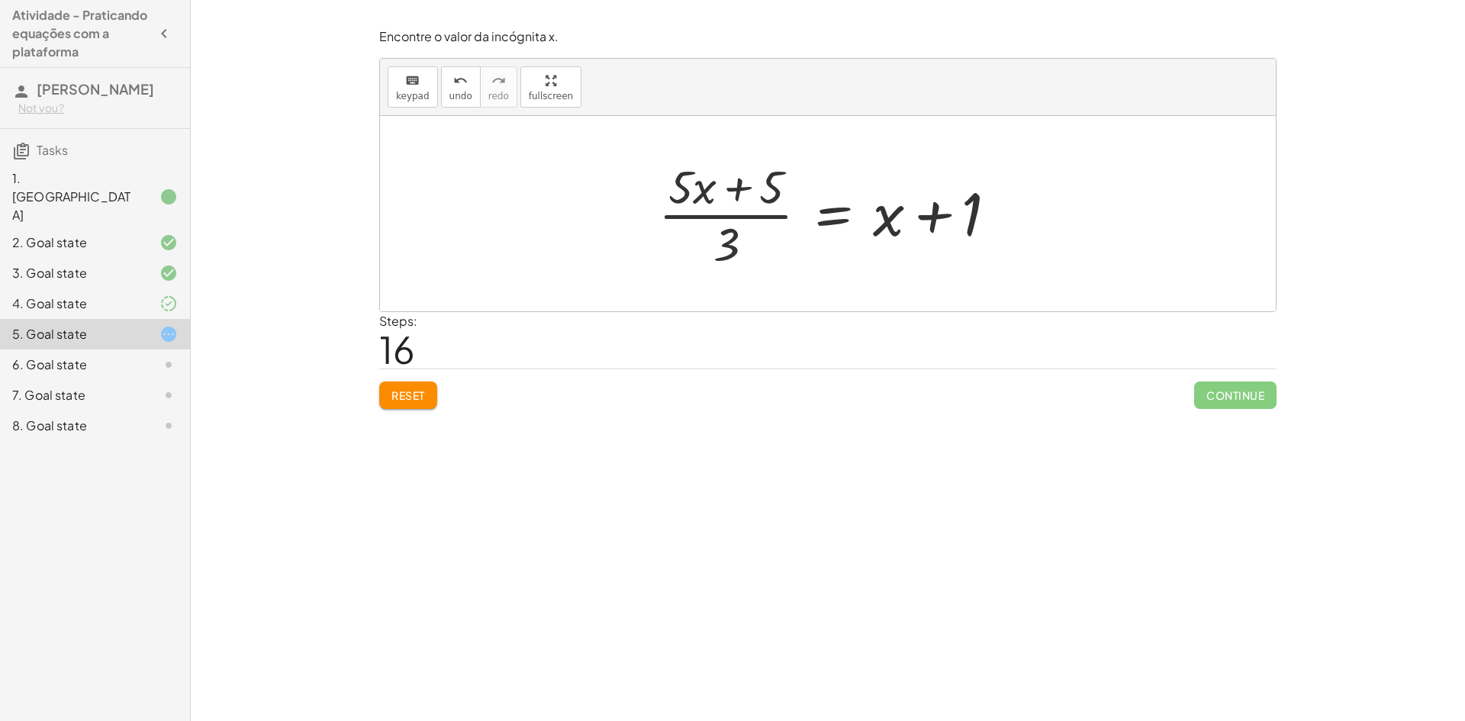
click at [730, 201] on div at bounding box center [834, 214] width 366 height 118
click at [748, 189] on div at bounding box center [834, 214] width 366 height 118
click at [456, 92] on span "undo" at bounding box center [461, 96] width 23 height 11
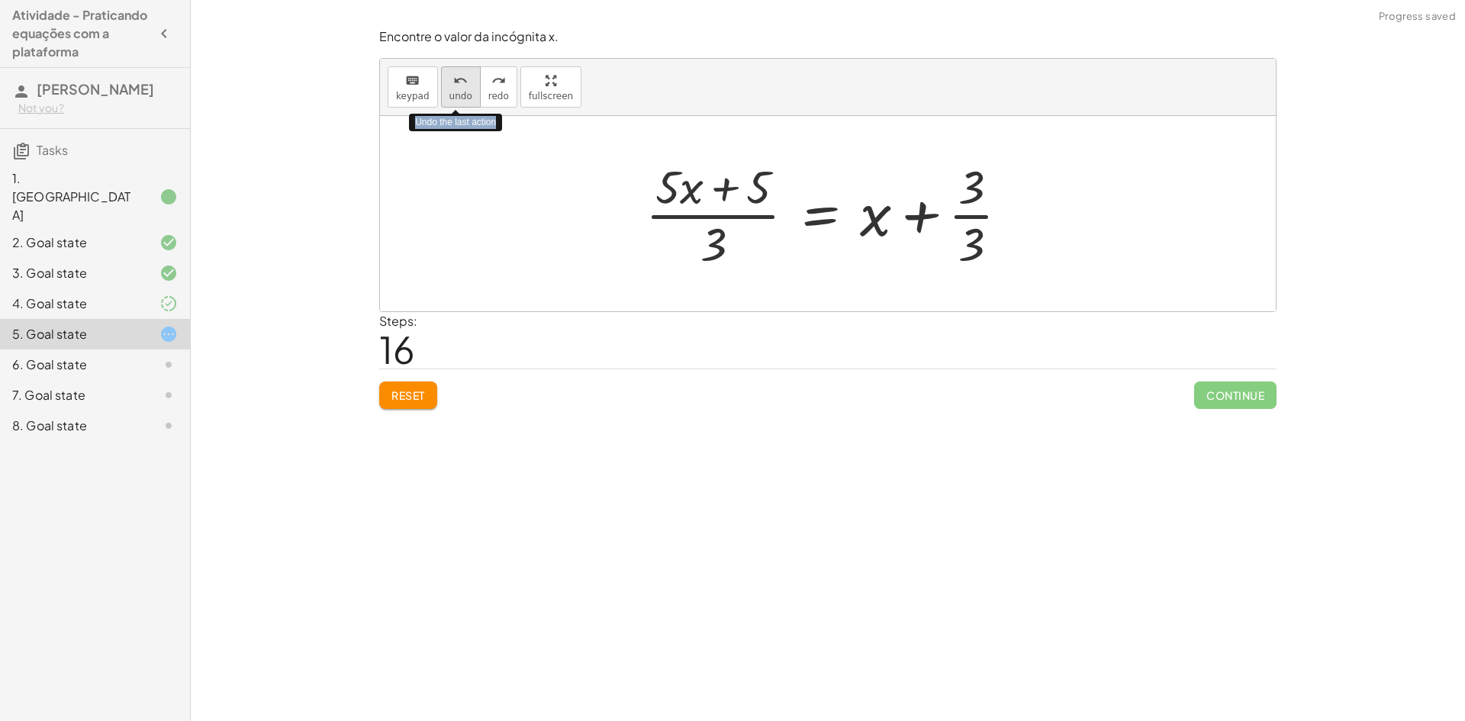
click at [450, 95] on span "undo" at bounding box center [461, 96] width 23 height 11
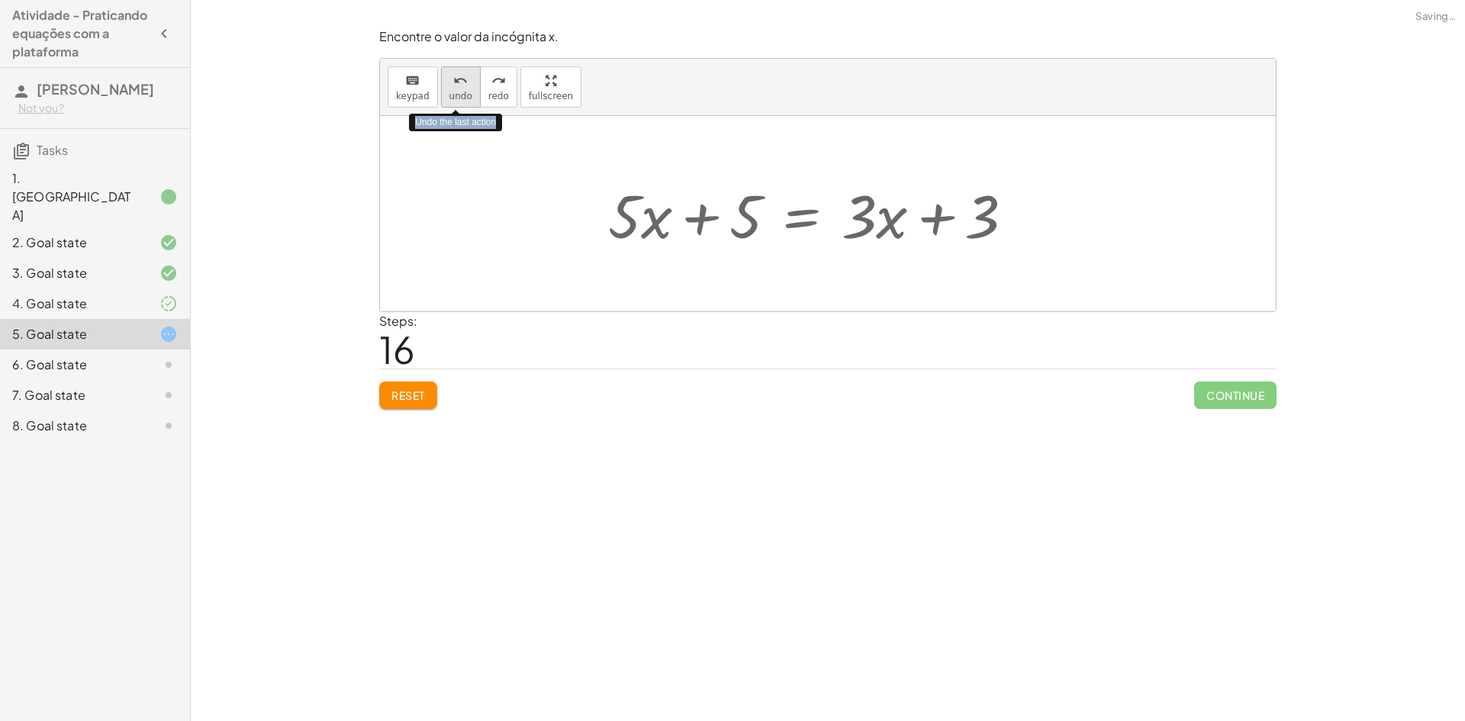
click at [450, 95] on span "undo" at bounding box center [461, 96] width 23 height 11
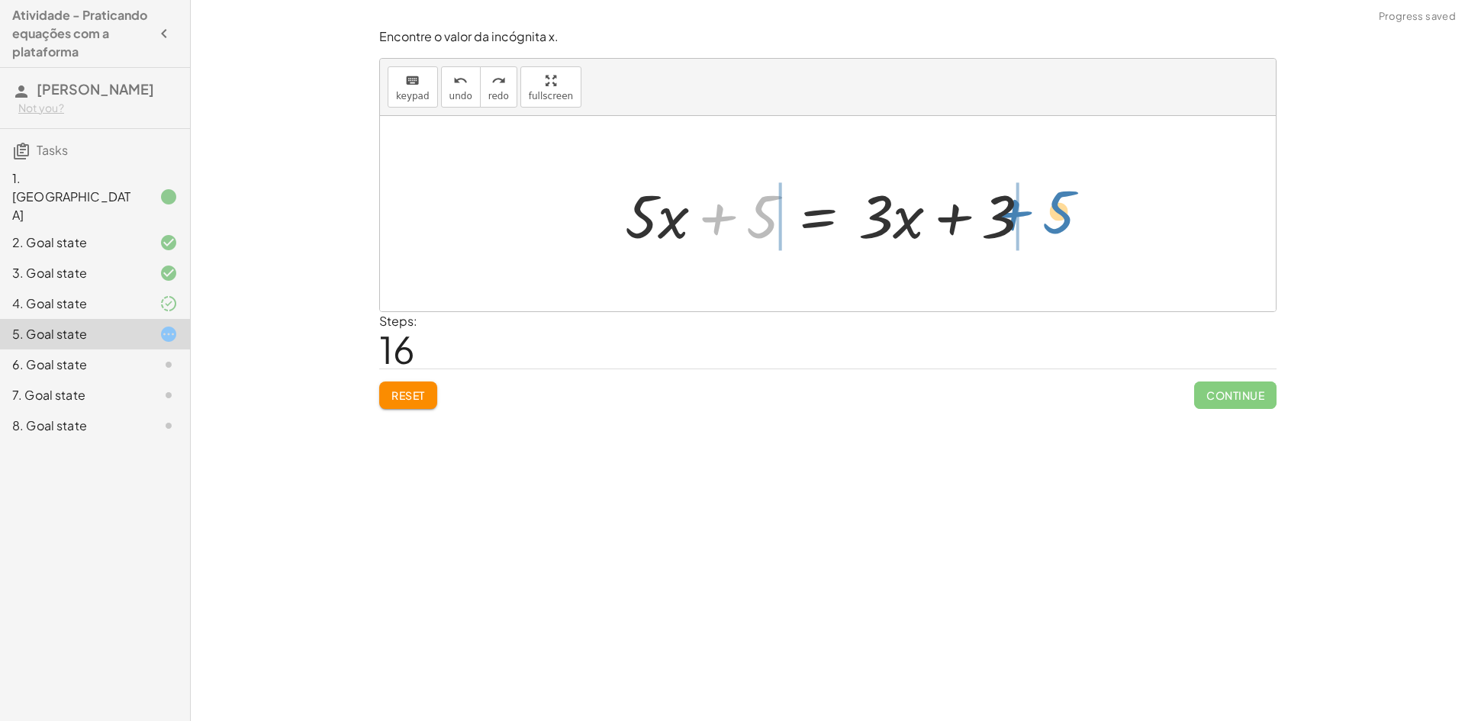
drag, startPoint x: 738, startPoint y: 222, endPoint x: 1058, endPoint y: 223, distance: 319.8
click at [1058, 223] on div "· 5 · ( + x + 1 ) = + · 3 · x + 3 + · 5 · x + · 5 · 1 = + · 3 · x + 3 + 5 + · 5…" at bounding box center [828, 213] width 896 height 195
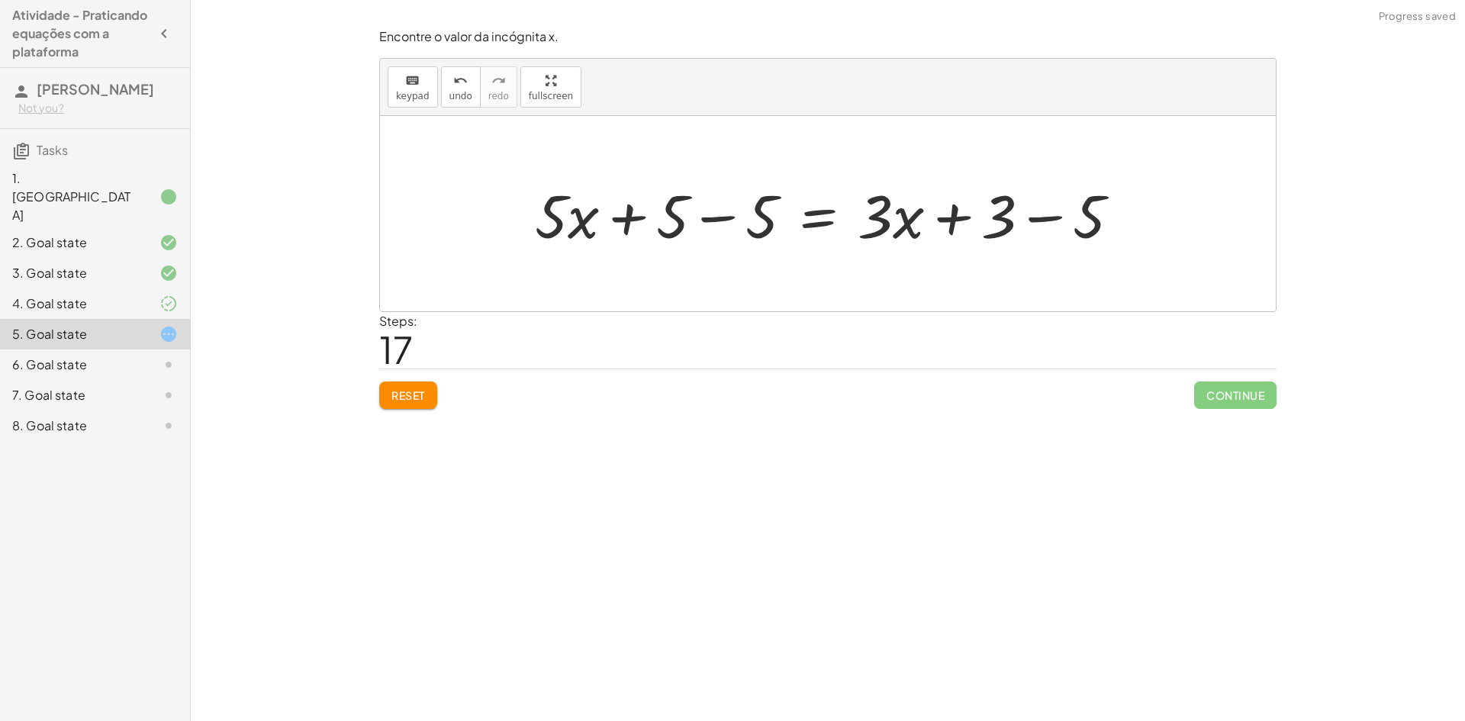
click at [976, 217] on div at bounding box center [833, 214] width 613 height 79
click at [1031, 222] on div at bounding box center [833, 214] width 613 height 79
click at [1026, 226] on div at bounding box center [788, 214] width 522 height 79
click at [708, 218] on div at bounding box center [788, 214] width 522 height 79
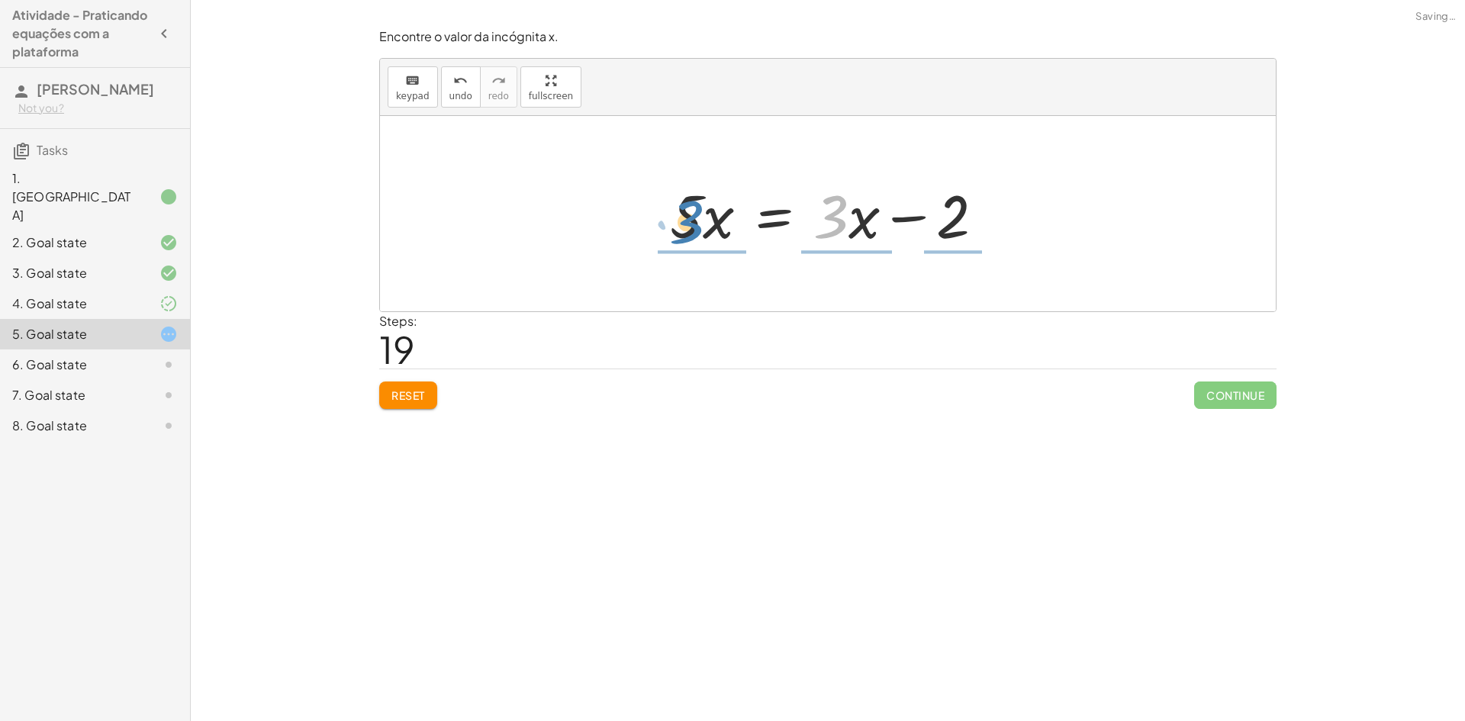
drag, startPoint x: 824, startPoint y: 218, endPoint x: 630, endPoint y: 227, distance: 194.8
click at [629, 223] on div "· 5 · ( + x + 1 ) = + · 3 · x + 3 + · 5 · x + · 5 · 1 = + · 3 · x + 3 + · 5 · x…" at bounding box center [828, 213] width 896 height 195
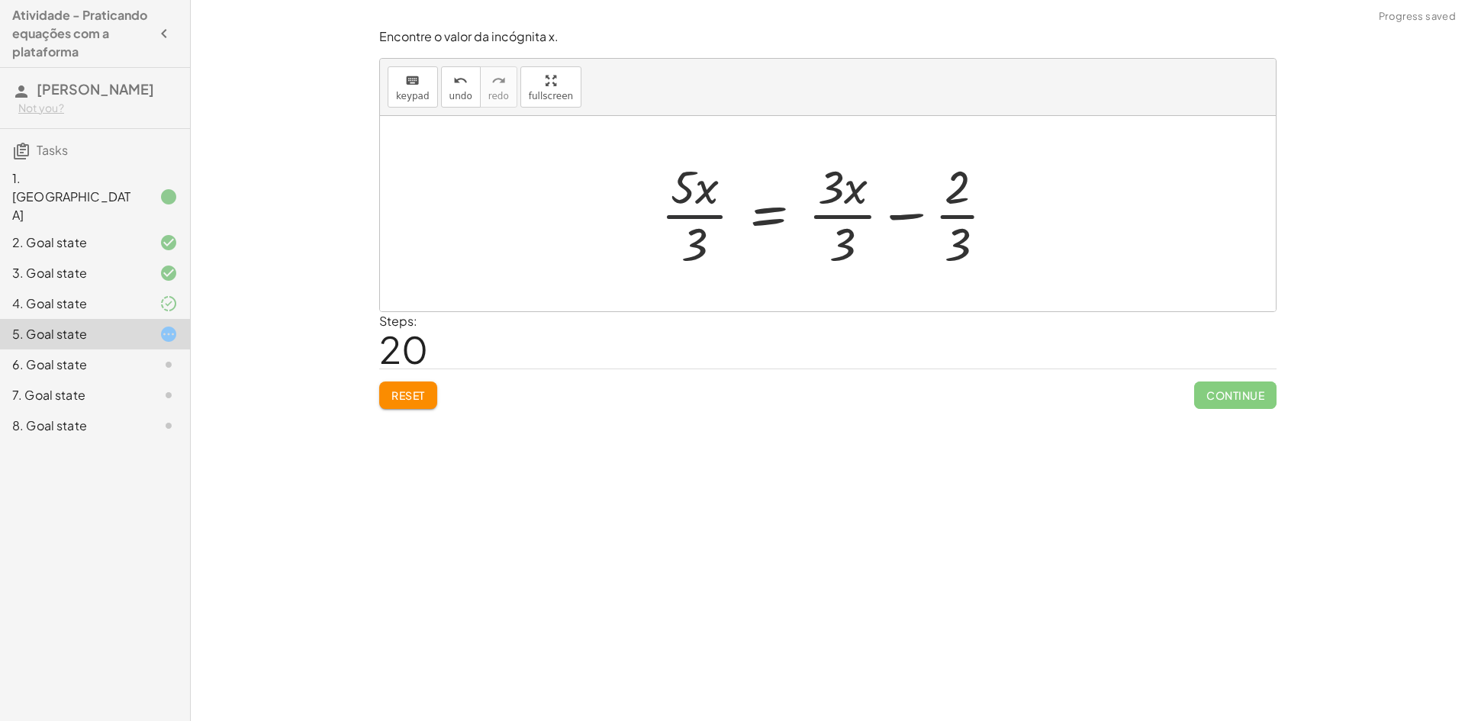
click at [703, 218] on div at bounding box center [834, 214] width 362 height 118
click at [704, 249] on div at bounding box center [834, 214] width 362 height 118
click at [886, 260] on div at bounding box center [834, 214] width 362 height 118
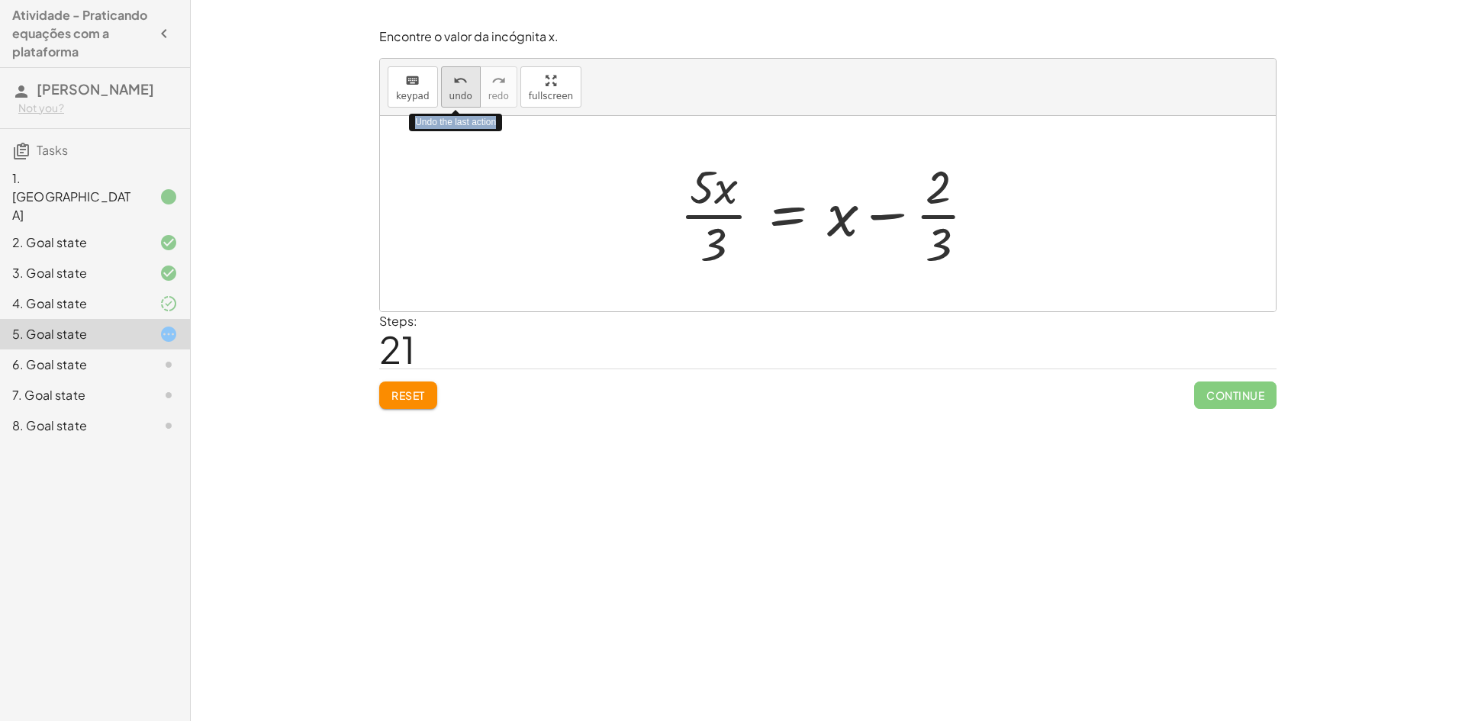
click at [458, 86] on icon "undo" at bounding box center [460, 81] width 15 height 18
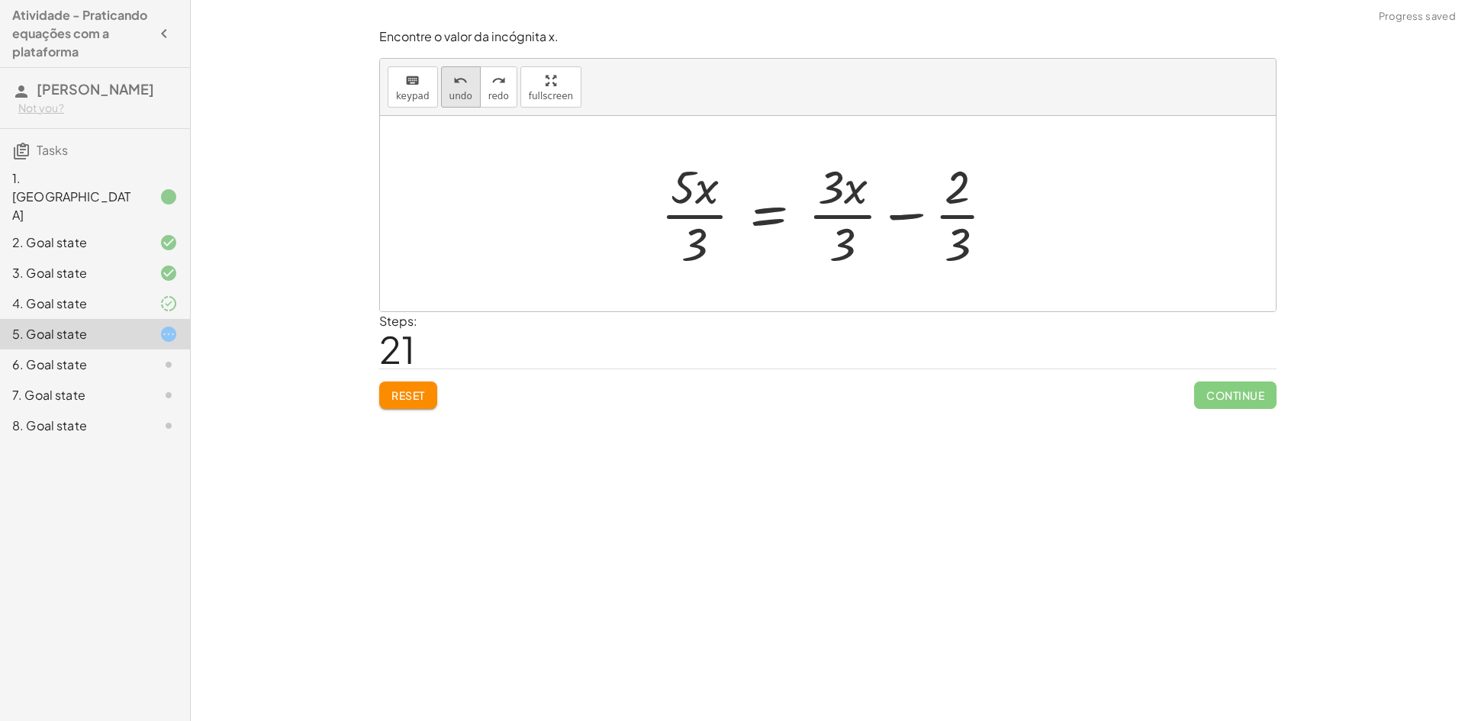
click at [454, 85] on icon "undo" at bounding box center [460, 81] width 15 height 18
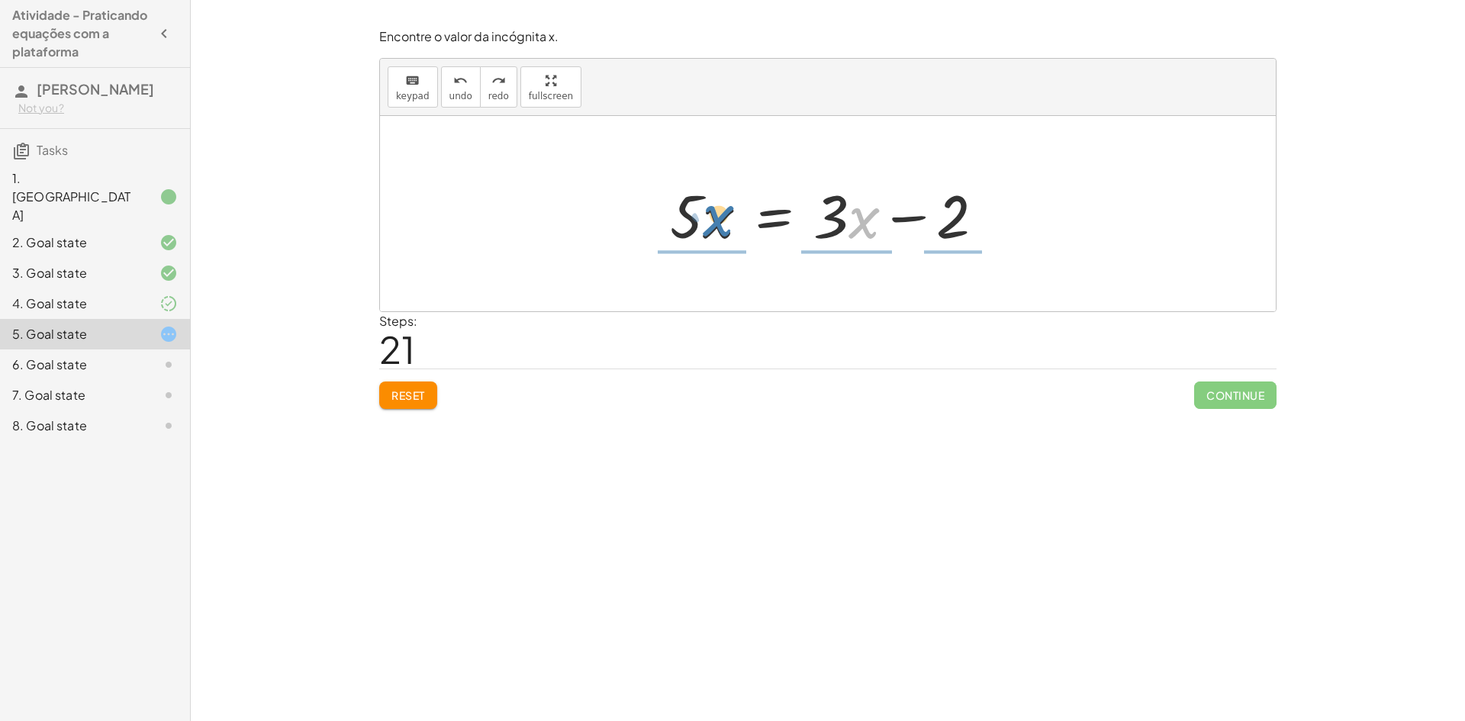
drag, startPoint x: 852, startPoint y: 221, endPoint x: 706, endPoint y: 220, distance: 145.8
click at [706, 220] on div at bounding box center [833, 214] width 342 height 79
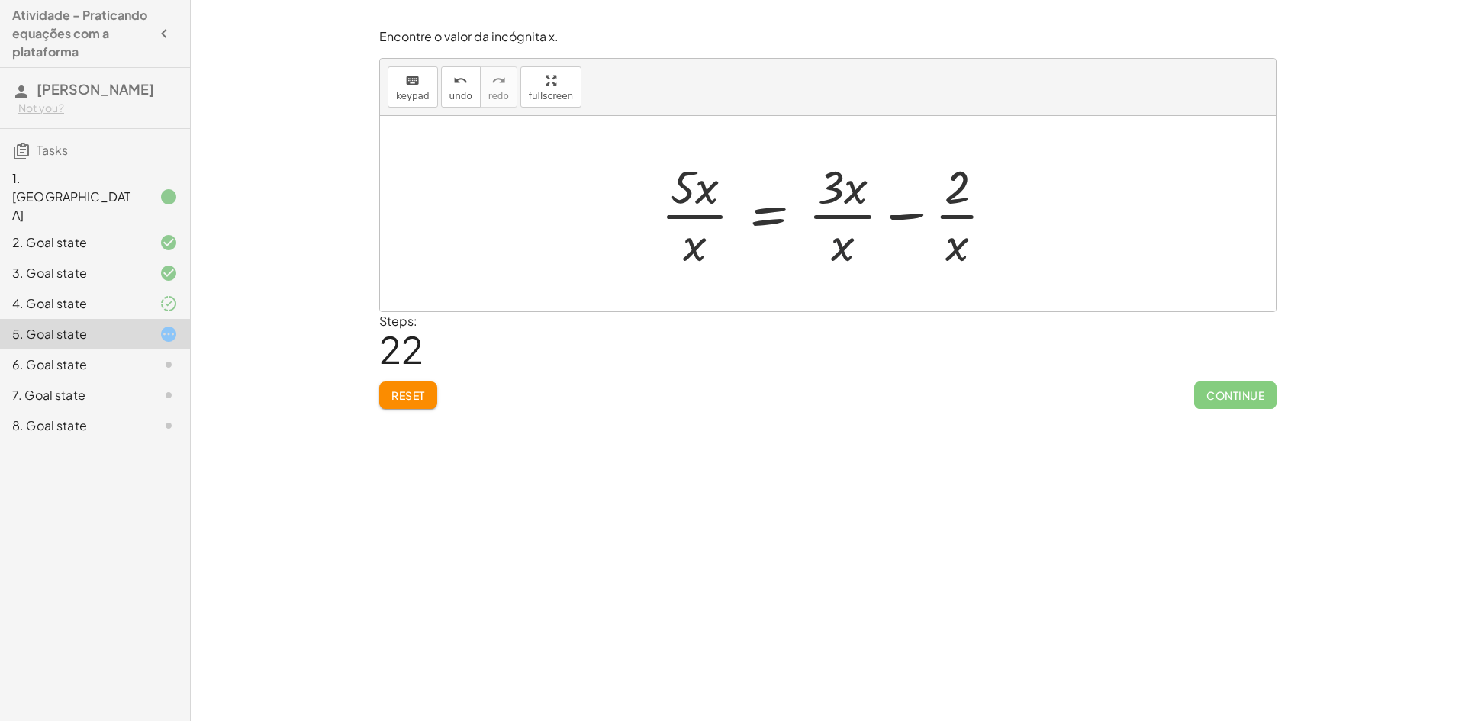
click at [837, 249] on div at bounding box center [833, 214] width 361 height 118
drag, startPoint x: 675, startPoint y: 230, endPoint x: 634, endPoint y: 195, distance: 54.6
click at [657, 213] on div at bounding box center [833, 214] width 361 height 118
click at [463, 79] on div "undo" at bounding box center [461, 80] width 23 height 18
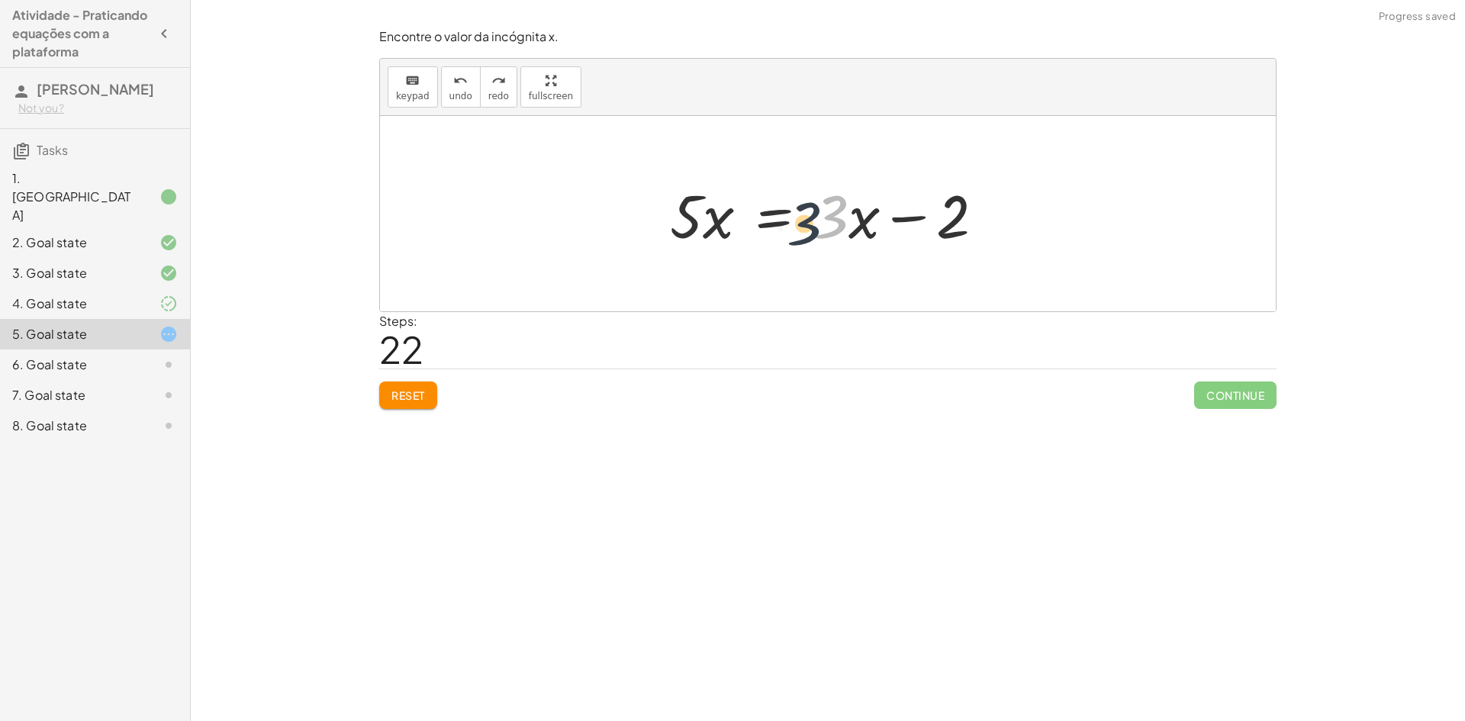
click at [833, 221] on div at bounding box center [833, 214] width 342 height 79
drag, startPoint x: 833, startPoint y: 204, endPoint x: 630, endPoint y: 184, distance: 204.0
click at [630, 184] on div "· 5 · ( + x + 1 ) = + · 3 · x + 3 + · 5 · x + · 5 · 1 = + · 3 · x + 3 + · 5 · x…" at bounding box center [828, 213] width 896 height 195
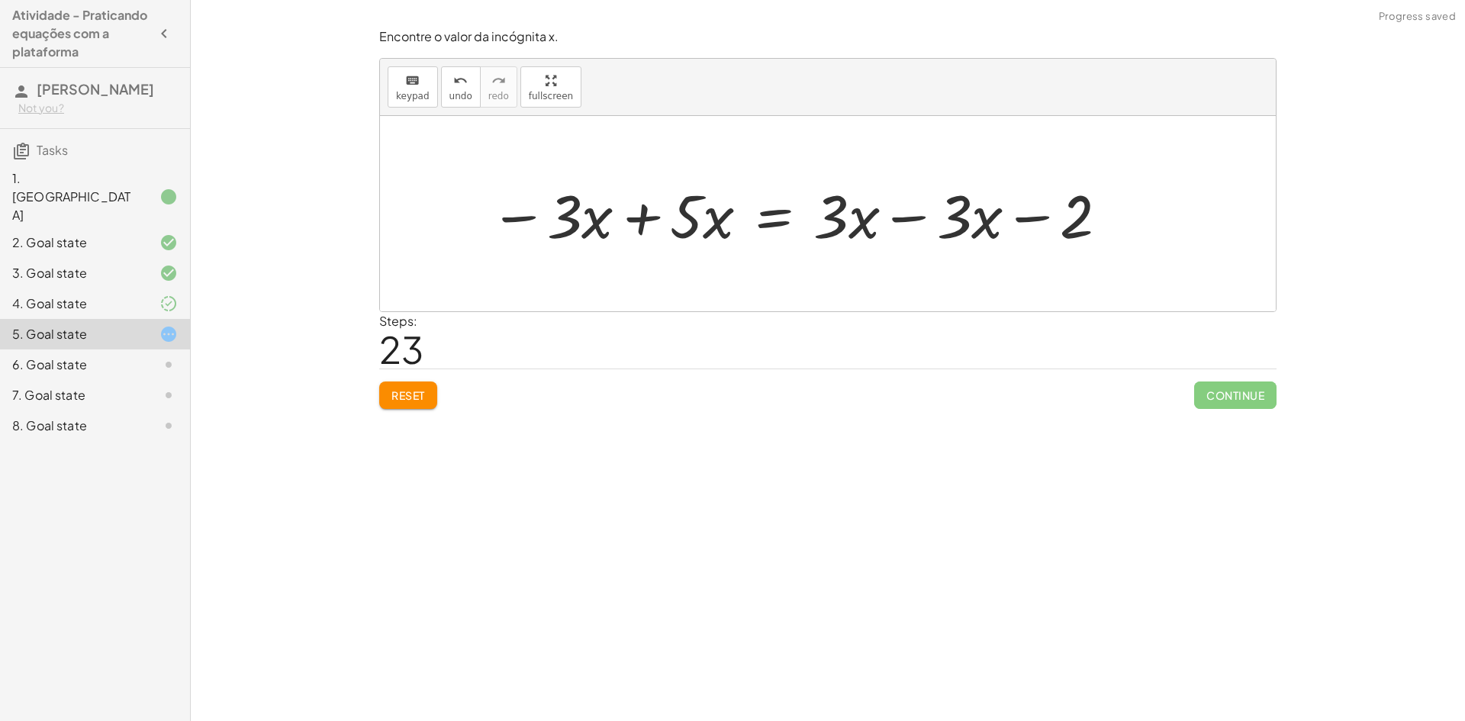
click at [900, 221] on div at bounding box center [800, 214] width 636 height 79
click at [646, 213] on div at bounding box center [691, 214] width 417 height 79
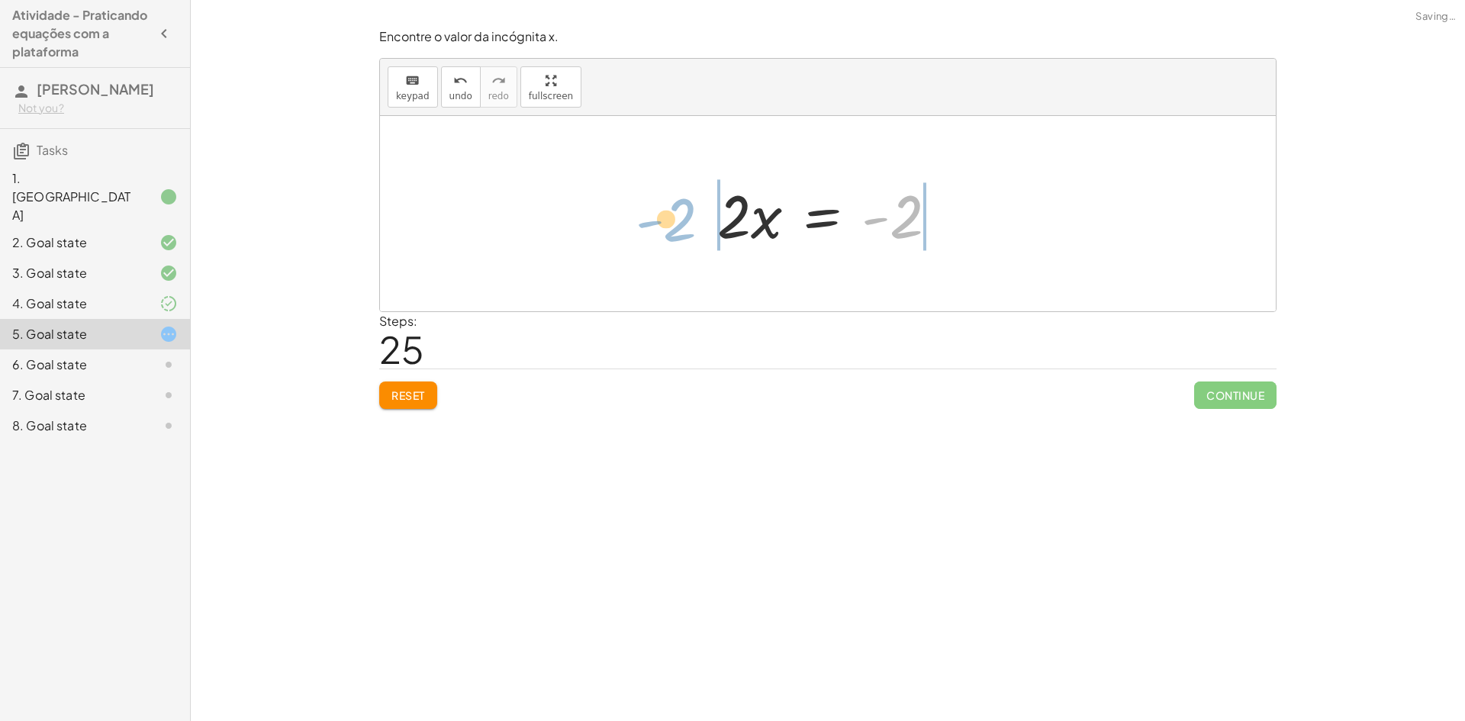
drag, startPoint x: 914, startPoint y: 227, endPoint x: 691, endPoint y: 224, distance: 222.9
click at [691, 227] on div "· 5 · ( + x + 1 ) = + · 3 · x + 3 + · 5 · x + · 5 · 1 = + · 3 · x + 3 + · 5 · x…" at bounding box center [828, 213] width 896 height 195
click at [955, 221] on div at bounding box center [833, 214] width 447 height 79
click at [677, 212] on div at bounding box center [763, 214] width 307 height 79
click at [743, 217] on div at bounding box center [833, 214] width 307 height 79
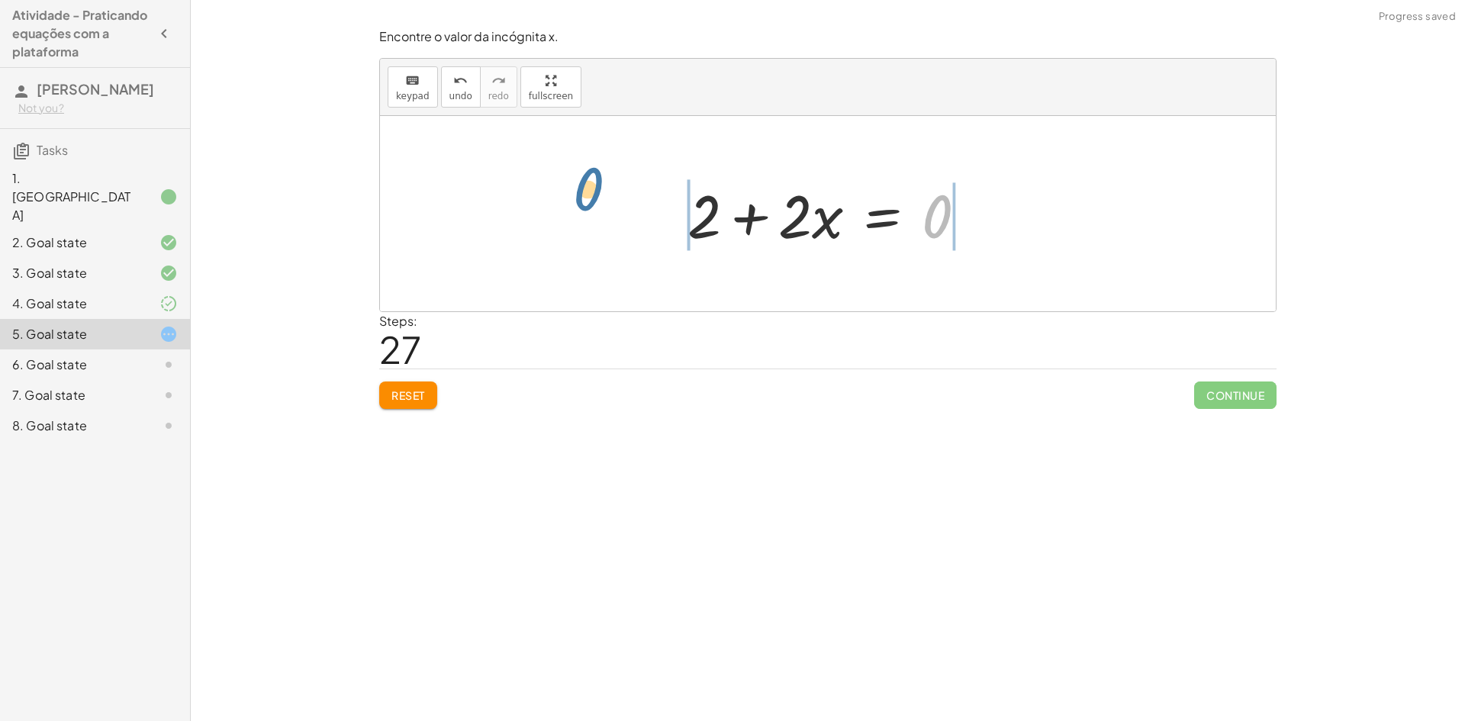
drag, startPoint x: 949, startPoint y: 218, endPoint x: 597, endPoint y: 187, distance: 353.2
click at [981, 220] on div at bounding box center [800, 214] width 529 height 79
click at [662, 223] on div at bounding box center [756, 214] width 441 height 79
drag, startPoint x: 949, startPoint y: 225, endPoint x: 653, endPoint y: 216, distance: 297.0
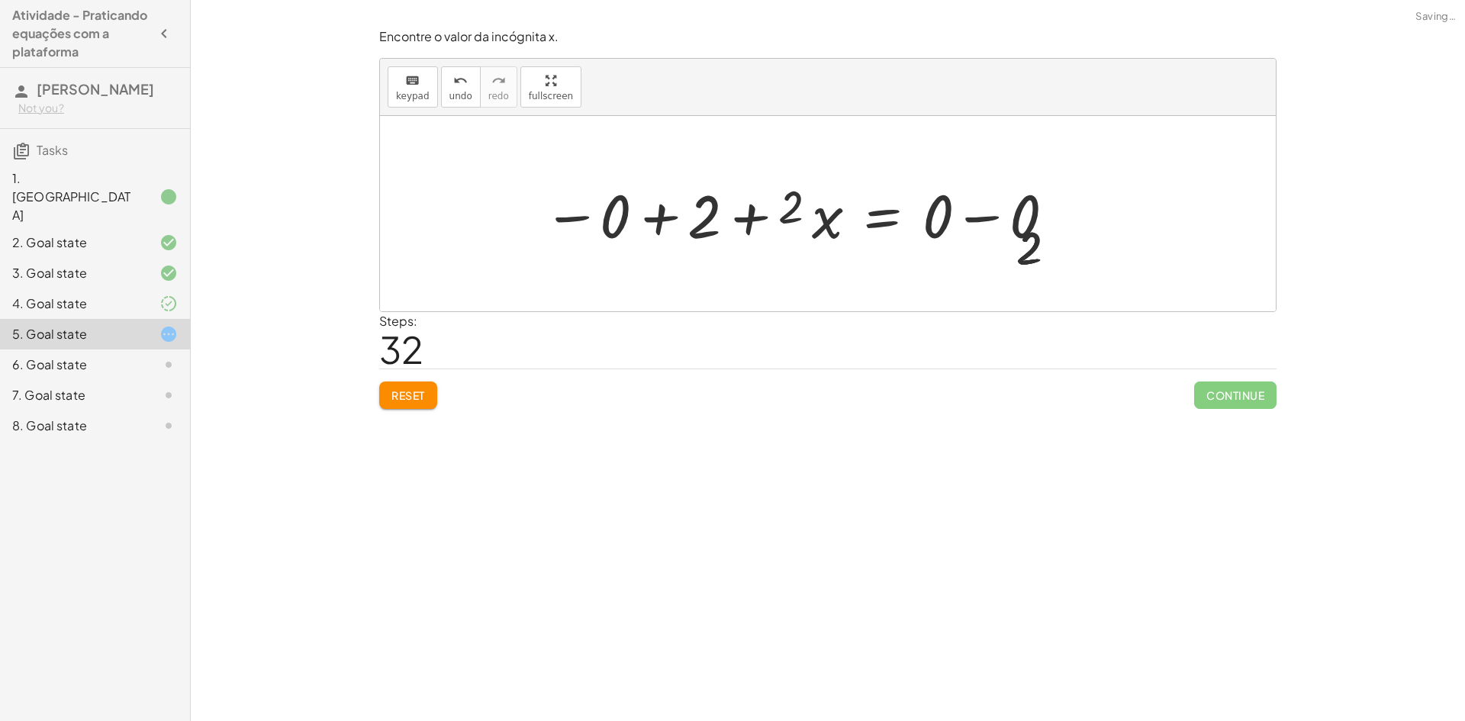
click at [1078, 228] on div at bounding box center [828, 213] width 896 height 195
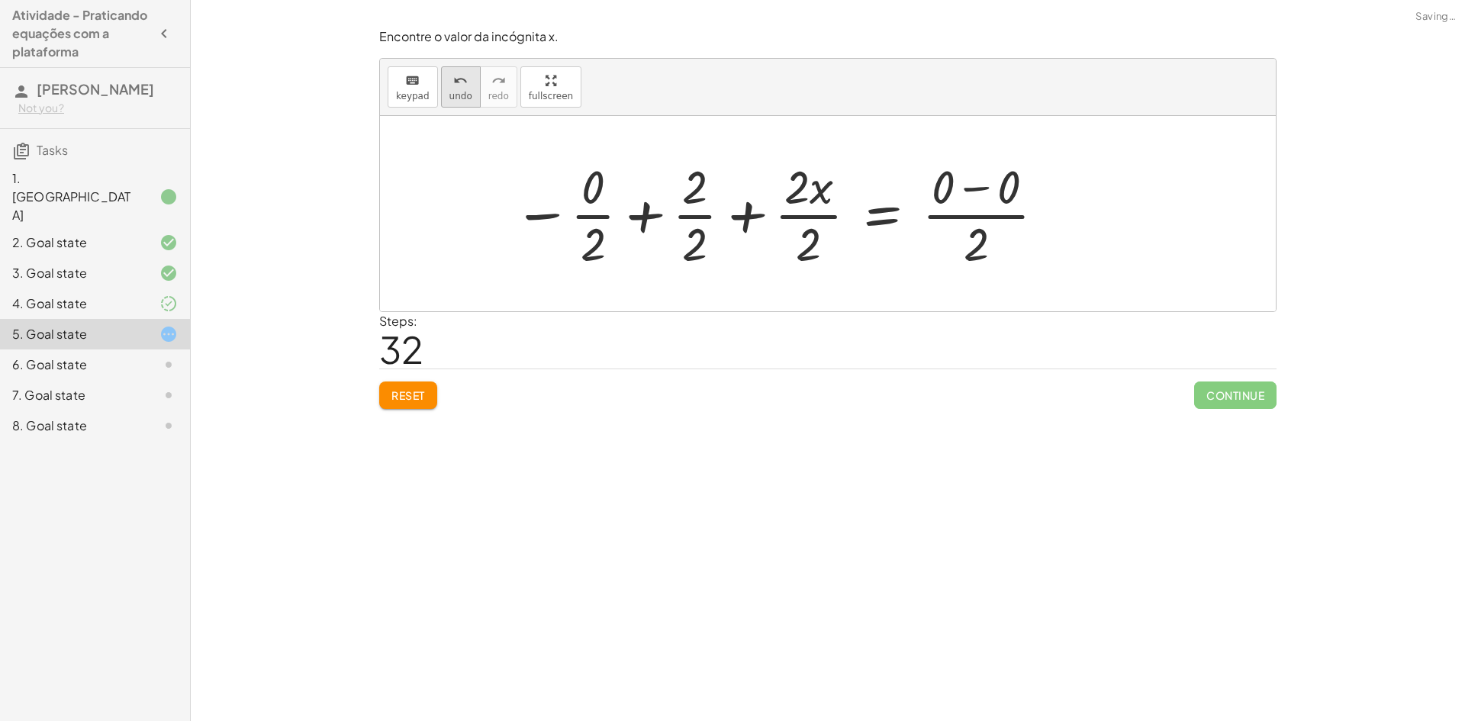
click at [443, 94] on button "undo undo" at bounding box center [461, 86] width 40 height 41
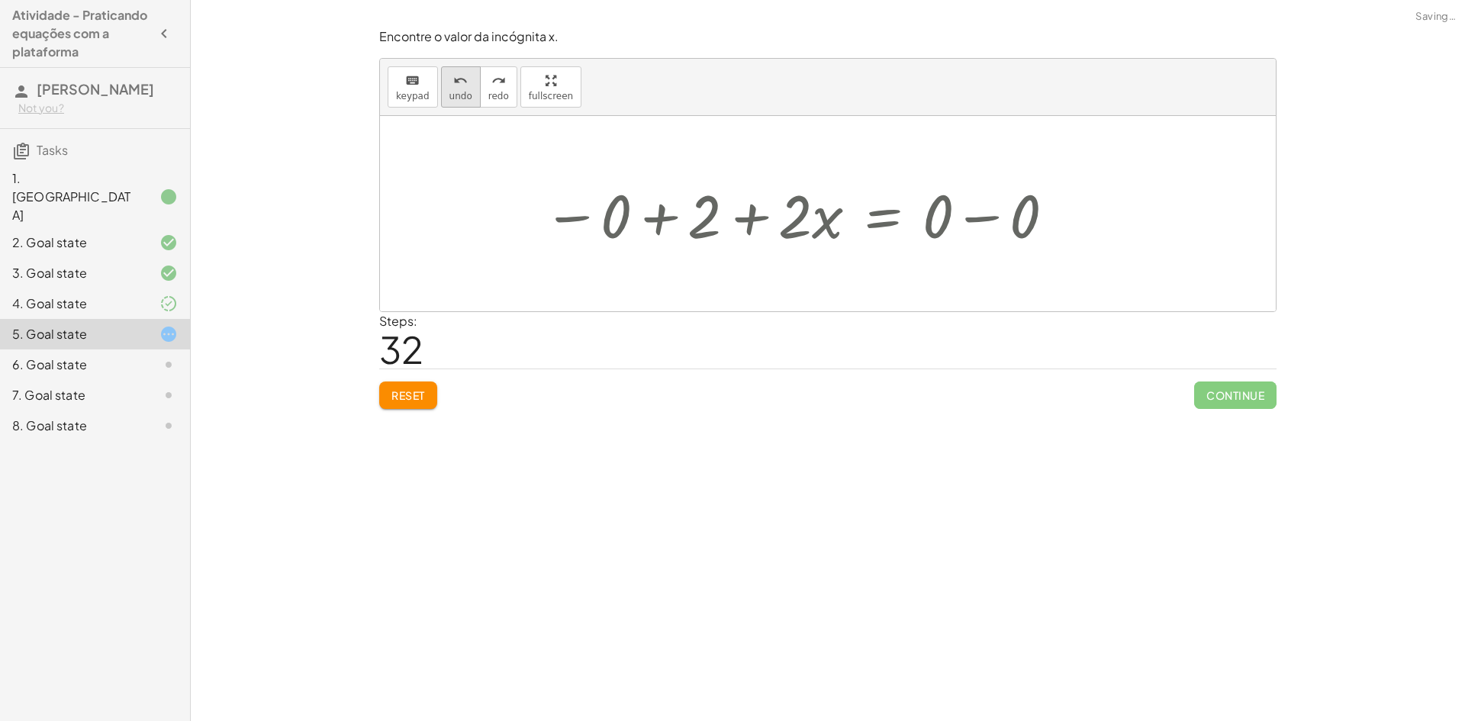
click at [443, 94] on button "undo undo" at bounding box center [461, 86] width 40 height 41
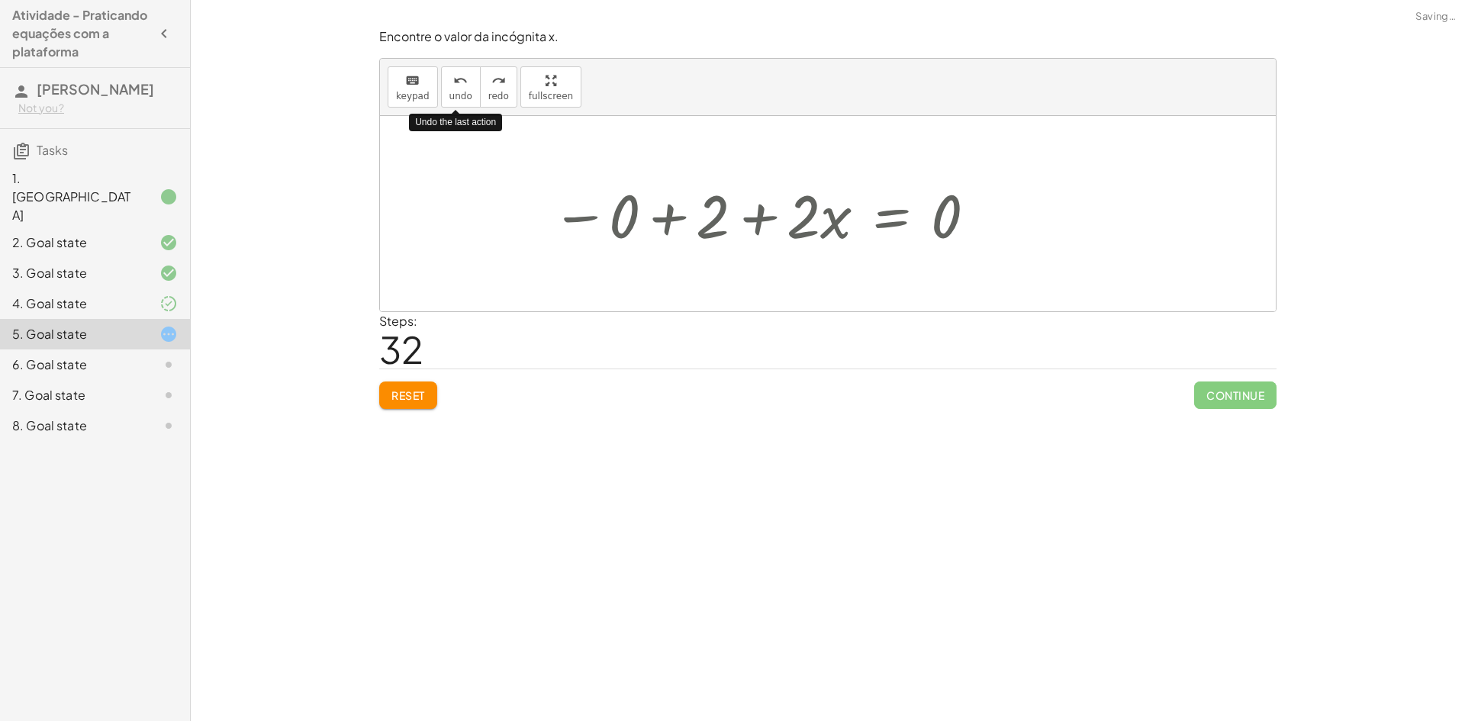
drag, startPoint x: 443, startPoint y: 94, endPoint x: 450, endPoint y: 118, distance: 25.4
click at [447, 112] on div "keyboard keypad undo undo redo redo fullscreen Undo the last action" at bounding box center [828, 87] width 896 height 57
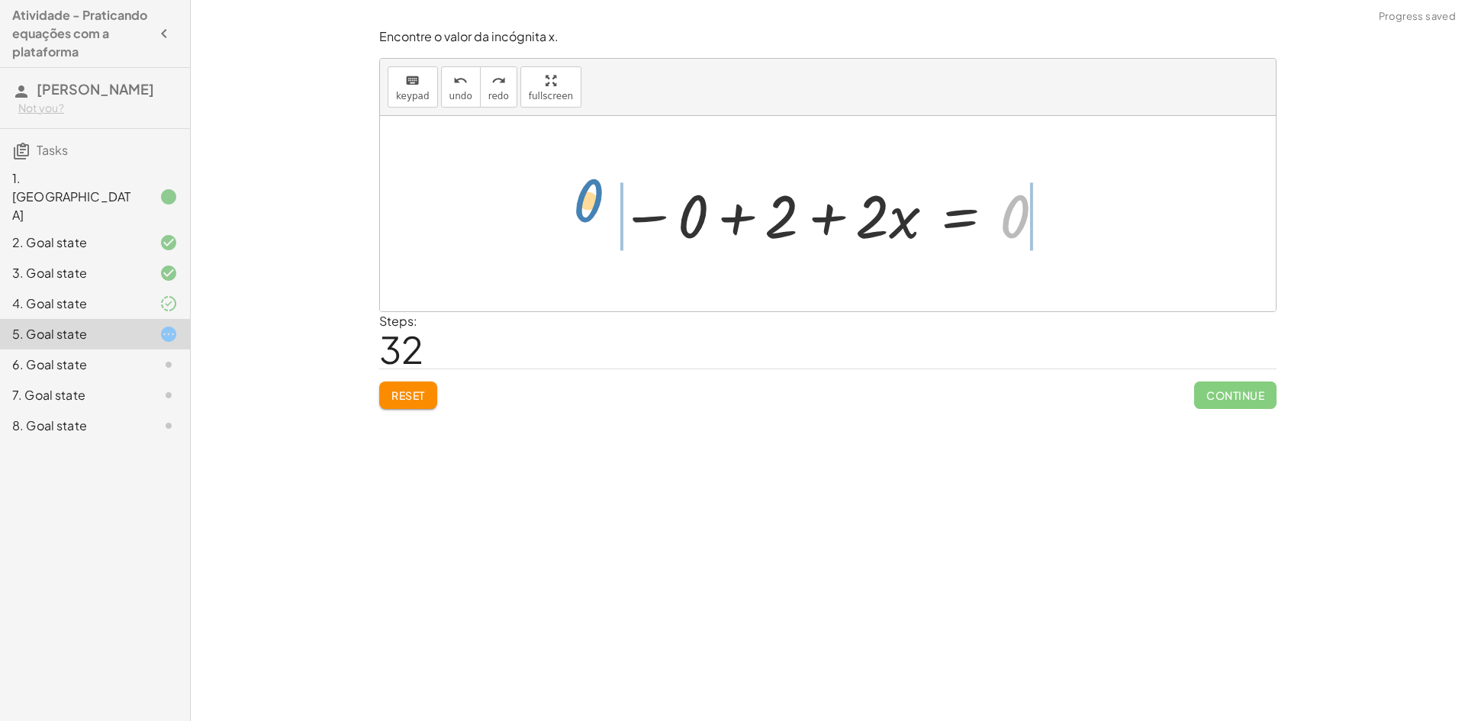
drag, startPoint x: 1014, startPoint y: 217, endPoint x: 590, endPoint y: 201, distance: 424.7
click at [1060, 223] on div at bounding box center [877, 214] width 529 height 79
click at [730, 218] on div at bounding box center [833, 214] width 441 height 79
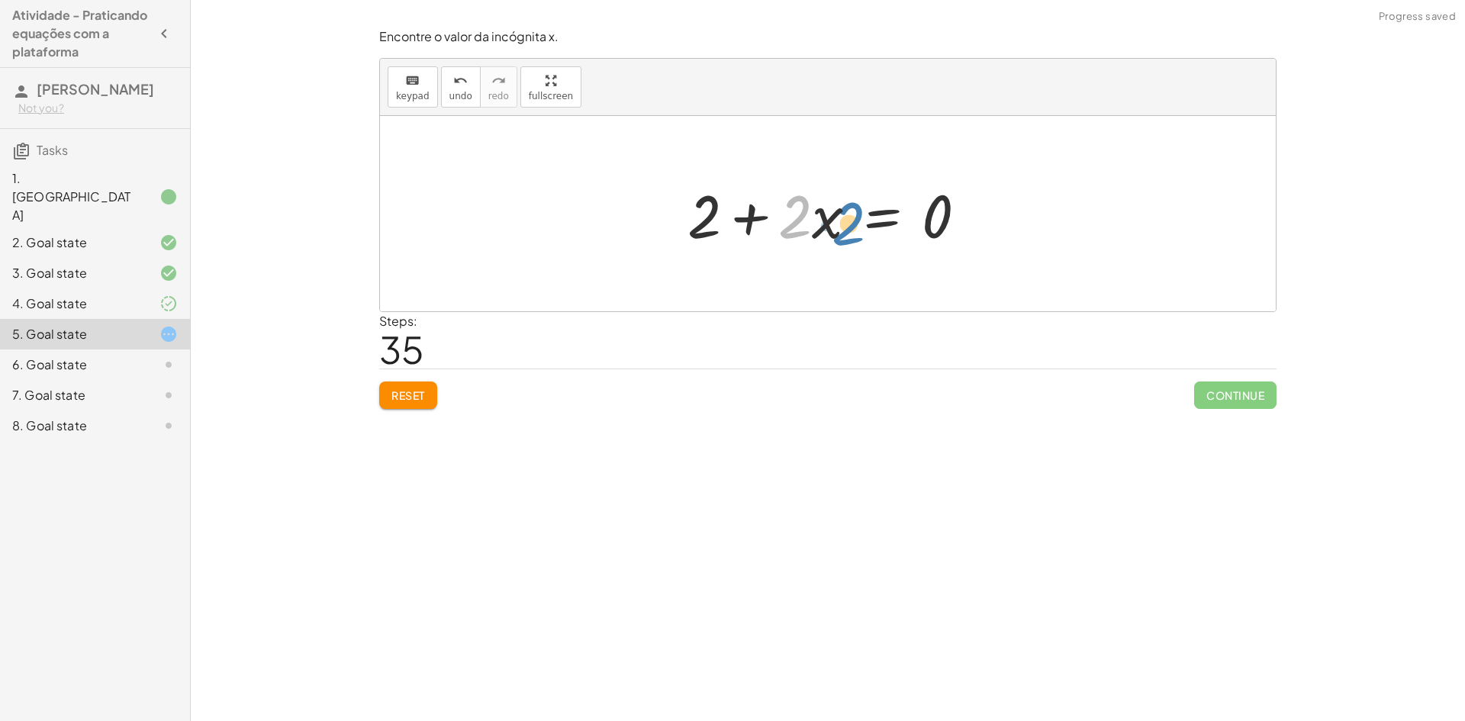
drag, startPoint x: 797, startPoint y: 205, endPoint x: 761, endPoint y: 201, distance: 36.2
click at [761, 201] on div at bounding box center [833, 214] width 307 height 79
drag, startPoint x: 831, startPoint y: 218, endPoint x: 1011, endPoint y: 227, distance: 180.4
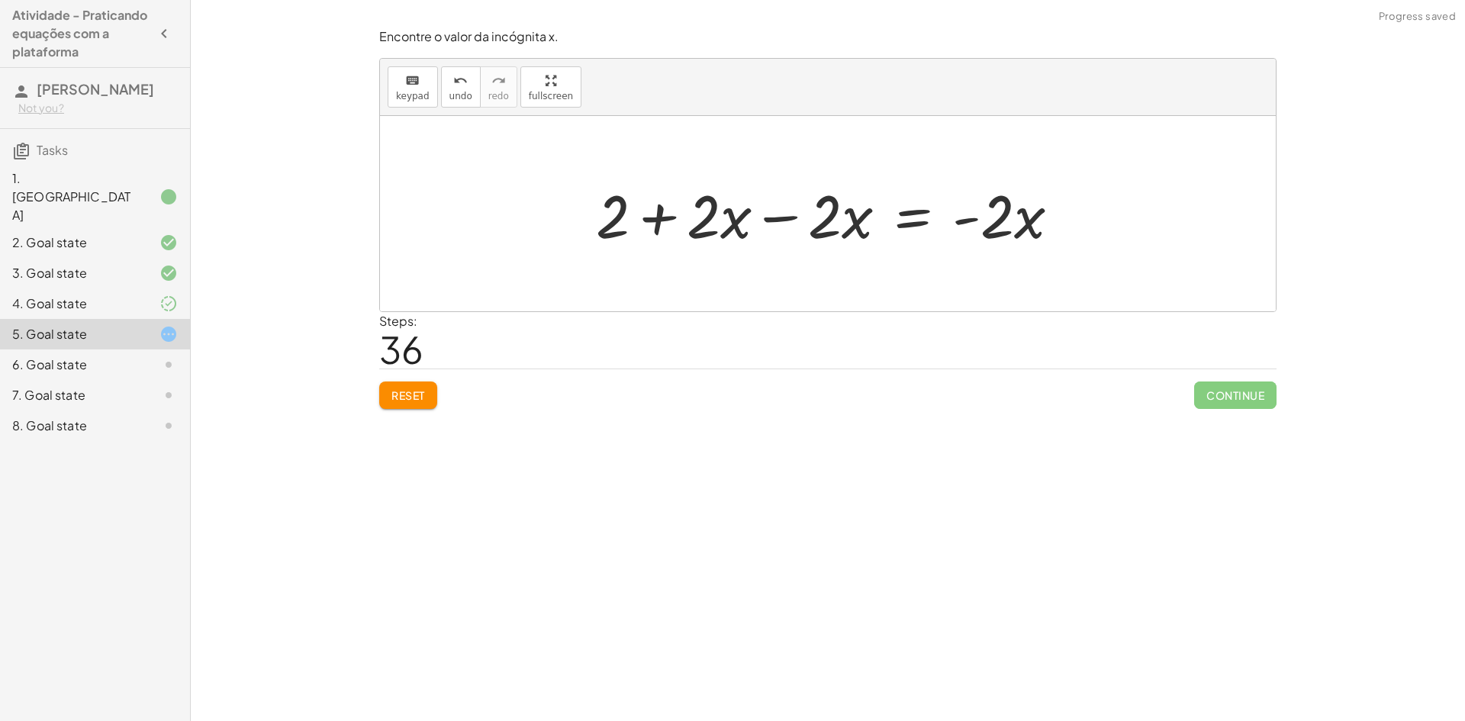
click at [780, 222] on div at bounding box center [834, 214] width 492 height 79
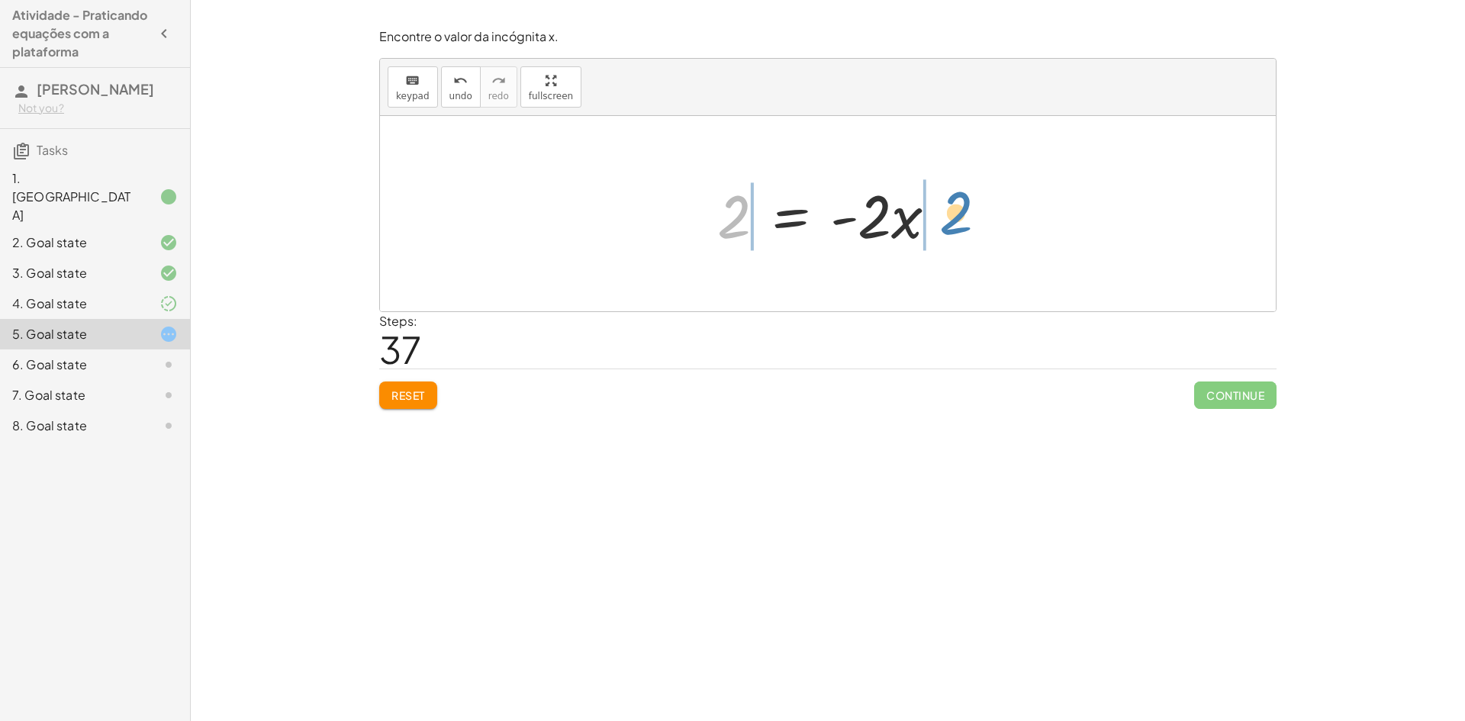
drag, startPoint x: 729, startPoint y: 214, endPoint x: 946, endPoint y: 211, distance: 217.6
click at [946, 211] on div at bounding box center [834, 214] width 248 height 79
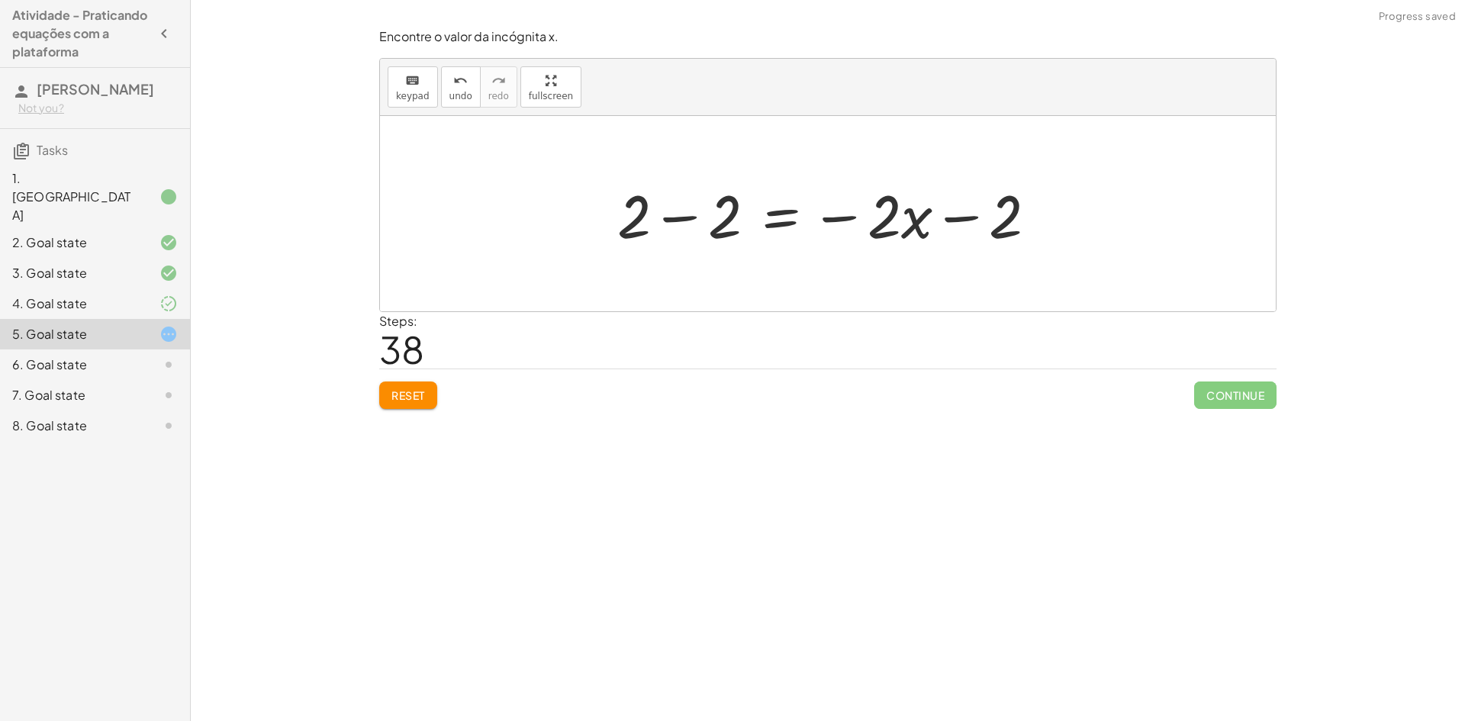
click at [689, 218] on div at bounding box center [833, 214] width 447 height 79
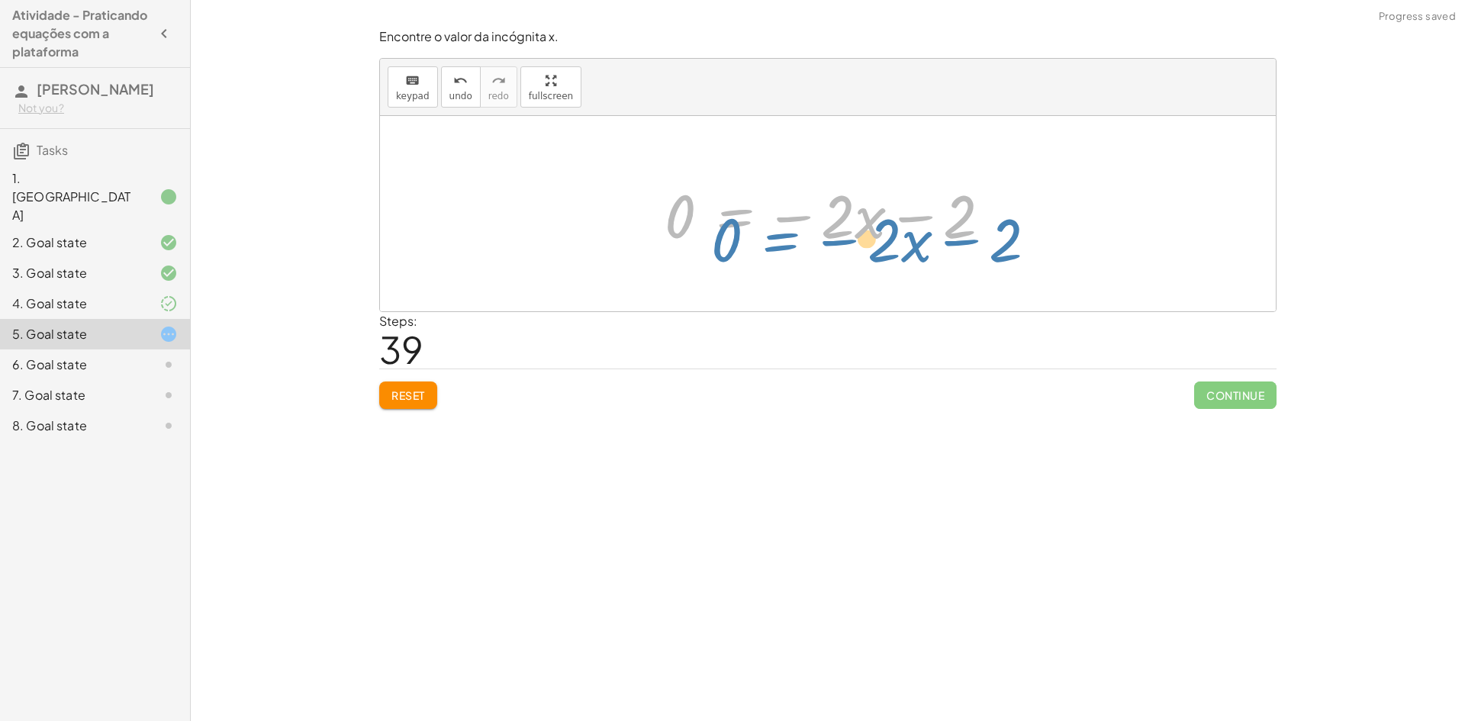
drag, startPoint x: 697, startPoint y: 209, endPoint x: 675, endPoint y: 217, distance: 23.4
click at [675, 217] on div at bounding box center [834, 214] width 354 height 79
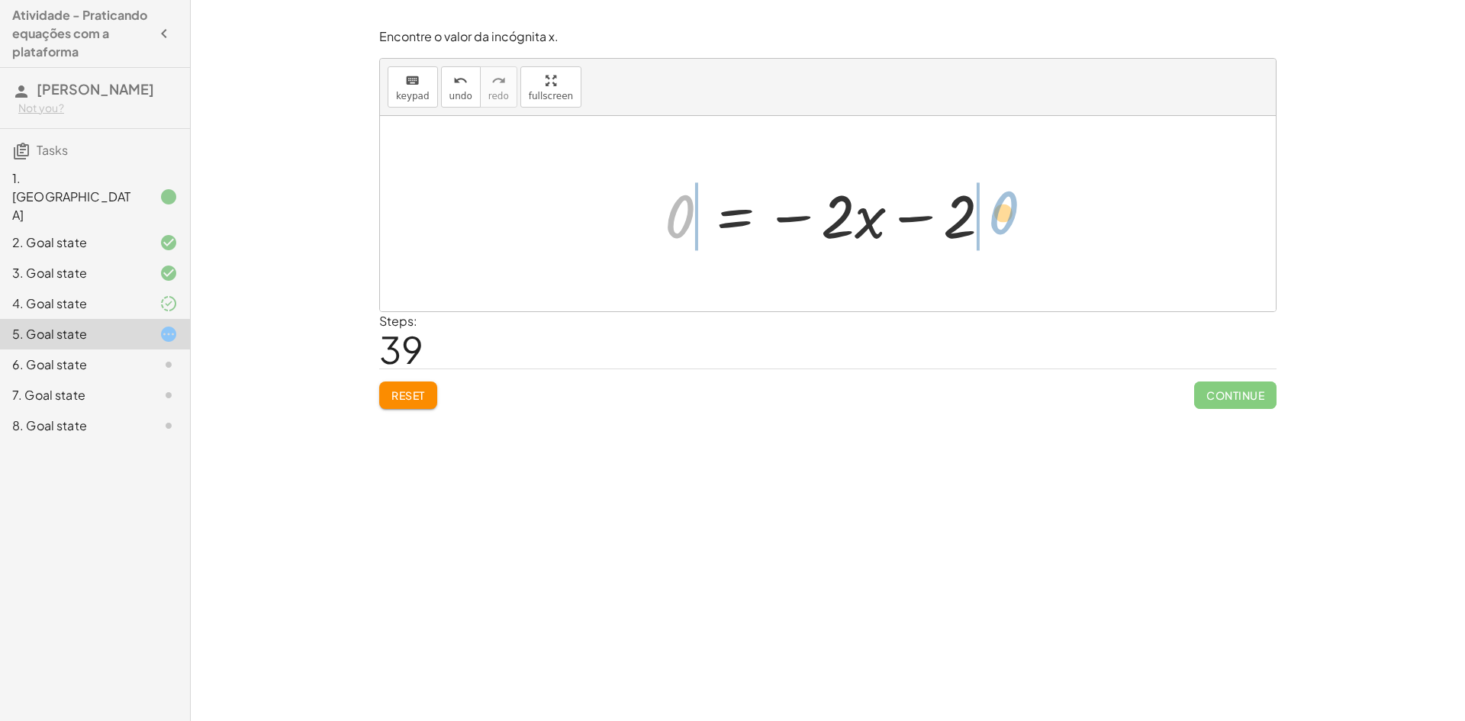
drag, startPoint x: 682, startPoint y: 220, endPoint x: 1002, endPoint y: 216, distance: 319.8
click at [1002, 216] on div at bounding box center [834, 214] width 354 height 79
click at [632, 212] on div at bounding box center [833, 214] width 529 height 79
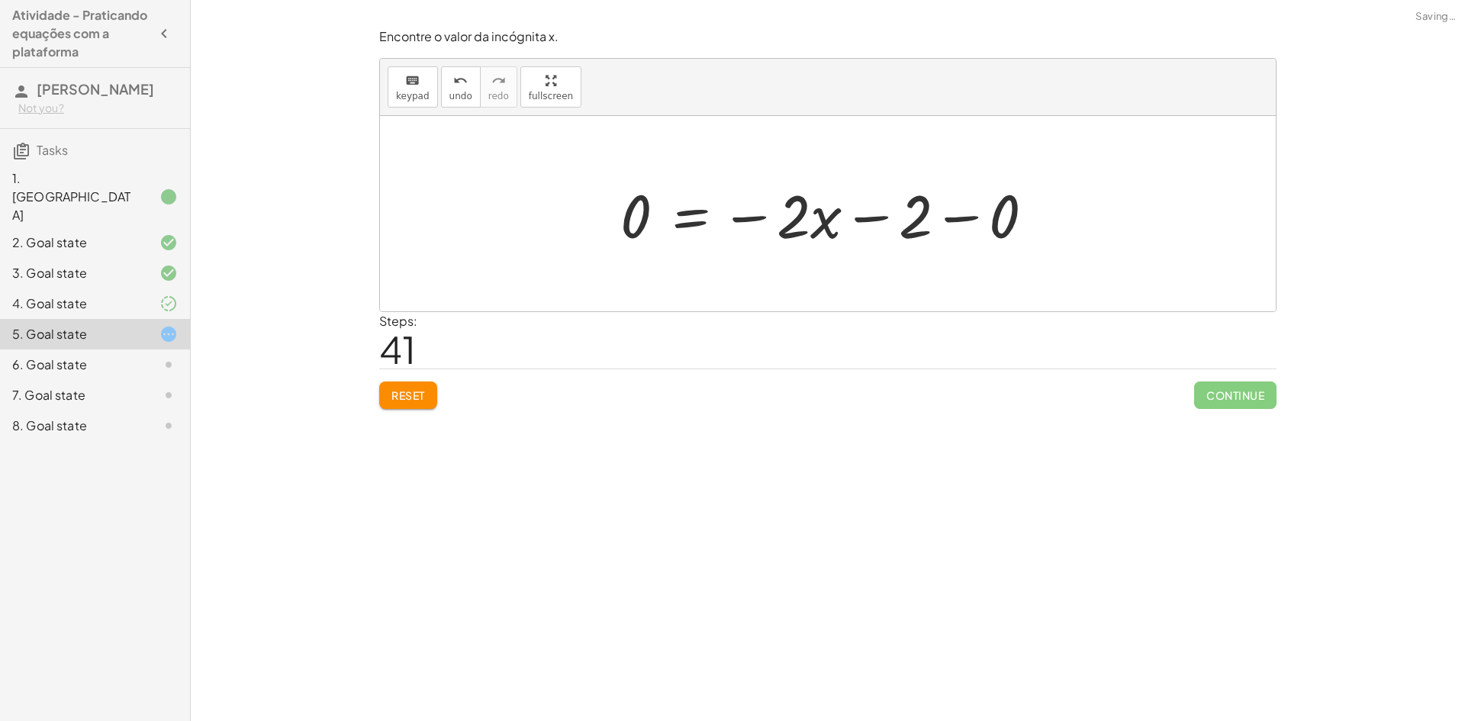
click at [959, 221] on div at bounding box center [833, 214] width 441 height 79
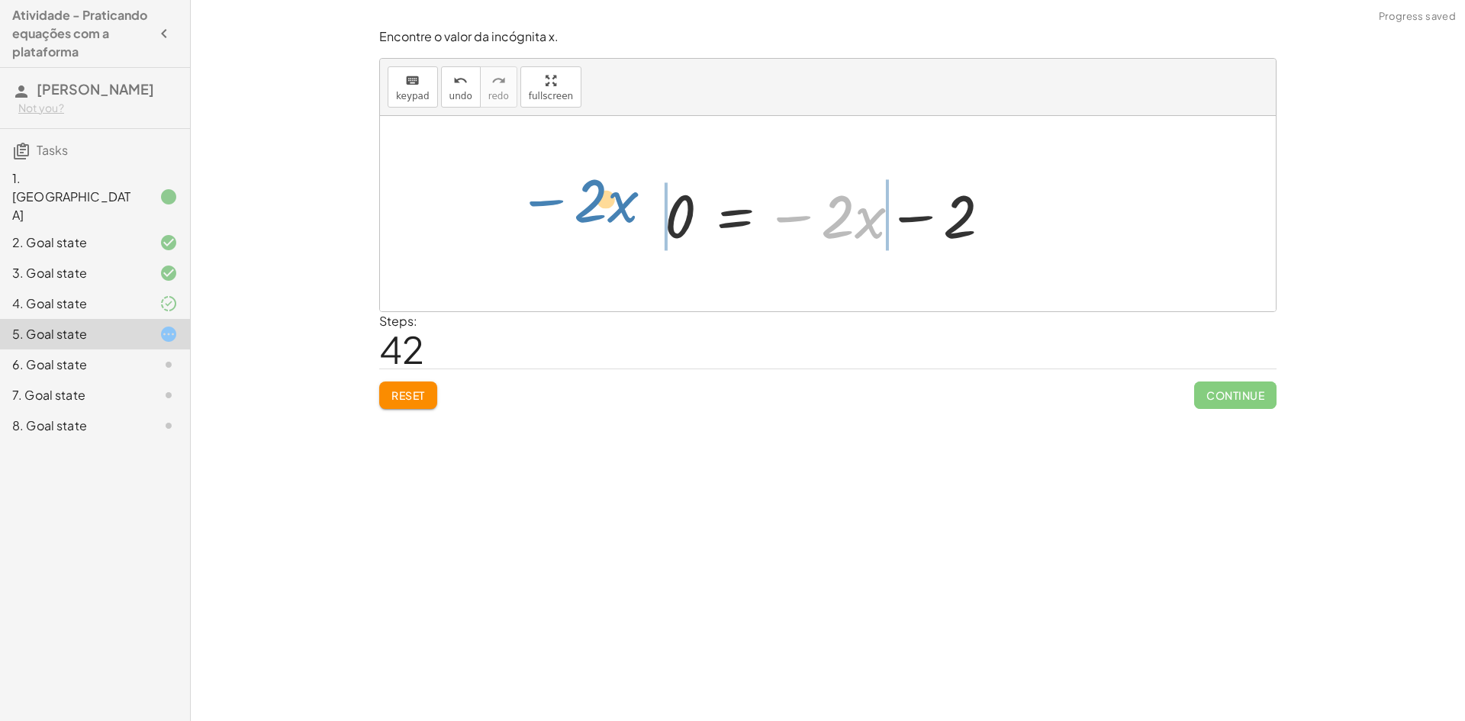
drag, startPoint x: 795, startPoint y: 219, endPoint x: 496, endPoint y: 221, distance: 299.2
click at [496, 221] on div "· 5 · ( + x + 1 ) = + · 3 · x + 3 + · 5 · x + · 5 · 1 = + · 3 · x + 3 + · 5 · x…" at bounding box center [828, 213] width 896 height 195
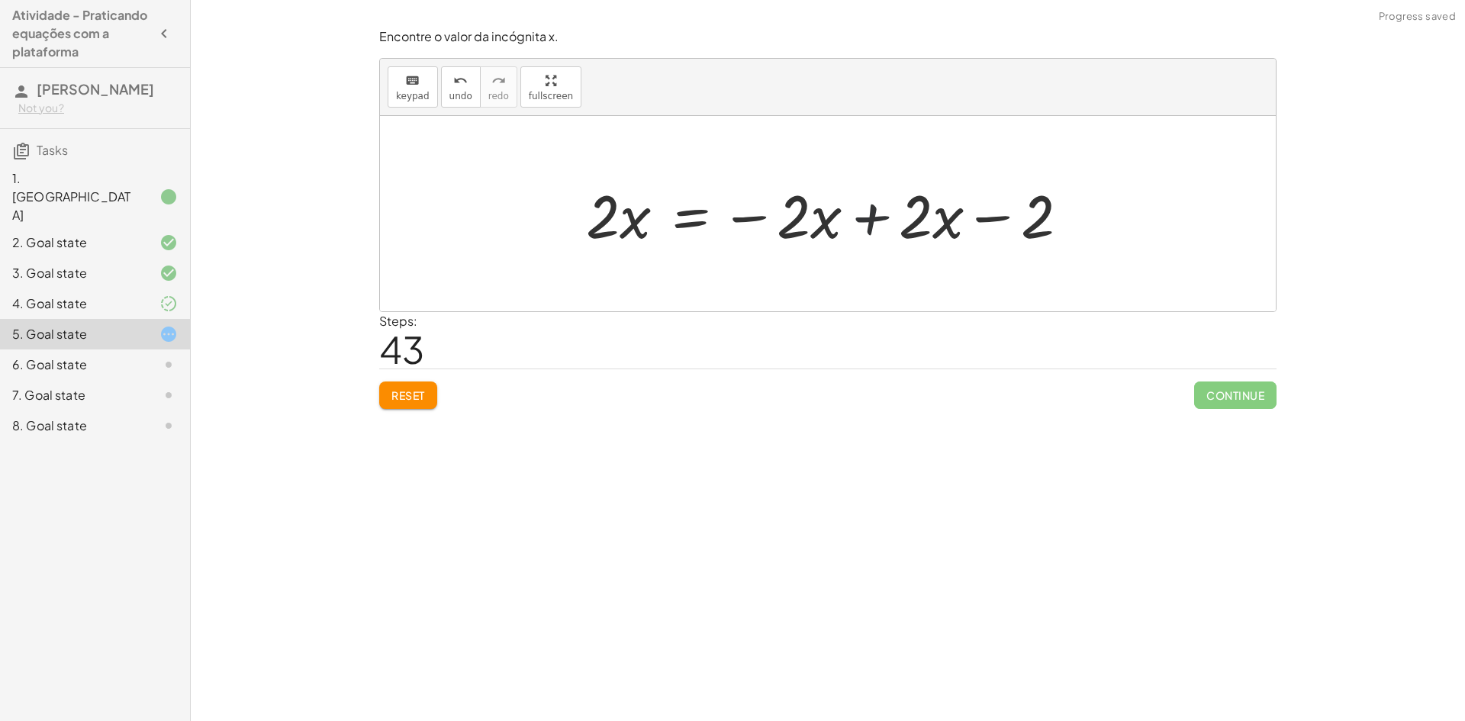
click at [883, 204] on div at bounding box center [834, 214] width 511 height 79
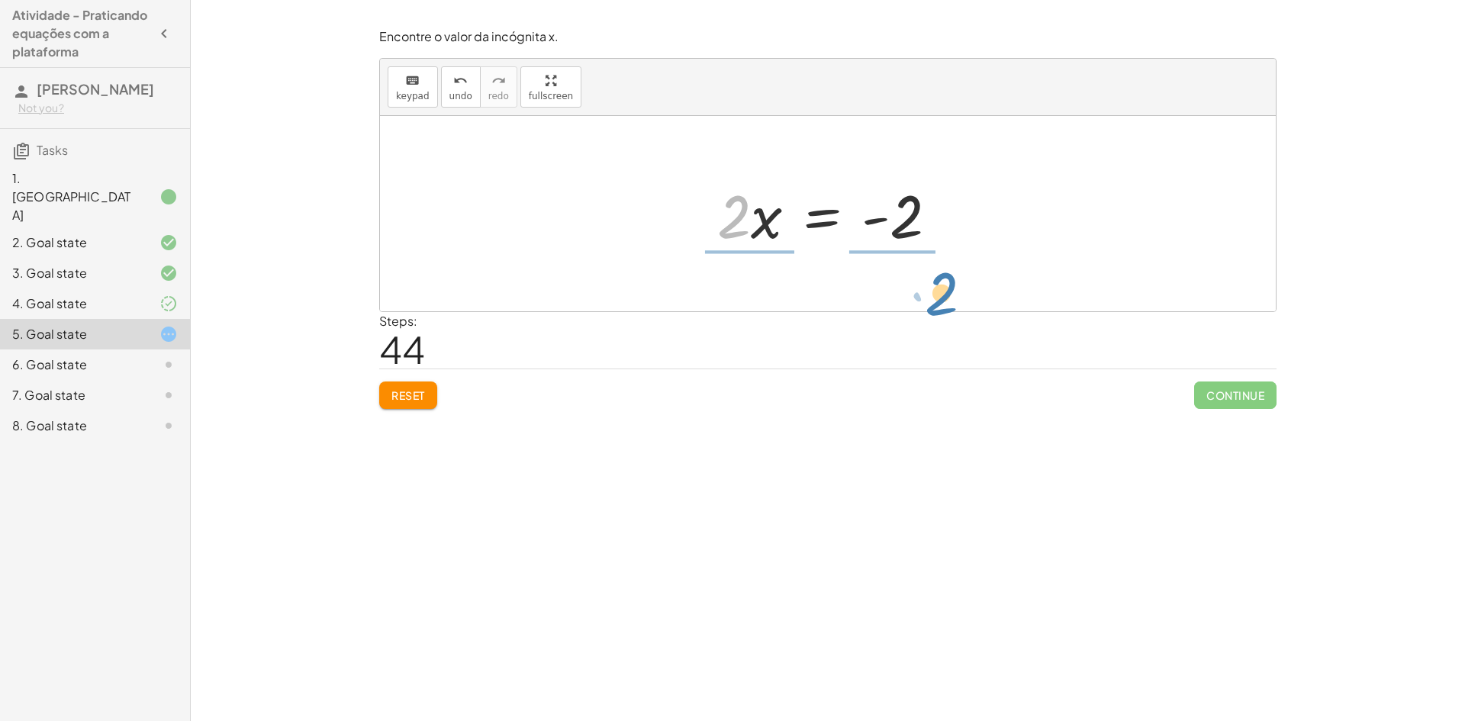
drag, startPoint x: 730, startPoint y: 227, endPoint x: 927, endPoint y: 295, distance: 208.3
click at [747, 247] on div at bounding box center [833, 214] width 263 height 118
click at [898, 249] on div at bounding box center [834, 214] width 226 height 118
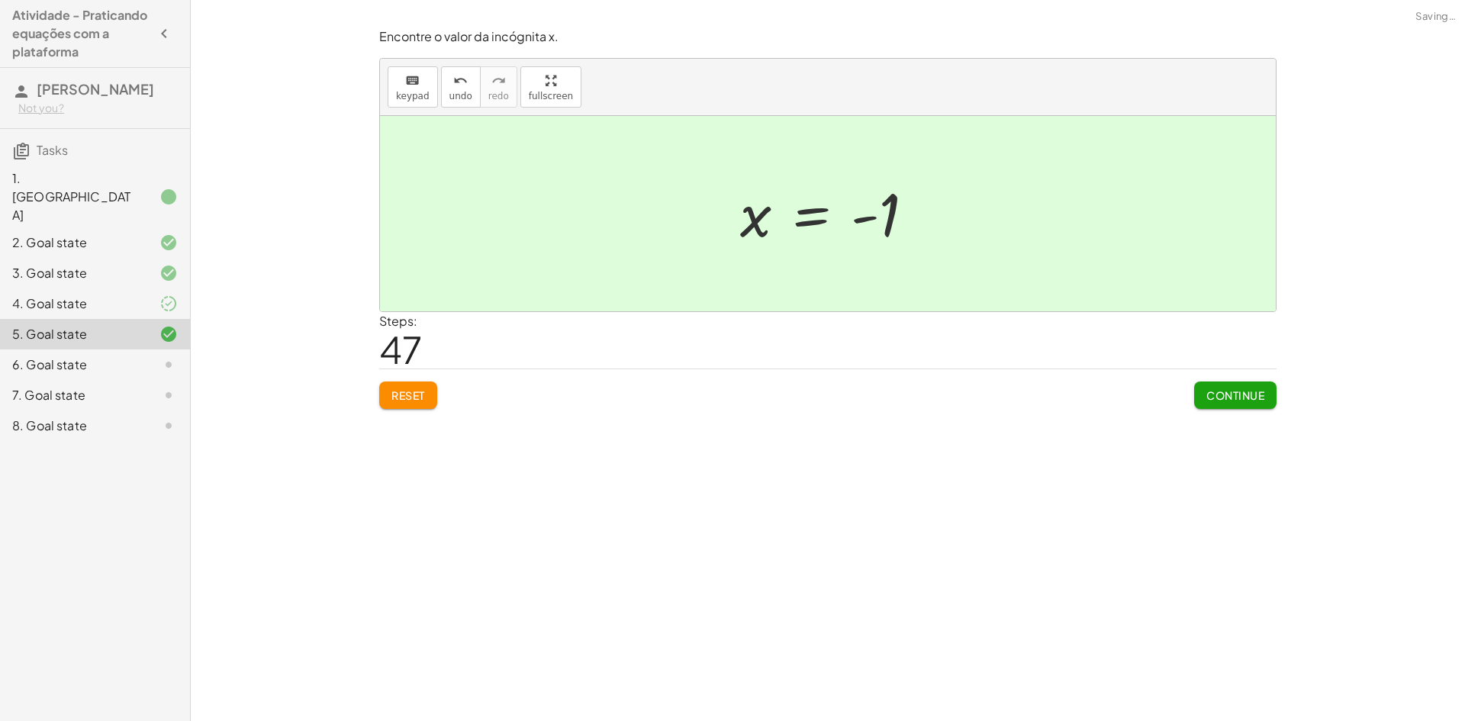
click at [1252, 401] on span "Continue" at bounding box center [1236, 395] width 58 height 14
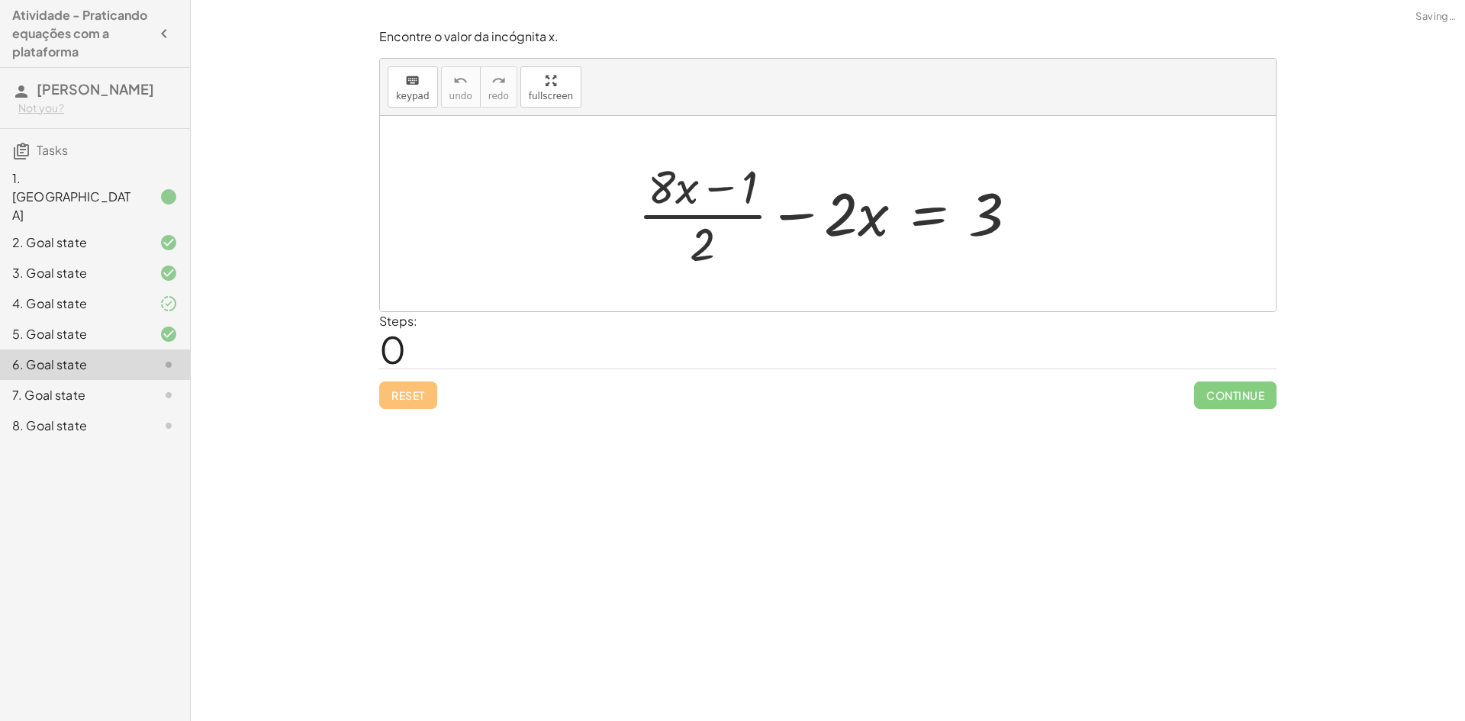
click at [1275, 420] on div "Encontre o valor da incógnita x manipulando a equação. insert select one: Math …" at bounding box center [828, 360] width 1275 height 721
drag, startPoint x: 846, startPoint y: 210, endPoint x: 1107, endPoint y: 205, distance: 261.1
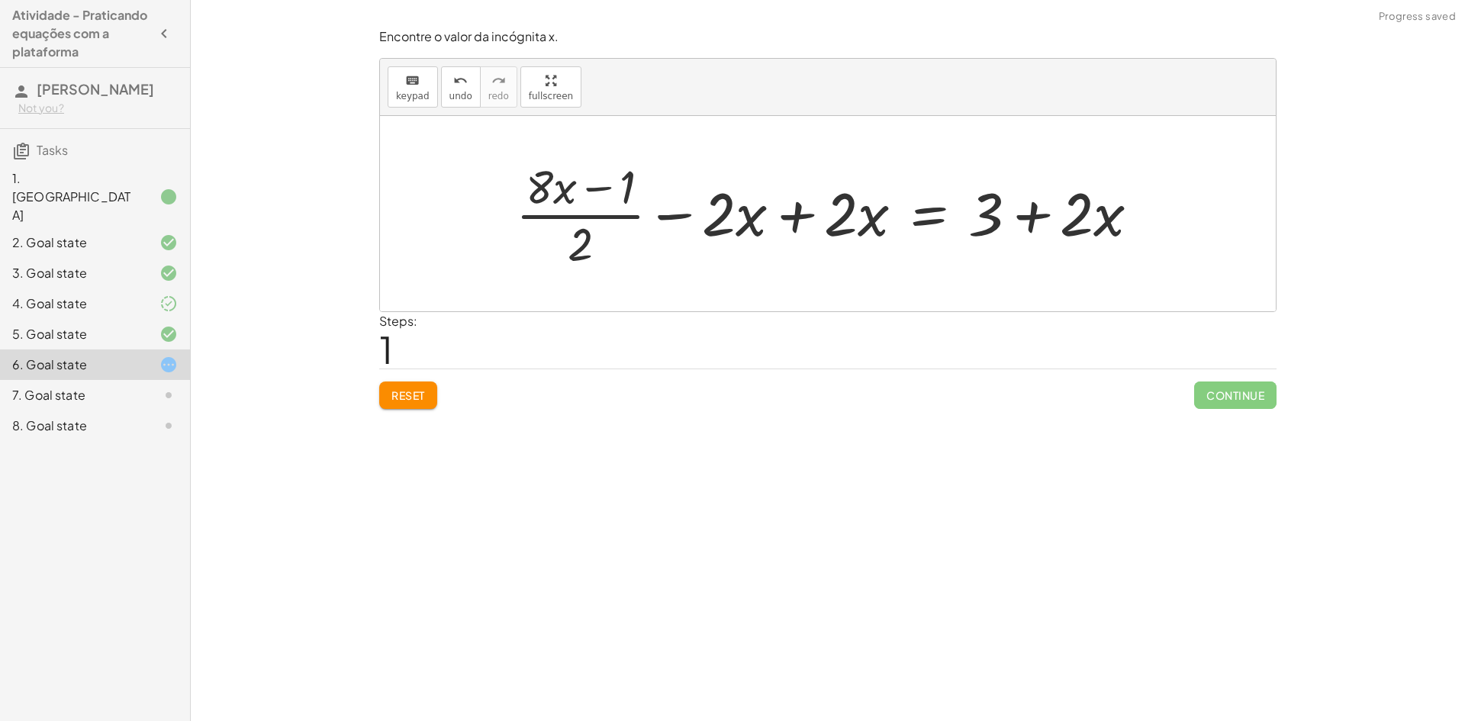
click at [811, 221] on div at bounding box center [833, 214] width 651 height 118
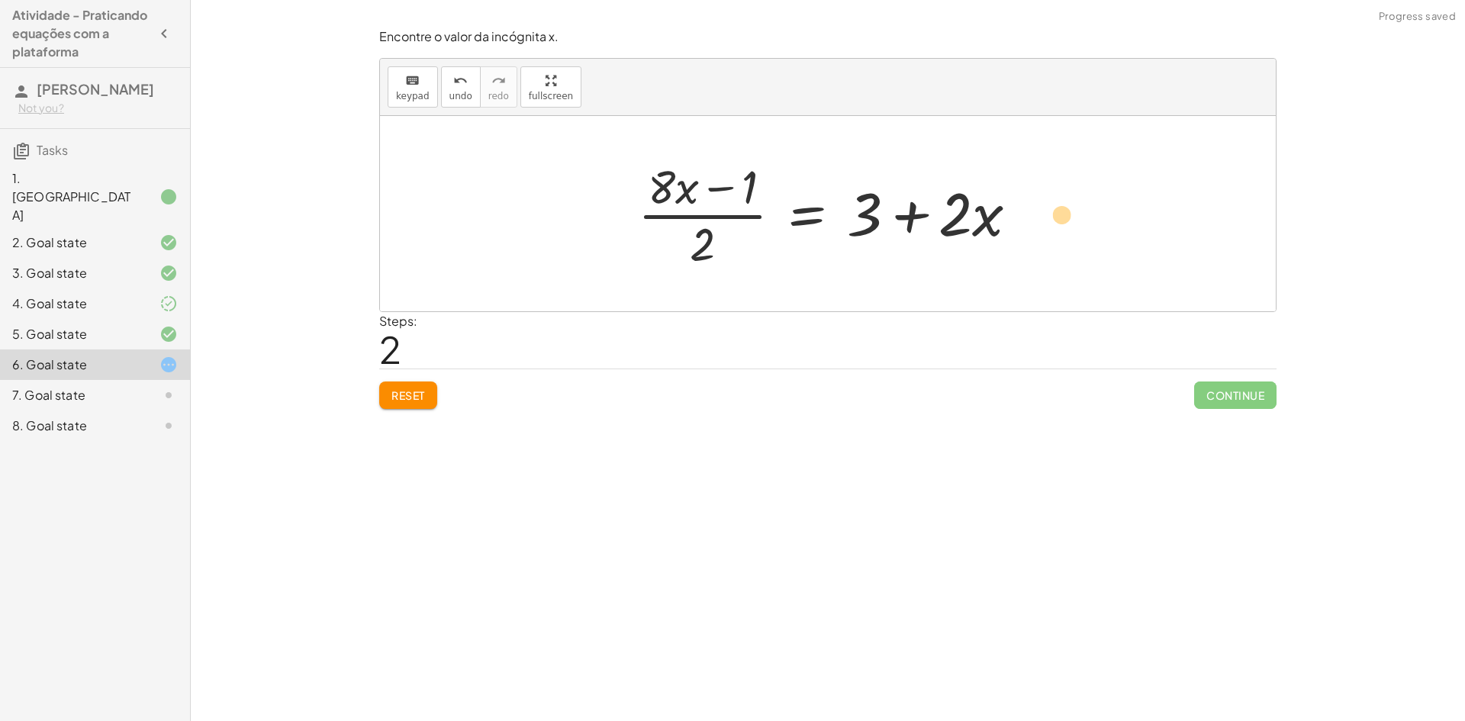
drag, startPoint x: 688, startPoint y: 245, endPoint x: 1049, endPoint y: 214, distance: 362.3
click at [1049, 214] on div "+ · ( + · 8 · x − 1 ) · 2 − · 2 · x = 3 + · ( + · 8 · x − 1 ) · 2 − · 2 · x + ·…" at bounding box center [828, 213] width 896 height 195
drag, startPoint x: 687, startPoint y: 235, endPoint x: 999, endPoint y: 208, distance: 313.4
click at [998, 208] on div at bounding box center [834, 214] width 408 height 118
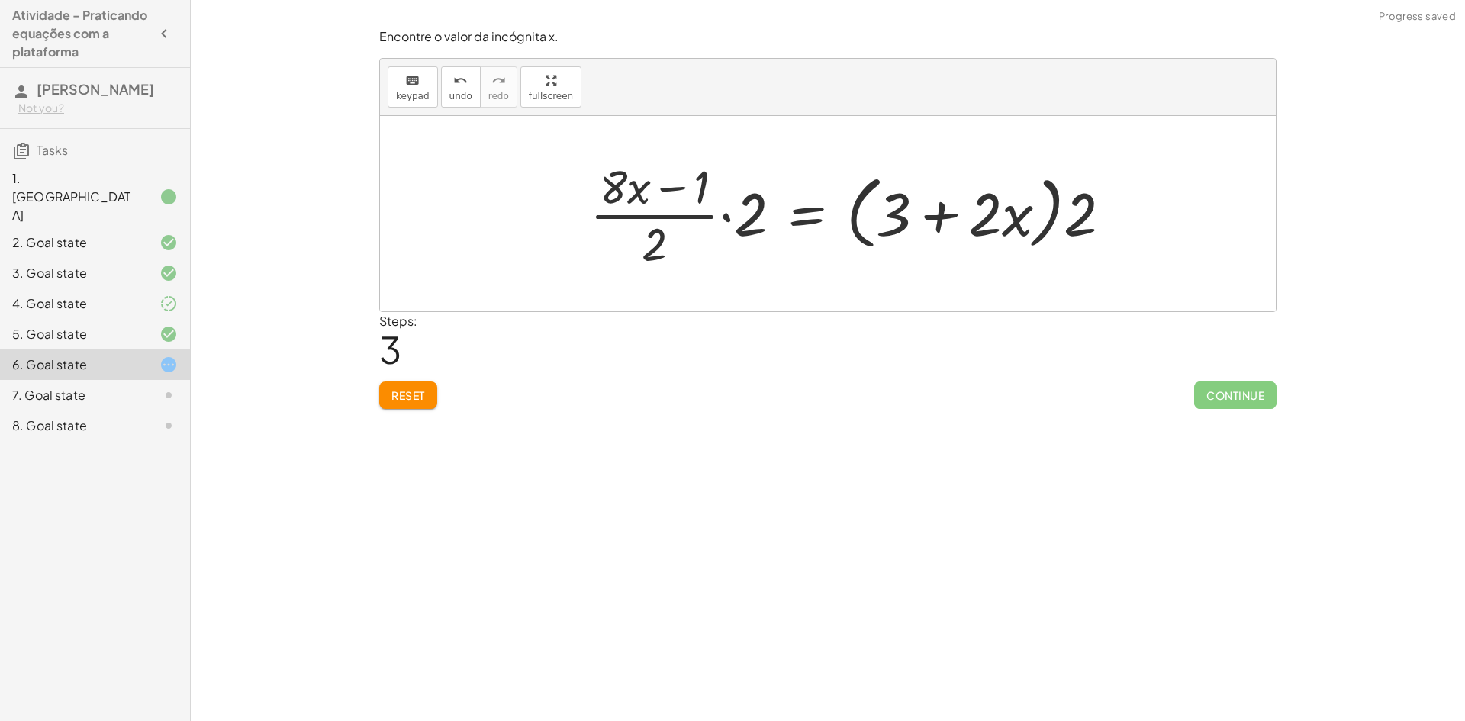
click at [743, 227] on div at bounding box center [857, 214] width 550 height 118
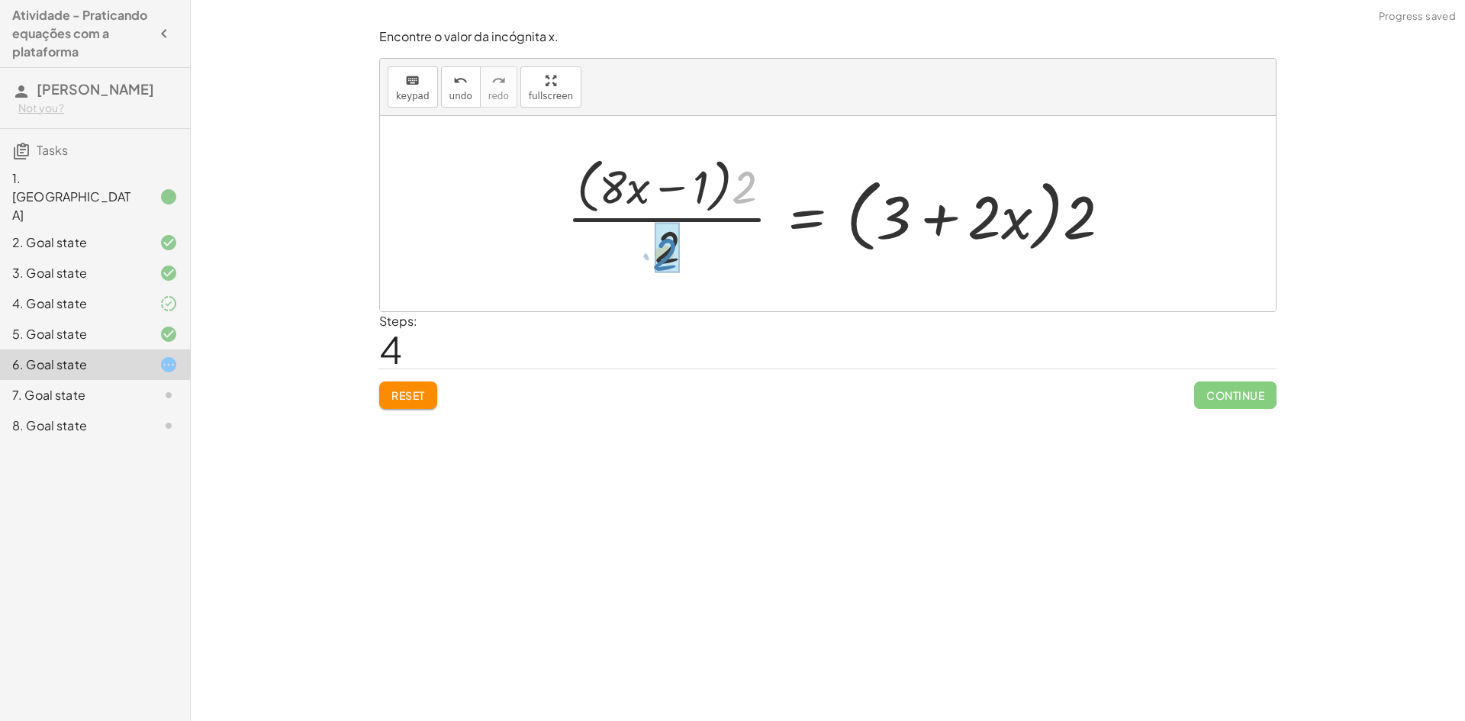
drag, startPoint x: 750, startPoint y: 163, endPoint x: 675, endPoint y: 226, distance: 98.0
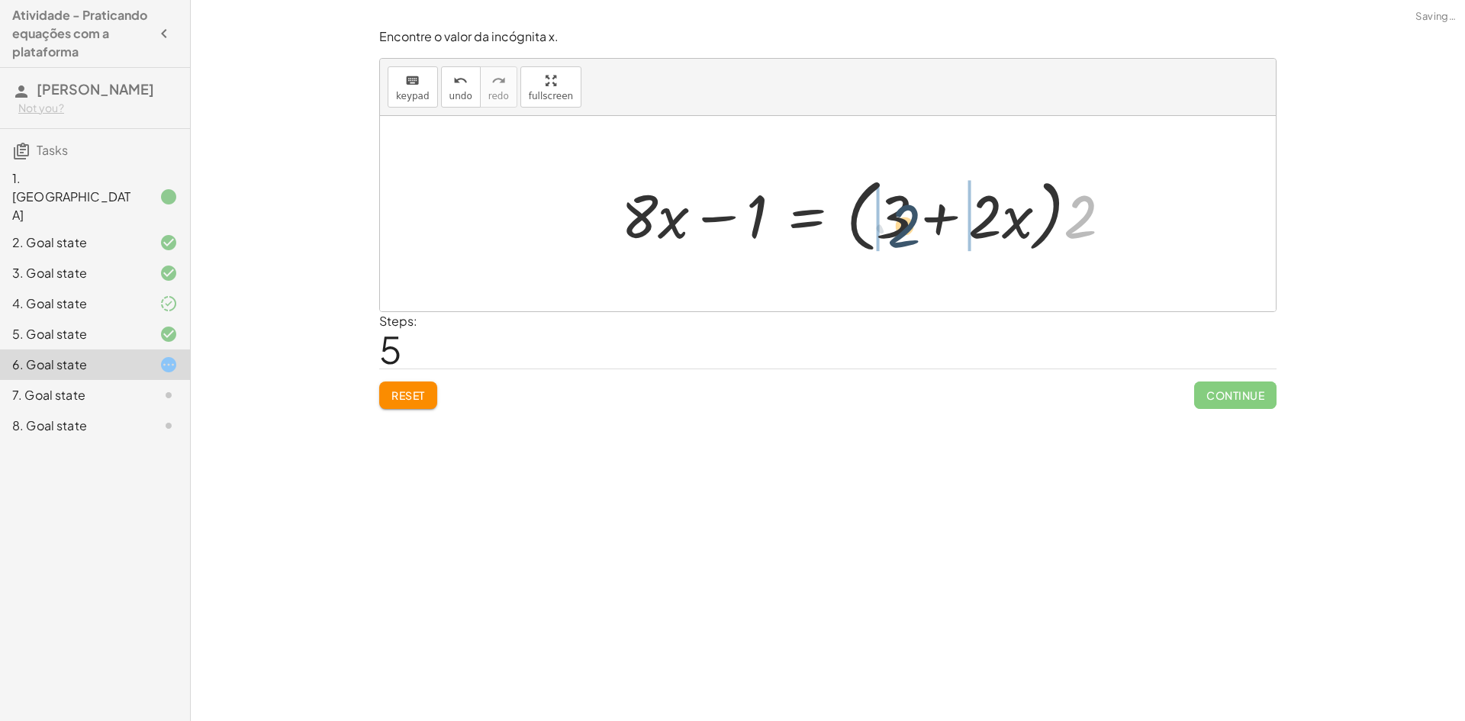
drag, startPoint x: 1078, startPoint y: 216, endPoint x: 897, endPoint y: 224, distance: 181.8
click at [897, 224] on div at bounding box center [873, 214] width 518 height 88
click at [887, 223] on div at bounding box center [874, 214] width 521 height 79
click at [970, 218] on div at bounding box center [848, 214] width 472 height 79
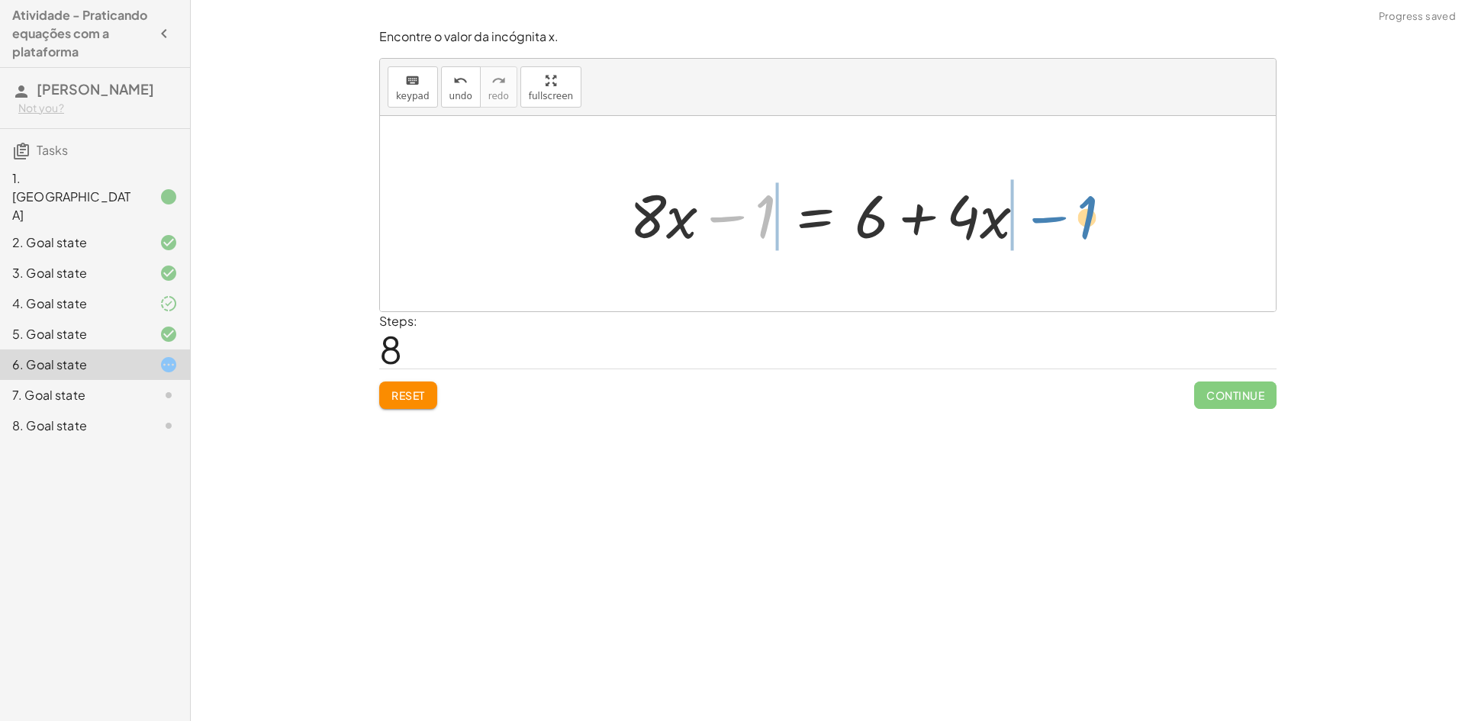
drag, startPoint x: 757, startPoint y: 209, endPoint x: 1076, endPoint y: 209, distance: 319.0
click at [731, 214] on div at bounding box center [834, 214] width 580 height 79
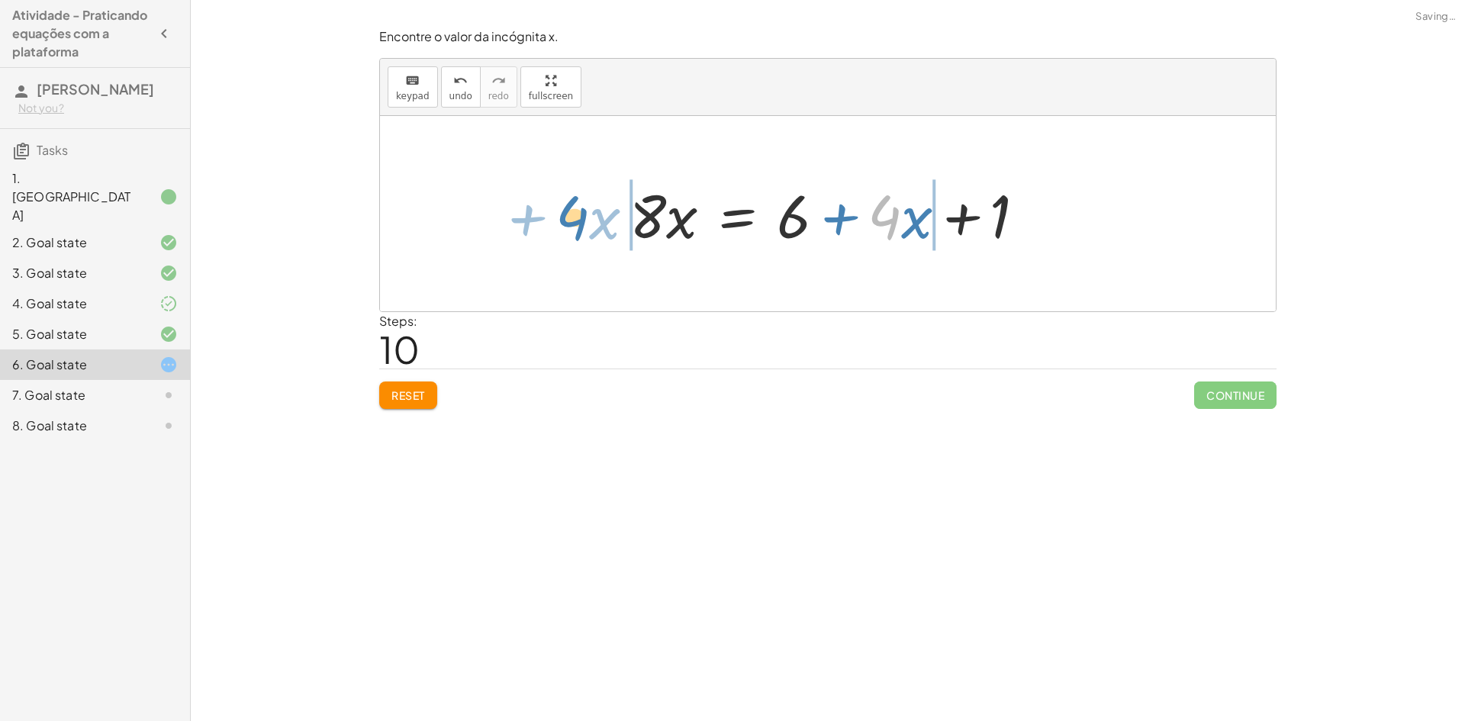
drag, startPoint x: 966, startPoint y: 221, endPoint x: 650, endPoint y: 218, distance: 316.8
click at [650, 218] on div at bounding box center [834, 214] width 424 height 79
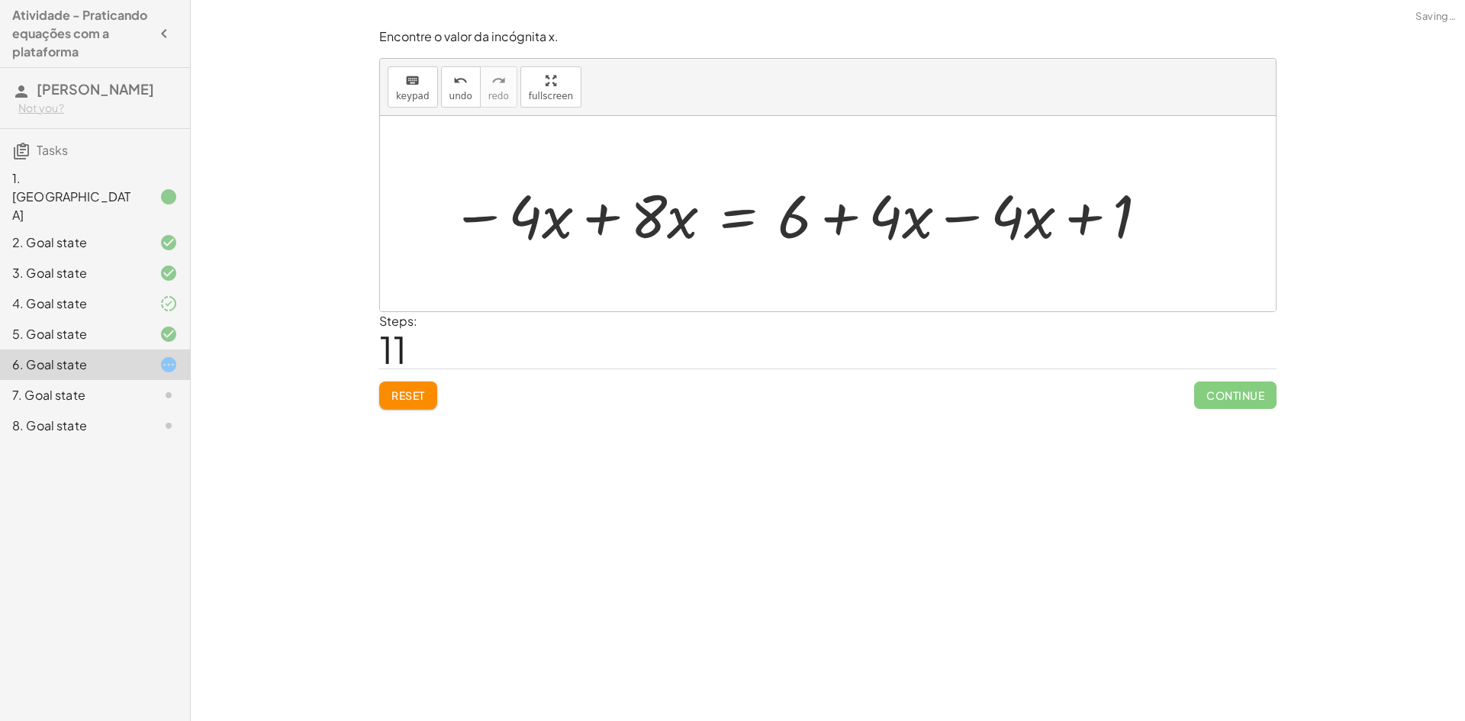
click at [961, 221] on div at bounding box center [800, 214] width 714 height 79
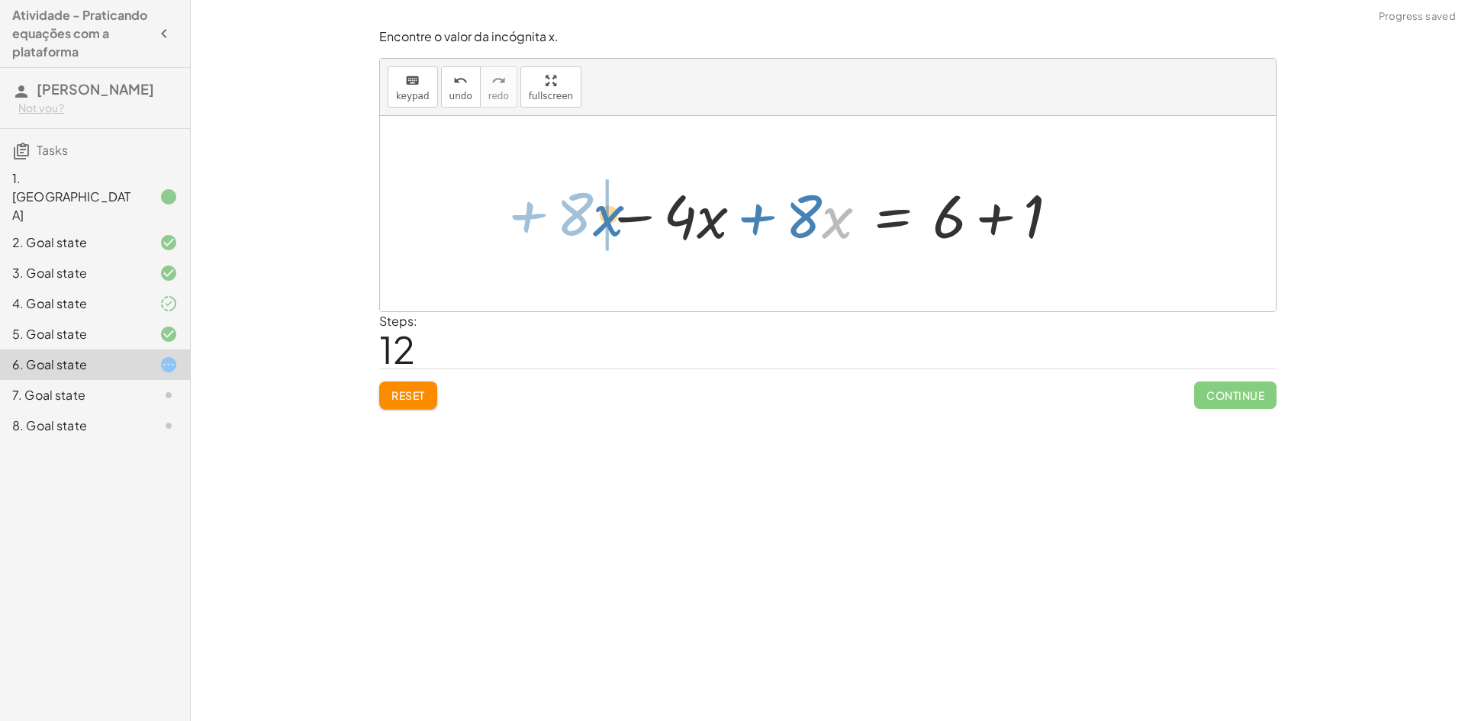
drag, startPoint x: 825, startPoint y: 221, endPoint x: 599, endPoint y: 217, distance: 226.0
click at [599, 217] on div at bounding box center [833, 214] width 470 height 79
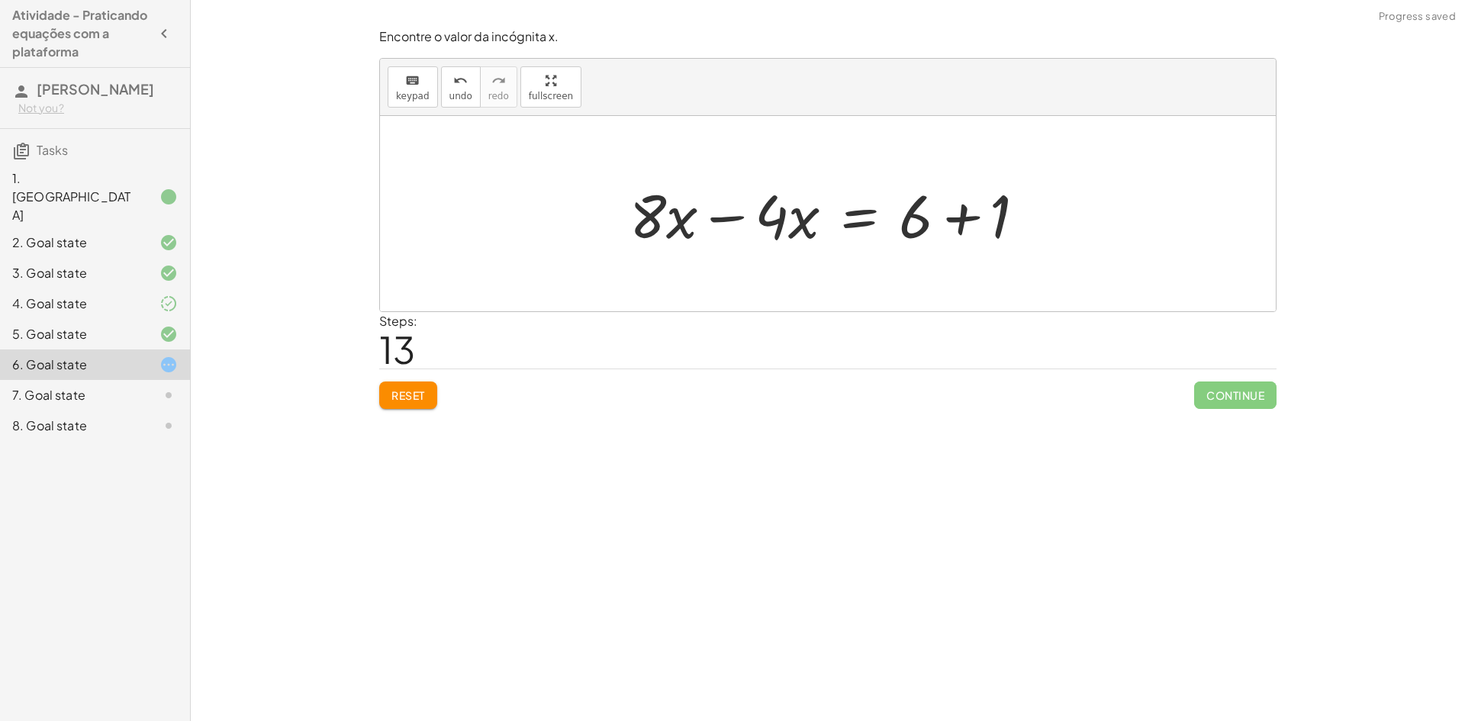
click at [785, 224] on div at bounding box center [834, 214] width 424 height 79
click at [720, 212] on div at bounding box center [834, 214] width 424 height 79
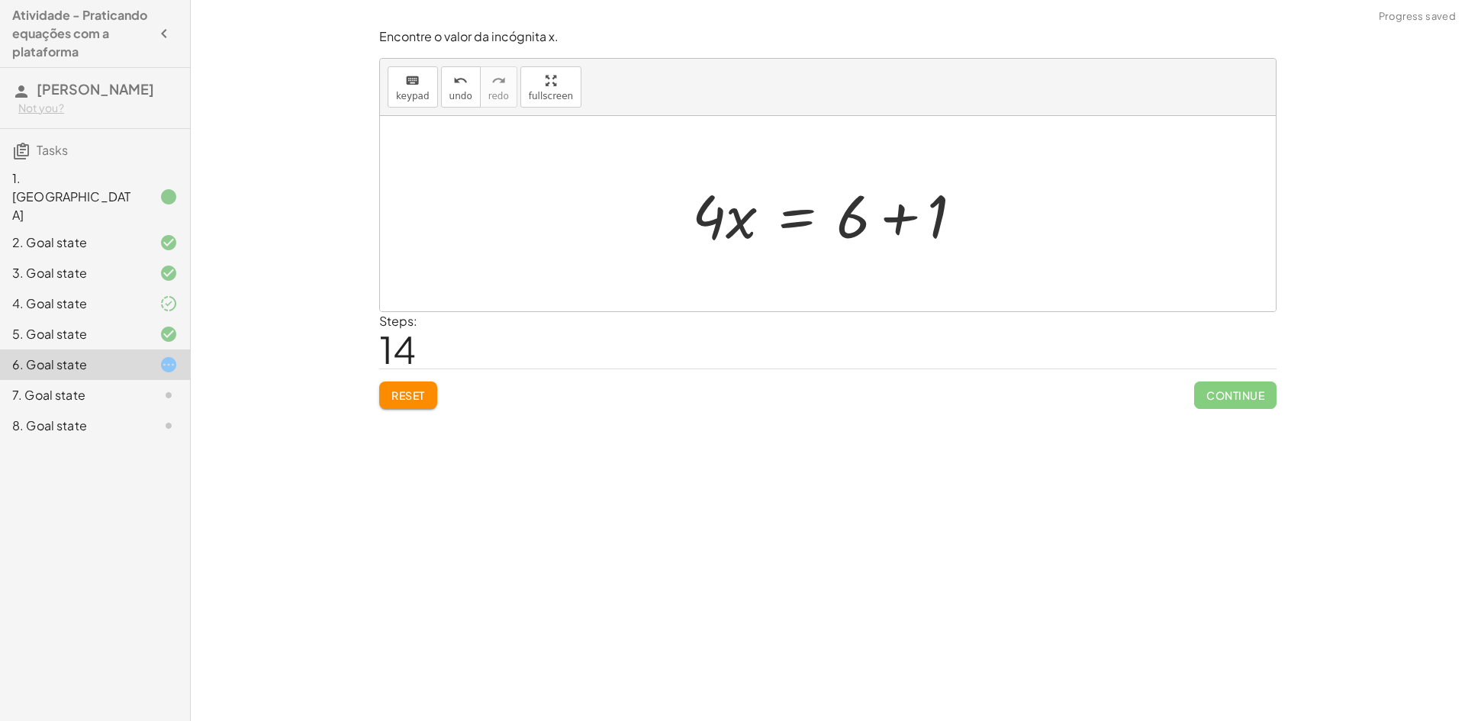
click at [891, 214] on div at bounding box center [834, 214] width 298 height 79
drag, startPoint x: 753, startPoint y: 227, endPoint x: 894, endPoint y: 280, distance: 150.0
click at [894, 280] on div "+ · ( + · 8 · x − 1 ) · 2 − · 2 · x = 3 + · ( + · 8 · x − 1 ) · 2 − · 2 · x + ·…" at bounding box center [828, 213] width 896 height 195
click at [762, 216] on div at bounding box center [834, 214] width 235 height 118
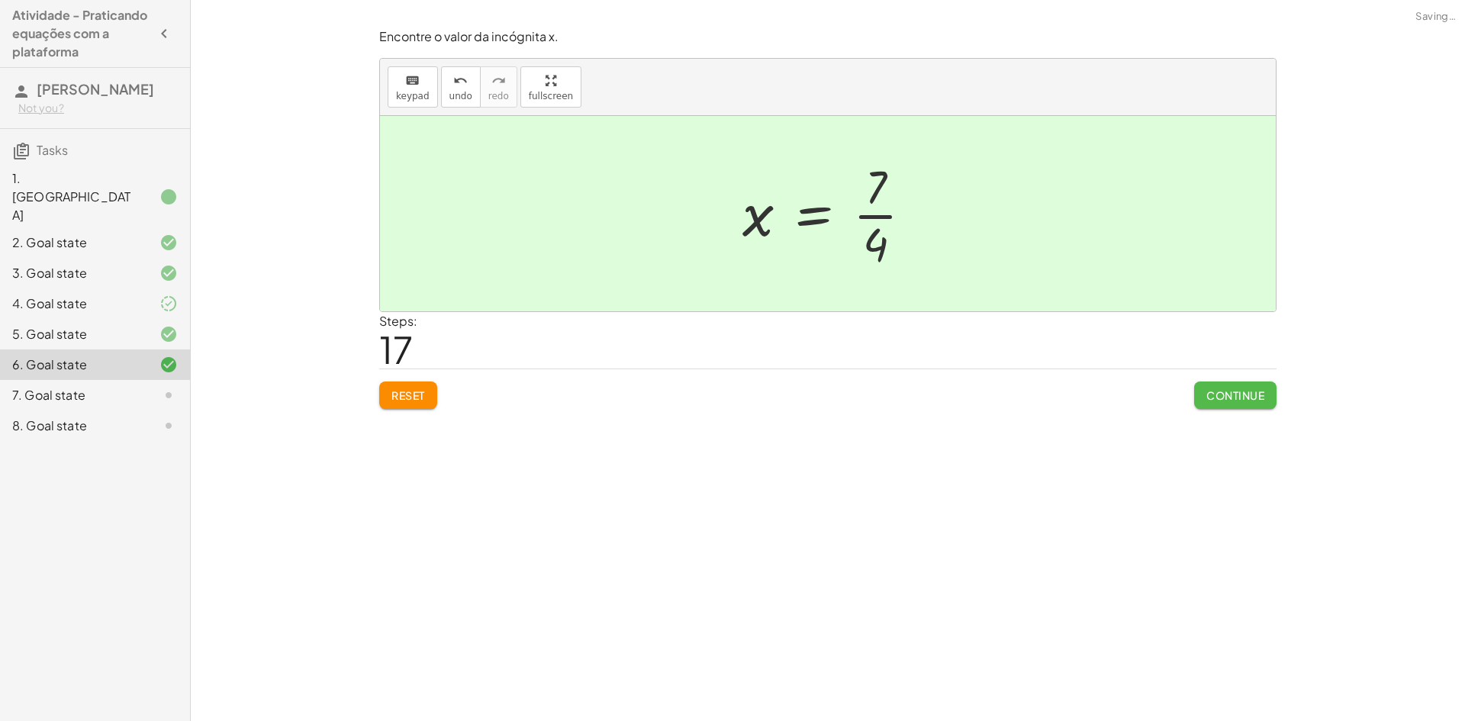
click at [1220, 398] on span "Continue" at bounding box center [1236, 395] width 58 height 14
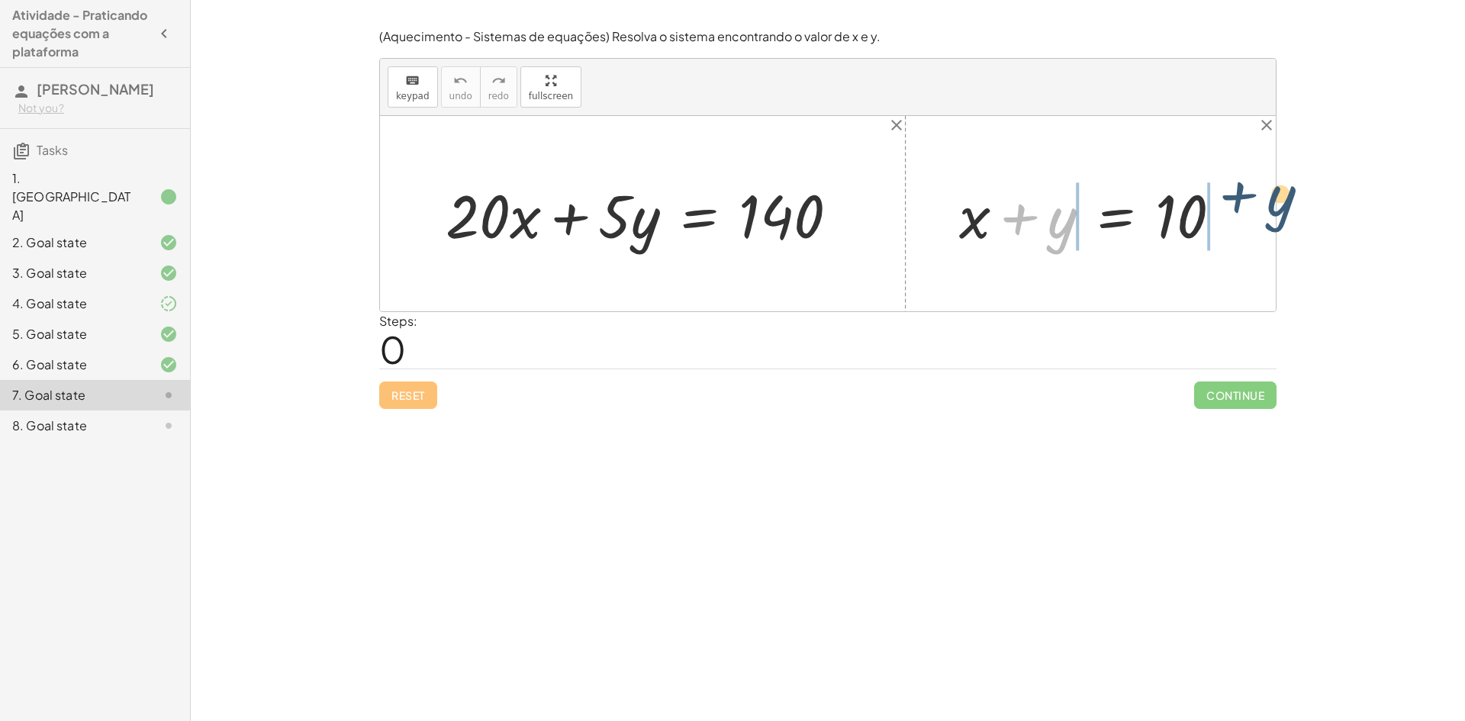
drag, startPoint x: 1055, startPoint y: 234, endPoint x: 1252, endPoint y: 227, distance: 197.0
click at [1252, 227] on div "+ · 20 · x + · 5 · y = 140 + y + x + y = 10" at bounding box center [828, 213] width 896 height 195
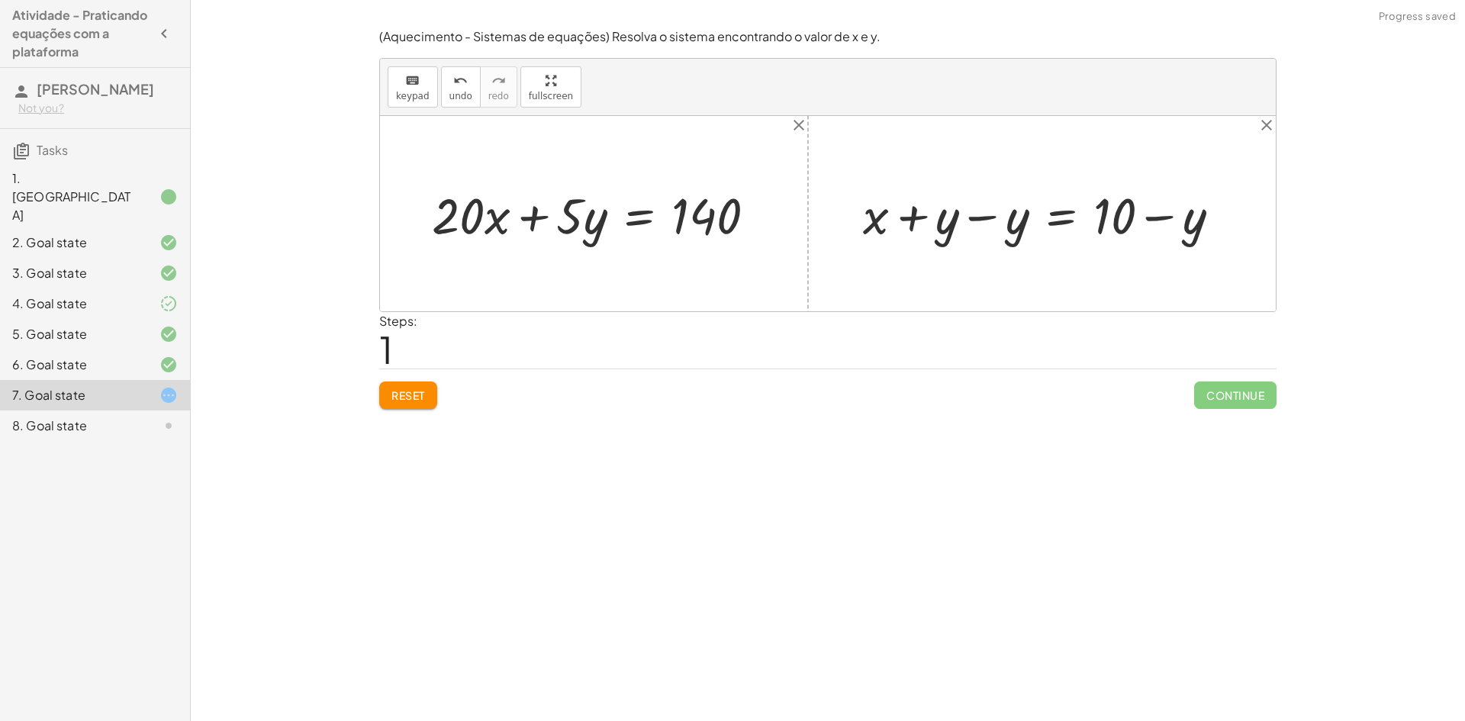
drag, startPoint x: 993, startPoint y: 211, endPoint x: 981, endPoint y: 221, distance: 16.2
click at [981, 221] on div at bounding box center [1048, 214] width 385 height 66
drag, startPoint x: 1012, startPoint y: 230, endPoint x: 494, endPoint y: 234, distance: 518.3
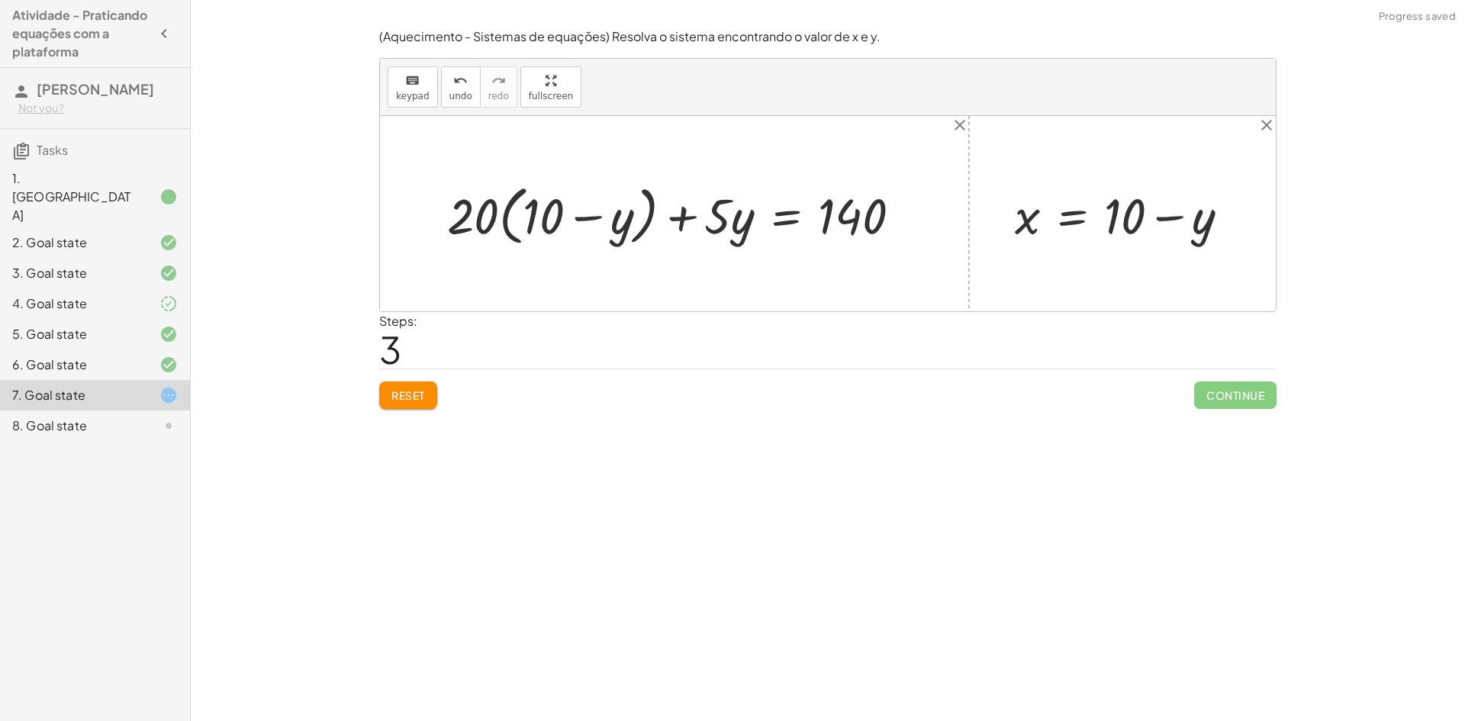
click at [517, 224] on div at bounding box center [681, 214] width 482 height 73
drag, startPoint x: 461, startPoint y: 225, endPoint x: 543, endPoint y: 215, distance: 82.3
click at [543, 215] on div at bounding box center [681, 214] width 482 height 73
click at [492, 218] on div at bounding box center [672, 214] width 497 height 65
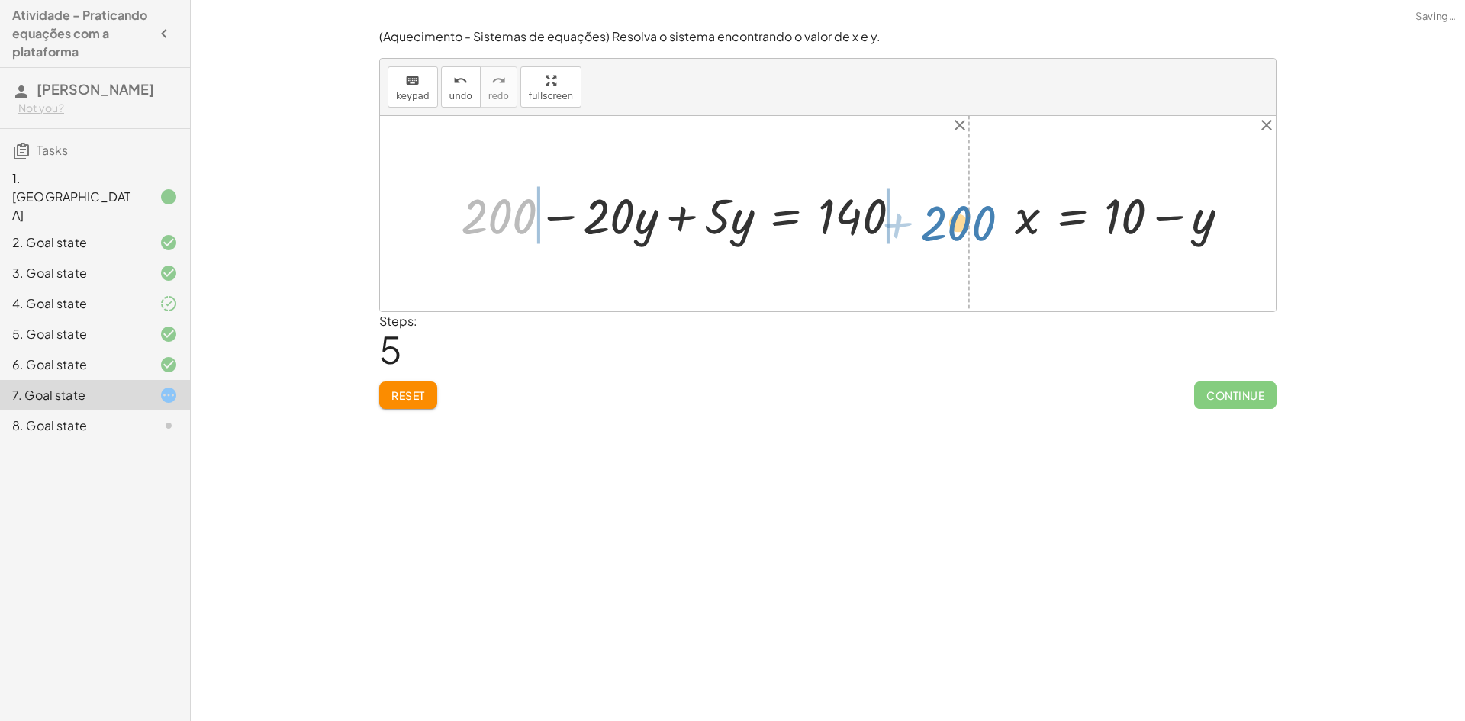
drag, startPoint x: 505, startPoint y: 214, endPoint x: 965, endPoint y: 220, distance: 459.5
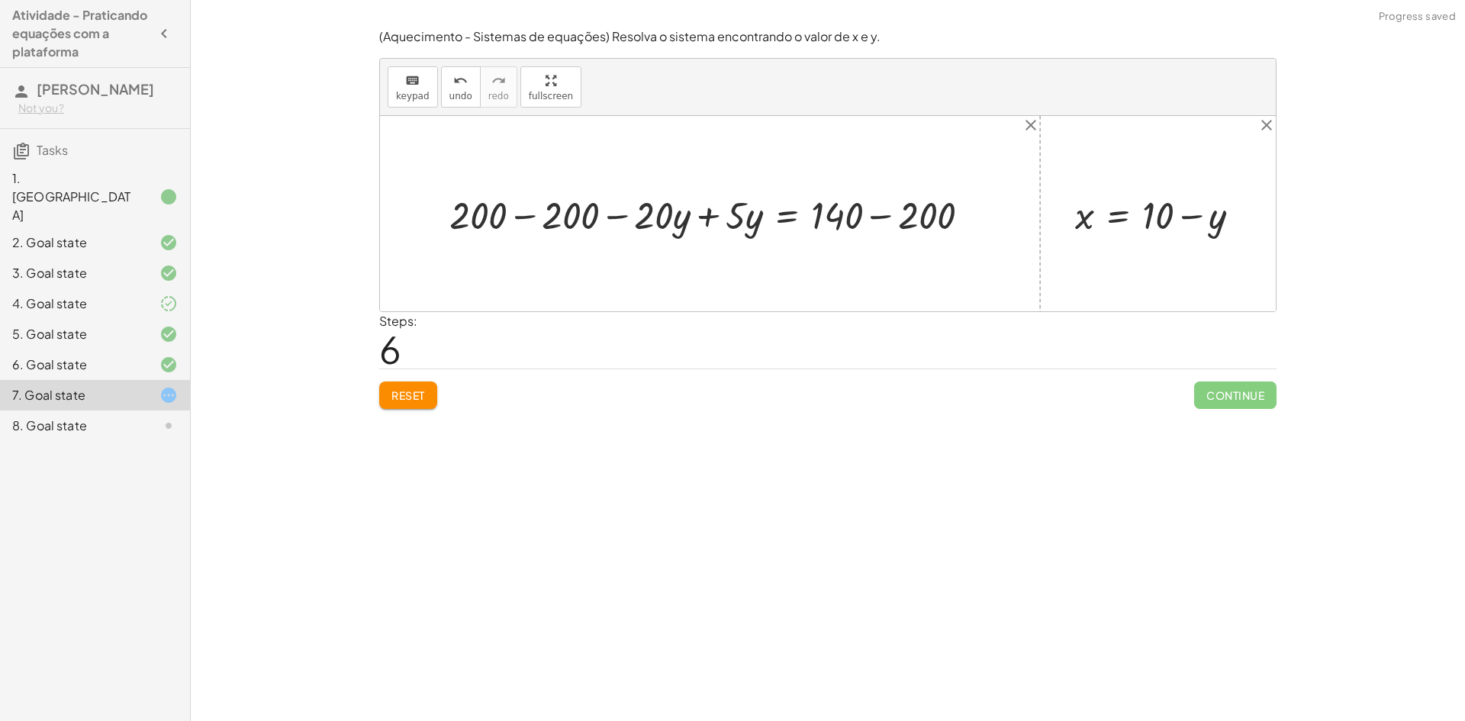
click at [518, 218] on div at bounding box center [716, 214] width 548 height 51
drag, startPoint x: 643, startPoint y: 222, endPoint x: 729, endPoint y: 215, distance: 85.8
click at [444, 88] on button "undo undo" at bounding box center [461, 86] width 40 height 41
click at [709, 209] on div at bounding box center [788, 214] width 392 height 51
click at [885, 217] on div at bounding box center [839, 214] width 302 height 51
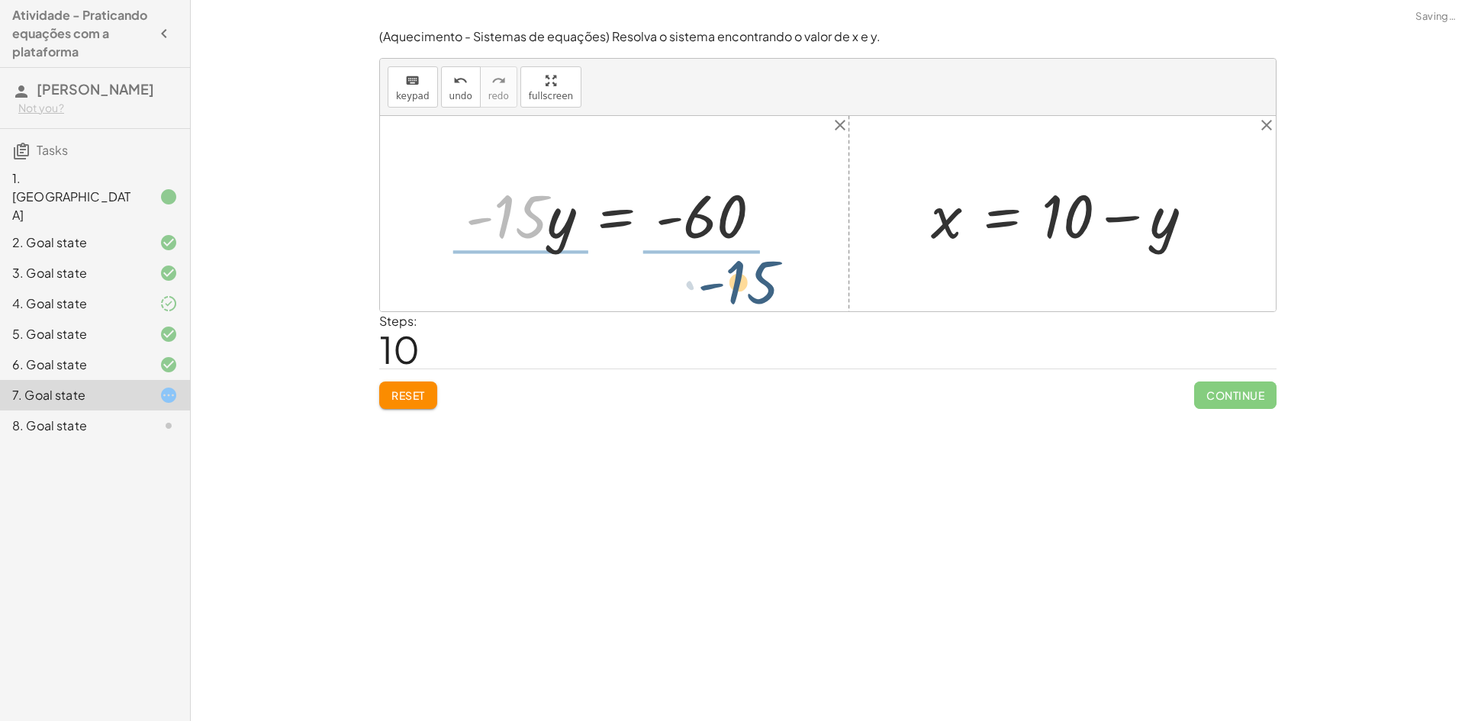
drag, startPoint x: 514, startPoint y: 221, endPoint x: 748, endPoint y: 285, distance: 242.2
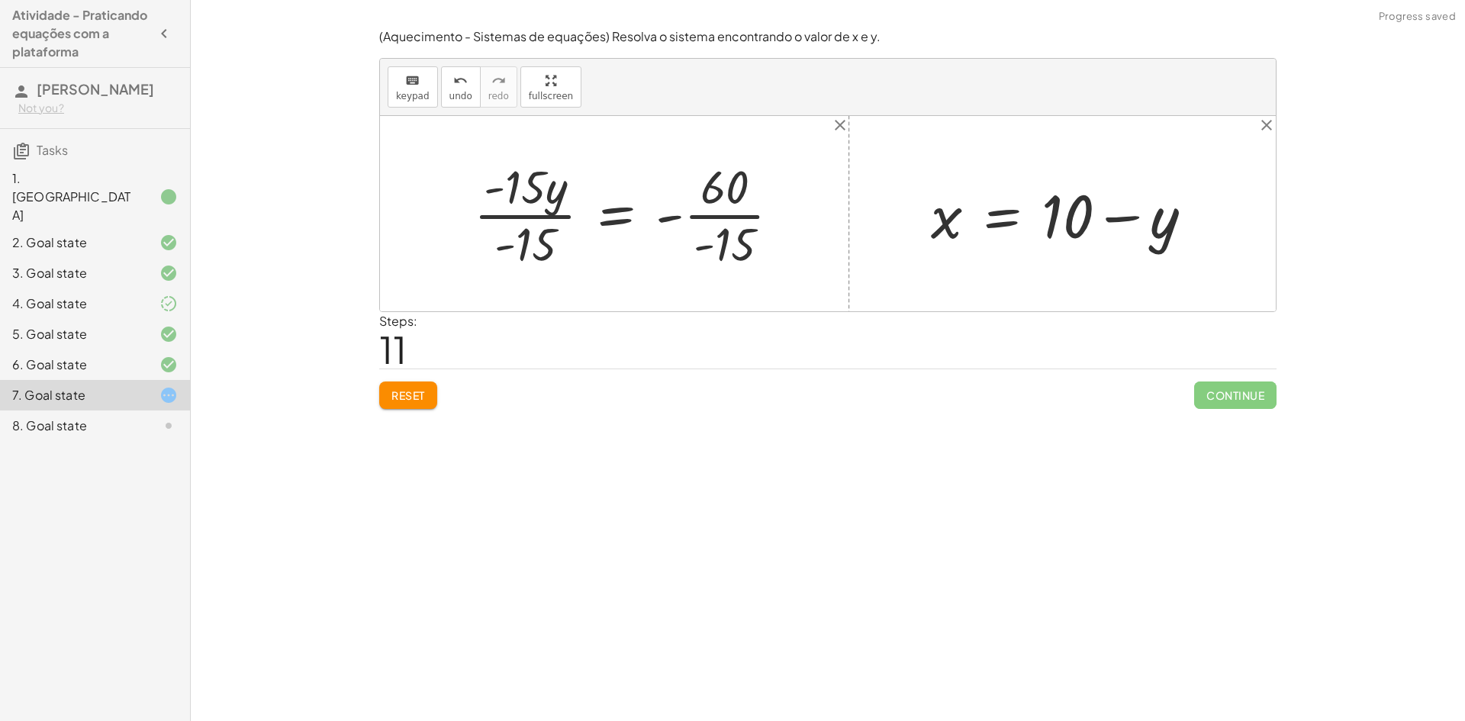
drag, startPoint x: 530, startPoint y: 201, endPoint x: 528, endPoint y: 210, distance: 8.5
click at [528, 210] on div at bounding box center [633, 214] width 334 height 118
click at [532, 222] on div at bounding box center [633, 214] width 334 height 118
click at [745, 215] on div at bounding box center [670, 214] width 260 height 118
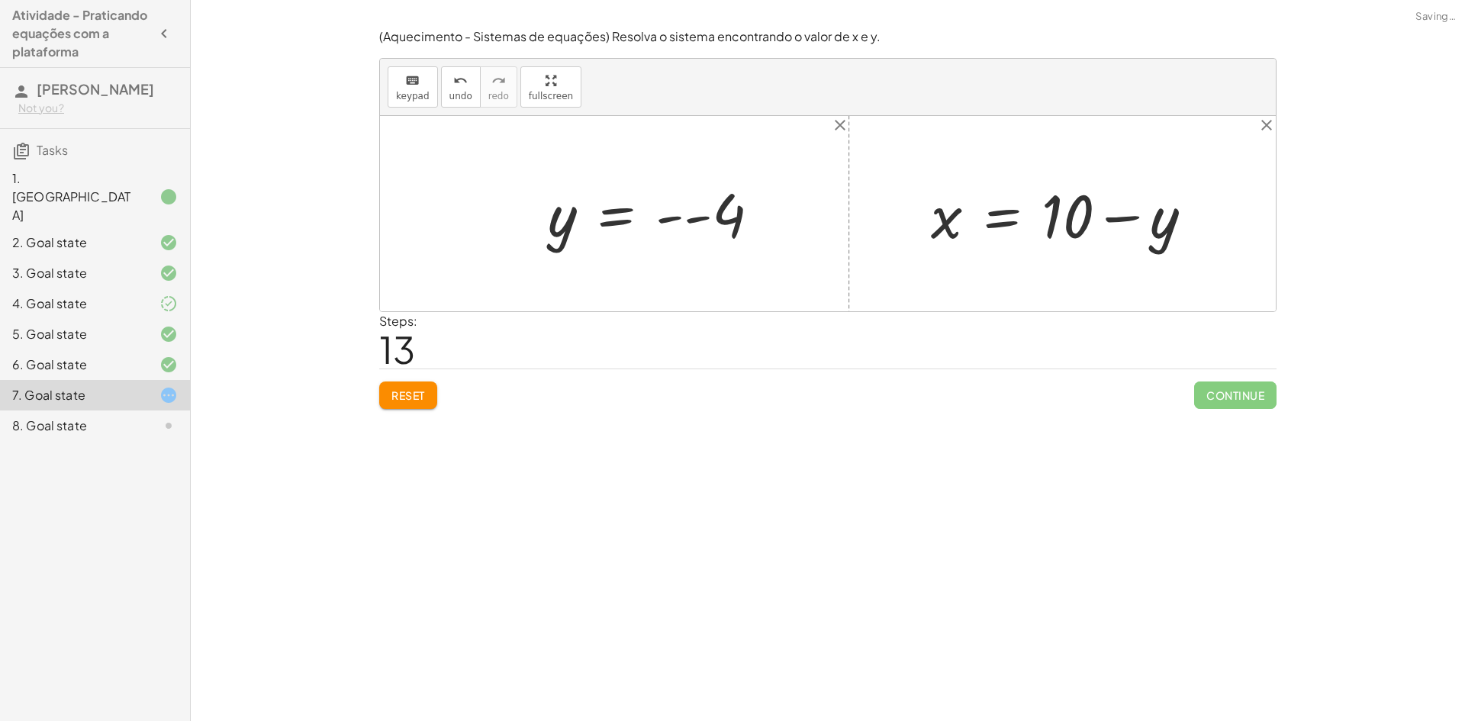
click at [670, 219] on div at bounding box center [660, 214] width 240 height 76
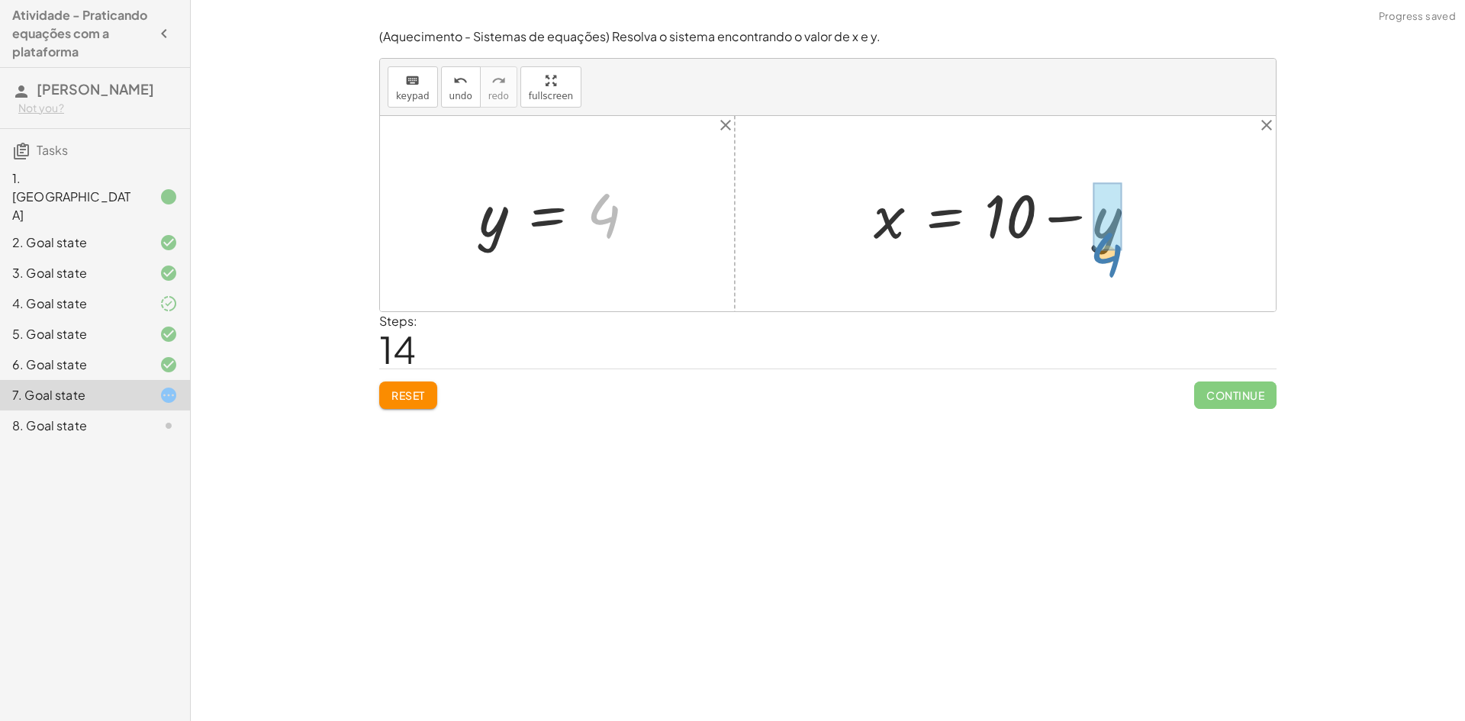
drag, startPoint x: 608, startPoint y: 224, endPoint x: 1117, endPoint y: 250, distance: 509.7
click at [1057, 217] on div at bounding box center [1009, 214] width 295 height 79
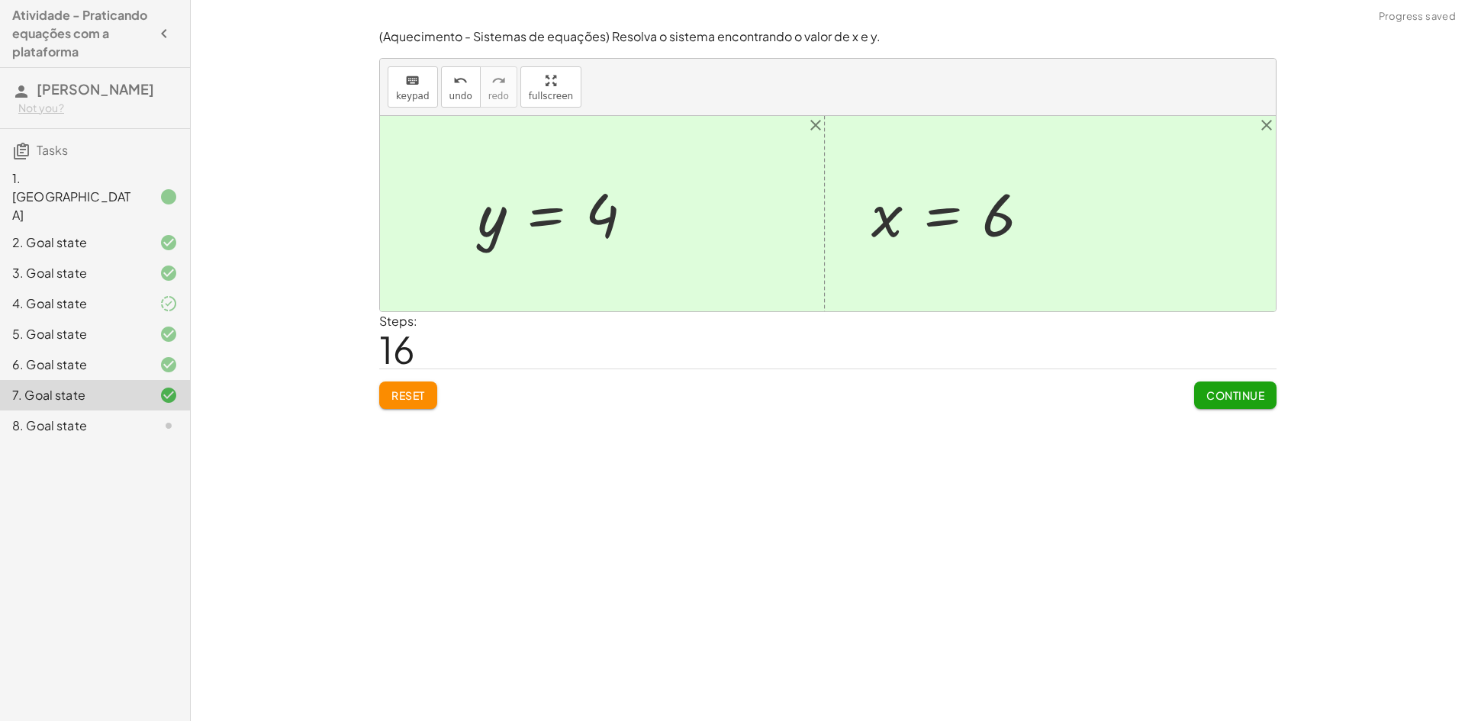
click at [1234, 393] on span "Continue" at bounding box center [1236, 395] width 58 height 14
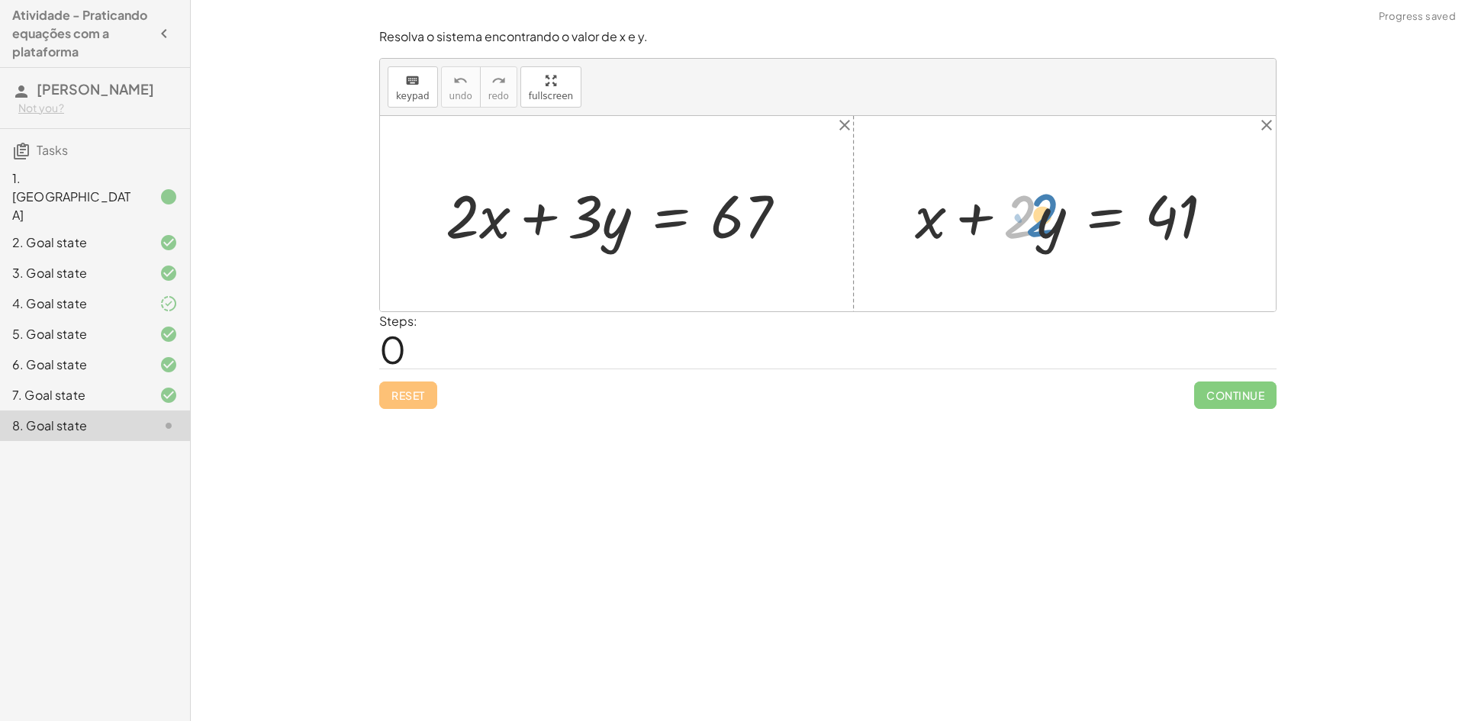
drag, startPoint x: 1036, startPoint y: 224, endPoint x: 1059, endPoint y: 221, distance: 23.8
click at [1059, 221] on div at bounding box center [1070, 214] width 327 height 79
drag, startPoint x: 1030, startPoint y: 230, endPoint x: 1282, endPoint y: 227, distance: 251.9
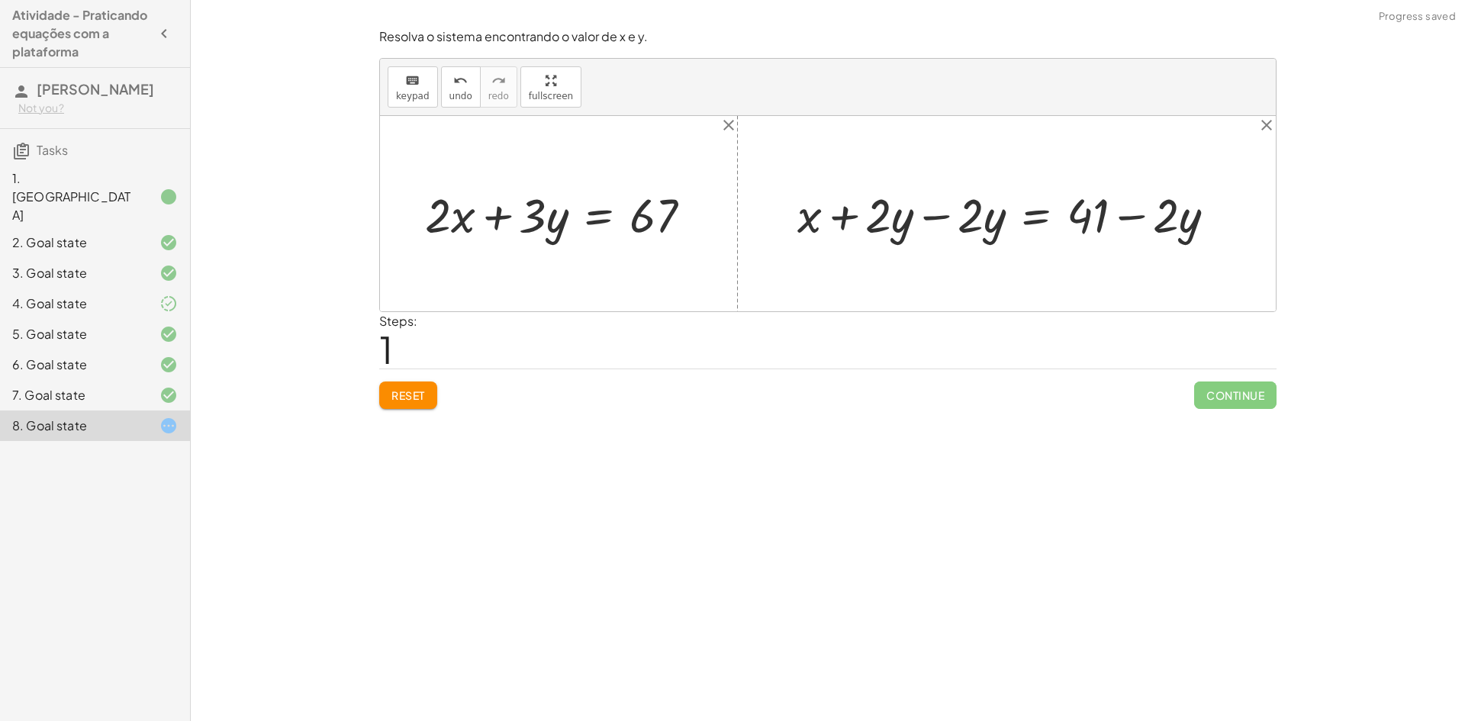
click at [946, 217] on div at bounding box center [1013, 213] width 446 height 63
drag, startPoint x: 999, startPoint y: 219, endPoint x: 472, endPoint y: 224, distance: 526.7
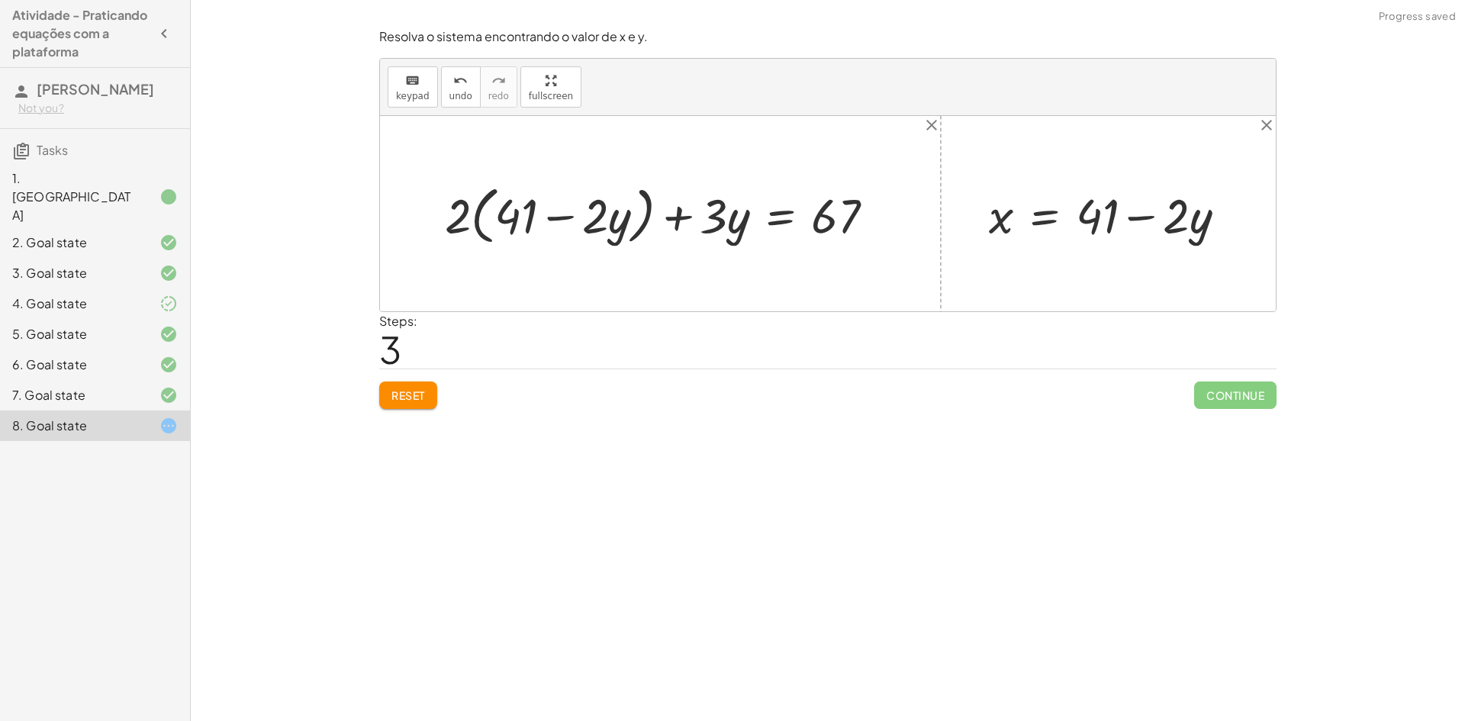
drag, startPoint x: 455, startPoint y: 213, endPoint x: 513, endPoint y: 202, distance: 59.0
click at [511, 205] on div at bounding box center [665, 214] width 457 height 70
click at [470, 221] on div at bounding box center [665, 213] width 459 height 63
click at [601, 218] on div at bounding box center [679, 213] width 434 height 63
click at [619, 214] on div at bounding box center [697, 213] width 396 height 63
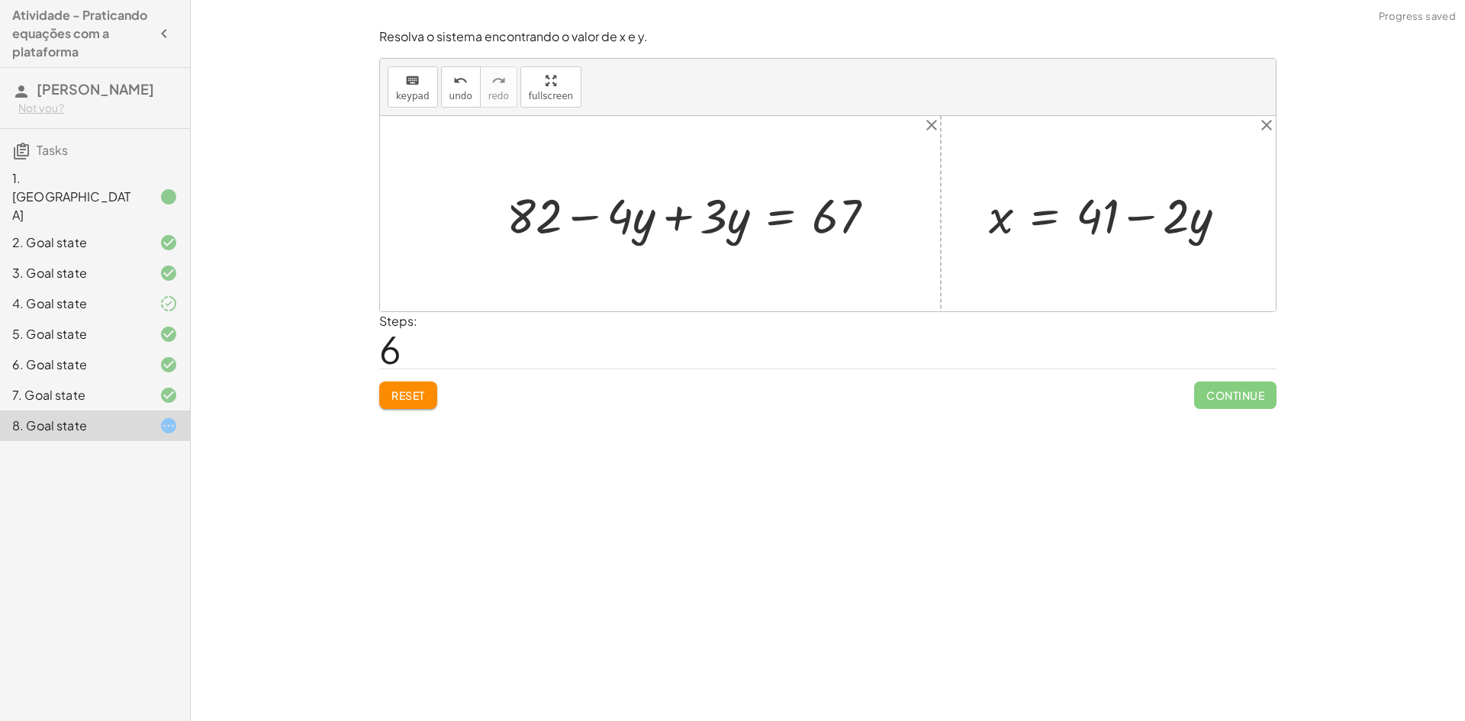
click at [669, 225] on div at bounding box center [697, 213] width 396 height 63
drag, startPoint x: 656, startPoint y: 221, endPoint x: 907, endPoint y: 224, distance: 251.1
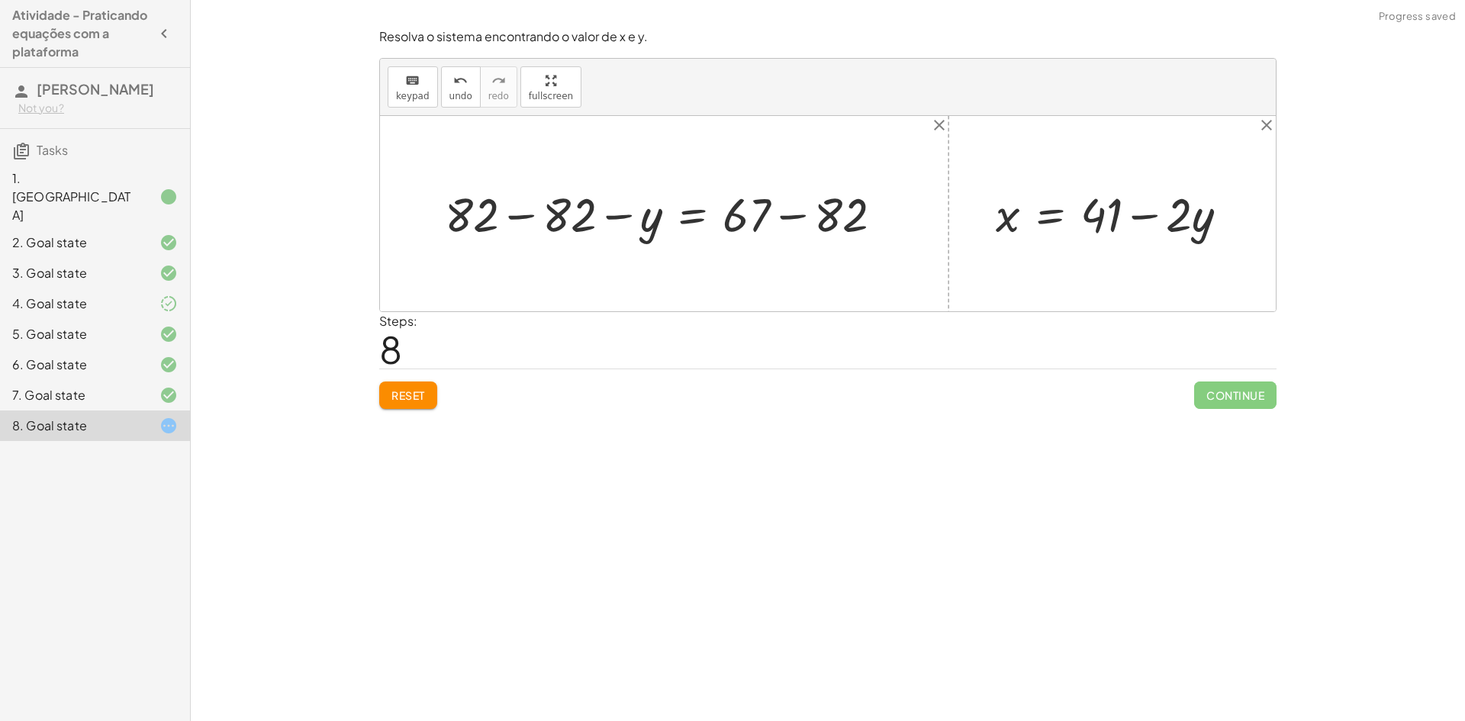
click at [517, 217] on div at bounding box center [669, 213] width 465 height 62
click at [785, 217] on div at bounding box center [757, 213] width 292 height 62
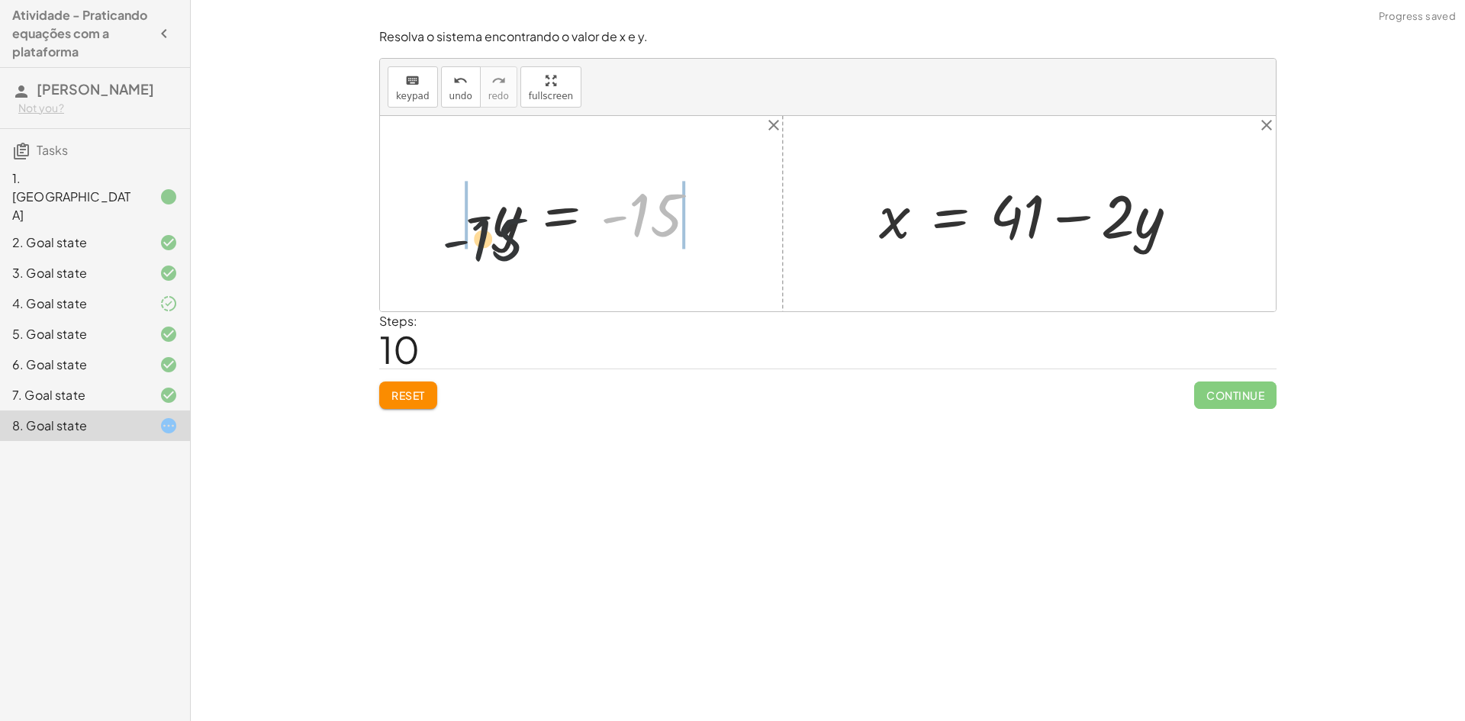
drag, startPoint x: 653, startPoint y: 212, endPoint x: 428, endPoint y: 231, distance: 225.2
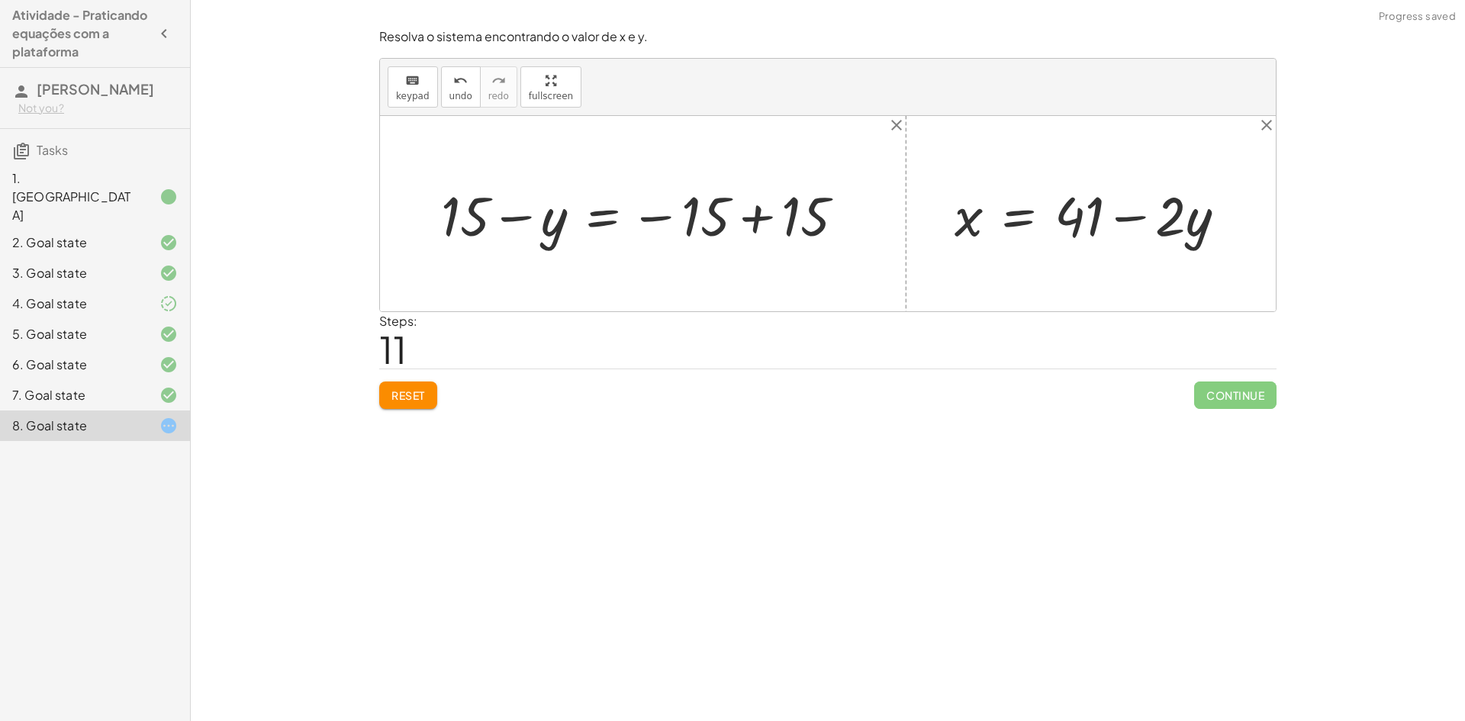
click at [751, 227] on div at bounding box center [649, 214] width 431 height 72
drag, startPoint x: 521, startPoint y: 218, endPoint x: 733, endPoint y: 226, distance: 212.3
click at [733, 226] on div "+ · 2 · x + · 3 · y = 67 + · 2 · ( + 41 − · 2 · y ) + · 3 · y = 67 + · 2 · 41 −…" at bounding box center [828, 213] width 896 height 195
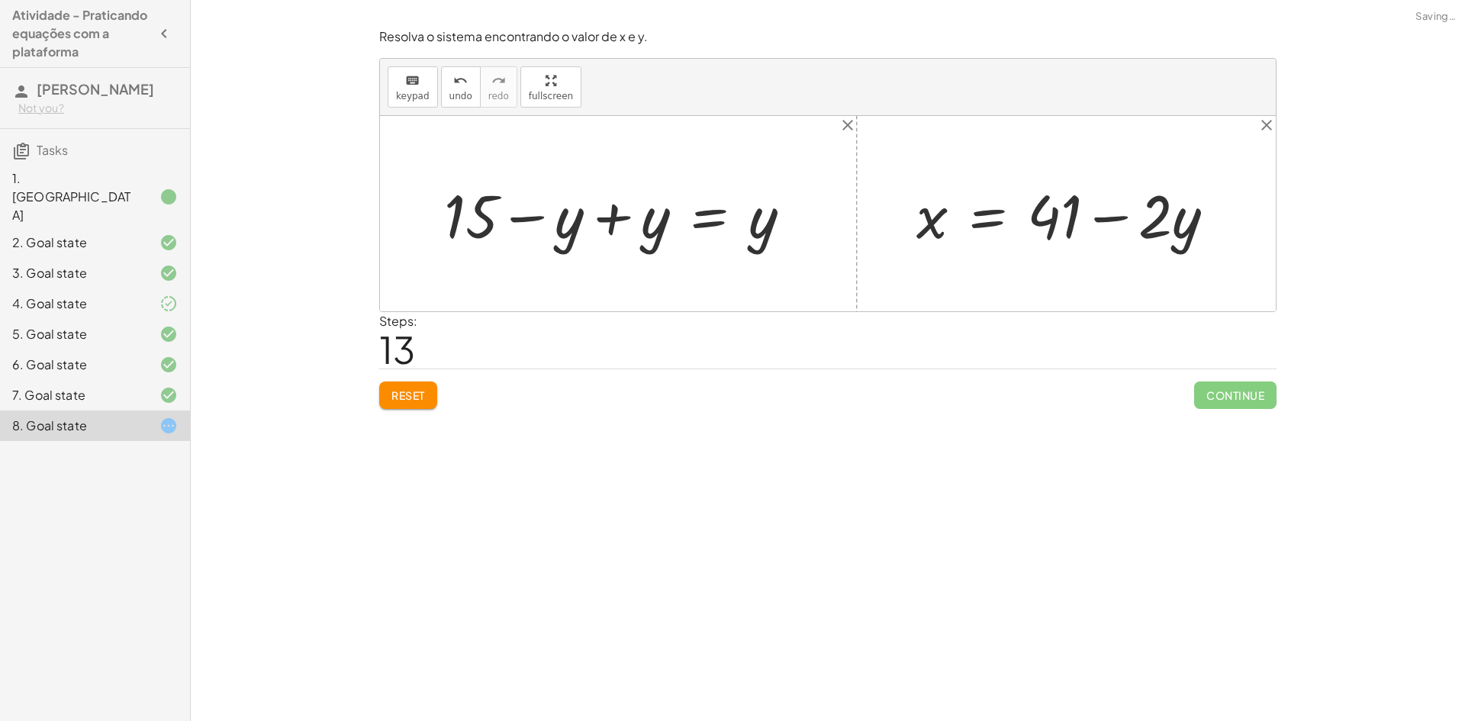
click at [611, 217] on div at bounding box center [624, 214] width 375 height 79
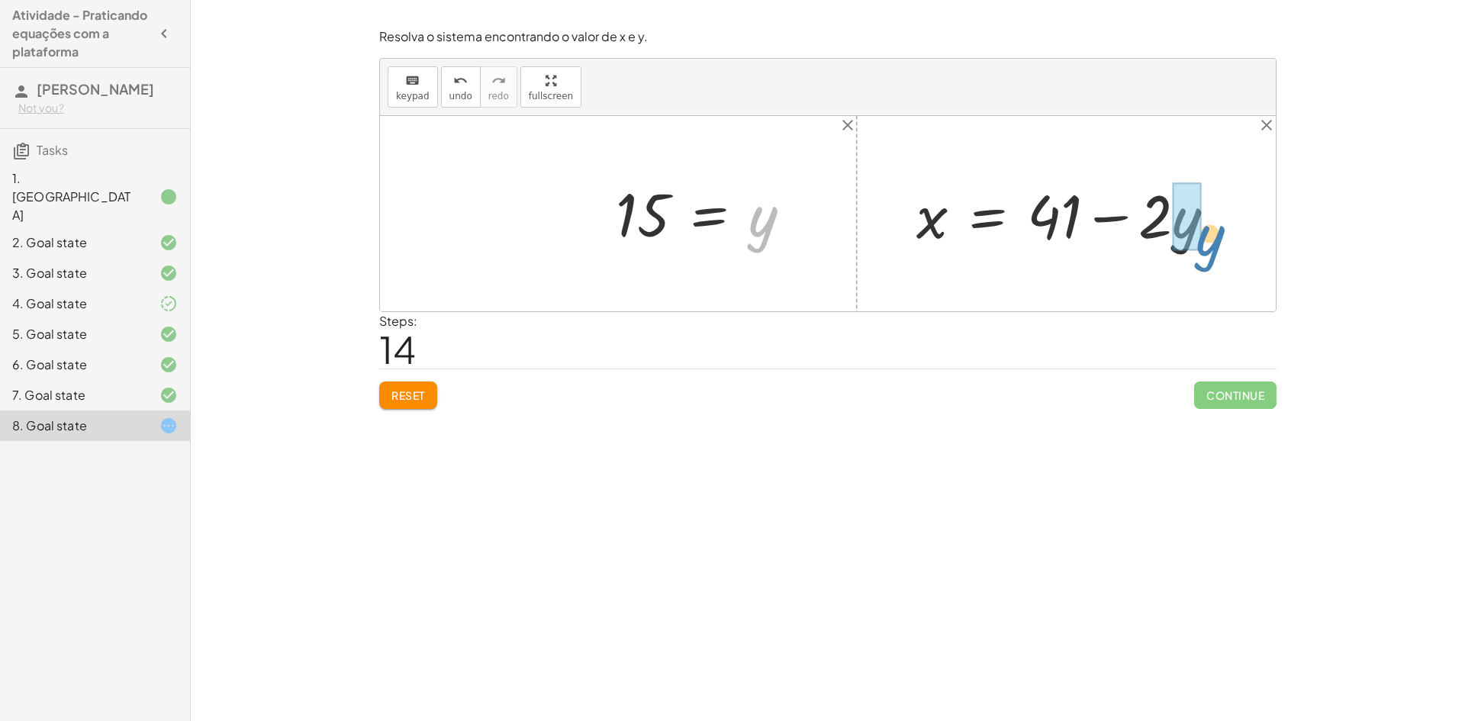
drag, startPoint x: 790, startPoint y: 234, endPoint x: 1188, endPoint y: 236, distance: 397.7
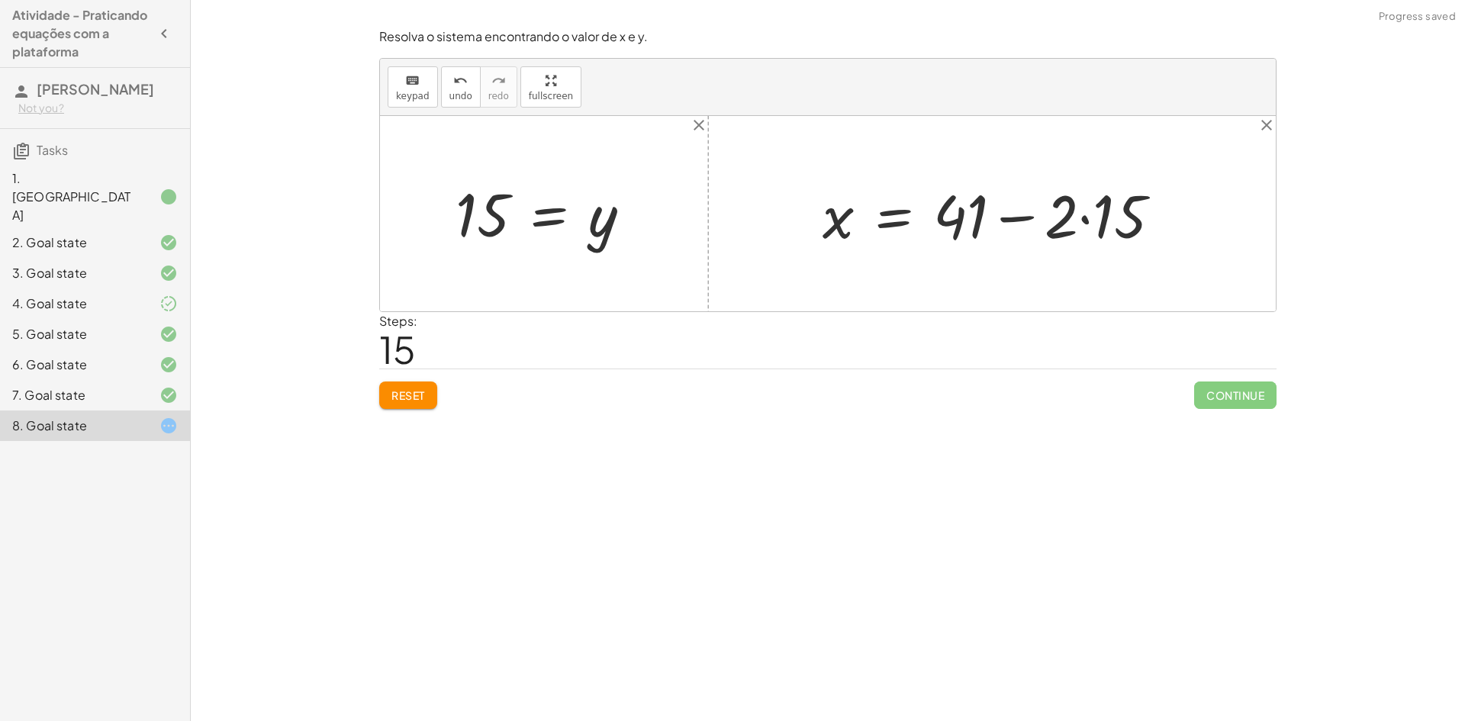
click at [1084, 224] on div at bounding box center [998, 214] width 366 height 79
click at [1006, 221] on div at bounding box center [980, 214] width 330 height 79
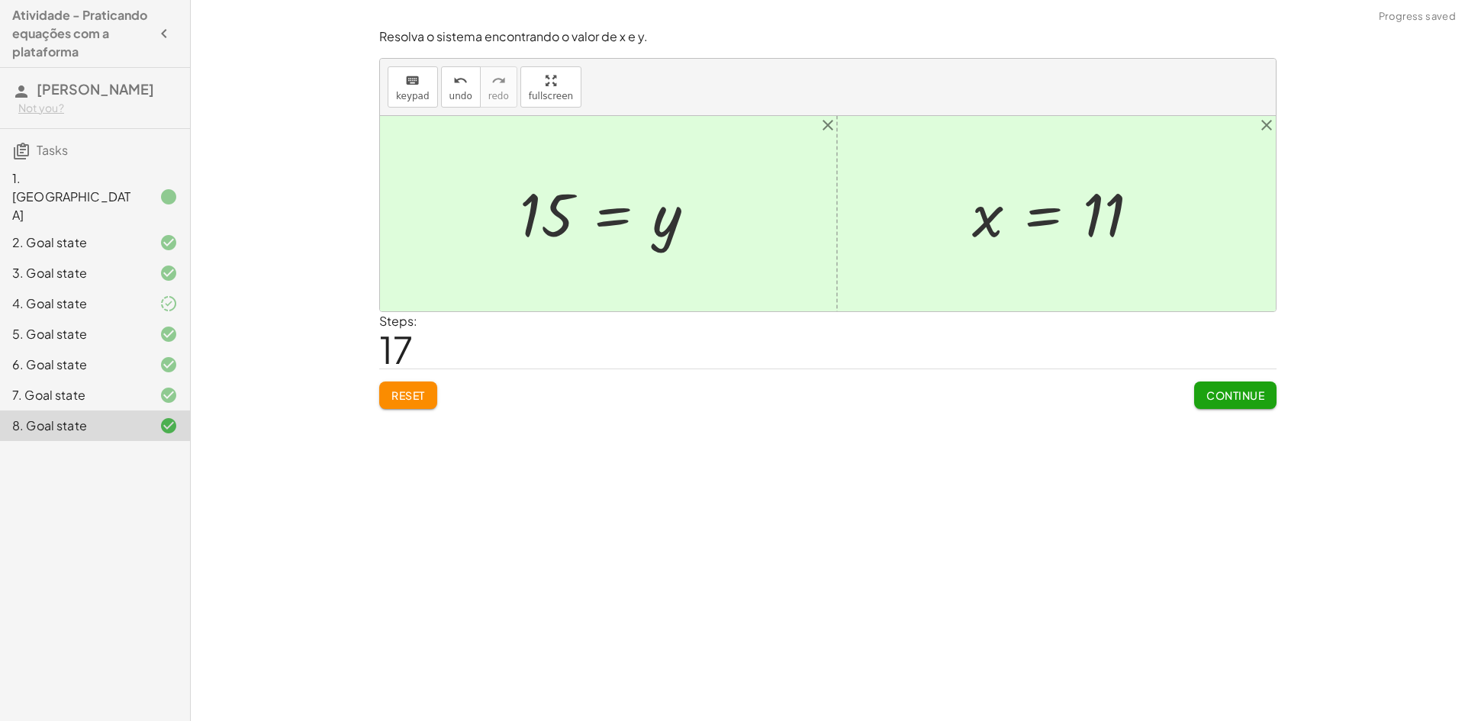
click at [1220, 392] on span "Continue" at bounding box center [1236, 395] width 58 height 14
